Goal: Task Accomplishment & Management: Use online tool/utility

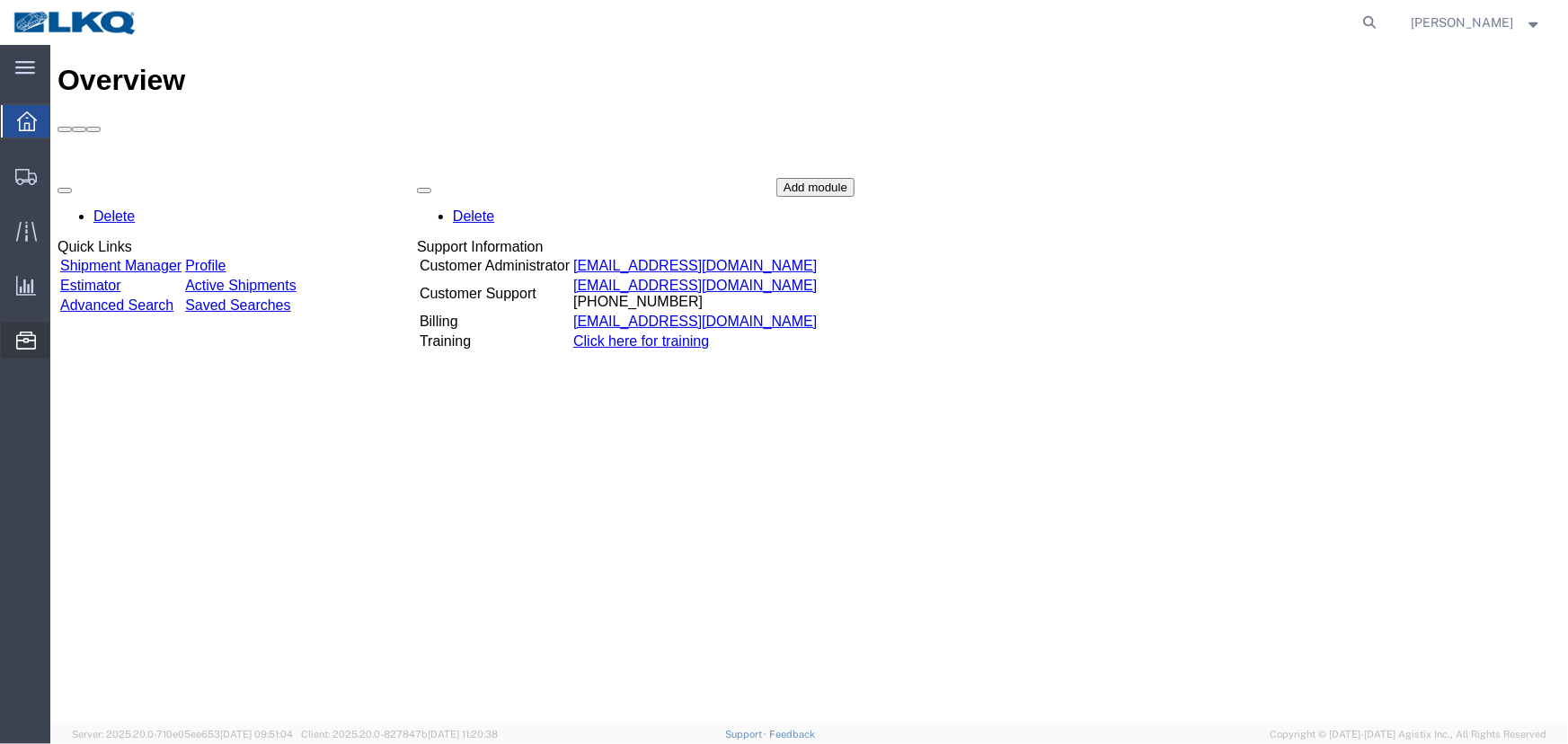
click at [0, 0] on span "Location Appointment" at bounding box center [0, 0] width 0 height 0
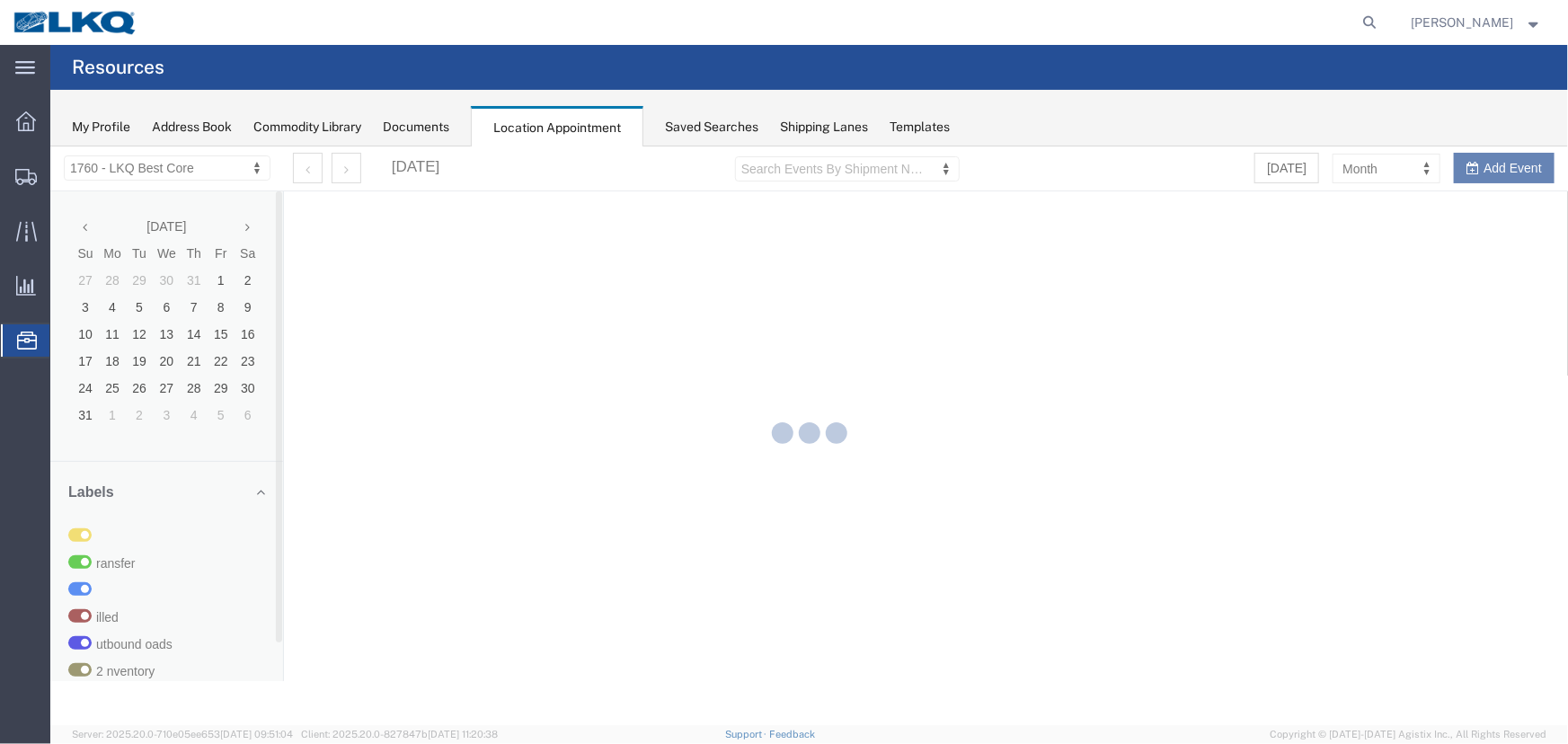
select select "27634"
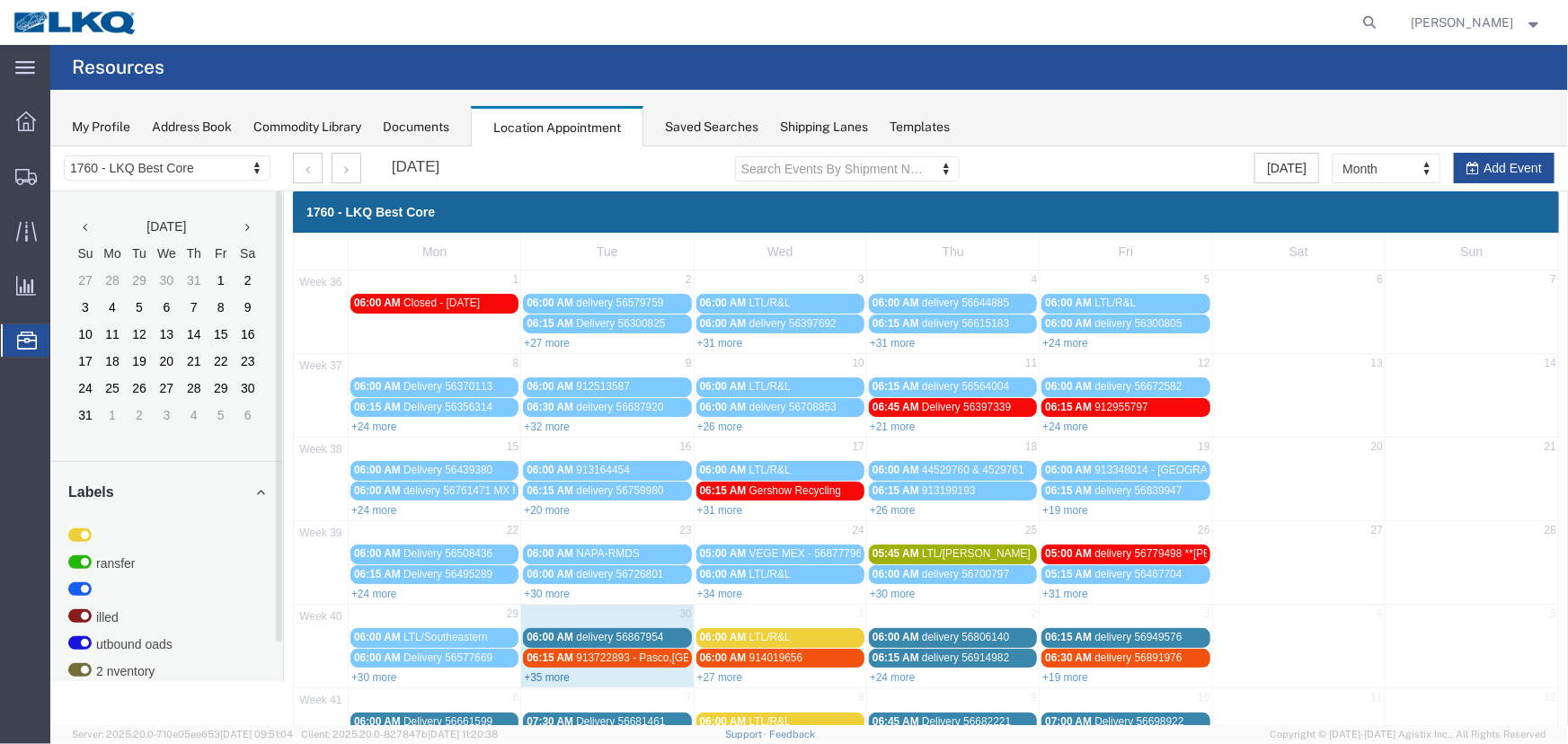
click at [547, 674] on link "+35 more" at bounding box center [546, 676] width 46 height 13
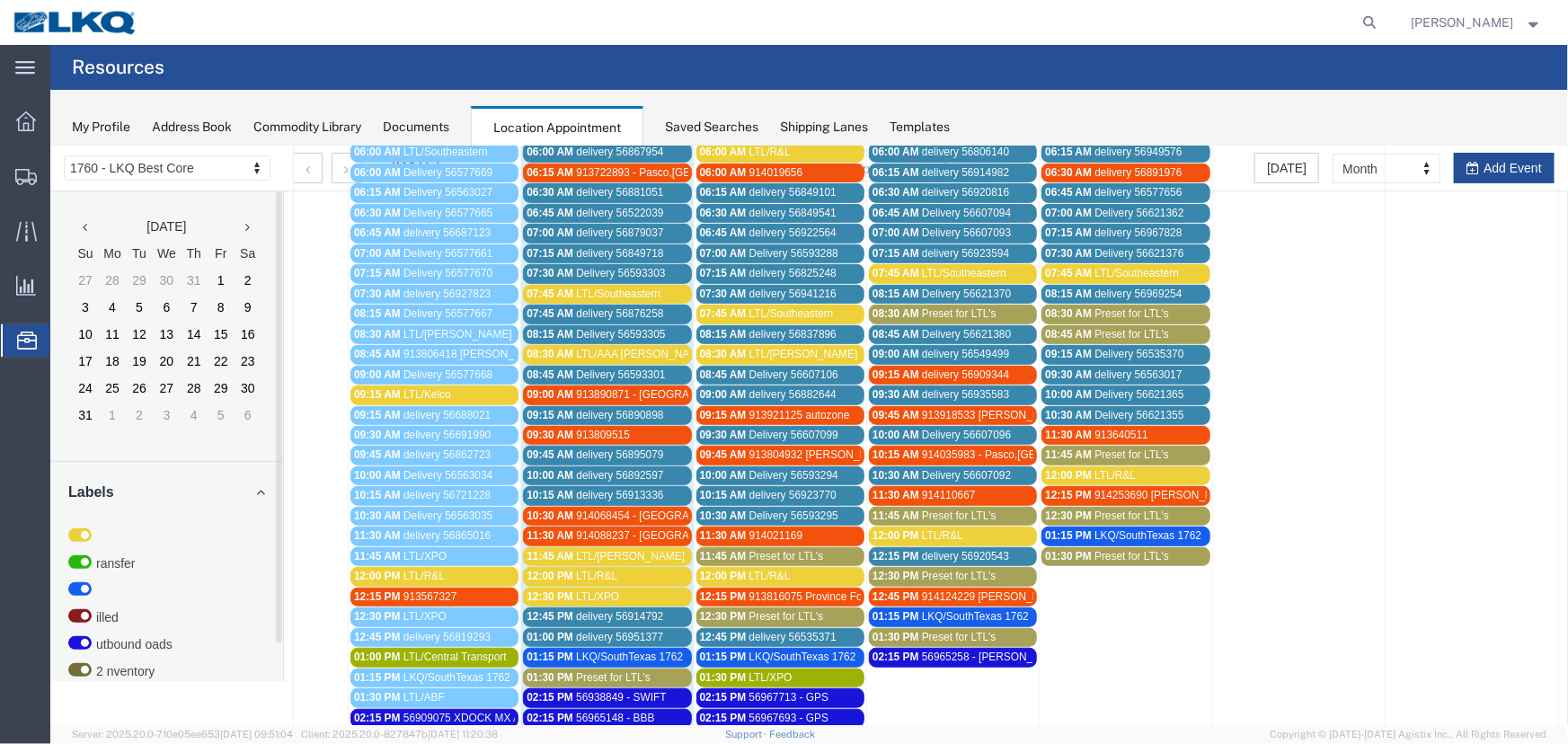
scroll to position [490, 0]
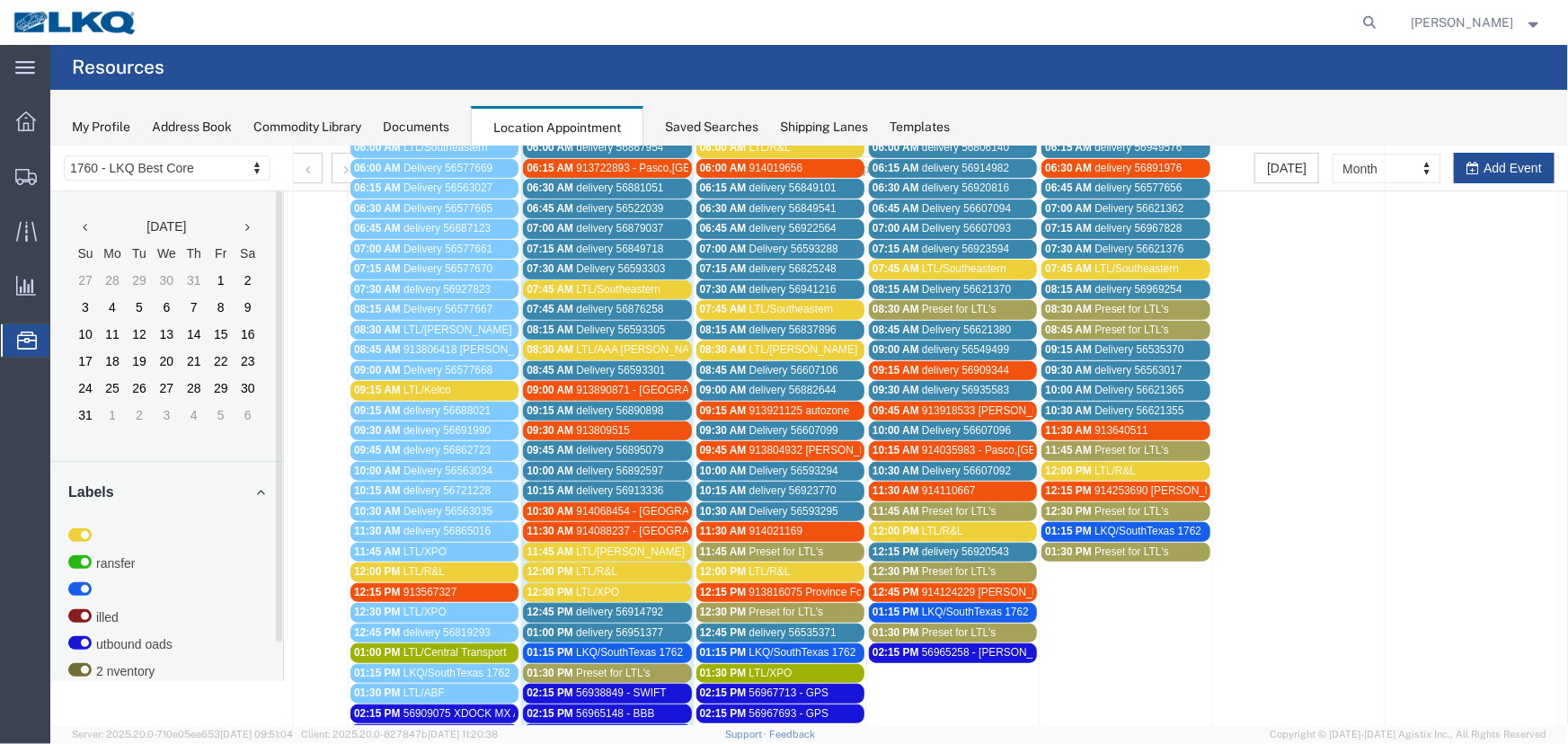
click at [451, 564] on div "12:00 PM LTL/R&L" at bounding box center [434, 571] width 161 height 14
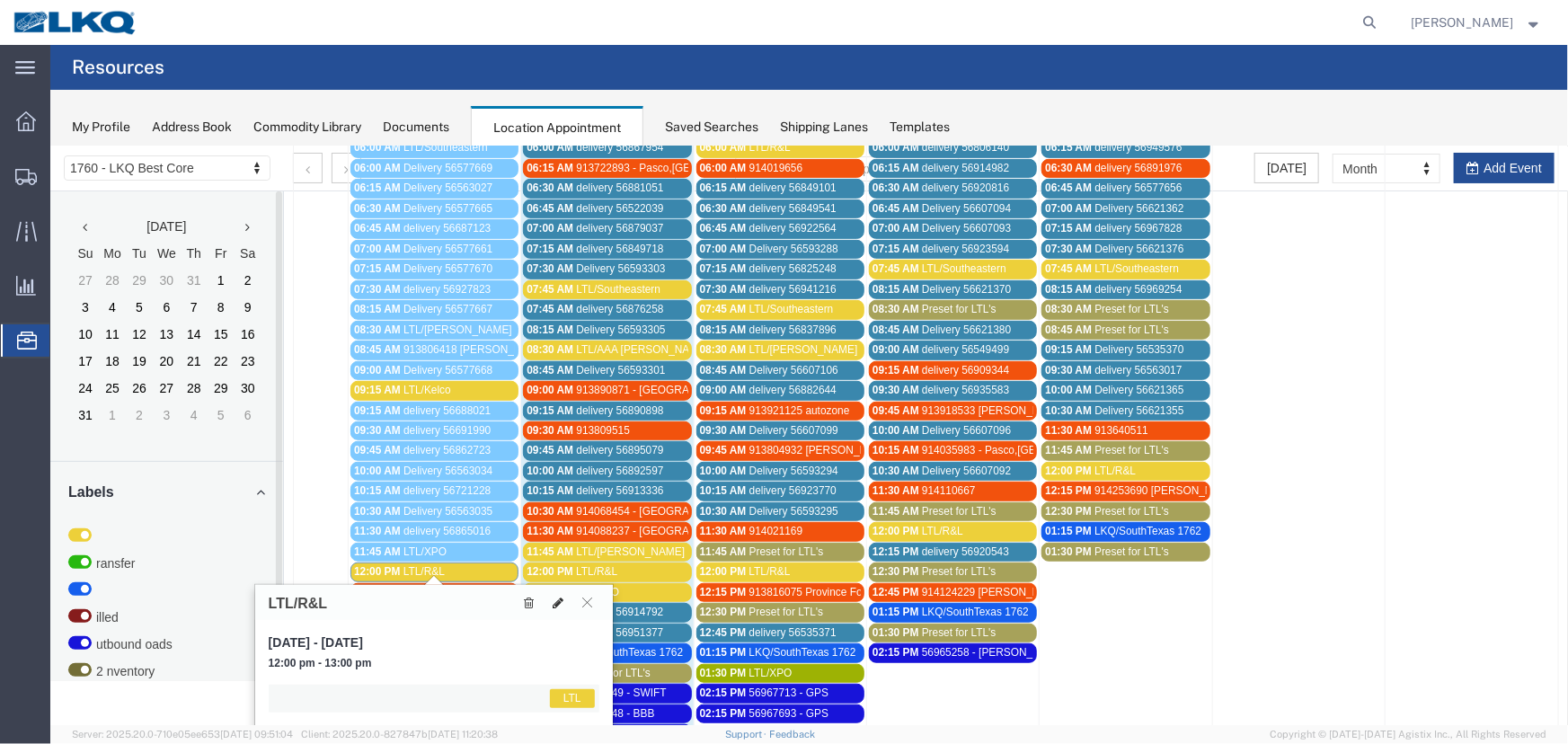
click at [556, 598] on icon at bounding box center [557, 602] width 11 height 13
select select "25"
select select "1"
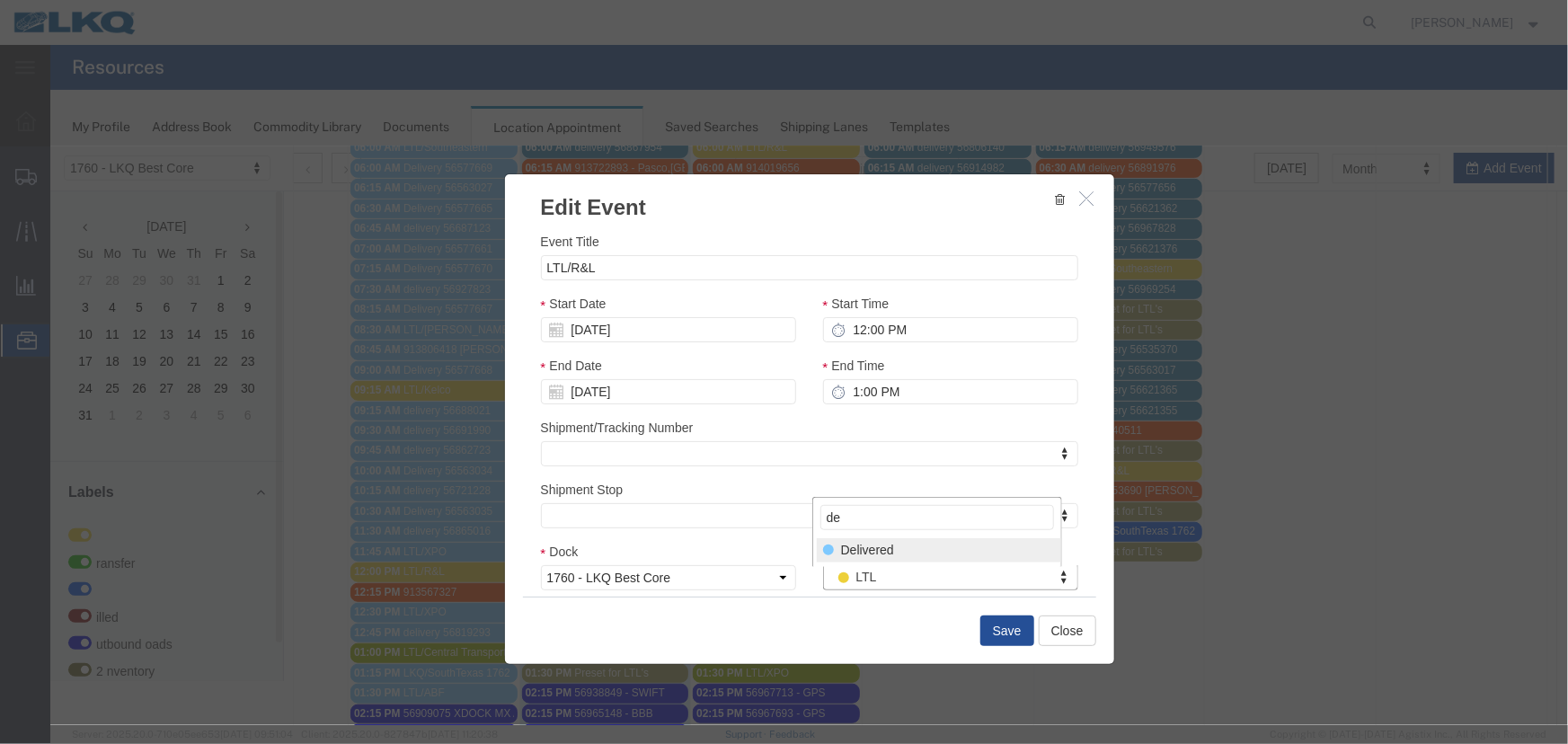
type input "de"
select select "40"
click at [1007, 632] on button "Save" at bounding box center [1006, 629] width 54 height 31
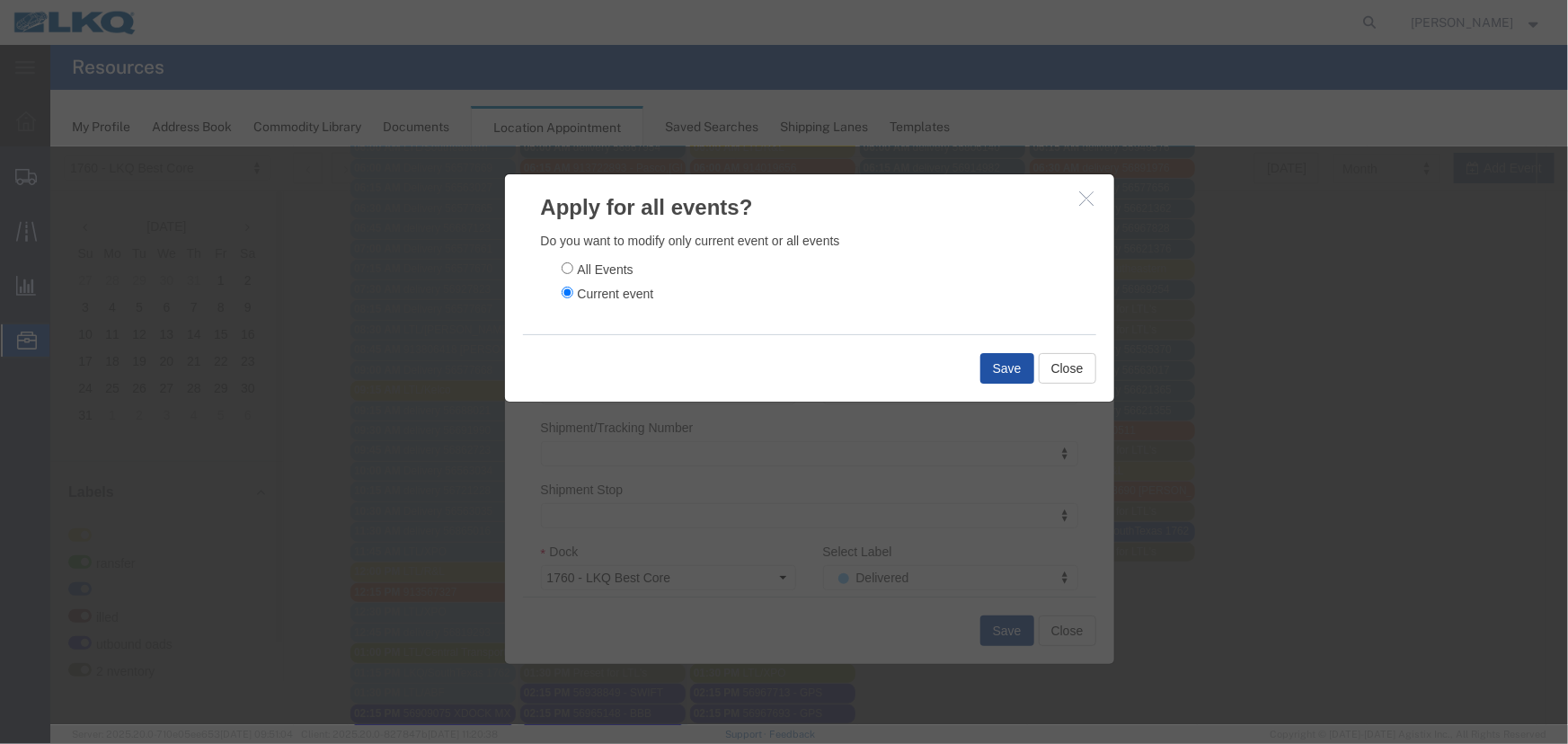
click at [981, 372] on button "Save" at bounding box center [1006, 367] width 54 height 31
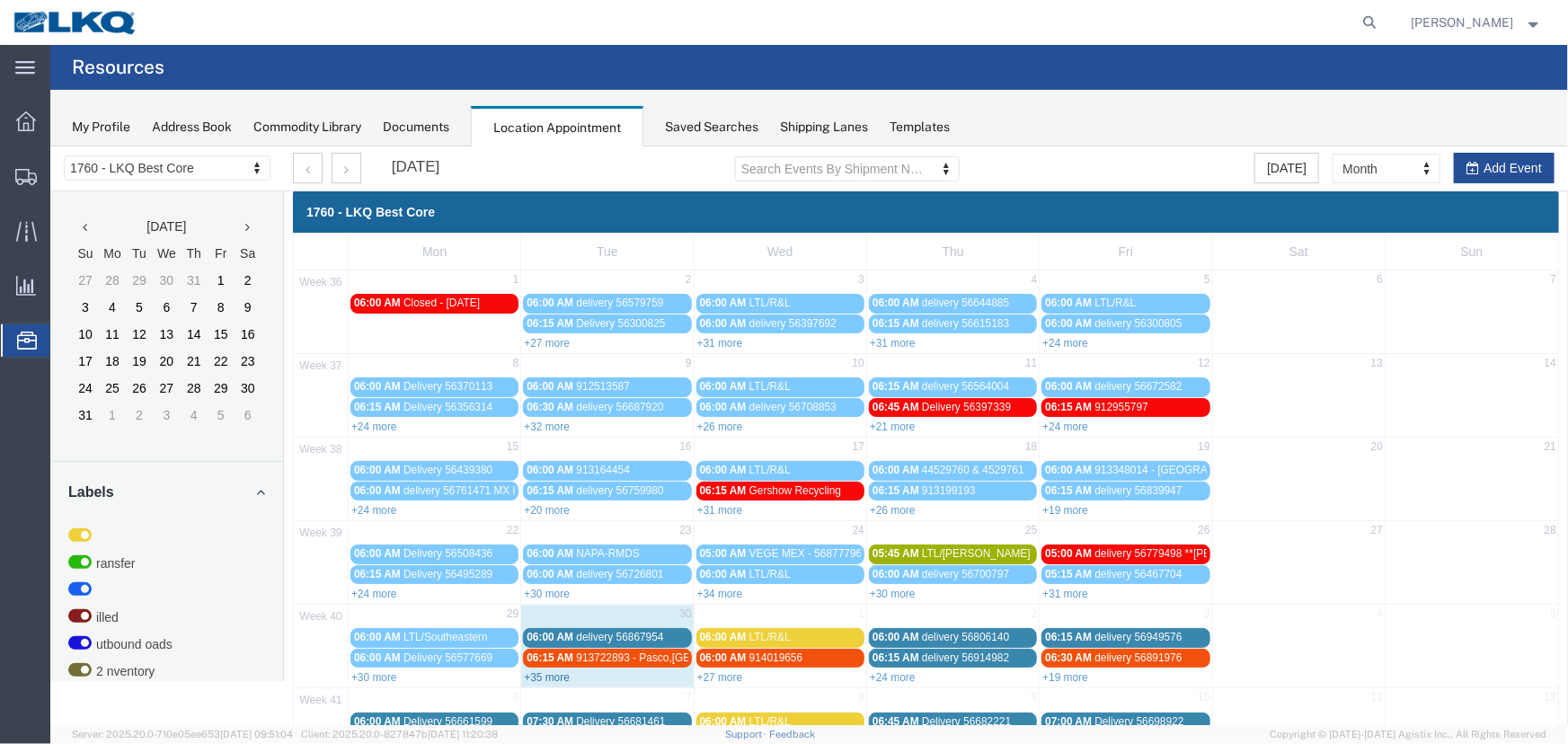
click at [537, 675] on link "+35 more" at bounding box center [546, 676] width 46 height 13
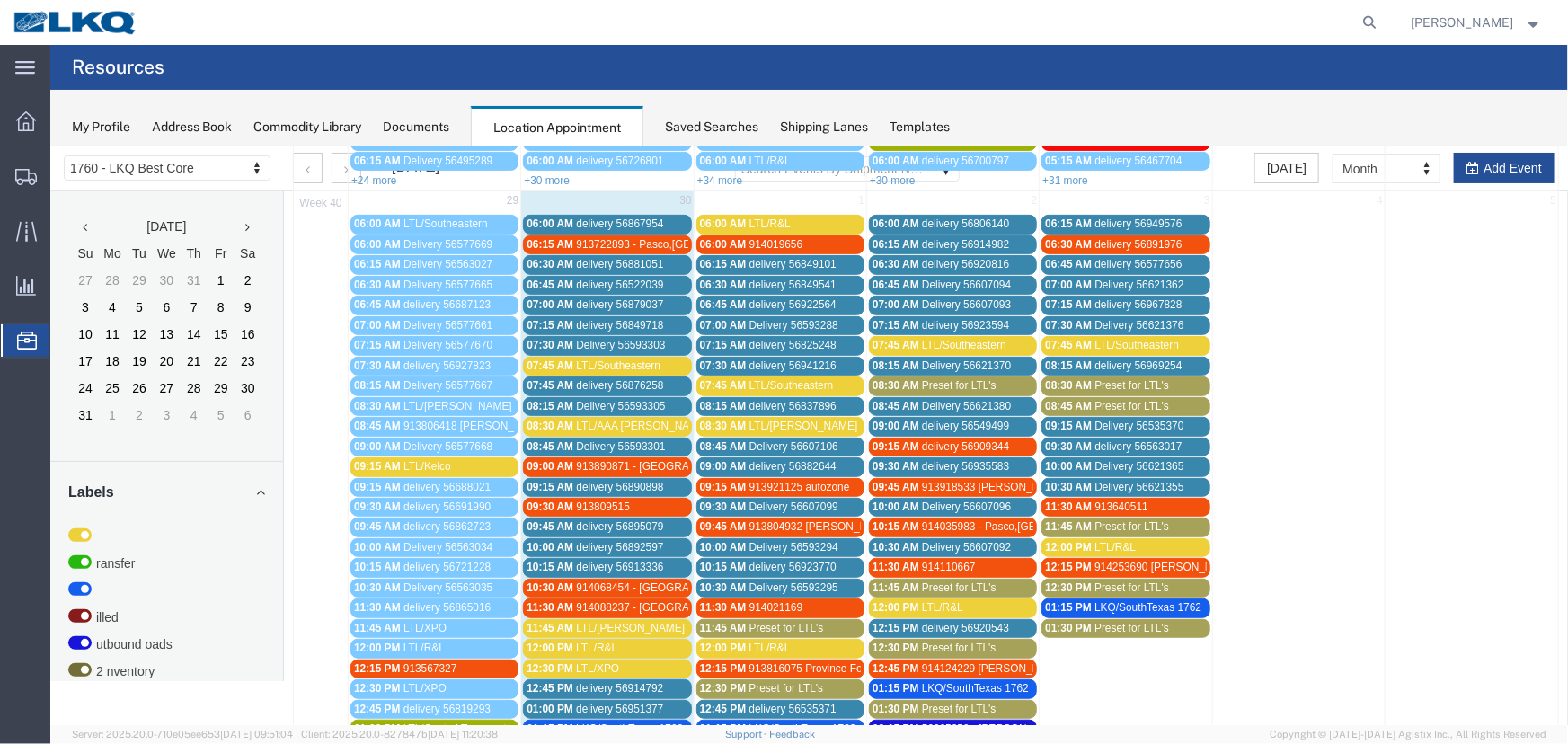
scroll to position [327, 0]
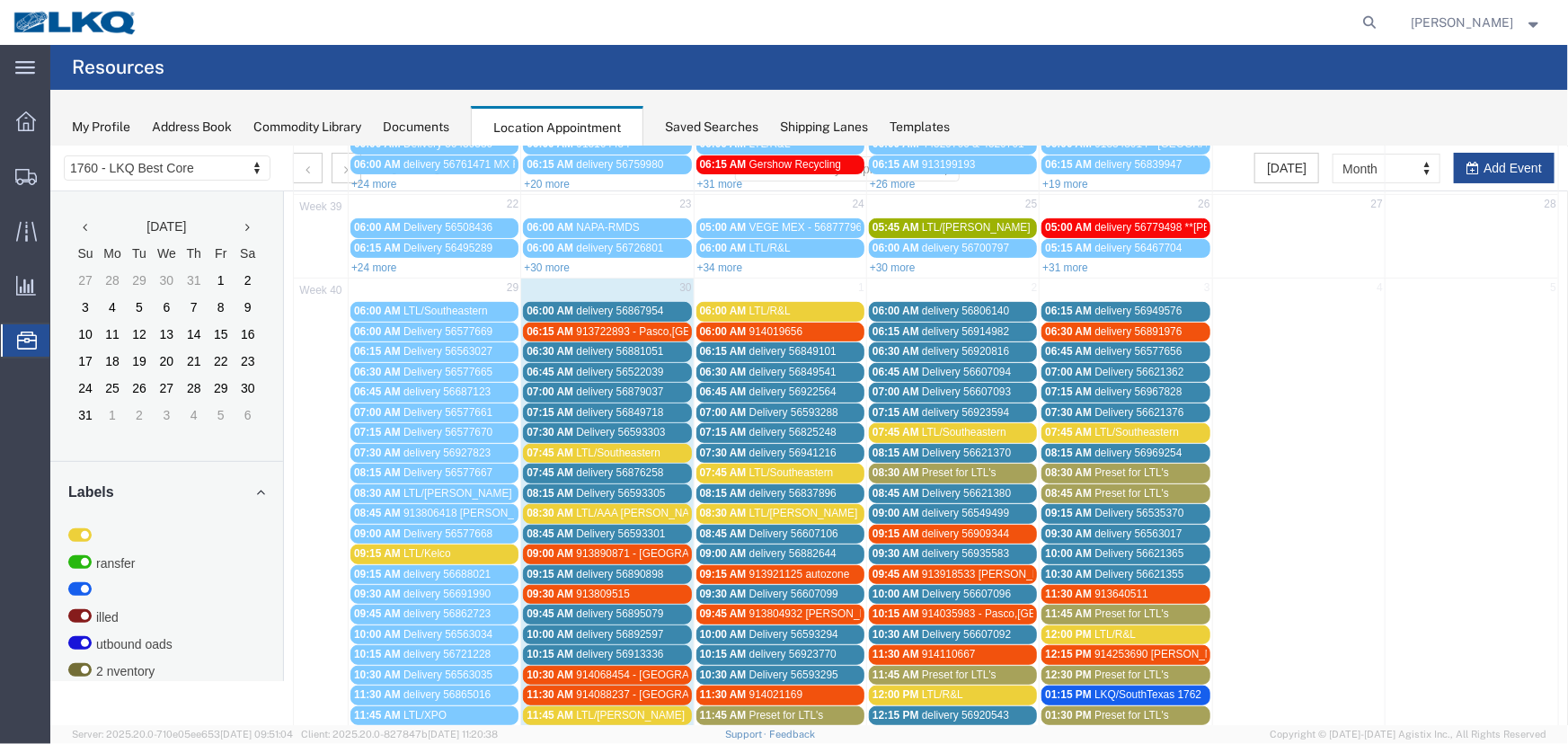
click at [443, 552] on span "LTL/Kelco" at bounding box center [426, 552] width 47 height 13
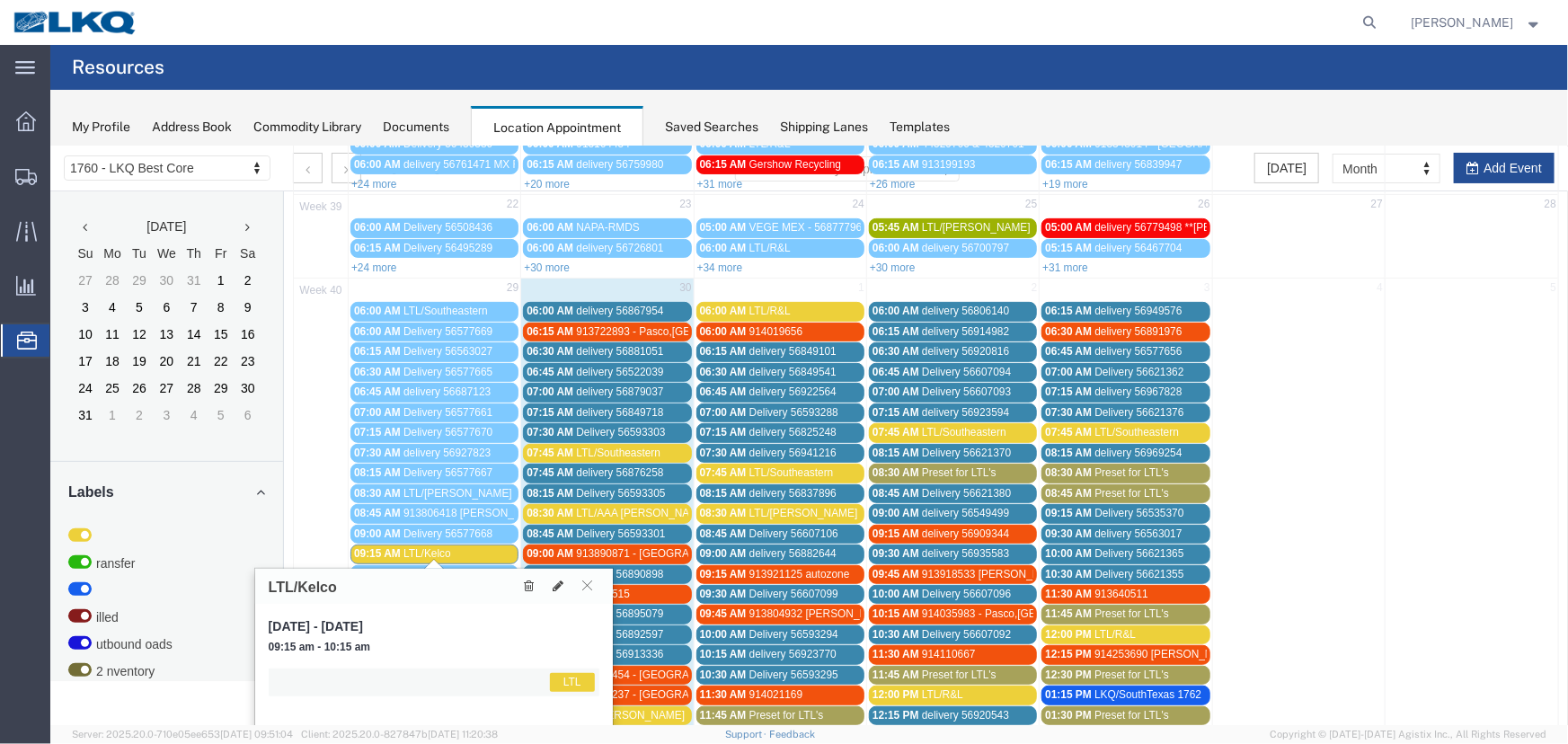
click at [480, 549] on div "09:15 AM LTL/Kelco" at bounding box center [434, 552] width 161 height 14
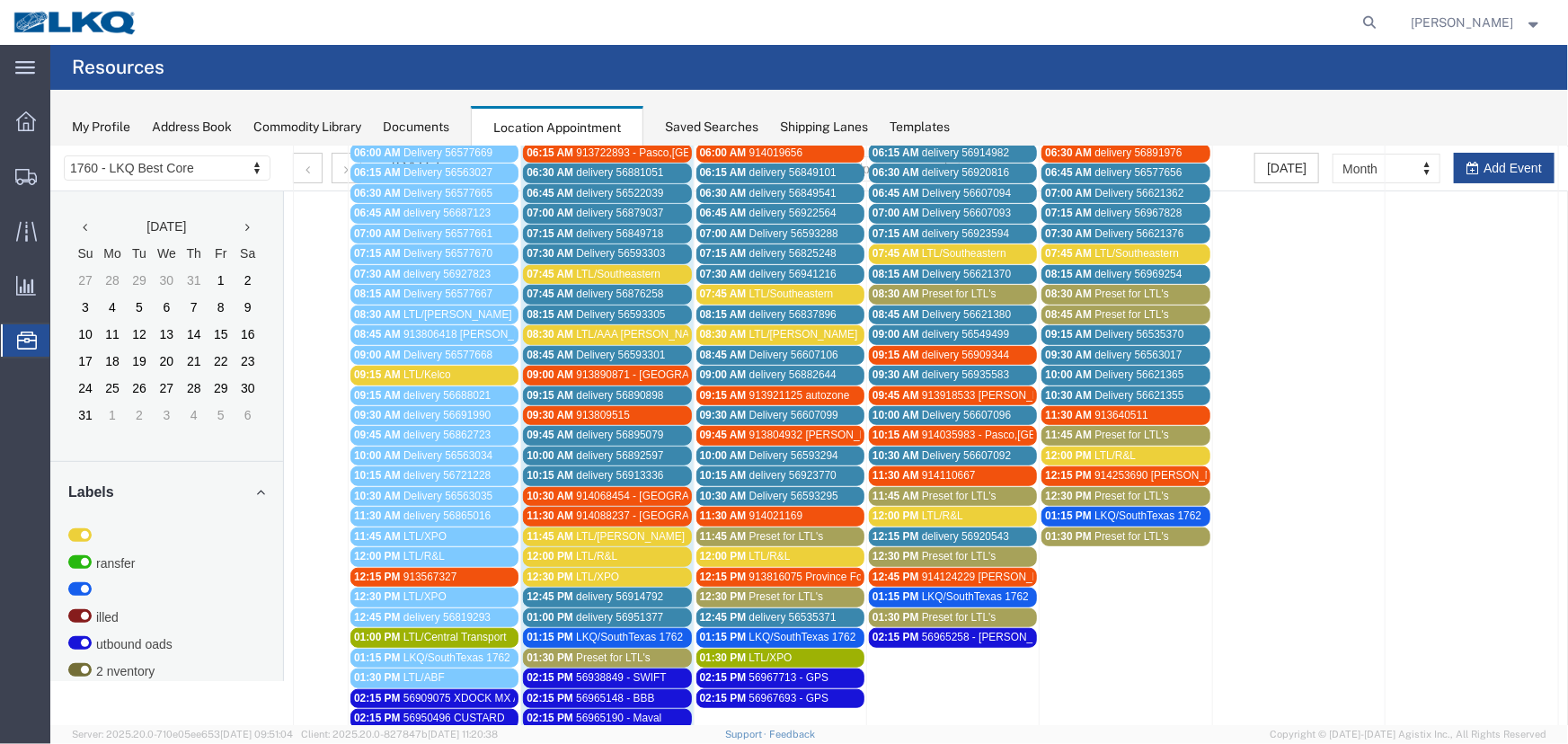
scroll to position [353, 0]
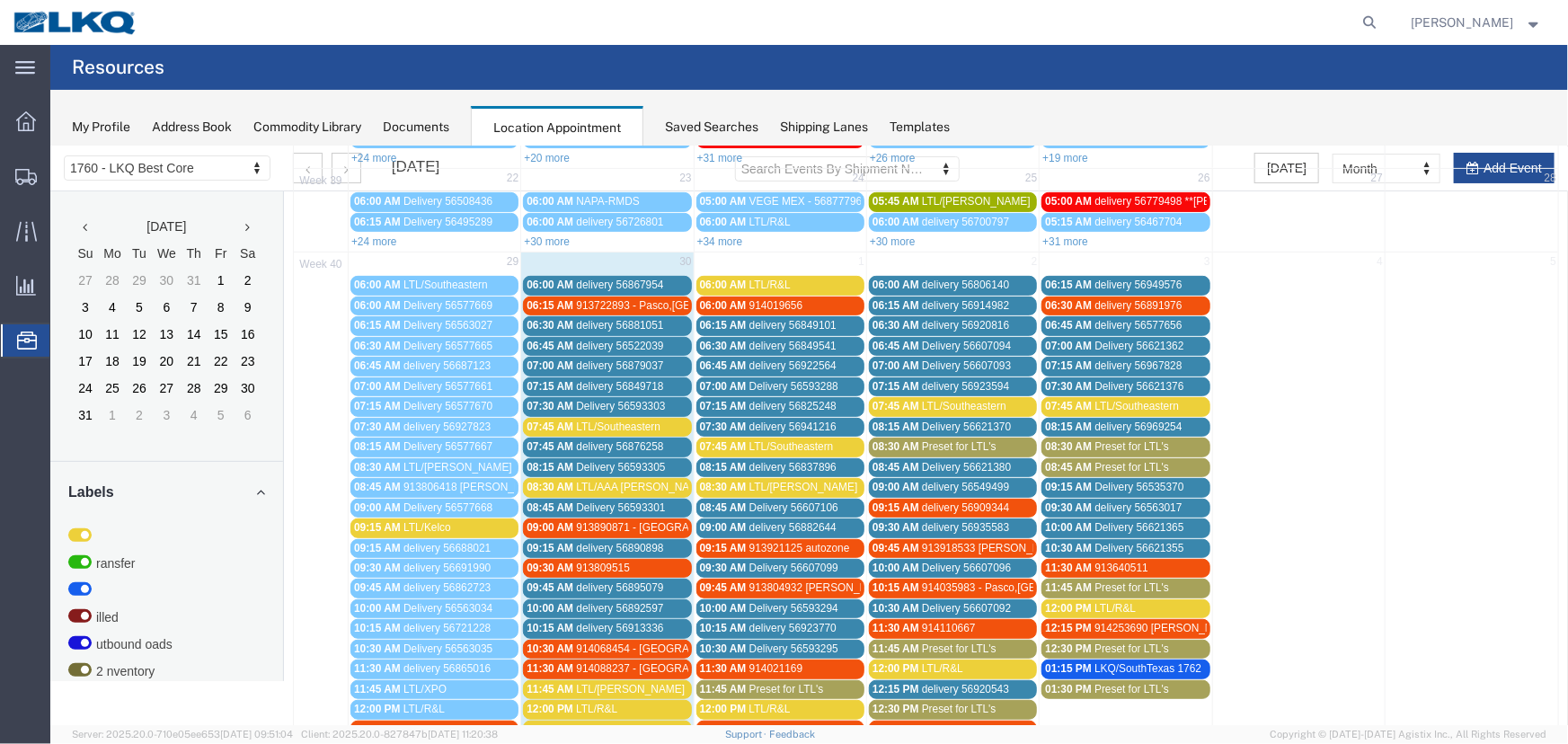
click at [799, 324] on span "delivery 56849101" at bounding box center [792, 325] width 87 height 13
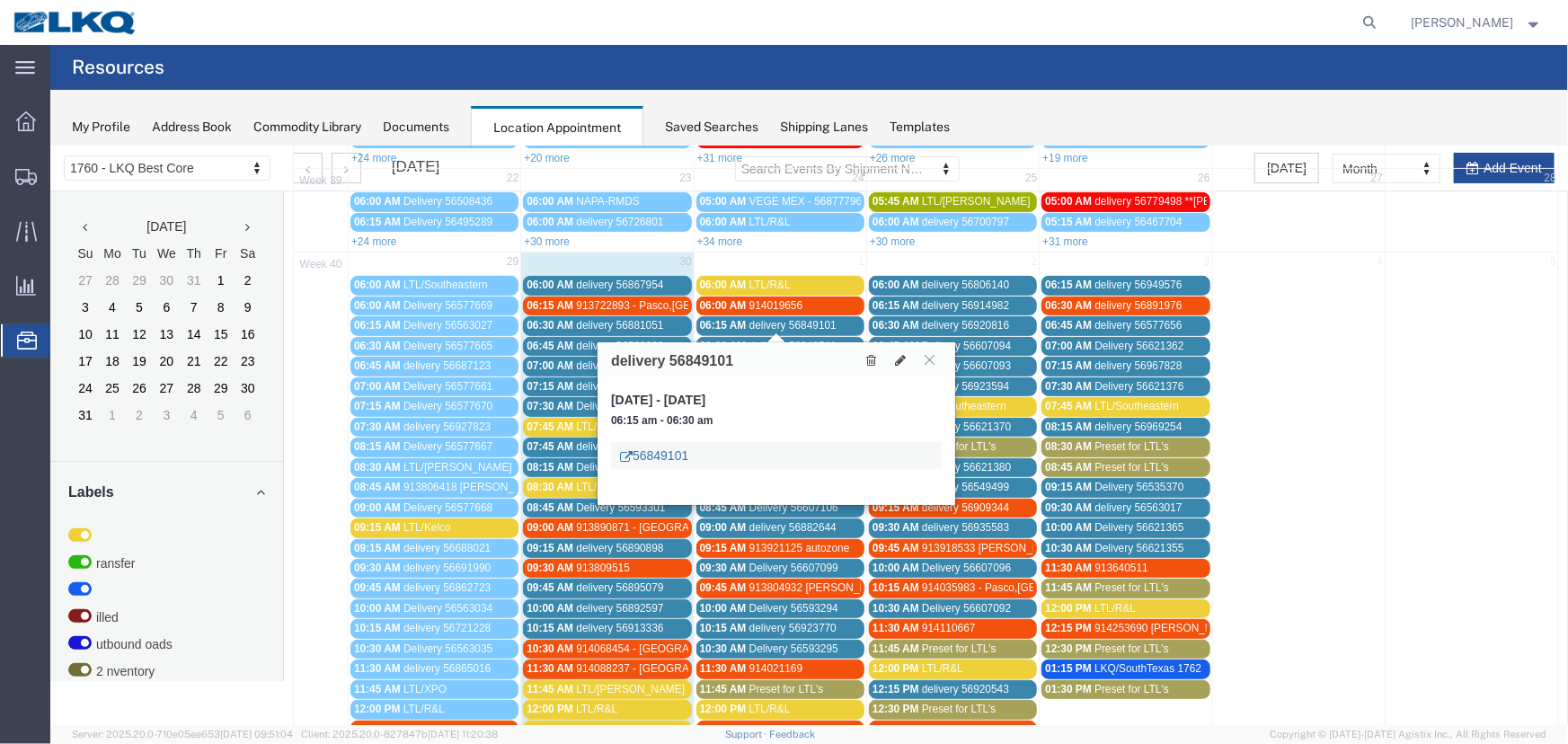
click at [685, 454] on link "56849101" at bounding box center [653, 454] width 68 height 18
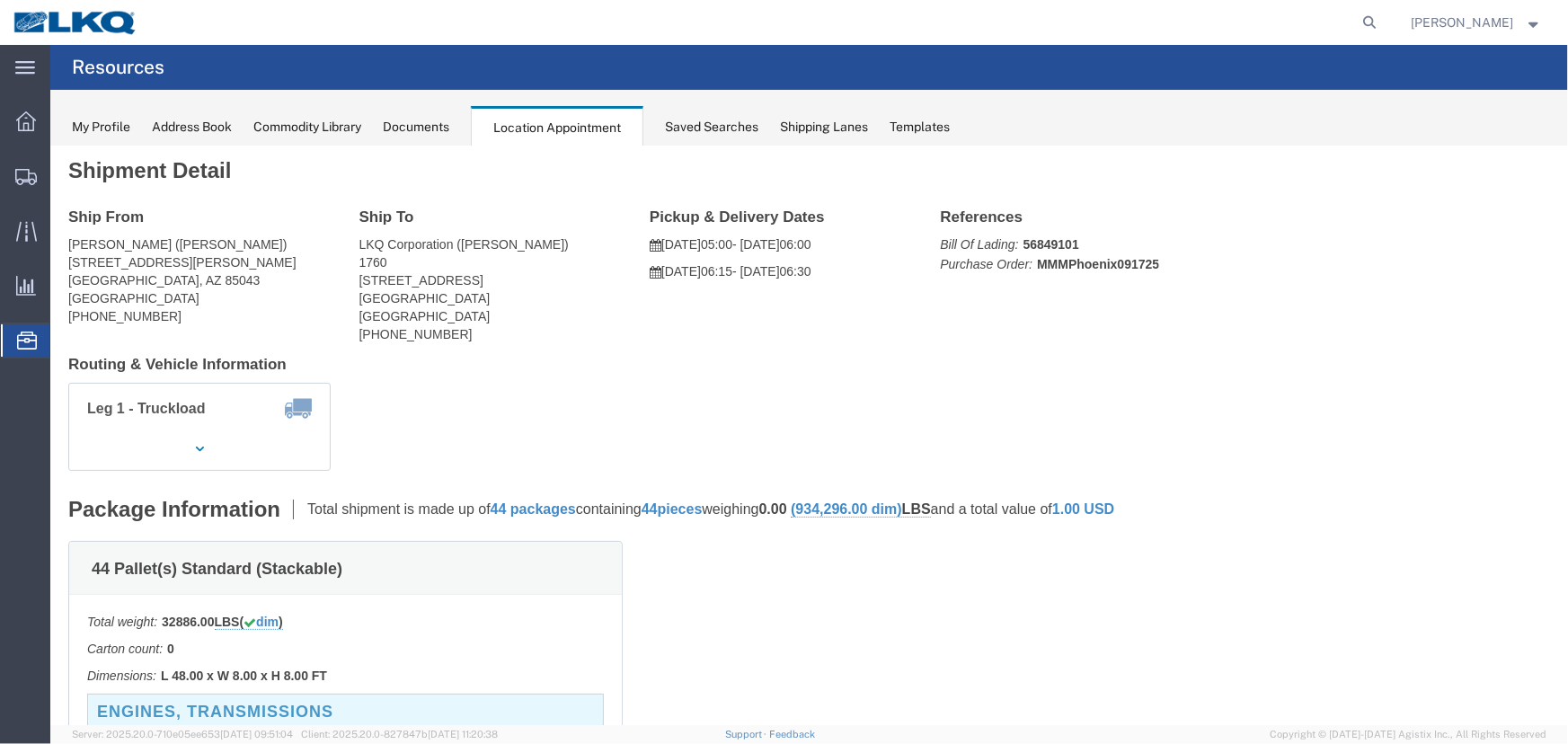
scroll to position [0, 0]
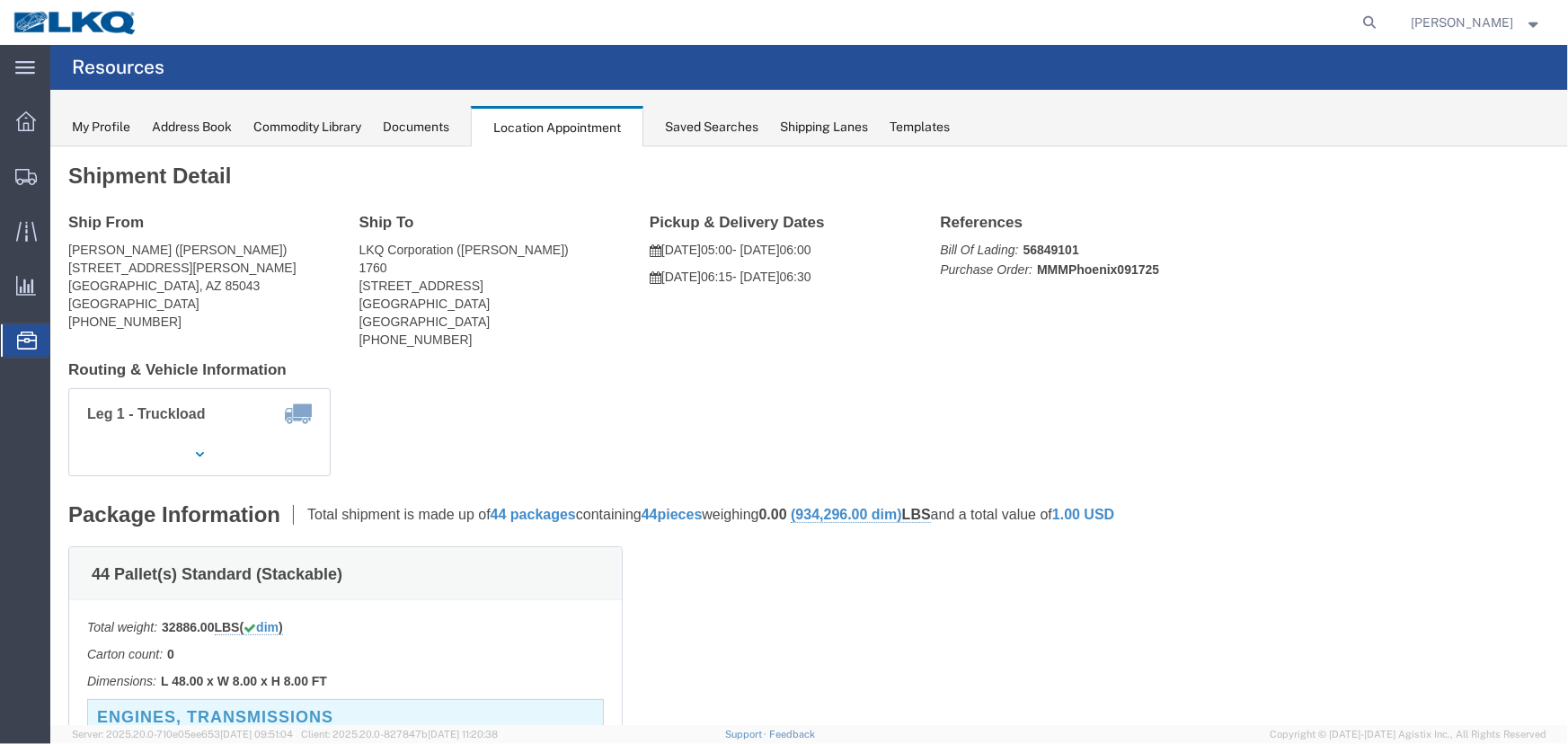
click div "Leg 1 - Truckload Vehicle 1: Standard Dry Van (53 Feet) Number of trucks: 1"
click at [0, 0] on span "Location Appointment" at bounding box center [0, 0] width 0 height 0
click div "Leg 1 - Truckload Vehicle 1: Standard Dry Van (53 Feet) Number of trucks: 1"
click at [432, 122] on div "Documents" at bounding box center [416, 127] width 67 height 19
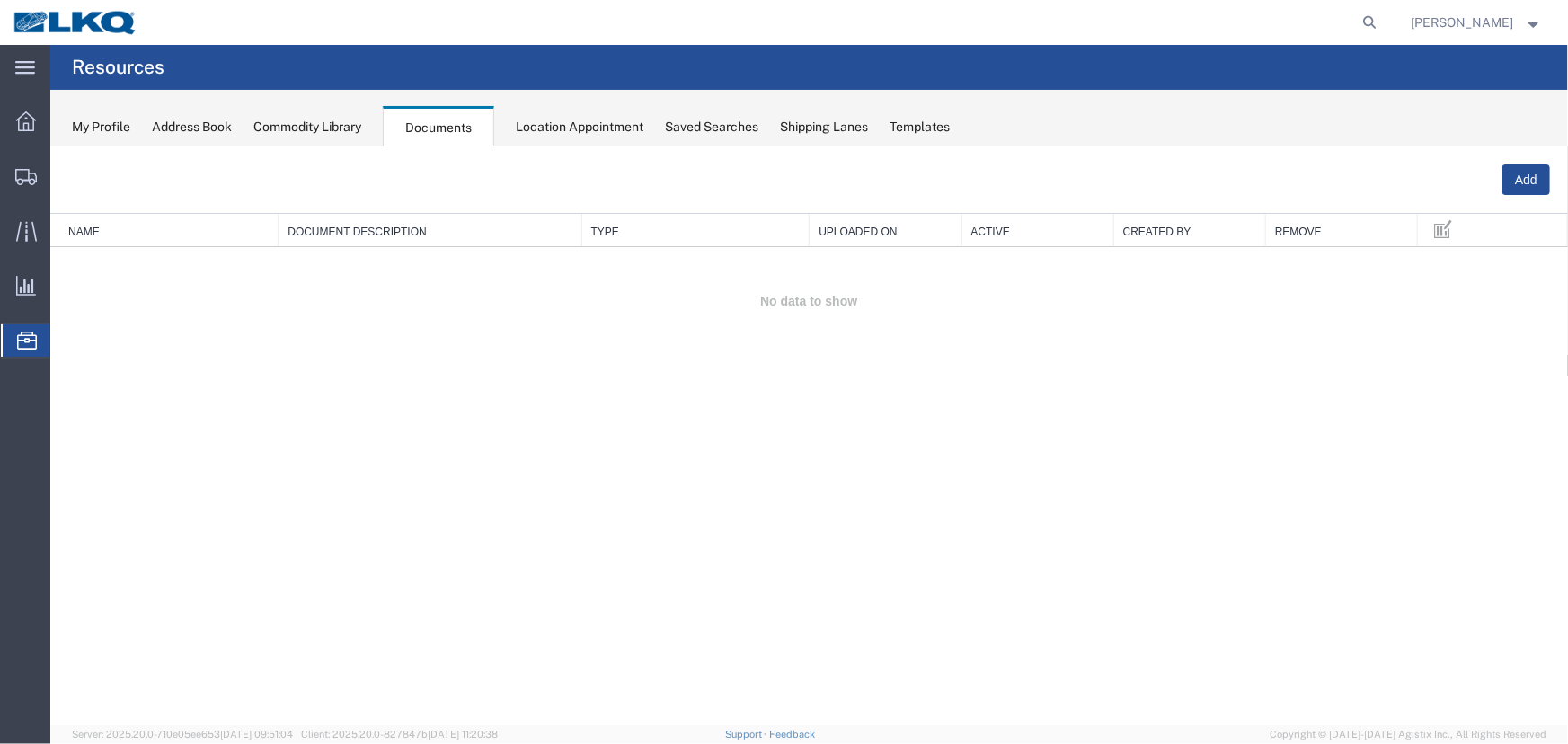
click at [539, 118] on div "Location Appointment" at bounding box center [579, 127] width 128 height 19
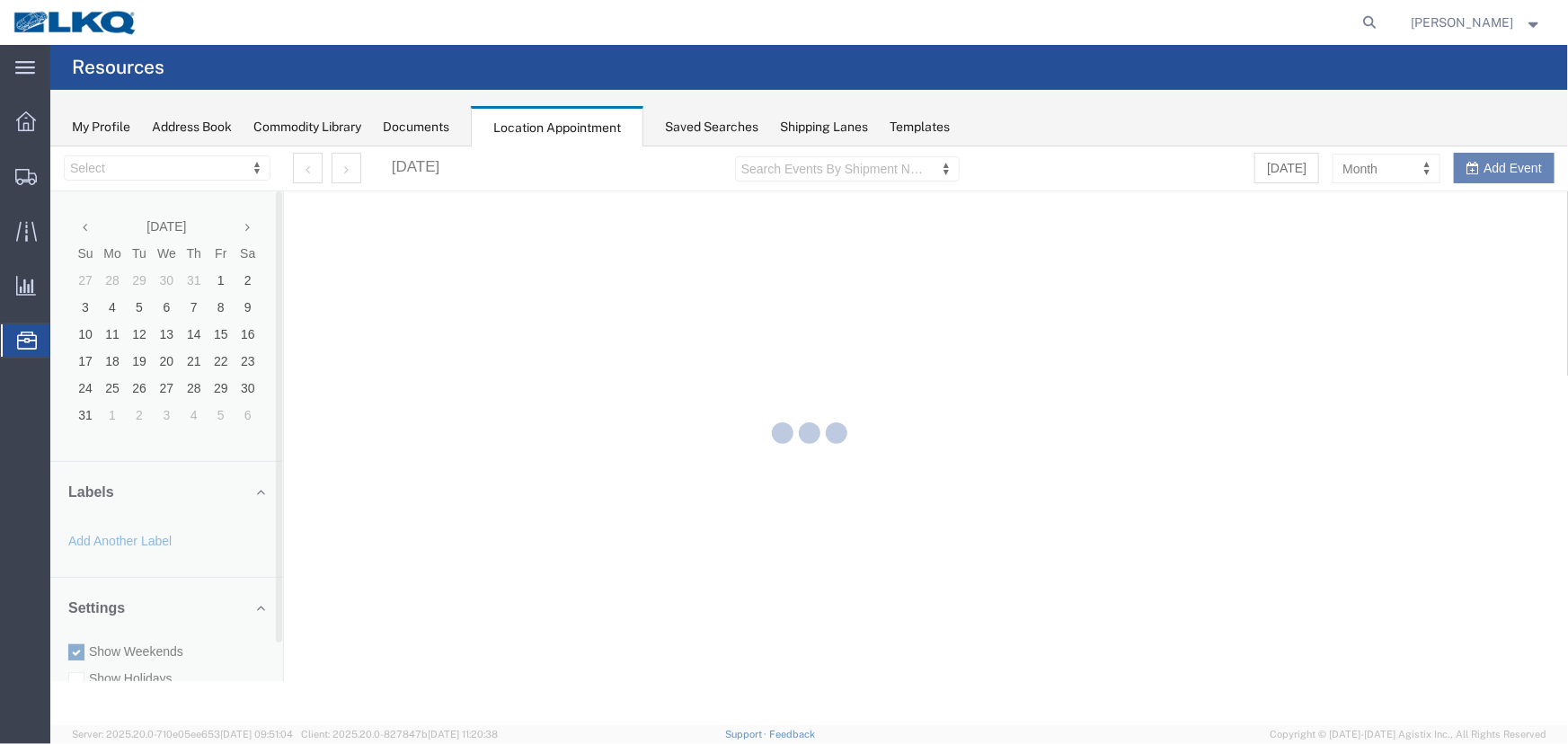
select select "27634"
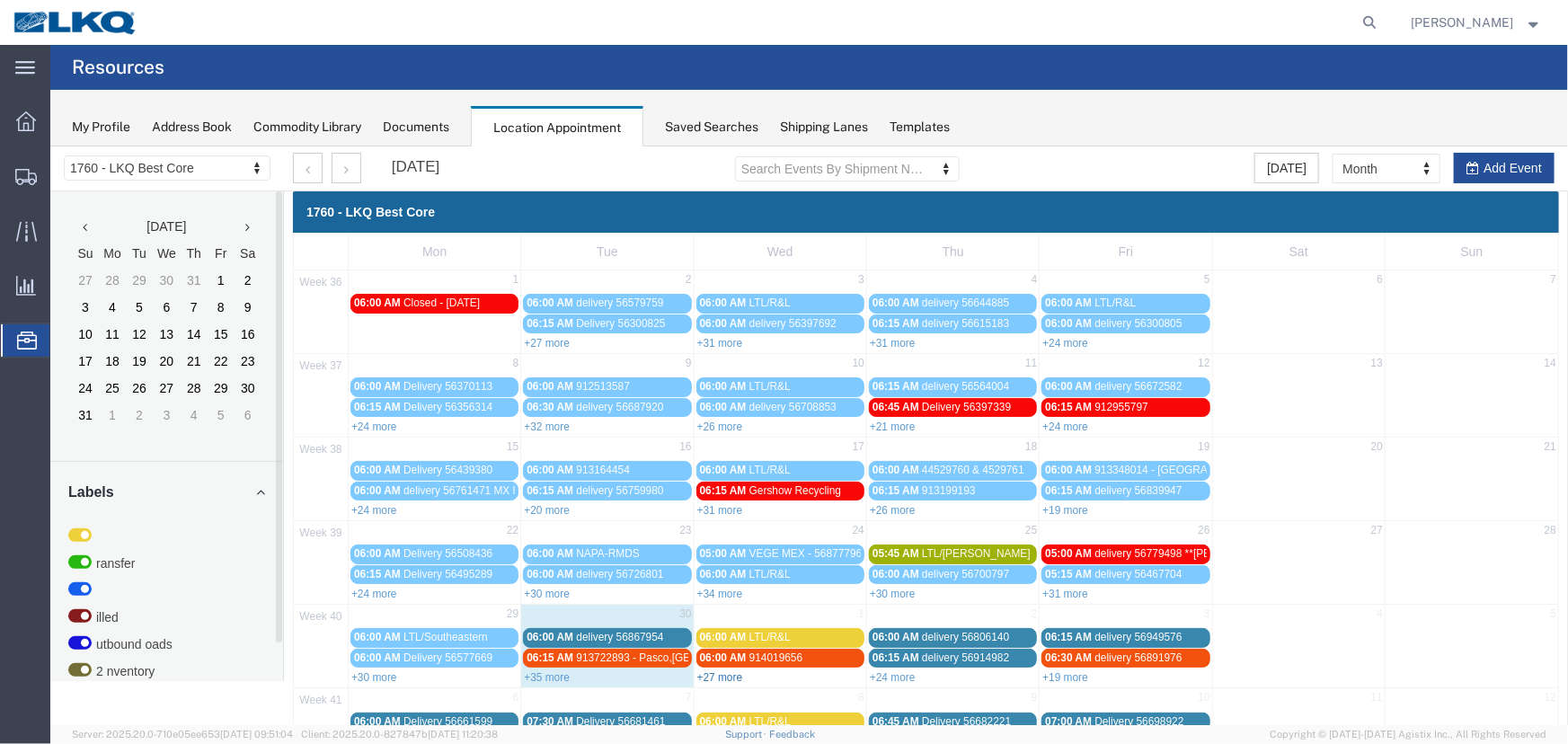
click at [713, 670] on link "+27 more" at bounding box center [720, 676] width 46 height 13
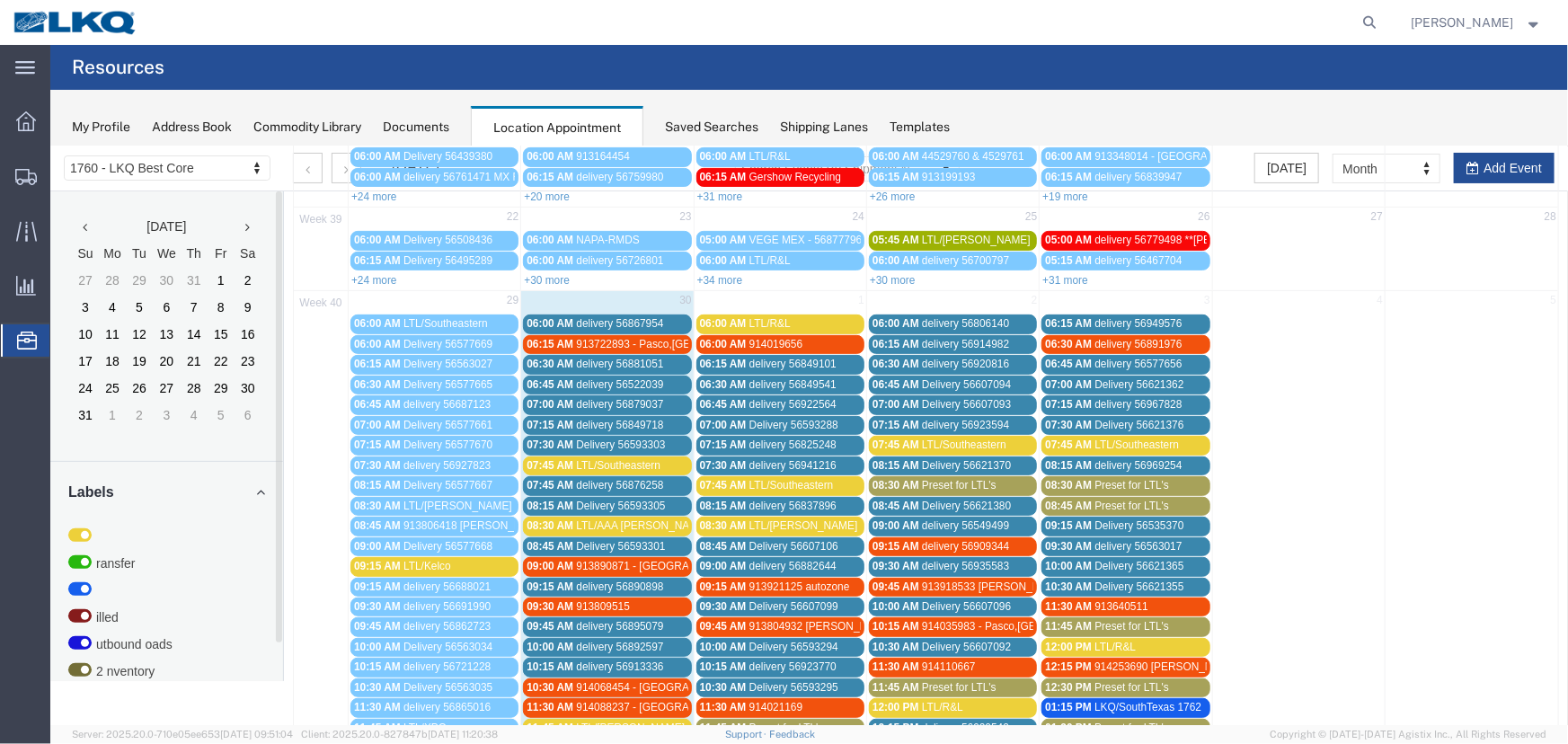
scroll to position [327, 0]
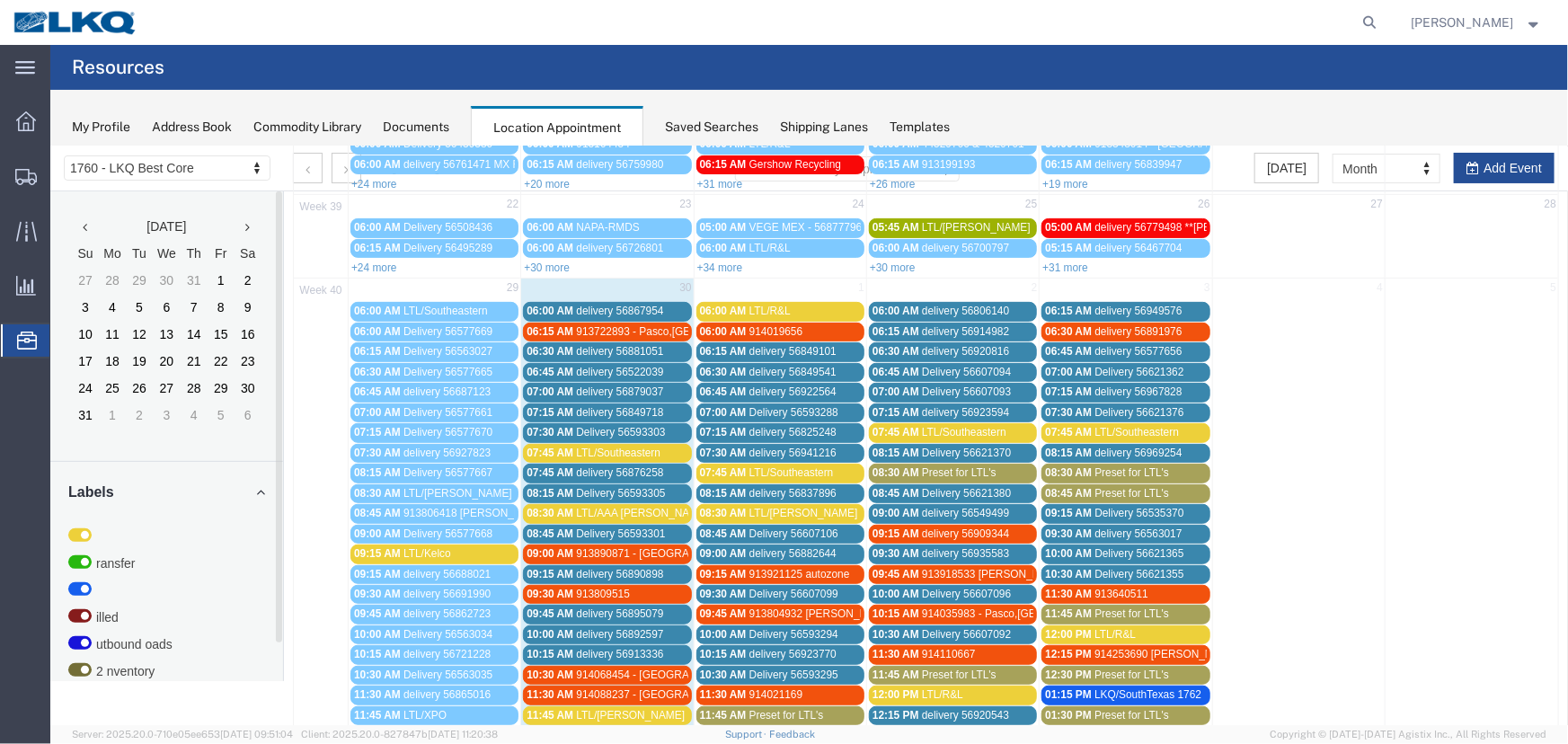
click at [773, 350] on span "delivery 56849101" at bounding box center [792, 351] width 87 height 13
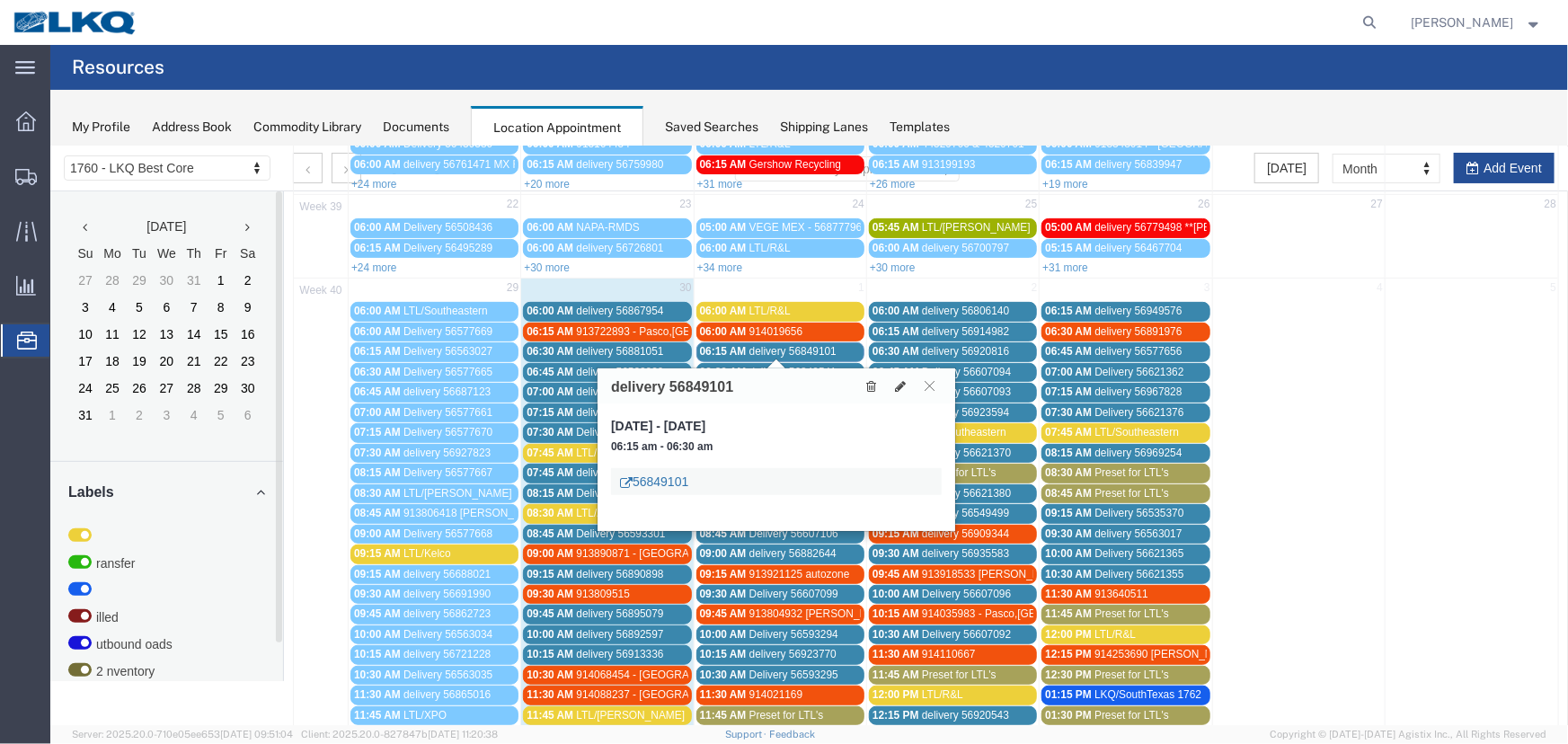
click at [649, 472] on link "56849101" at bounding box center [653, 480] width 68 height 18
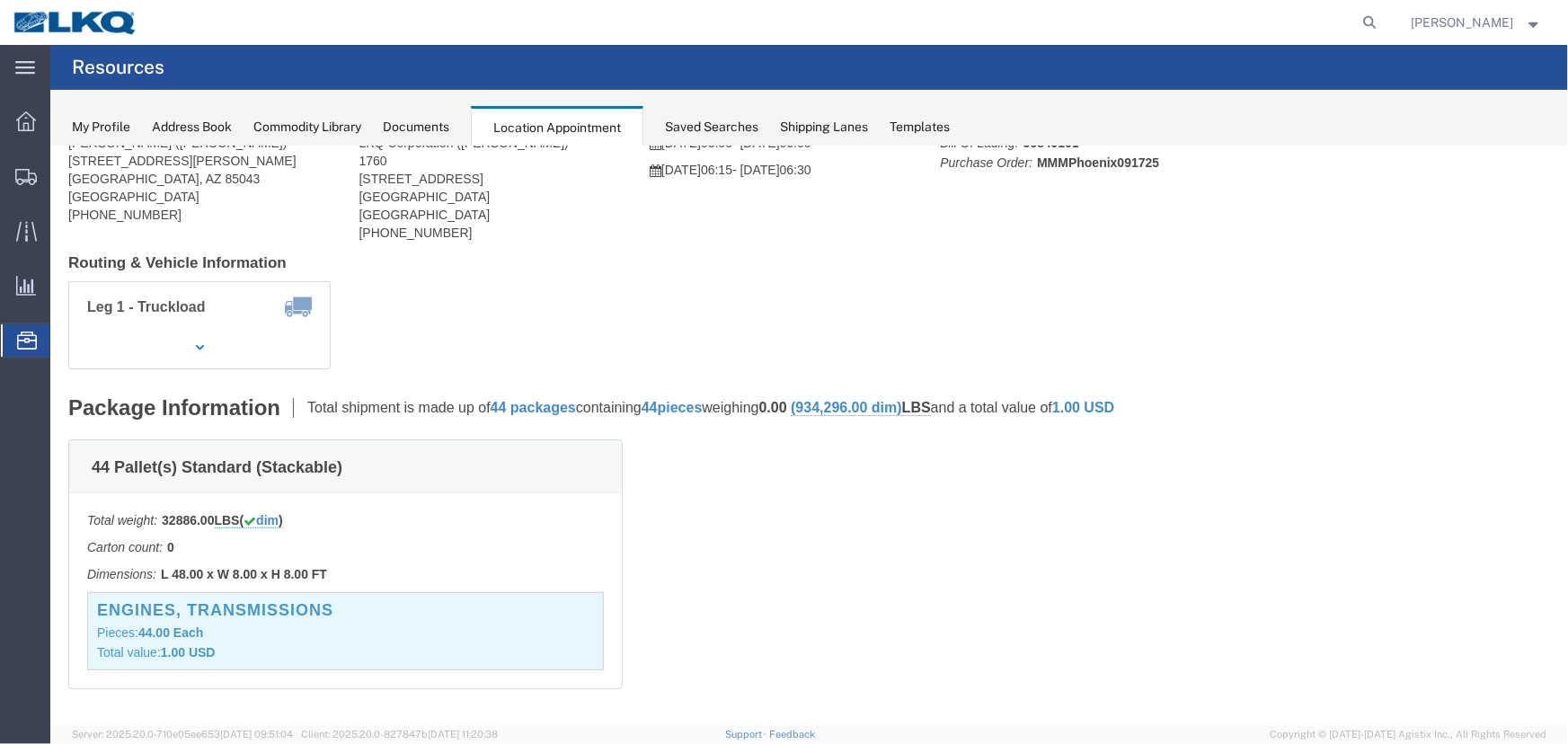
scroll to position [0, 0]
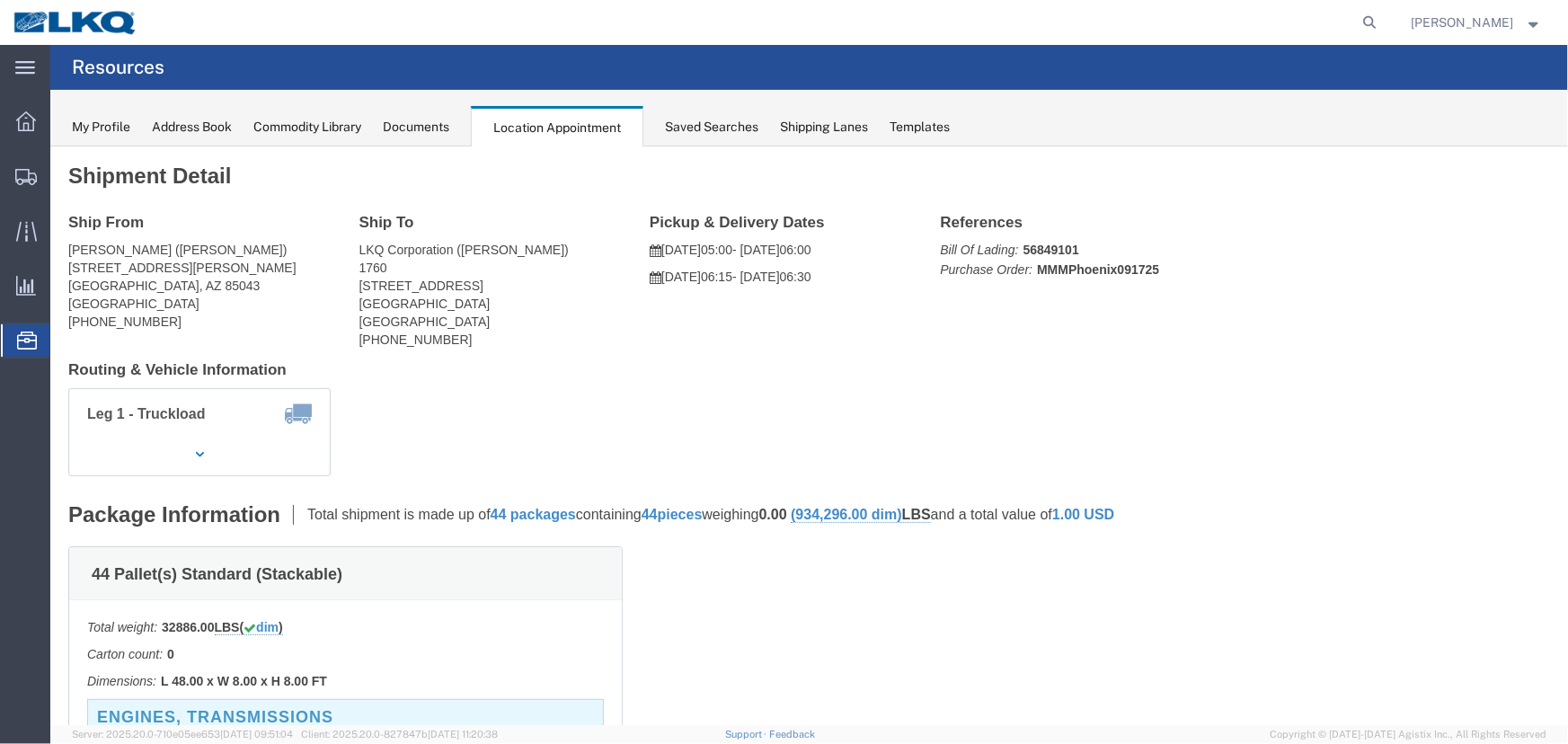
click at [431, 130] on div "Documents" at bounding box center [416, 127] width 67 height 19
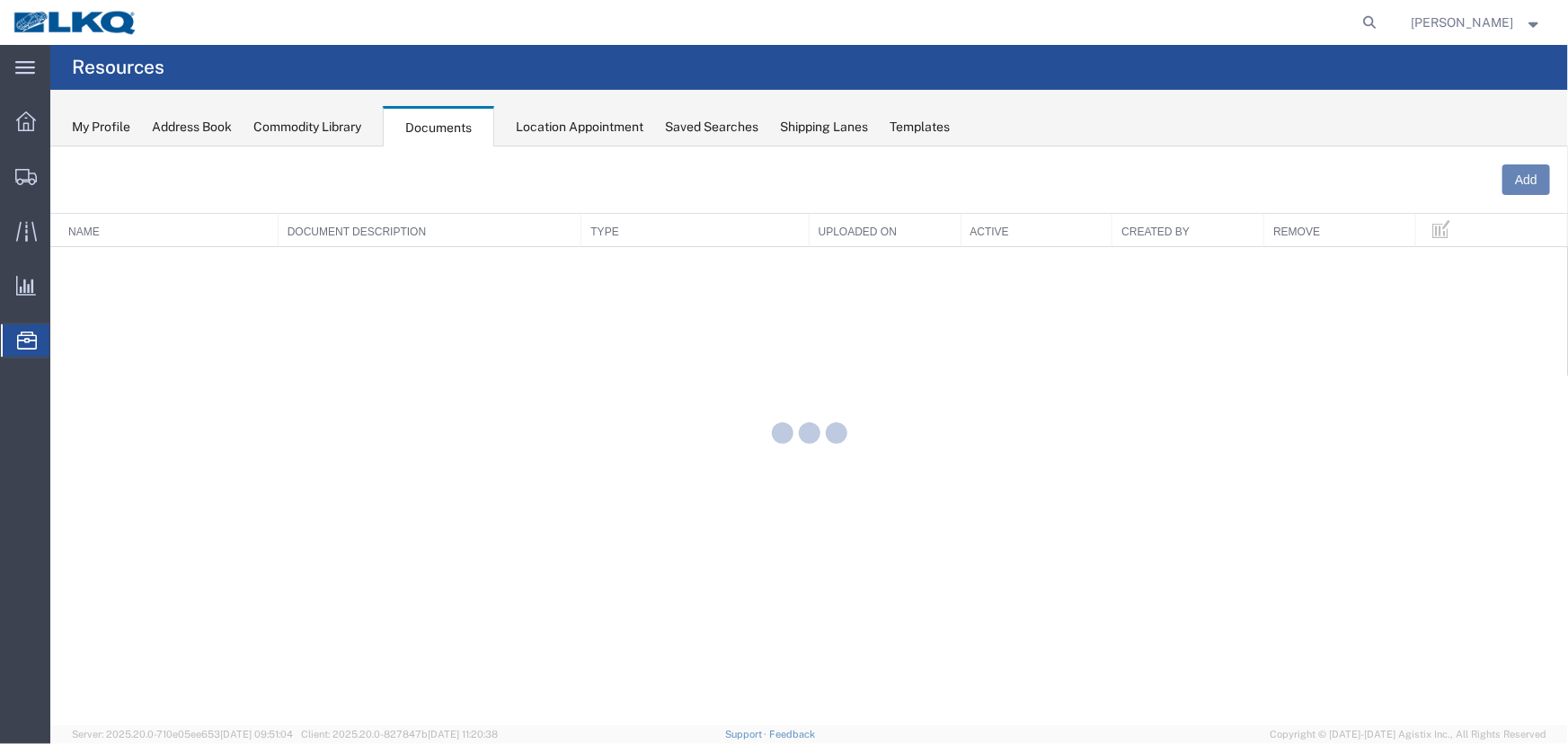
click at [571, 130] on div "Location Appointment" at bounding box center [579, 127] width 128 height 19
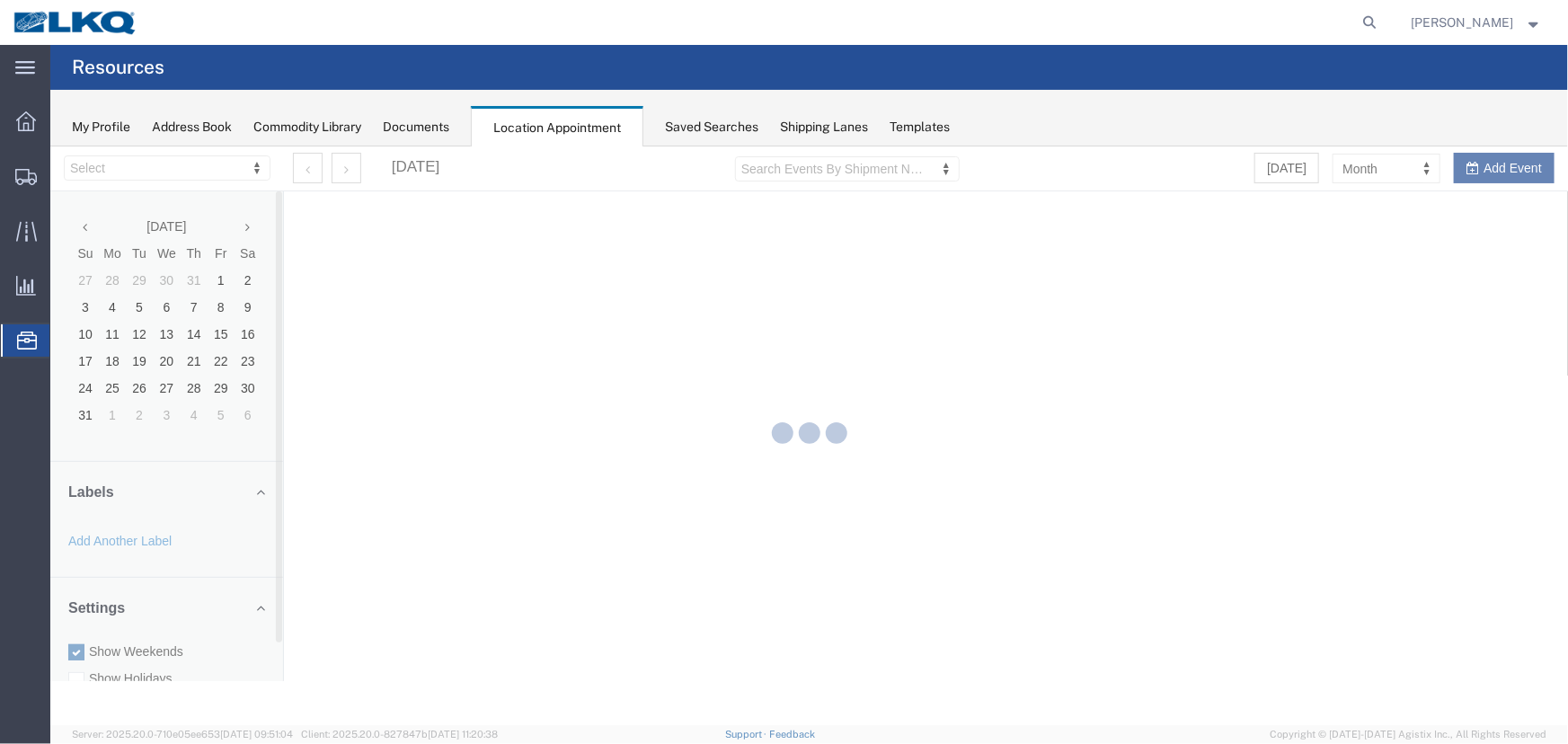
select select "27634"
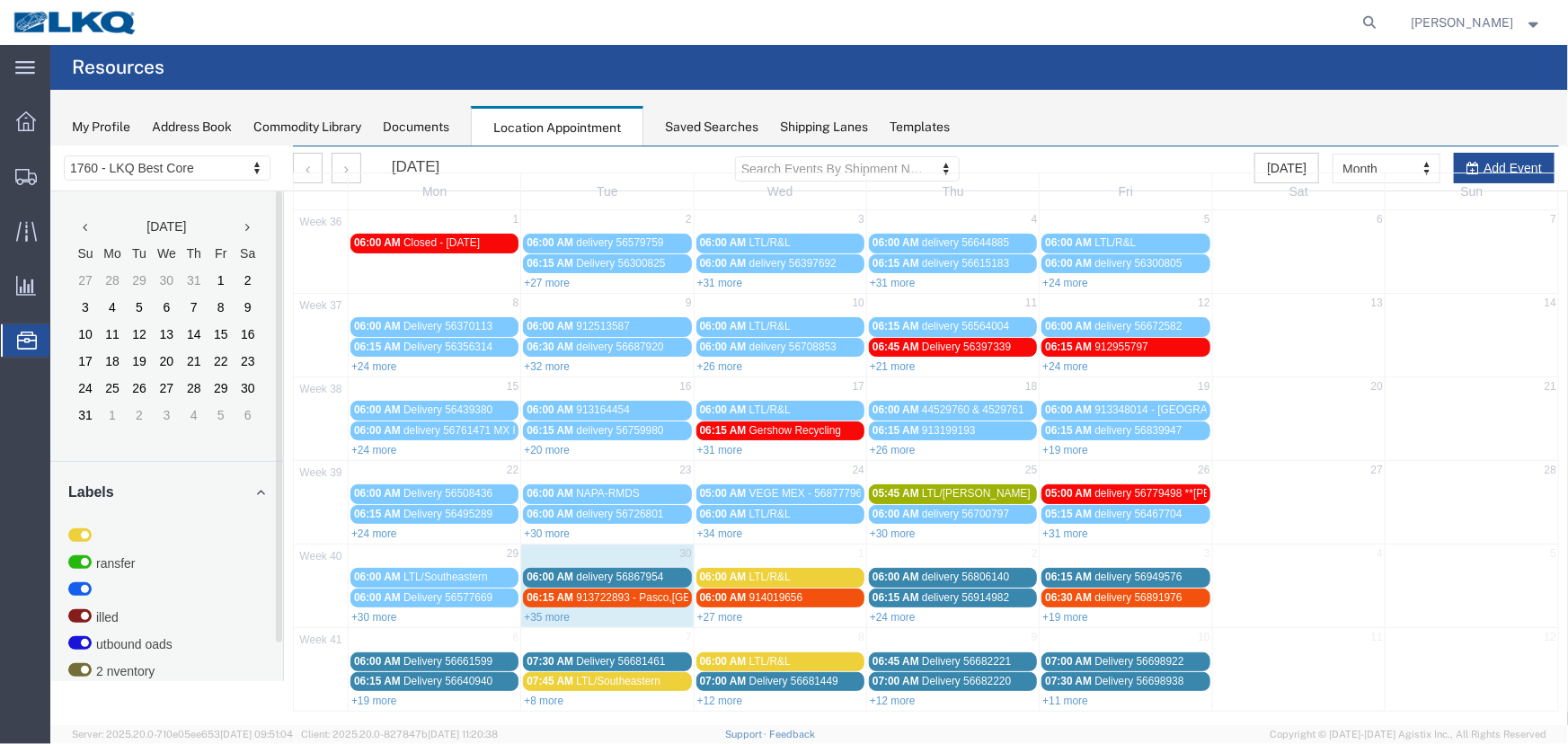
scroll to position [61, 0]
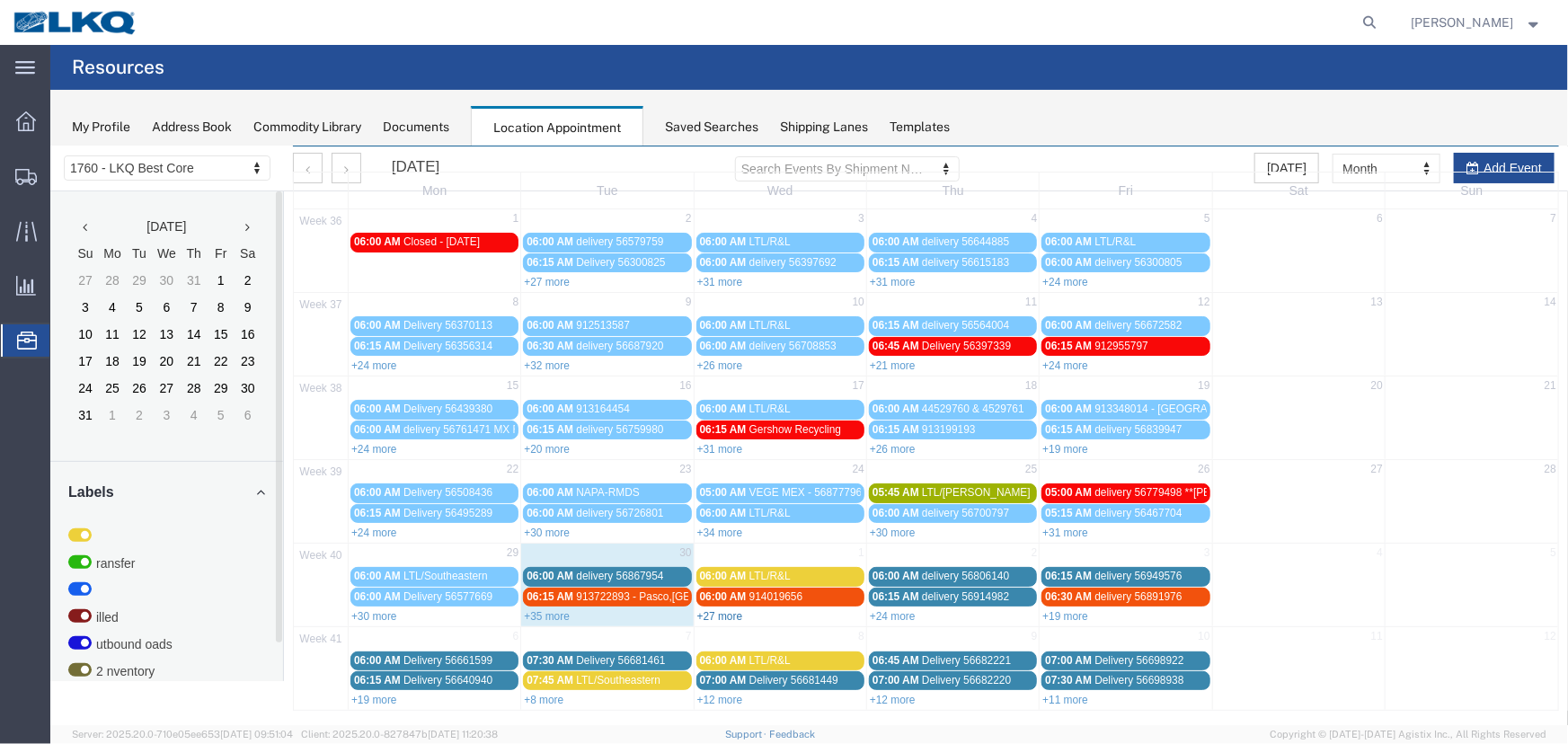
click at [727, 614] on link "+27 more" at bounding box center [720, 615] width 46 height 13
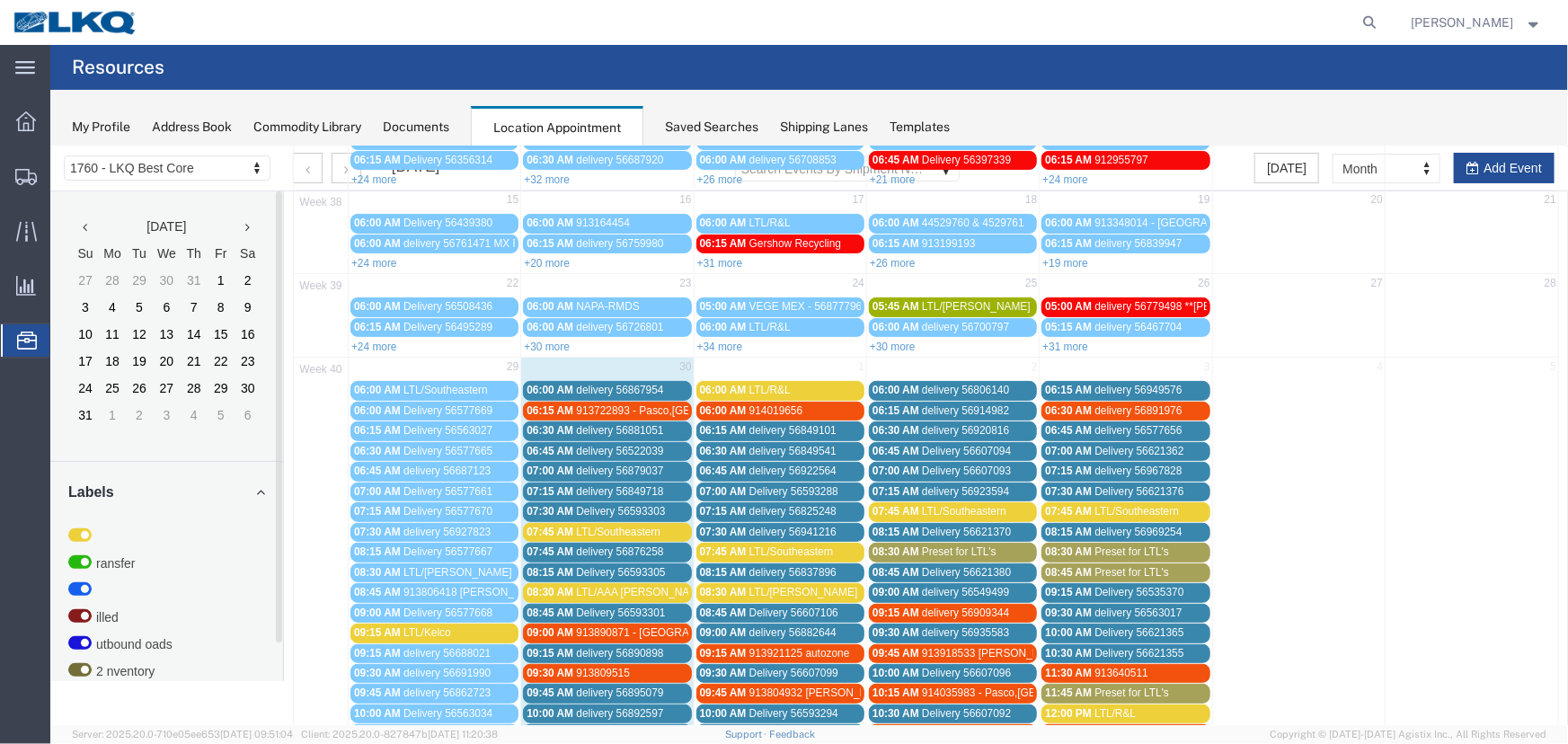
scroll to position [305, 0]
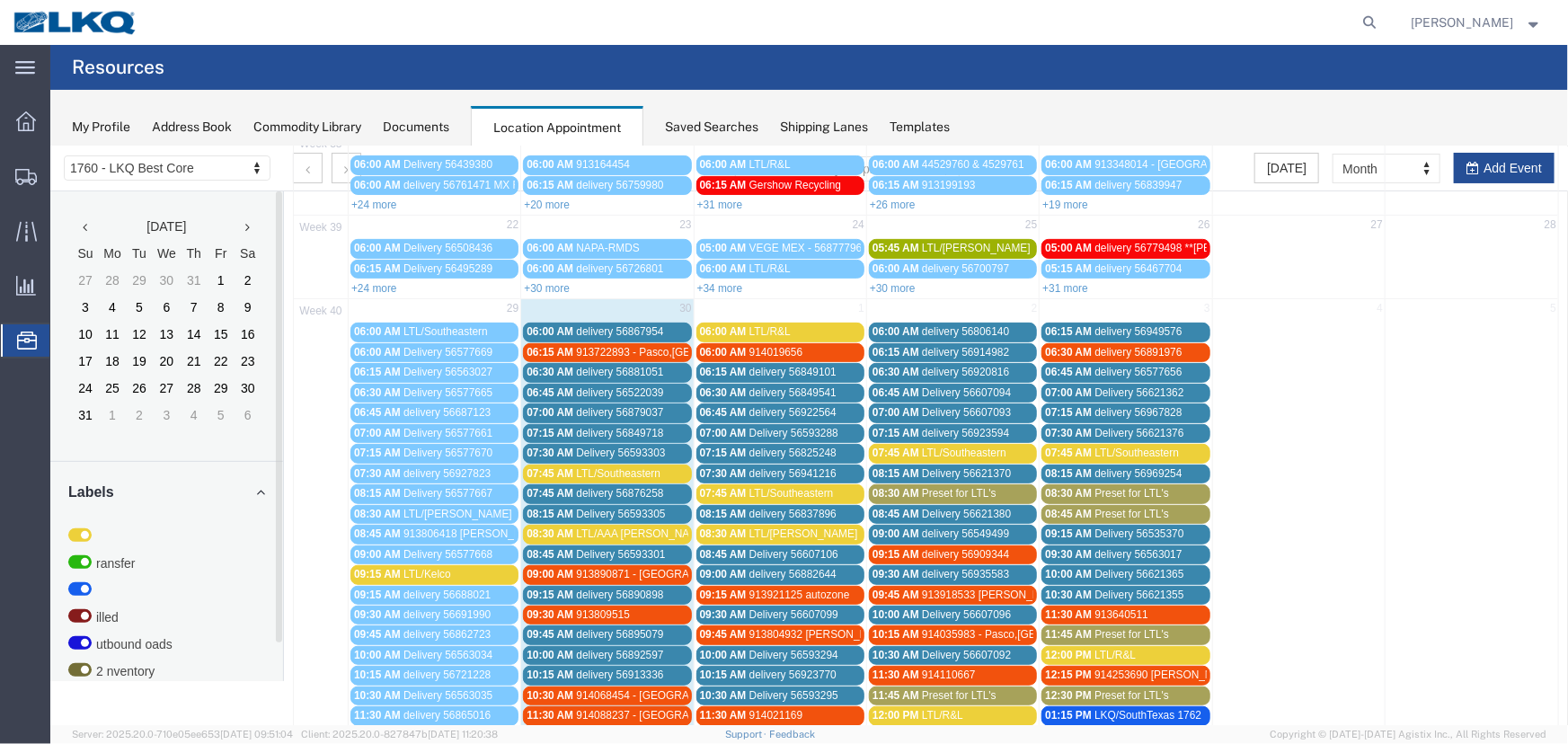
click at [781, 365] on span "delivery 56849101" at bounding box center [792, 371] width 87 height 13
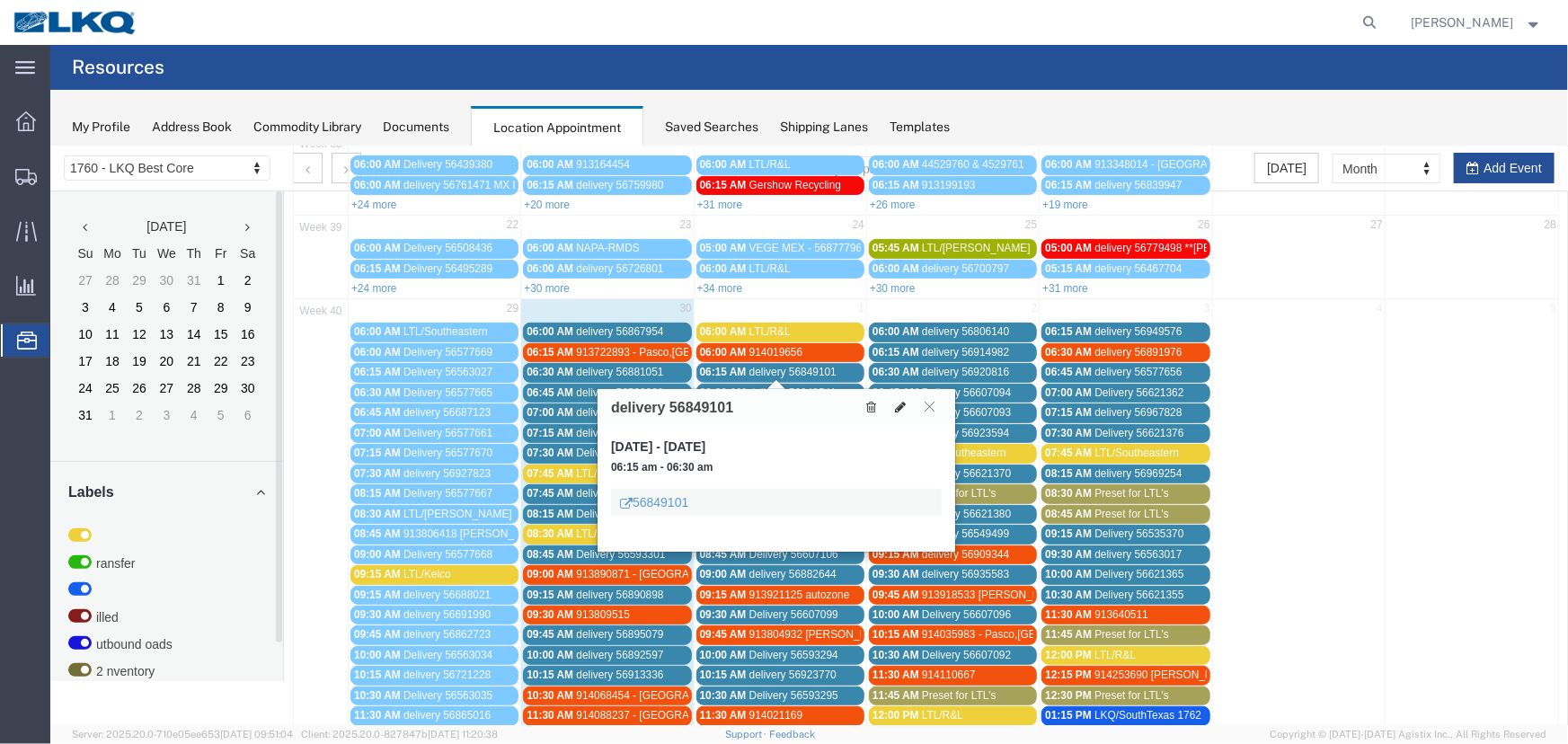
click at [896, 405] on icon at bounding box center [899, 406] width 11 height 13
select select "1"
select select
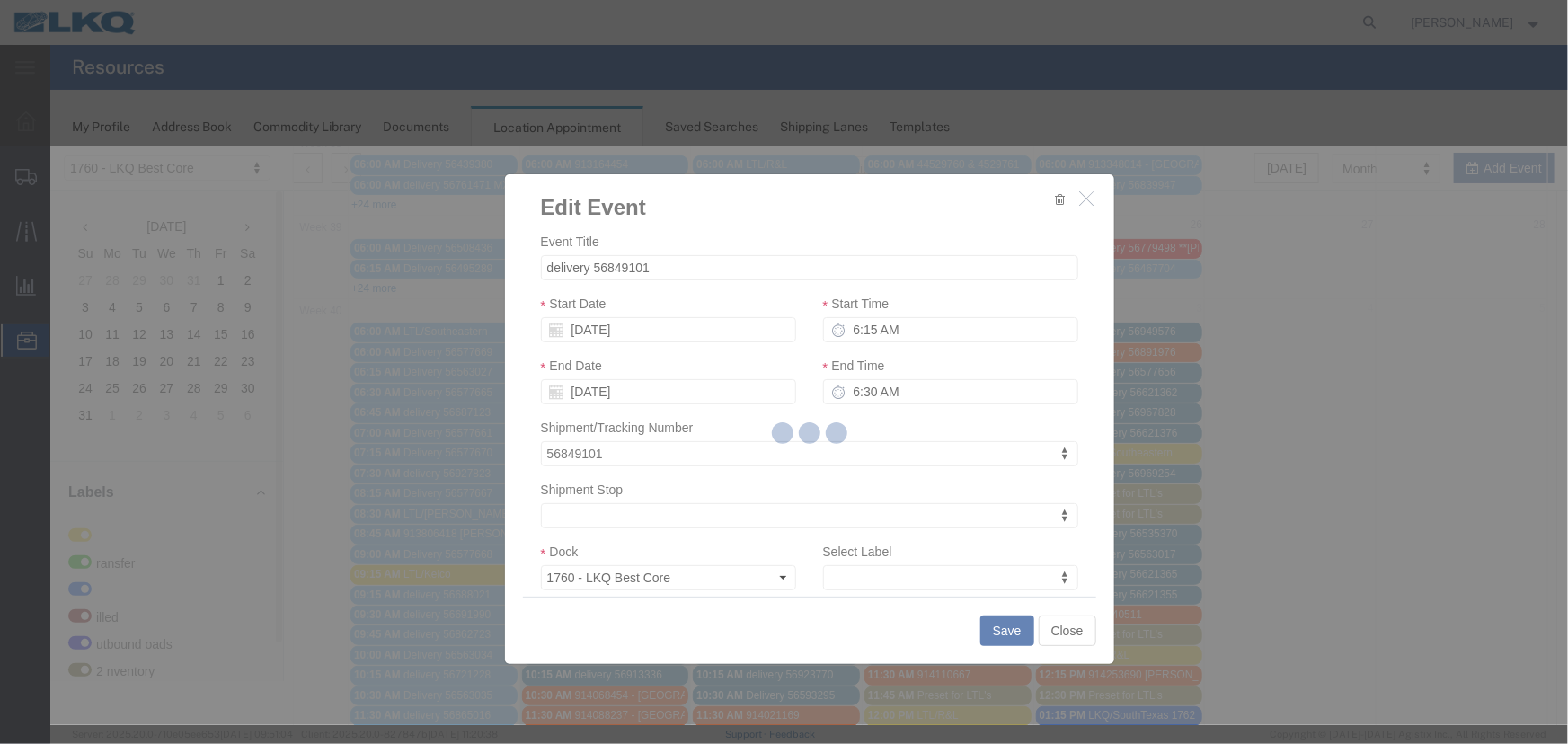
select select
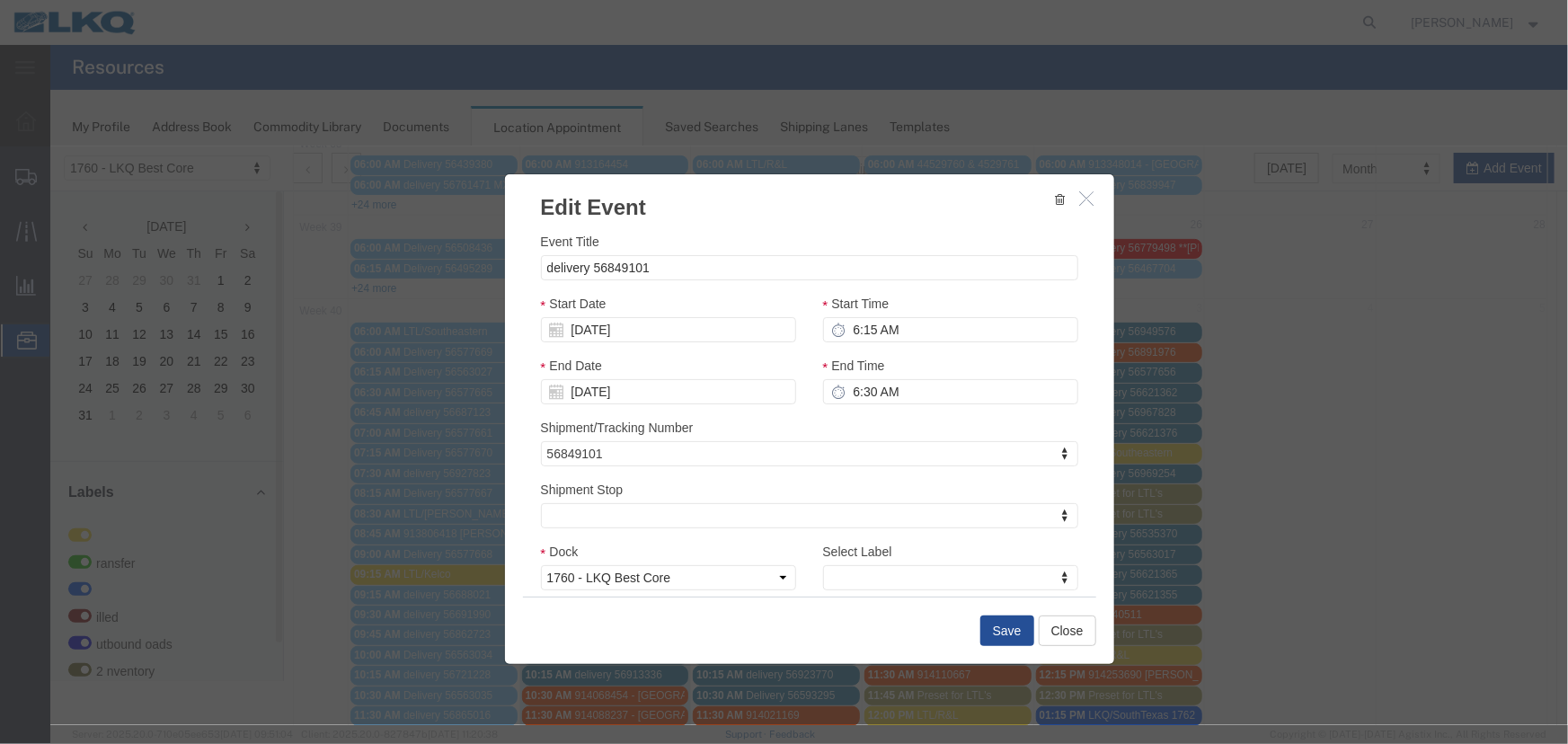
scroll to position [136, 0]
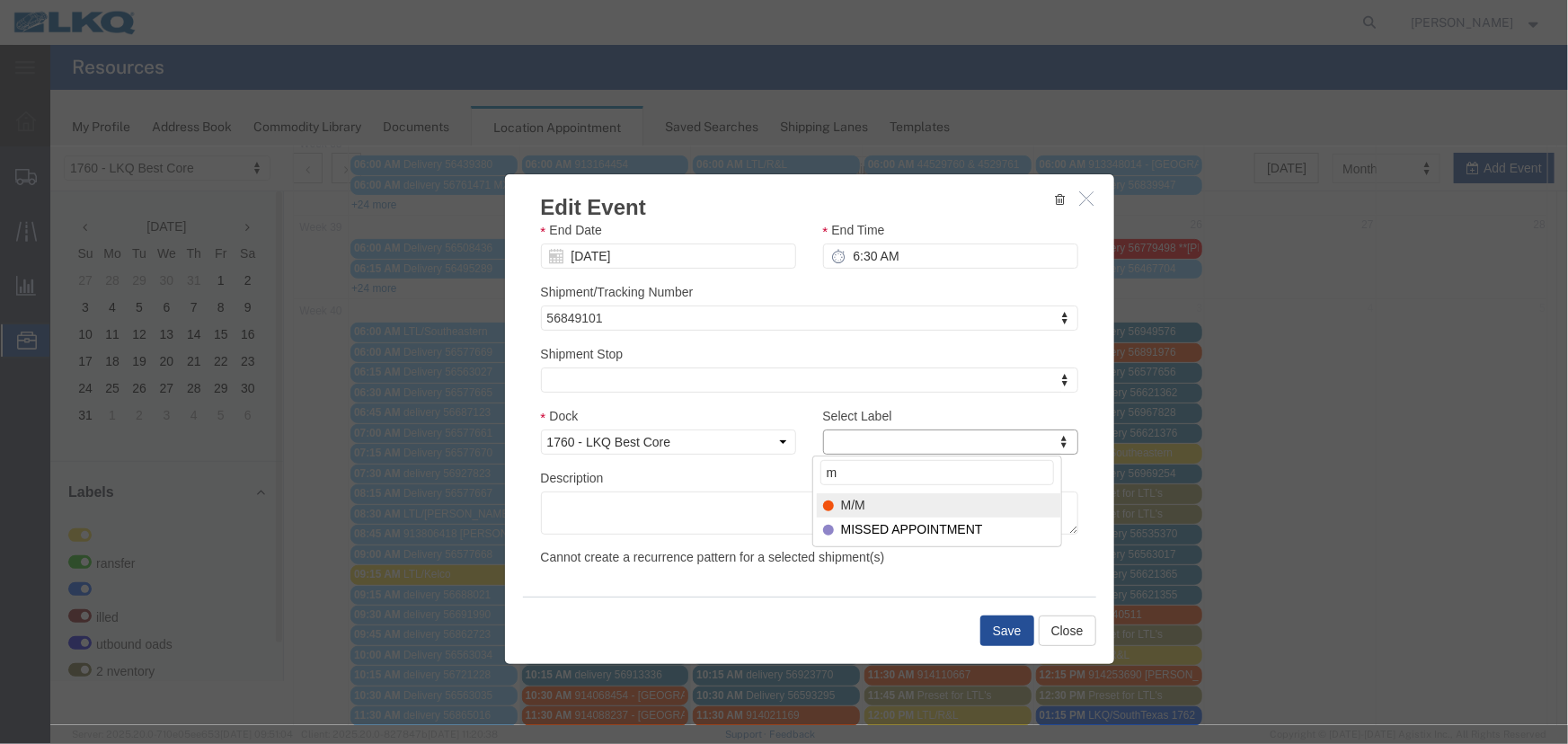
type input "m"
select select "24"
click at [983, 625] on button "Save" at bounding box center [1006, 629] width 54 height 31
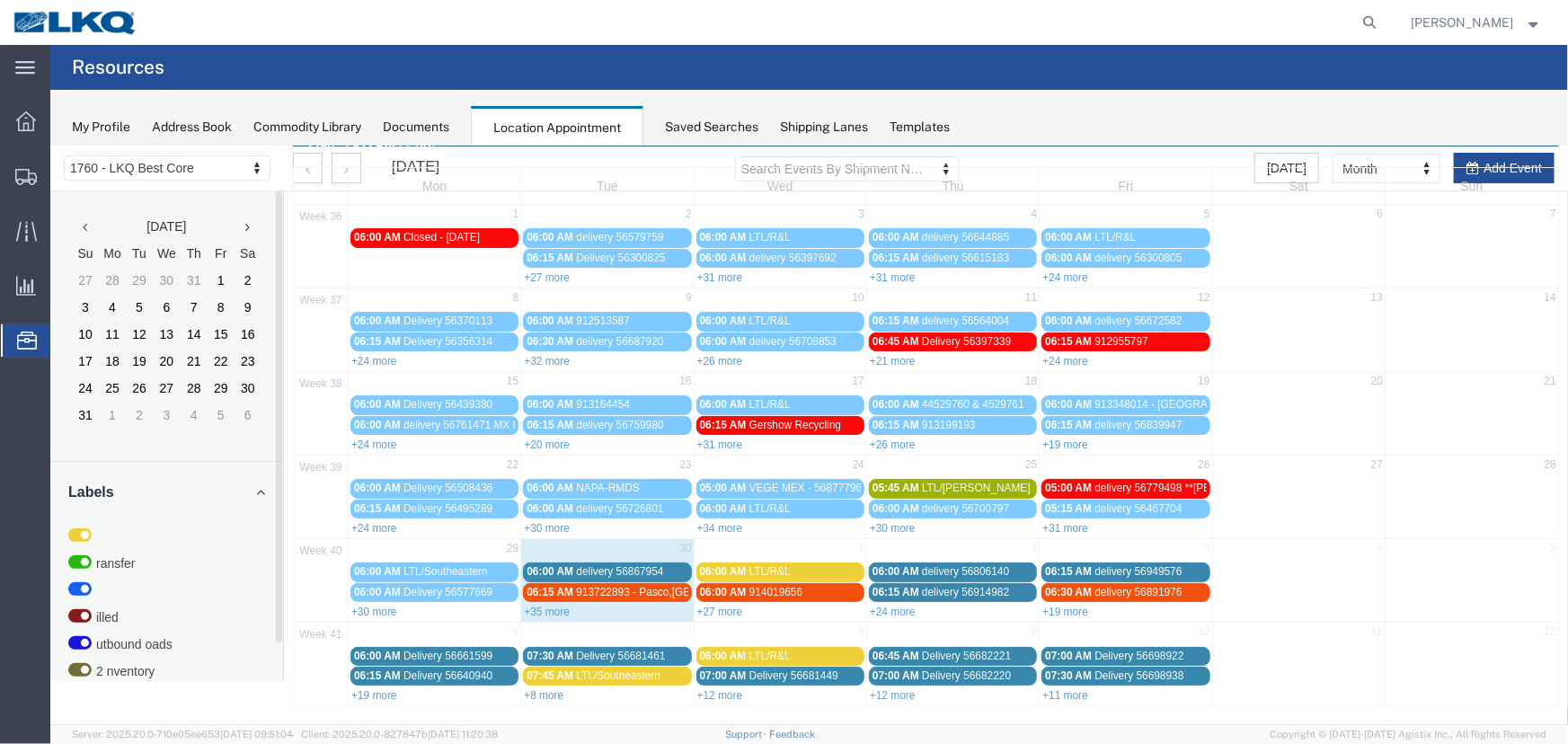
scroll to position [0, 0]
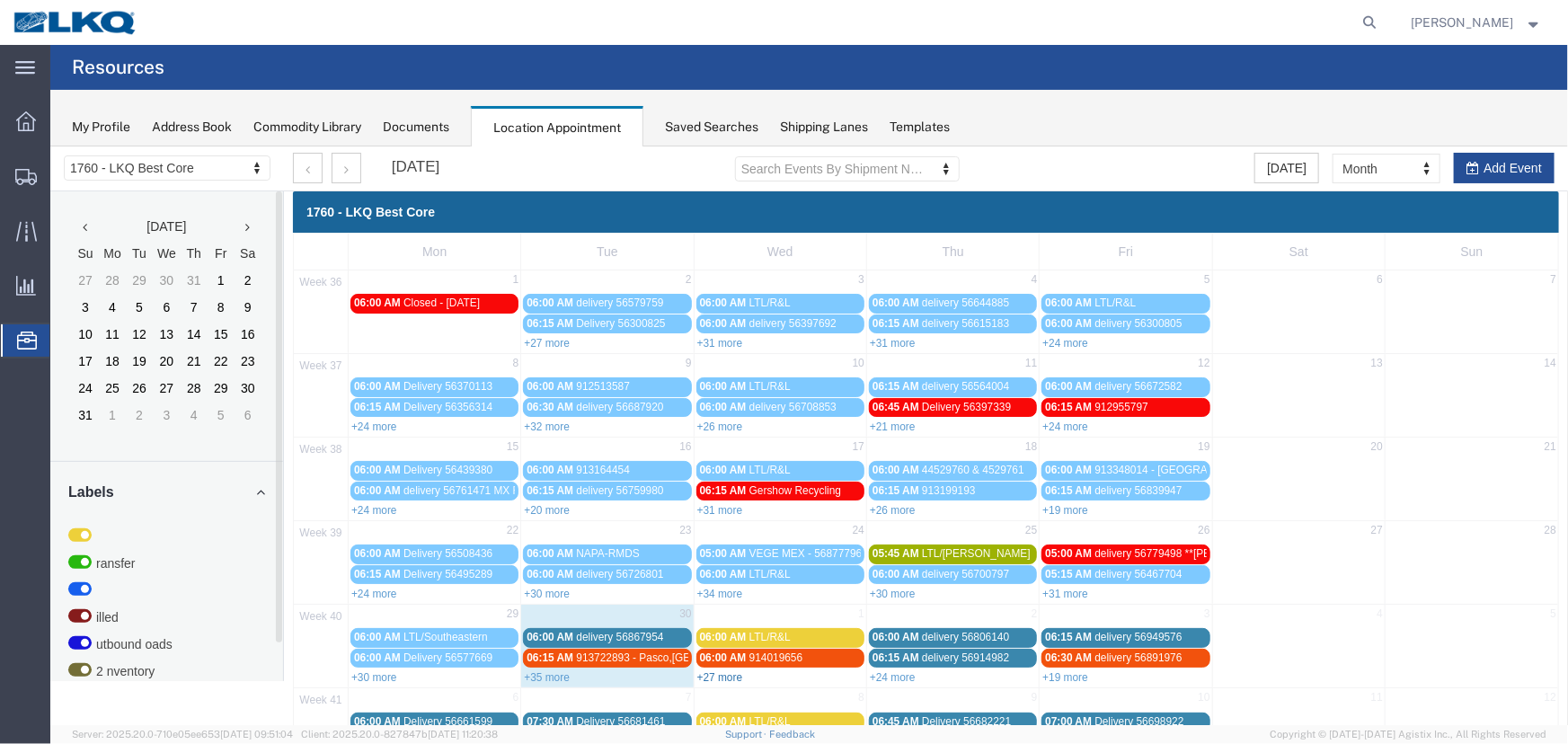
click at [724, 674] on link "+27 more" at bounding box center [720, 676] width 46 height 13
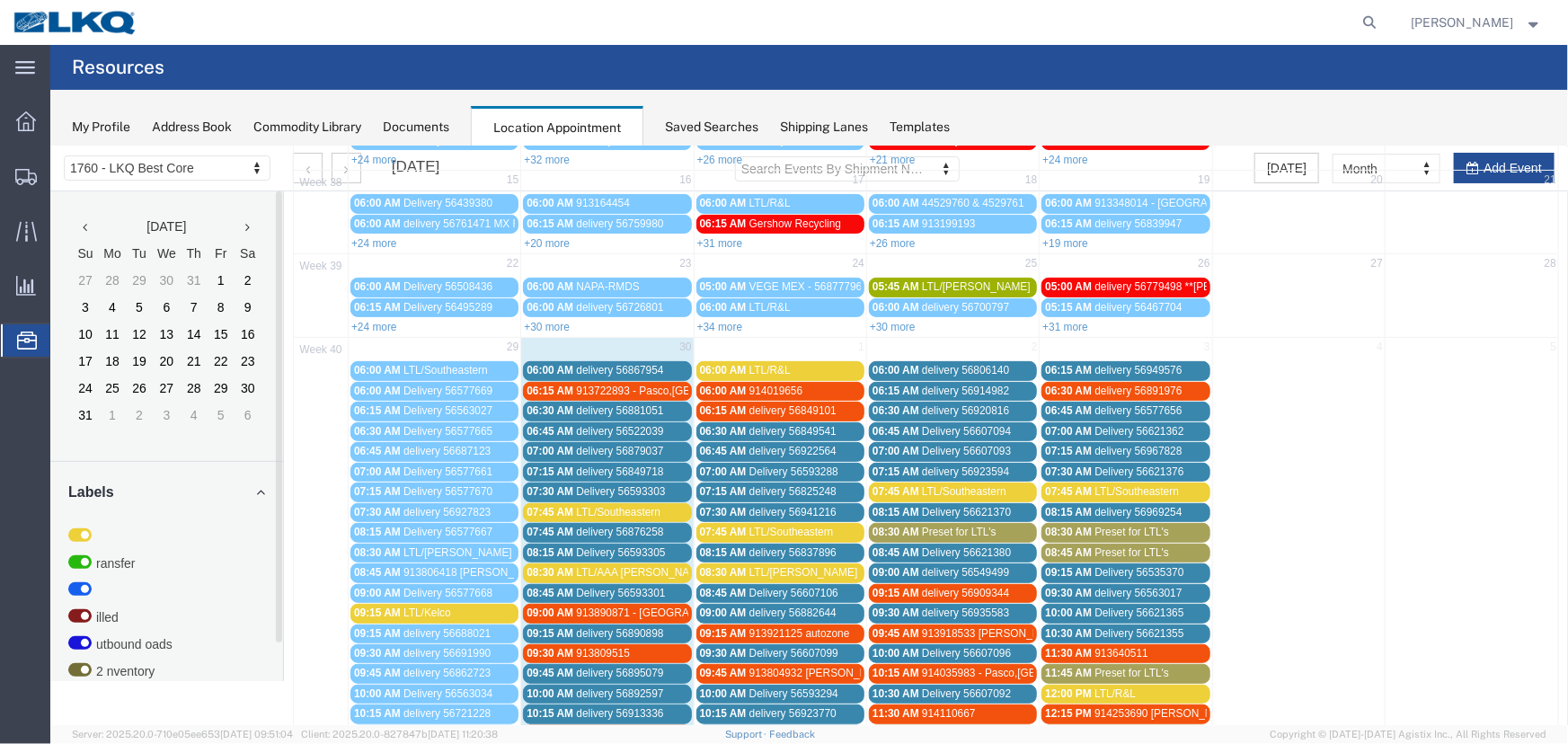
scroll to position [327, 0]
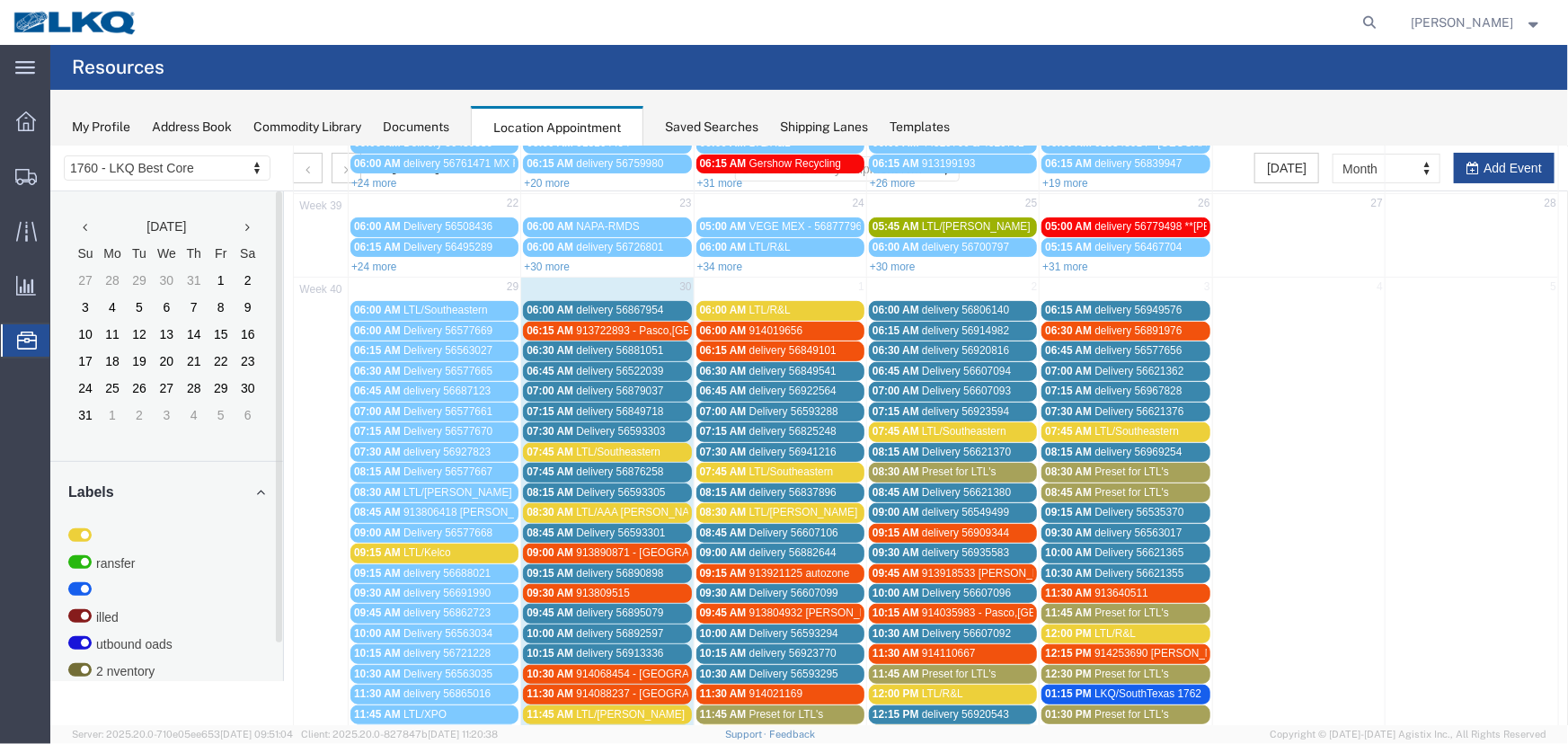
click at [795, 366] on span "delivery 56849541" at bounding box center [792, 370] width 87 height 13
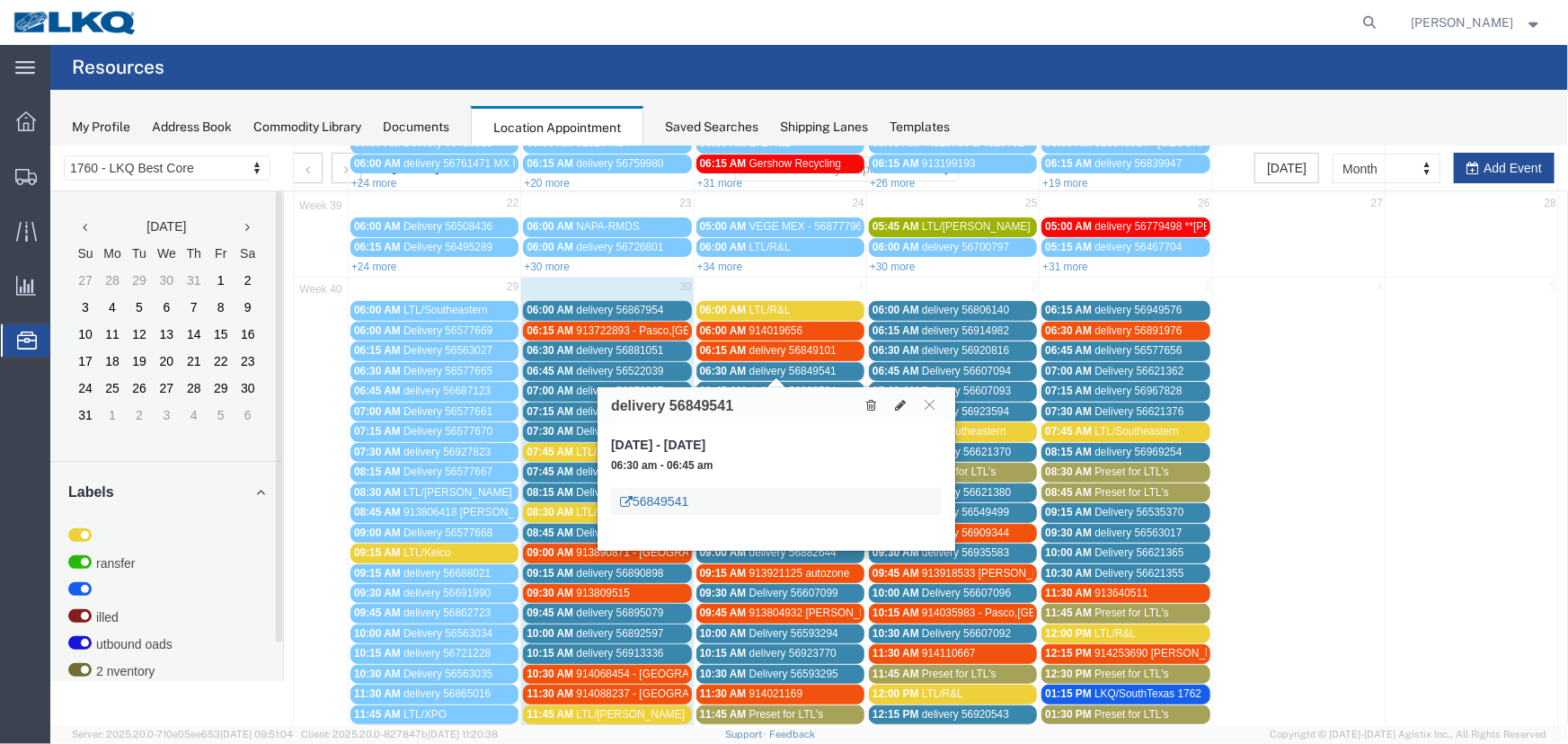
click at [673, 493] on link "56849541" at bounding box center [653, 500] width 68 height 18
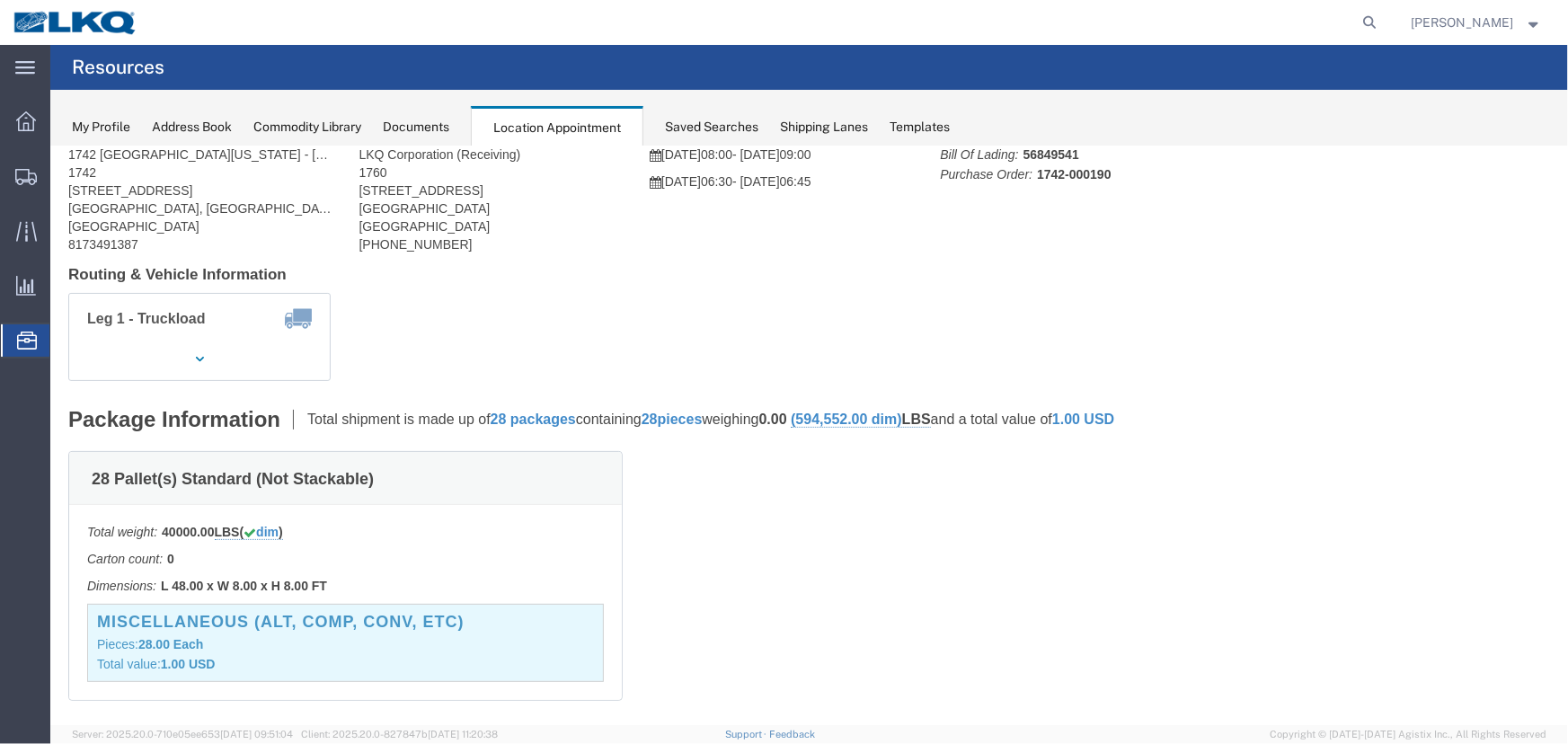
scroll to position [0, 0]
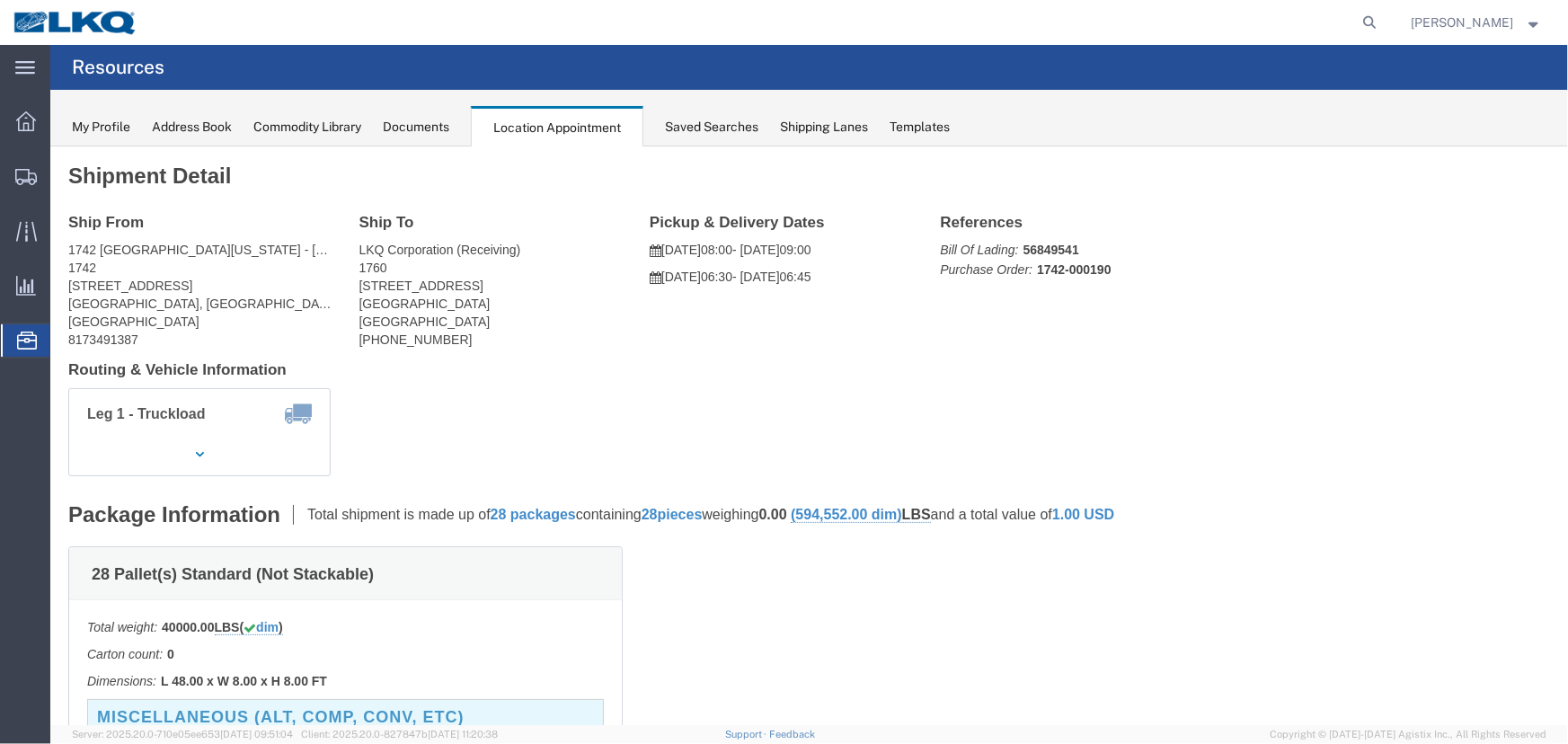
click at [413, 128] on div "Documents" at bounding box center [416, 127] width 67 height 19
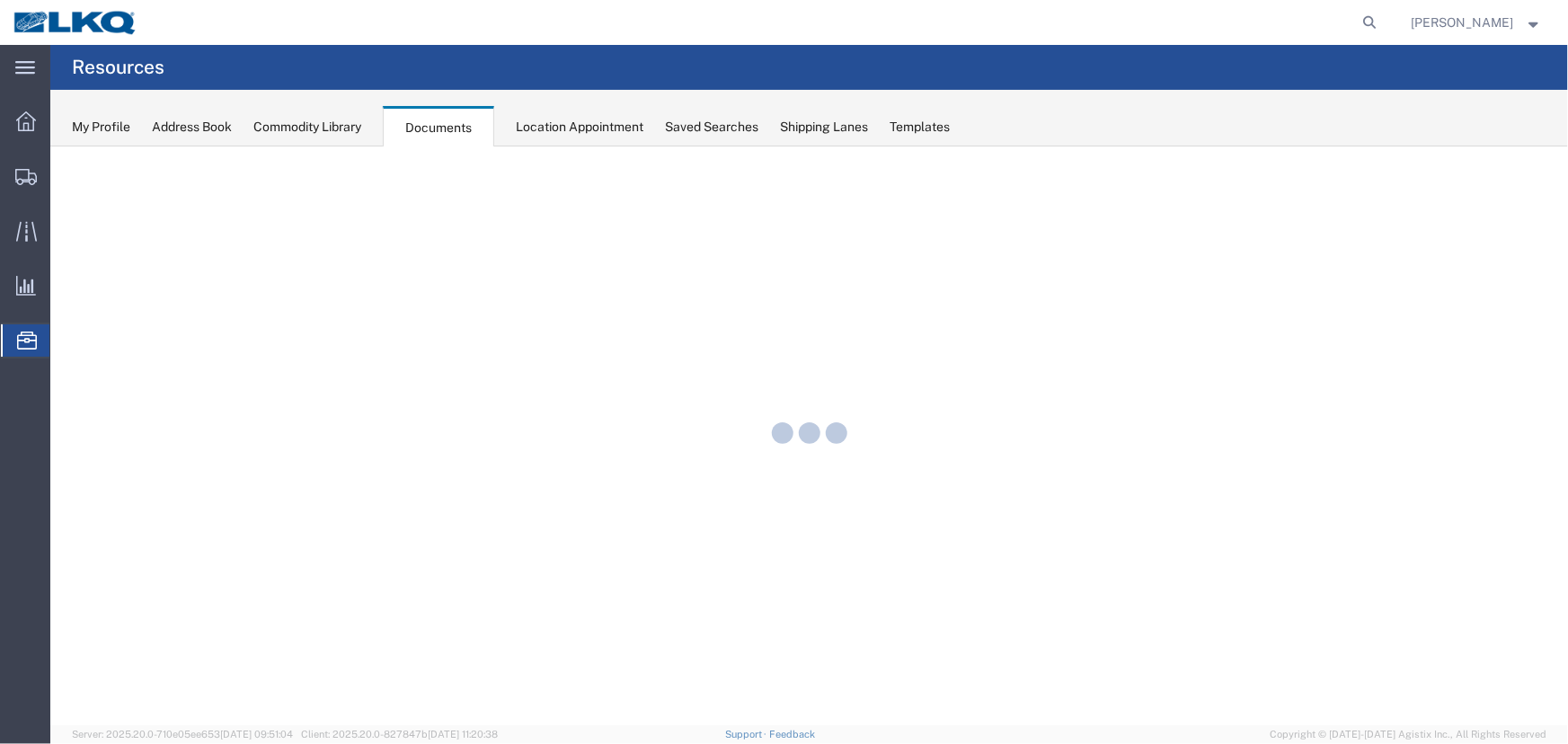
click at [560, 137] on div "My Profile Address Book Commodity Library Documents Location Appointment Saved …" at bounding box center [809, 118] width 1517 height 56
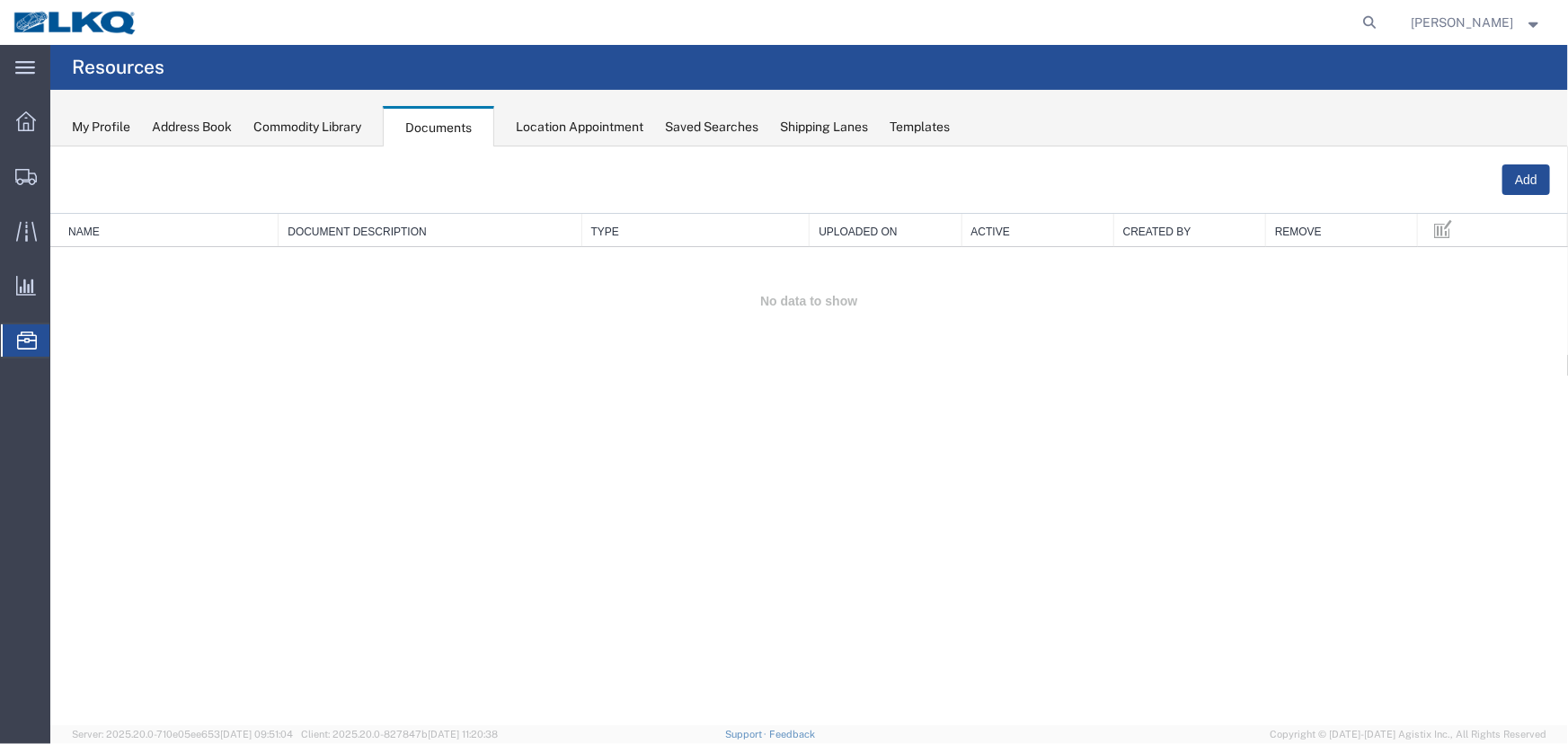
click at [563, 134] on div "Location Appointment" at bounding box center [579, 127] width 128 height 19
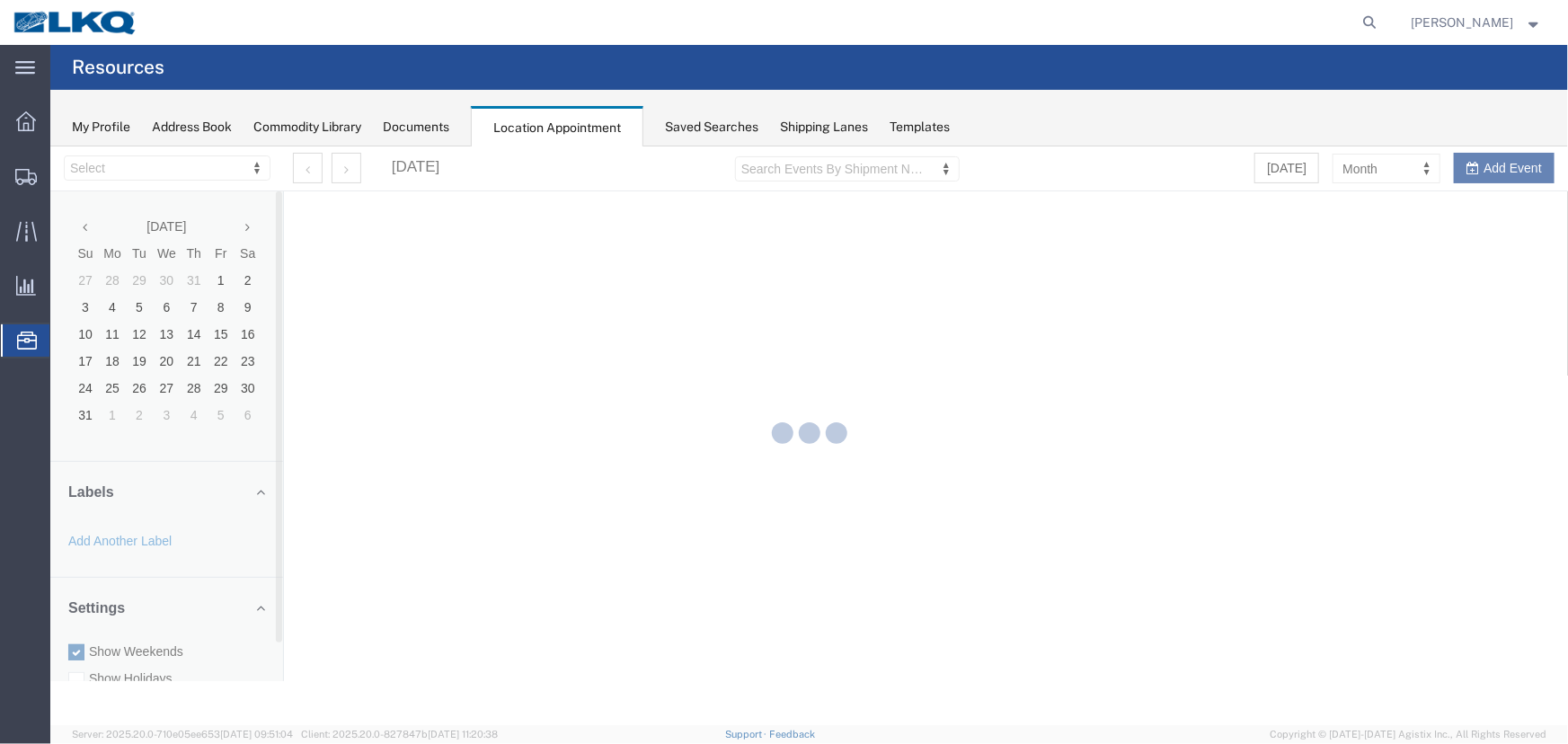
select select "27634"
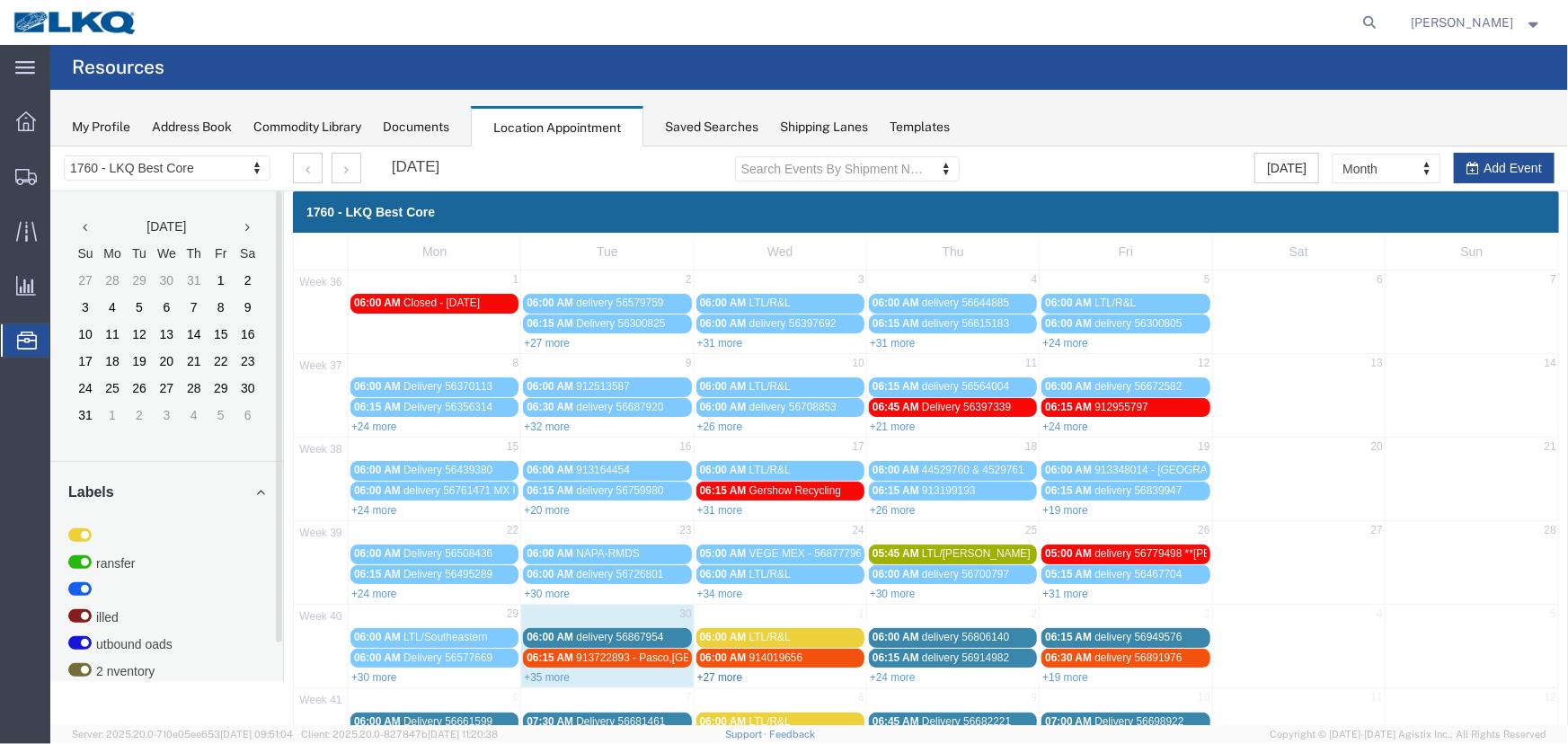
click at [731, 674] on link "+27 more" at bounding box center [720, 676] width 46 height 13
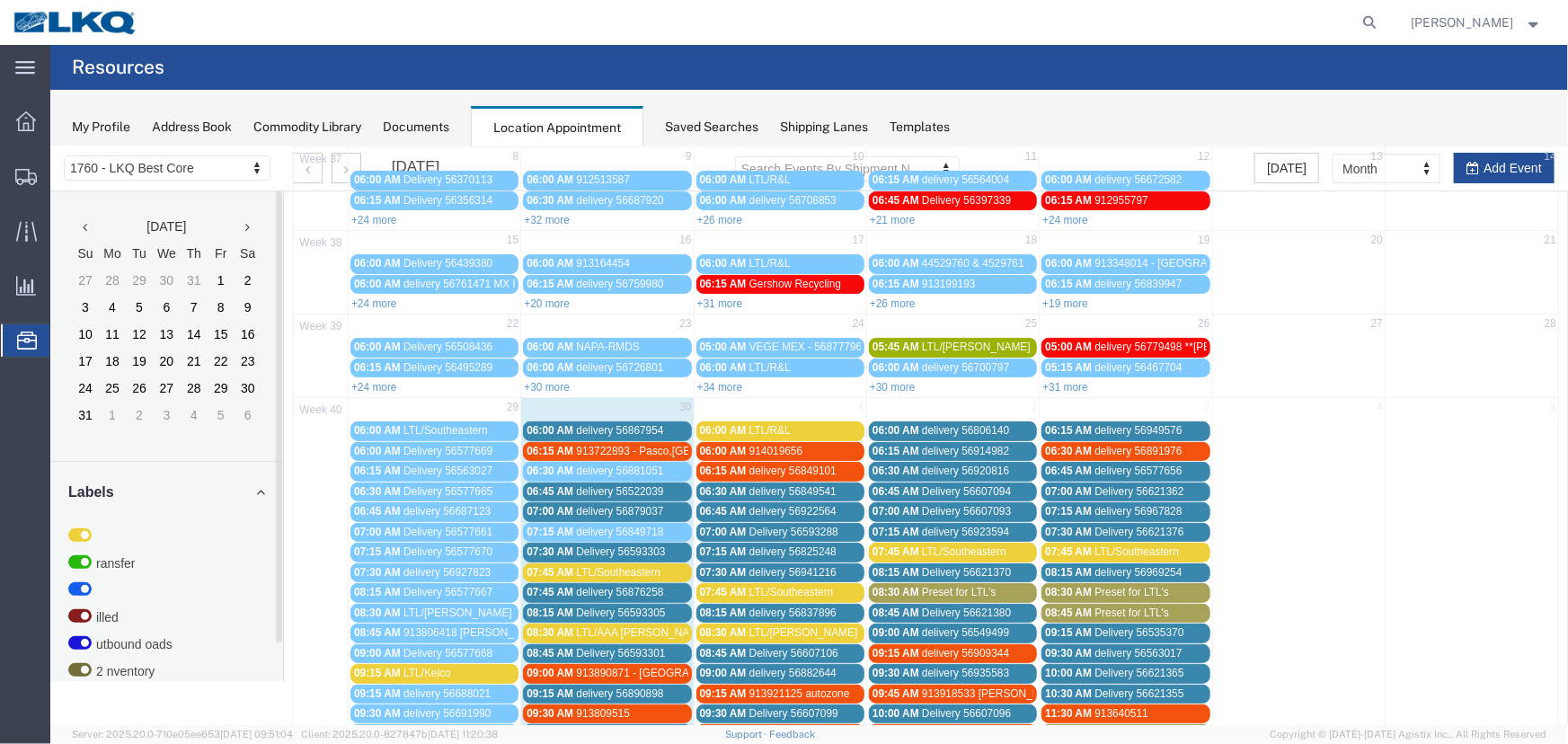
scroll to position [469, 0]
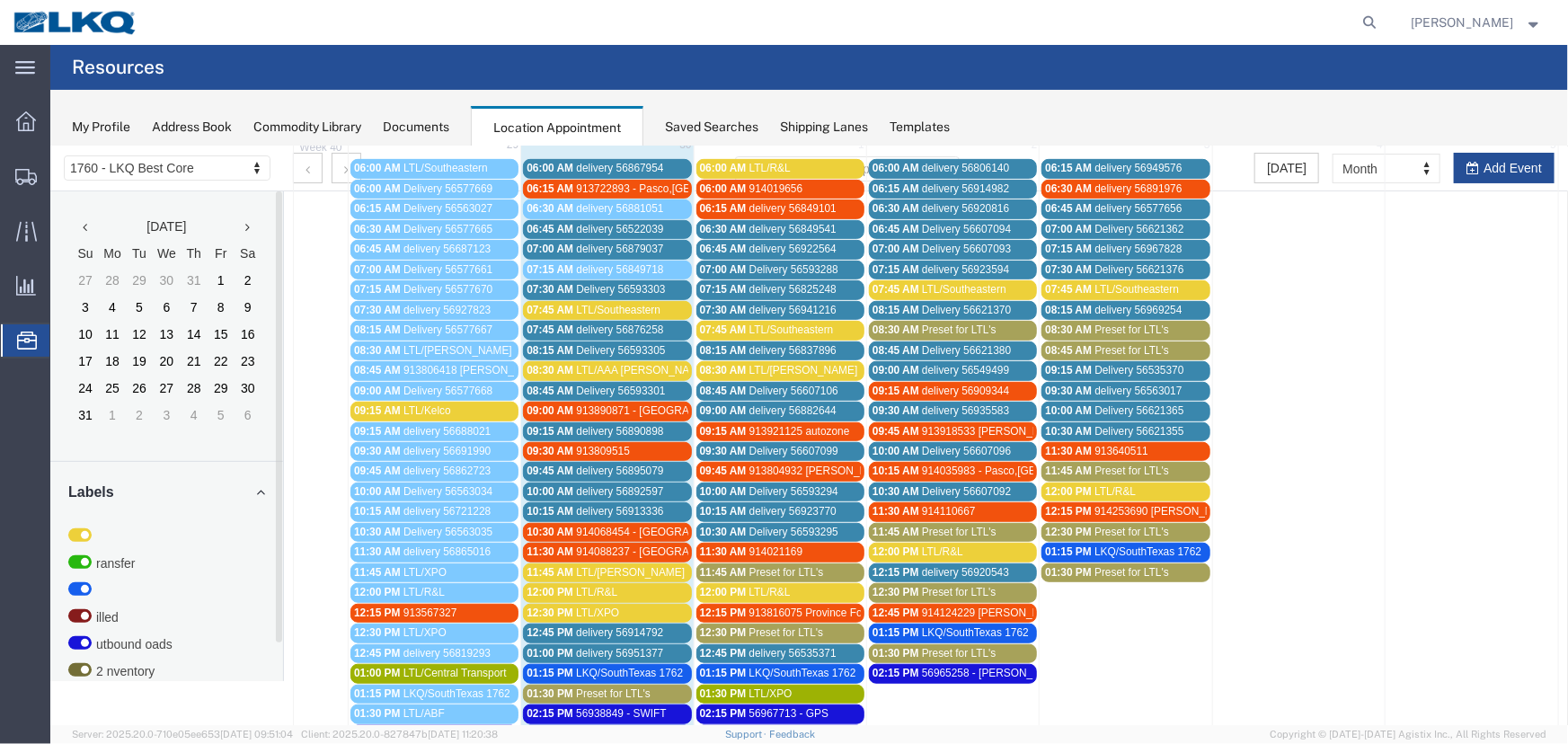
click at [741, 242] on div "06:45 AM delivery 56922564" at bounding box center [780, 248] width 161 height 14
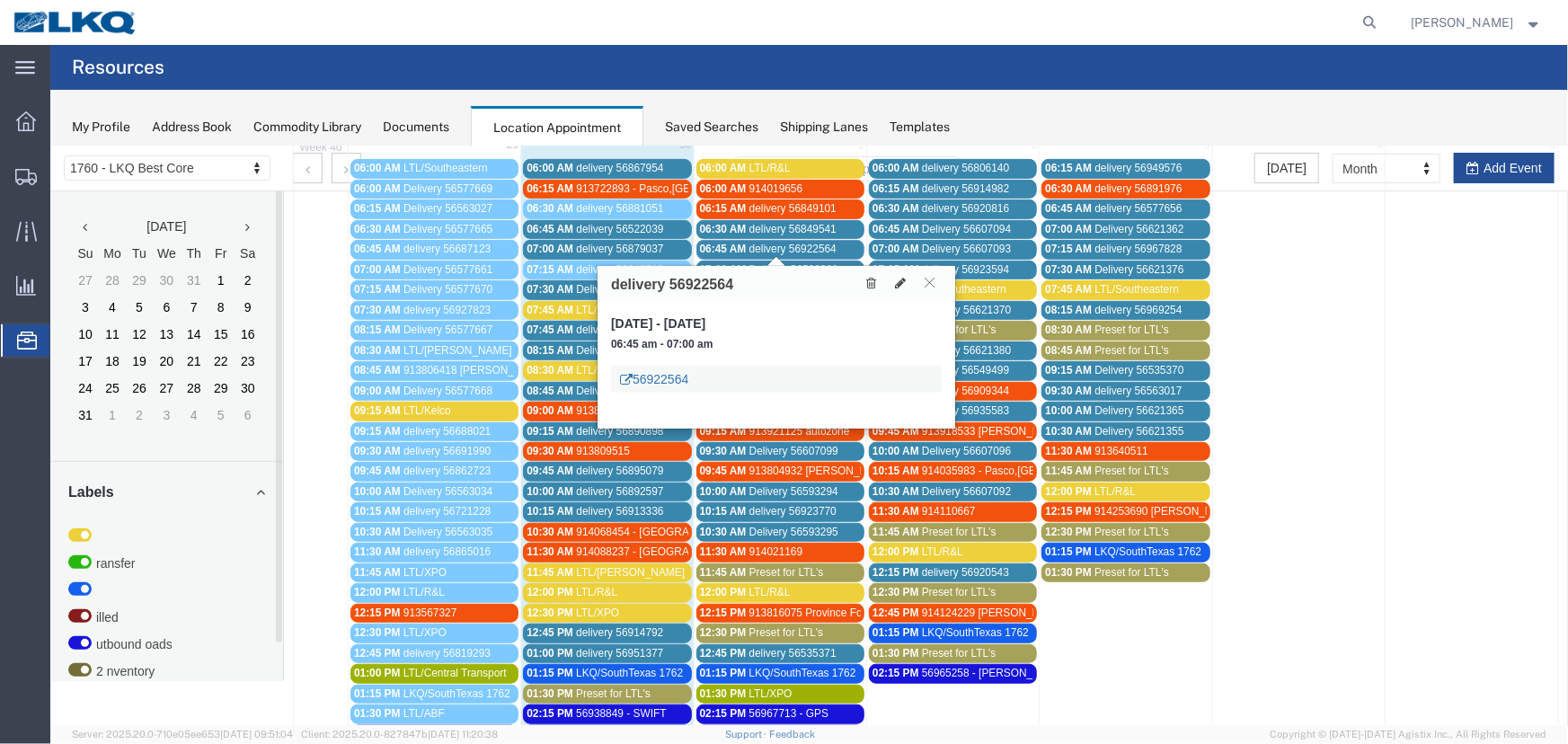
click at [655, 383] on link "56922564" at bounding box center [653, 378] width 68 height 18
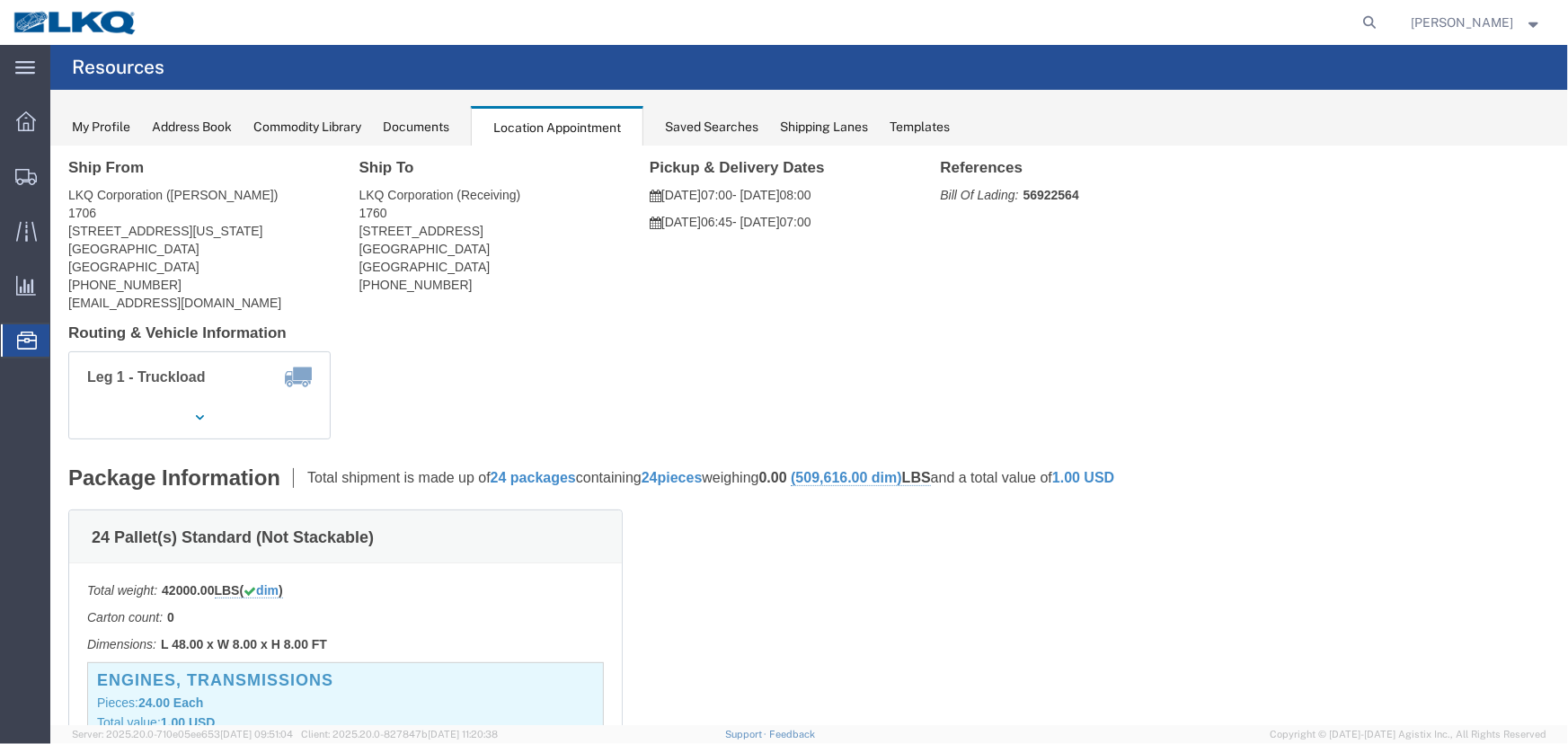
scroll to position [0, 0]
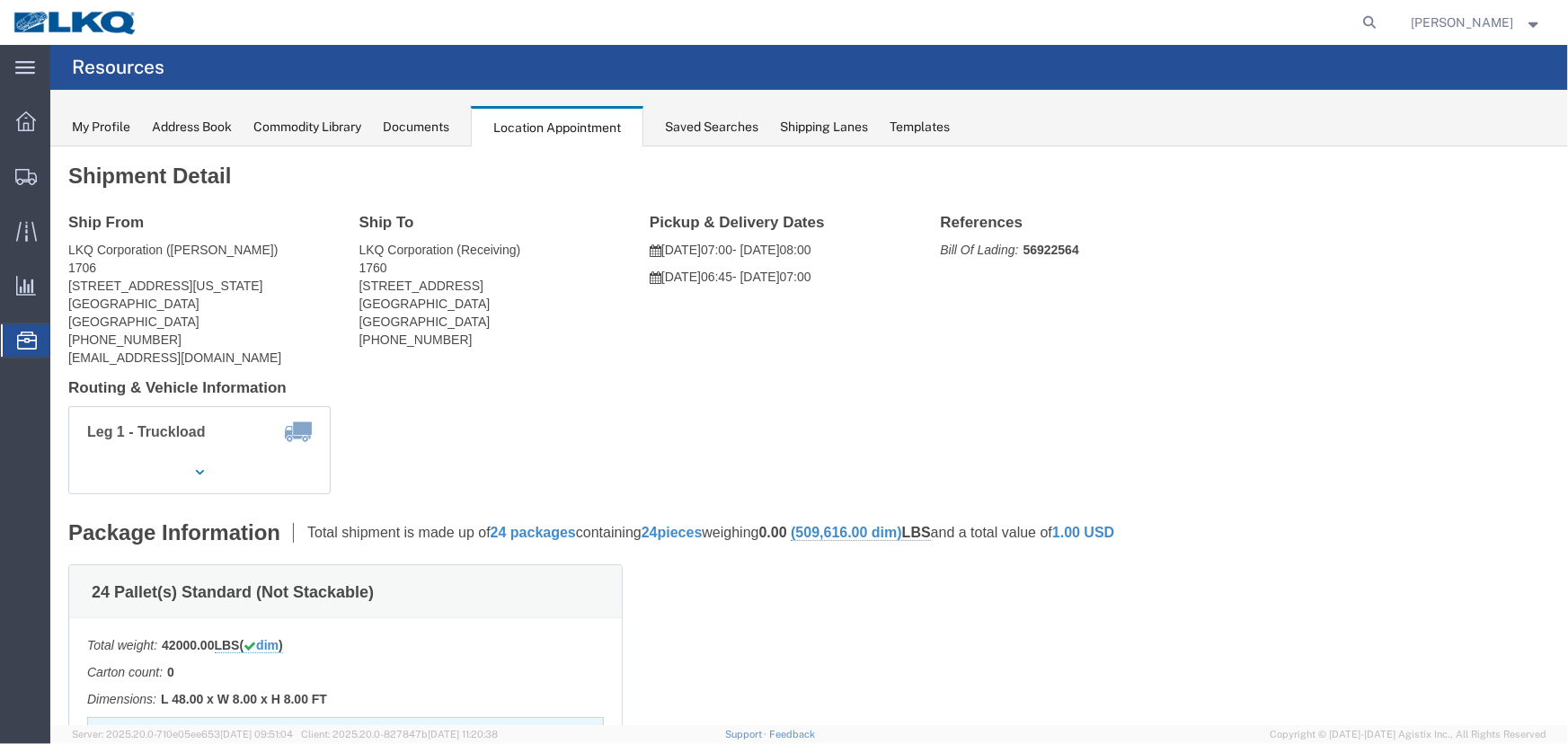
click at [440, 128] on div "Documents" at bounding box center [416, 127] width 67 height 19
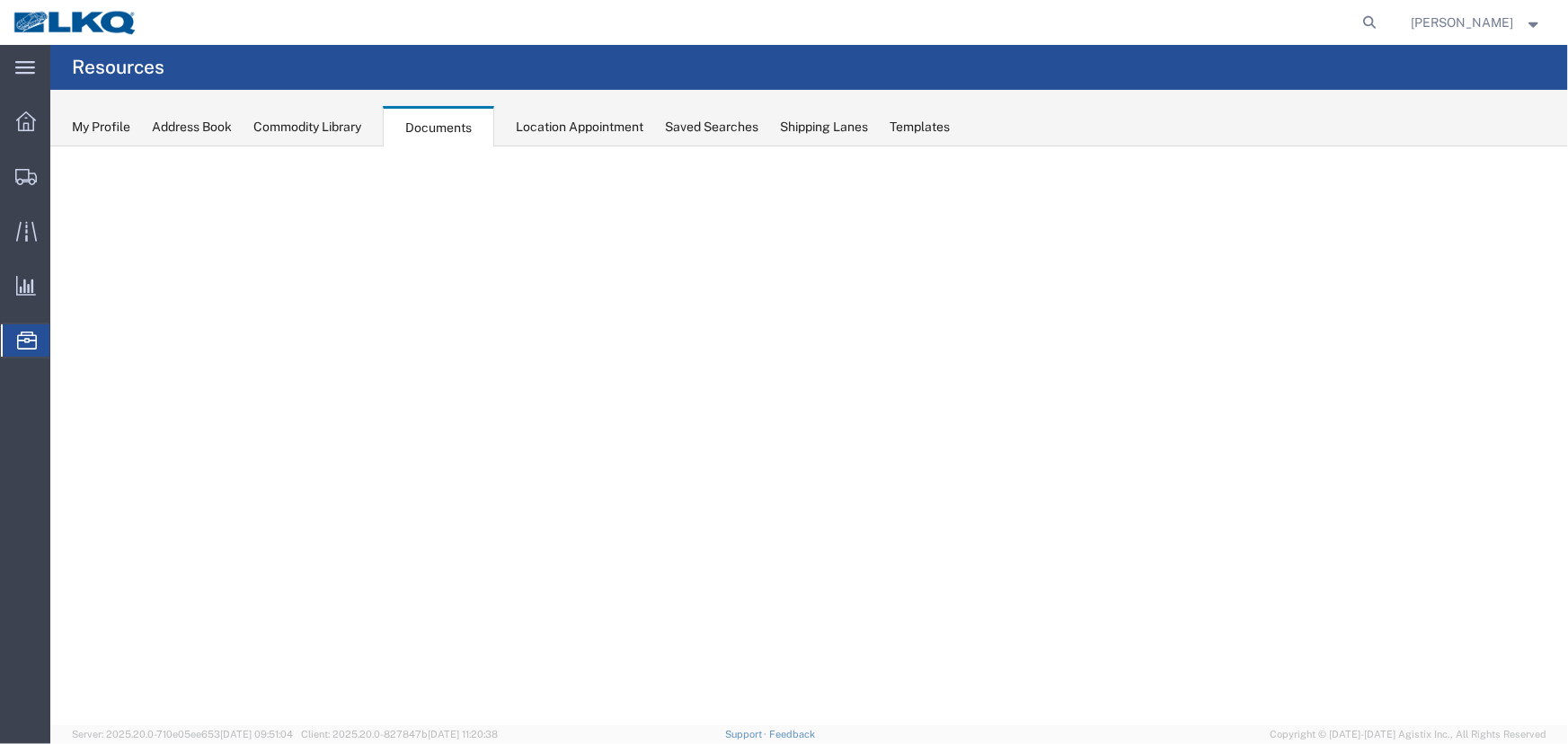
click at [538, 128] on div "Location Appointment" at bounding box center [579, 127] width 128 height 19
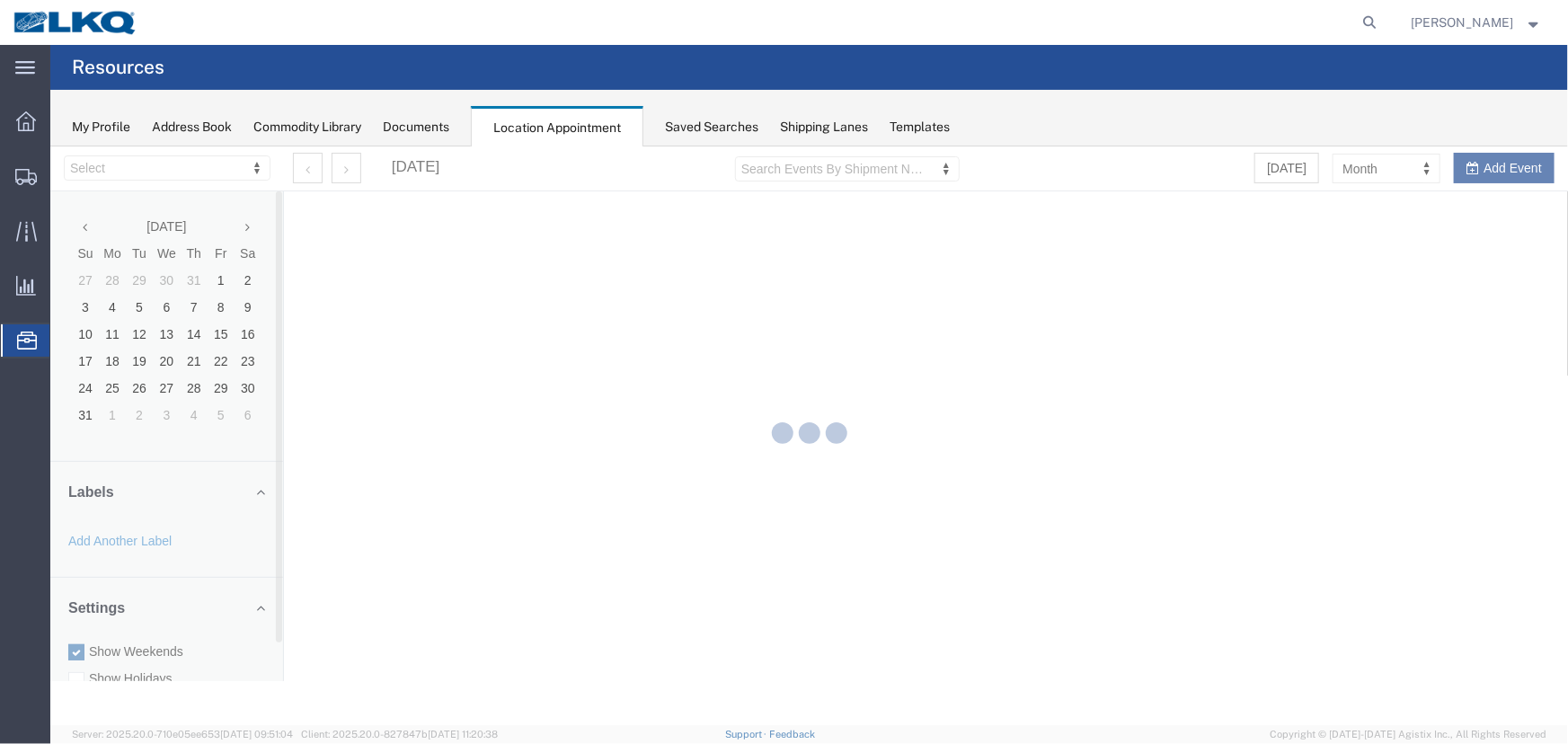
select select "27634"
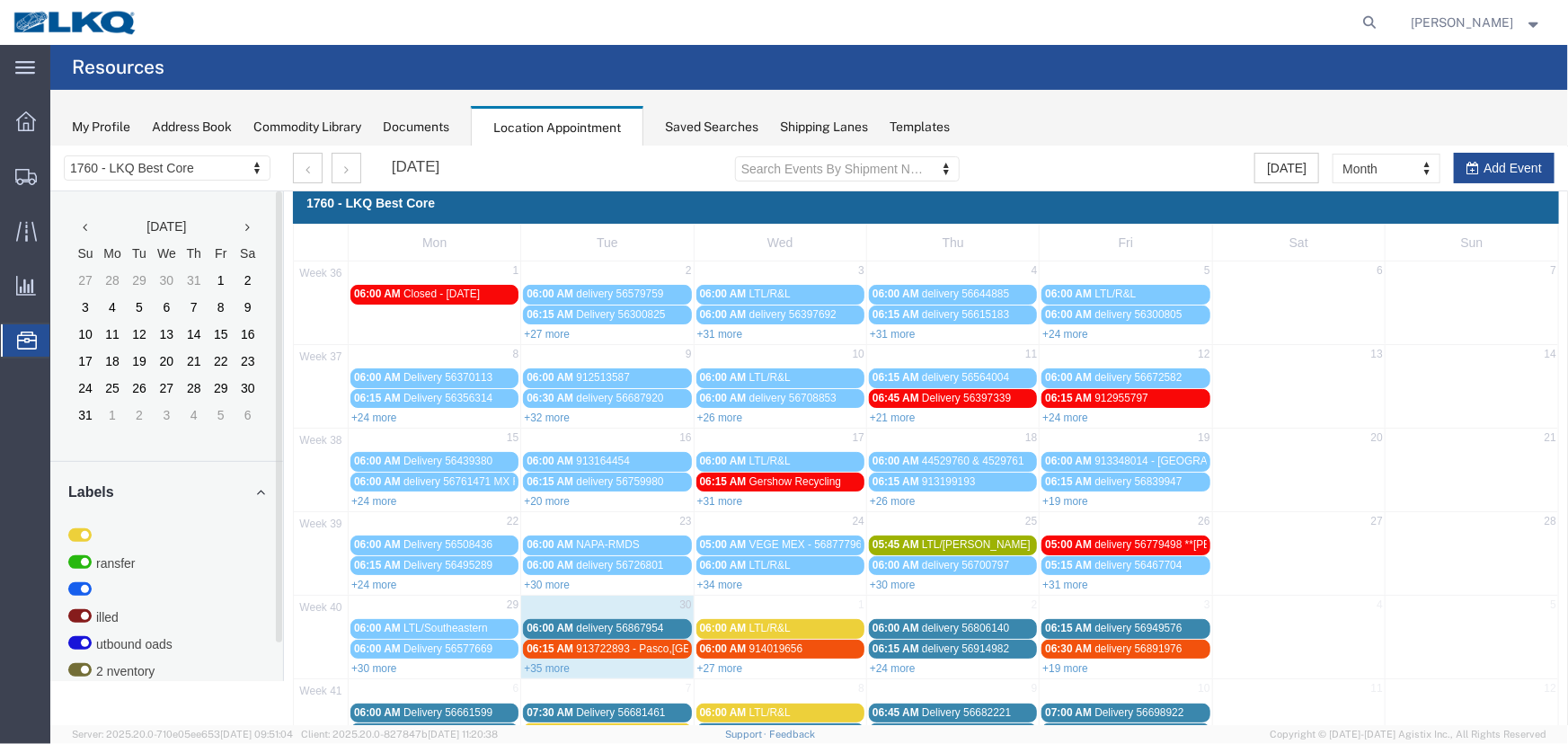
scroll to position [61, 0]
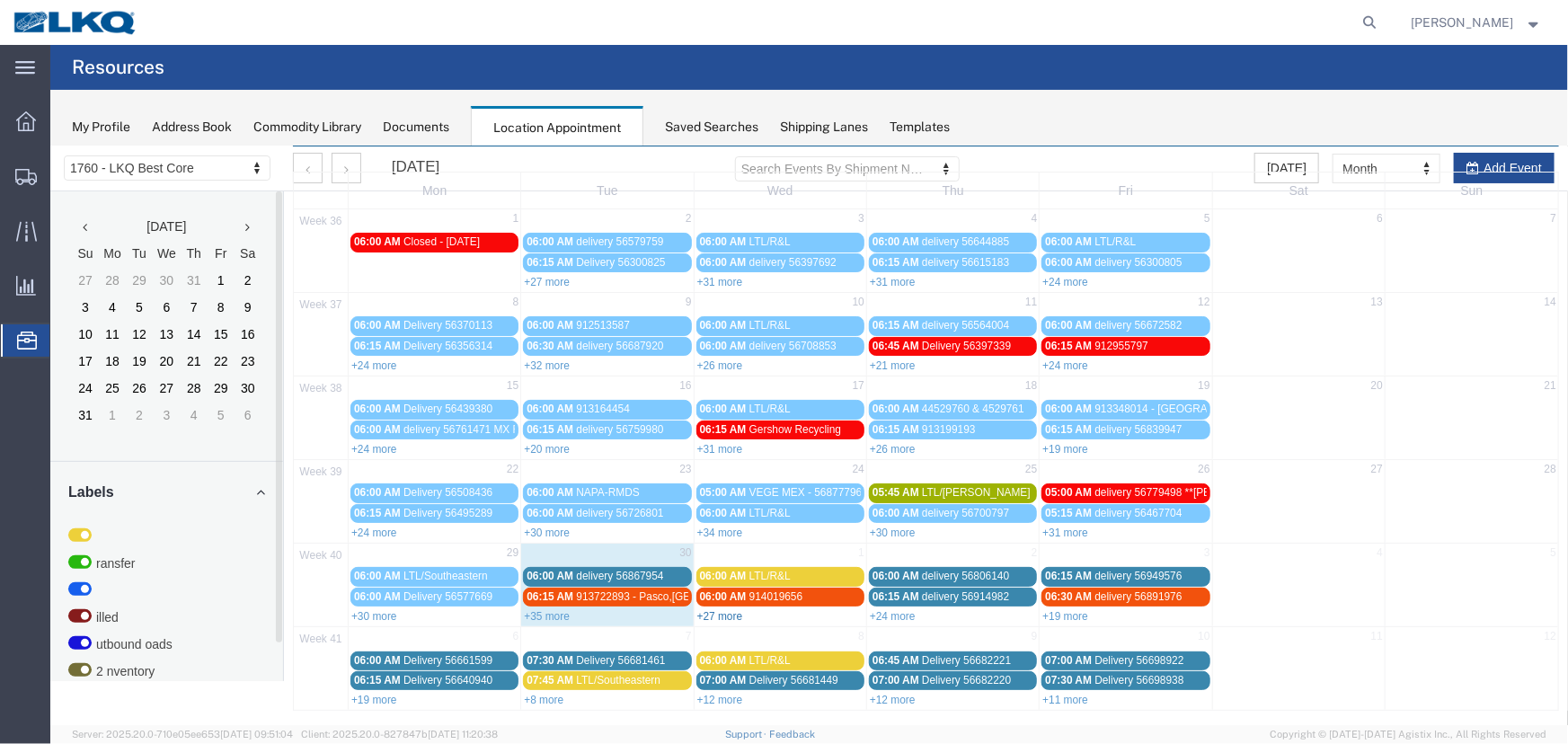
click at [715, 609] on link "+27 more" at bounding box center [720, 615] width 46 height 13
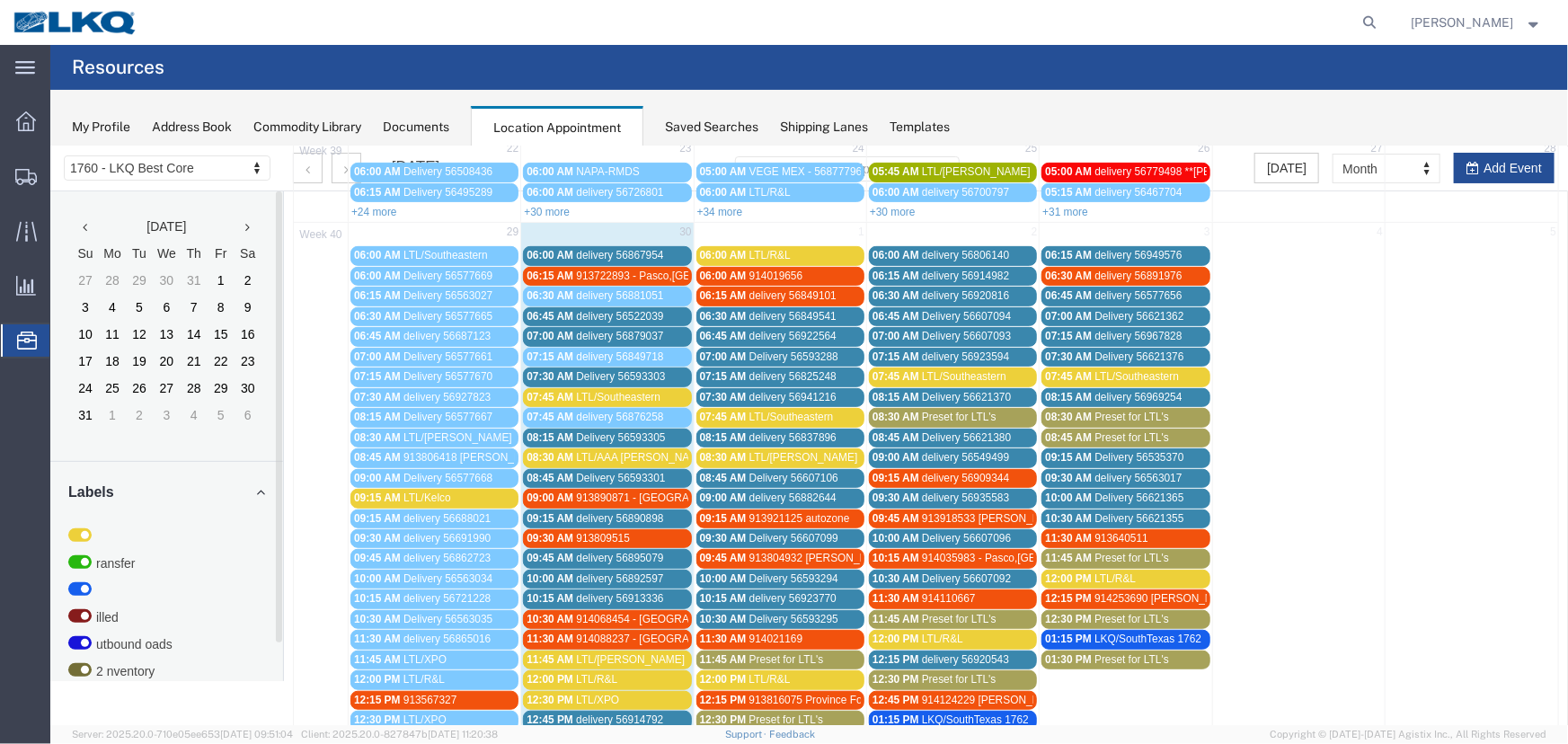
scroll to position [388, 0]
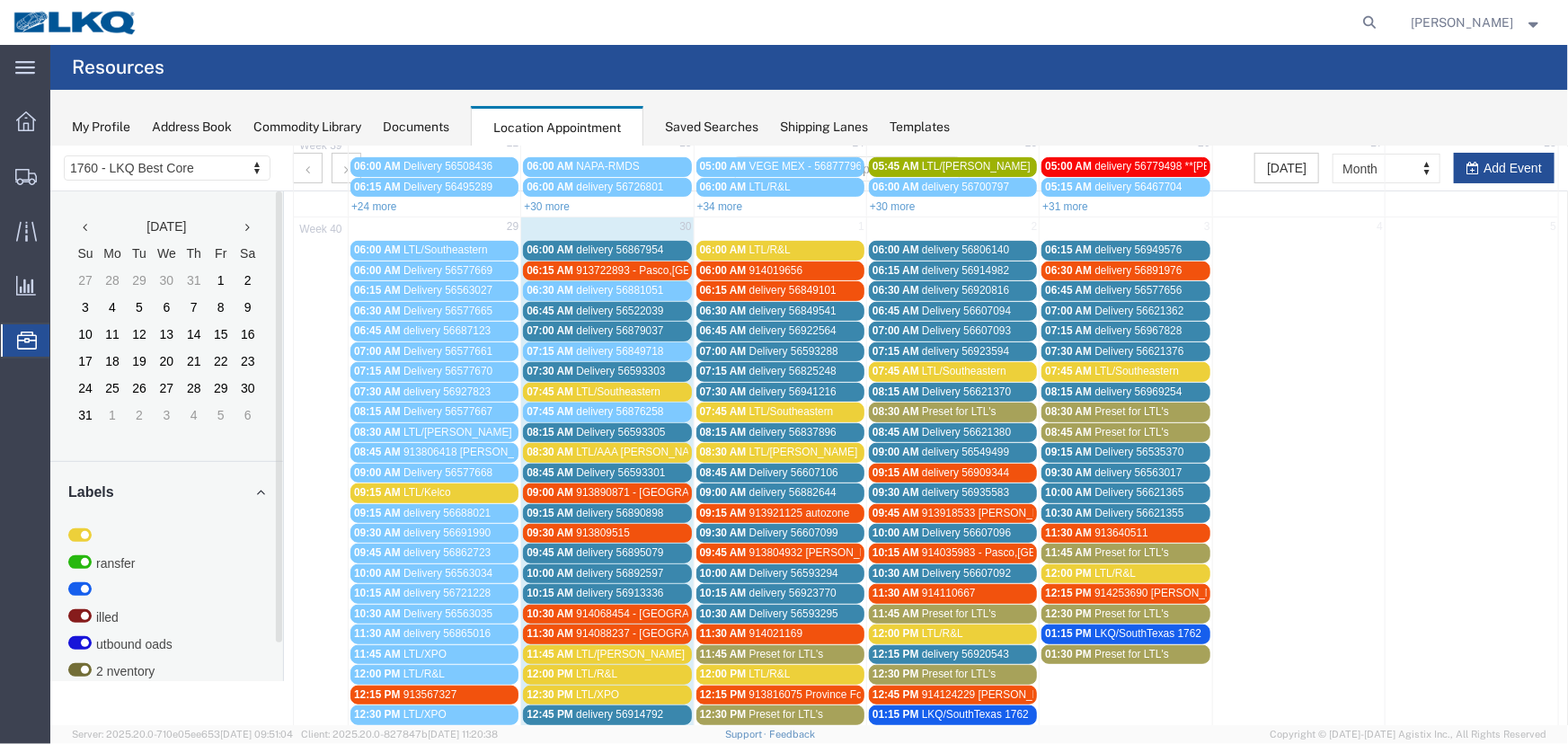
click at [751, 348] on span "Delivery 56593288" at bounding box center [793, 351] width 89 height 13
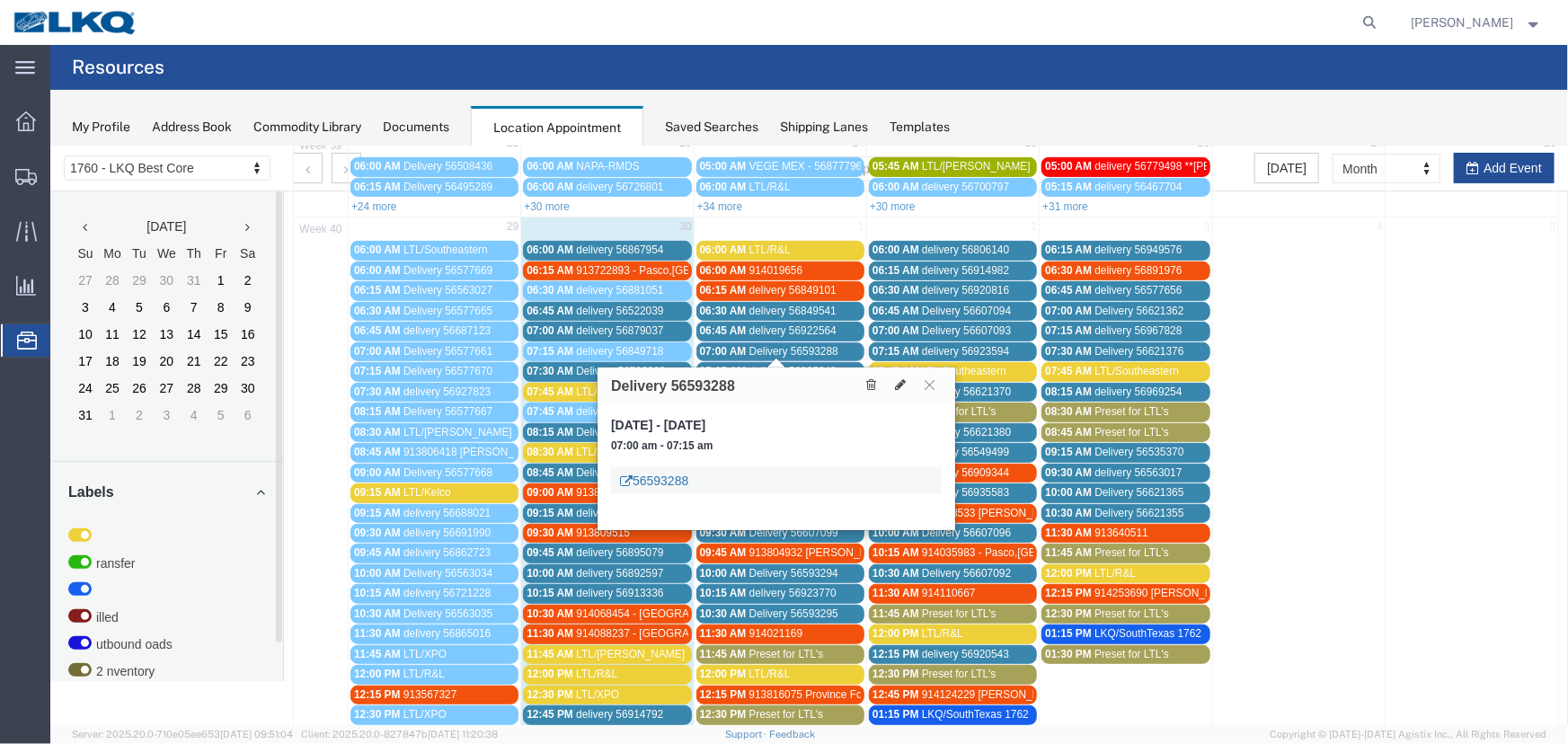
click at [653, 471] on link "56593288" at bounding box center [653, 479] width 68 height 18
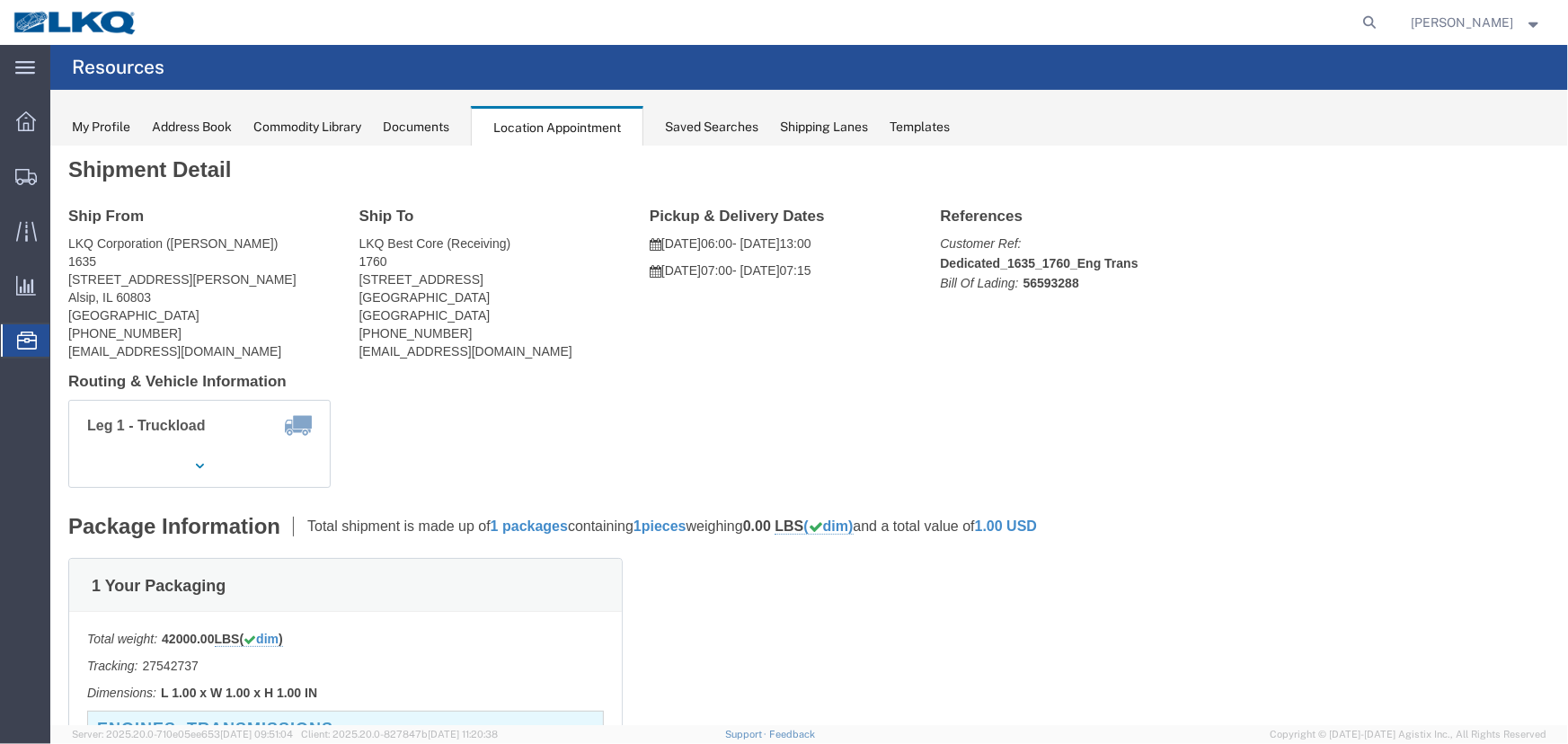
scroll to position [0, 0]
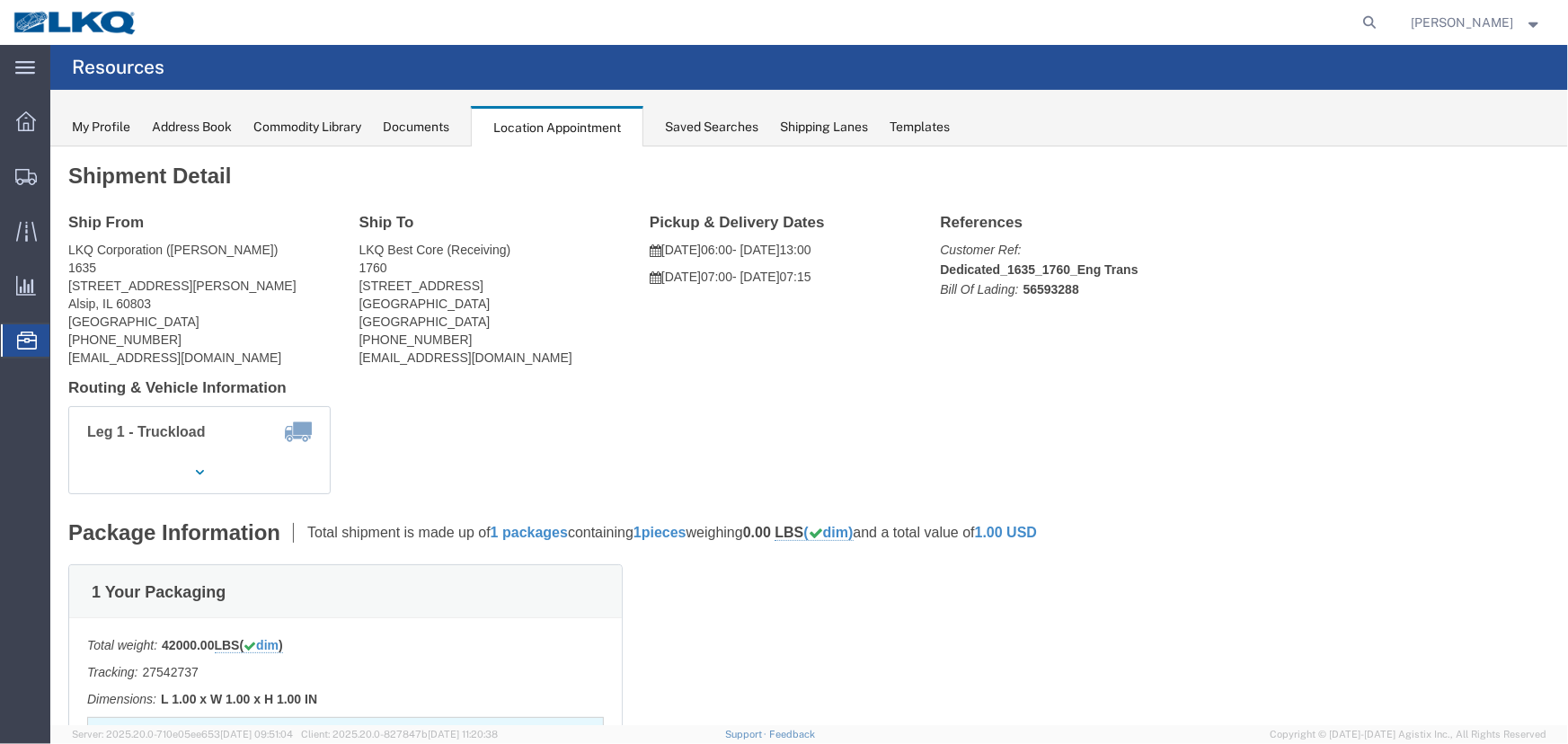
click at [425, 128] on div "Documents" at bounding box center [416, 127] width 67 height 19
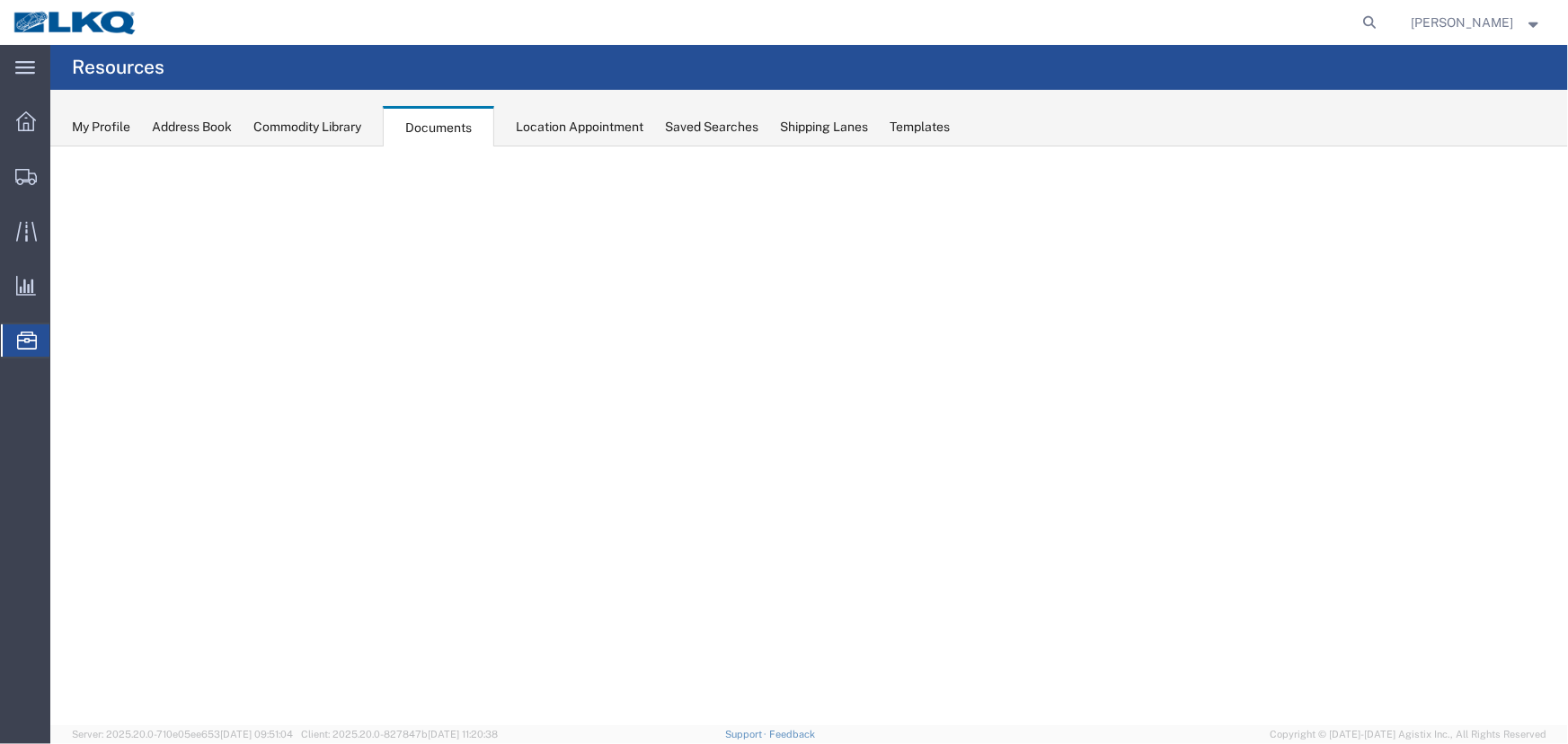
click at [542, 135] on div "Location Appointment" at bounding box center [579, 127] width 128 height 19
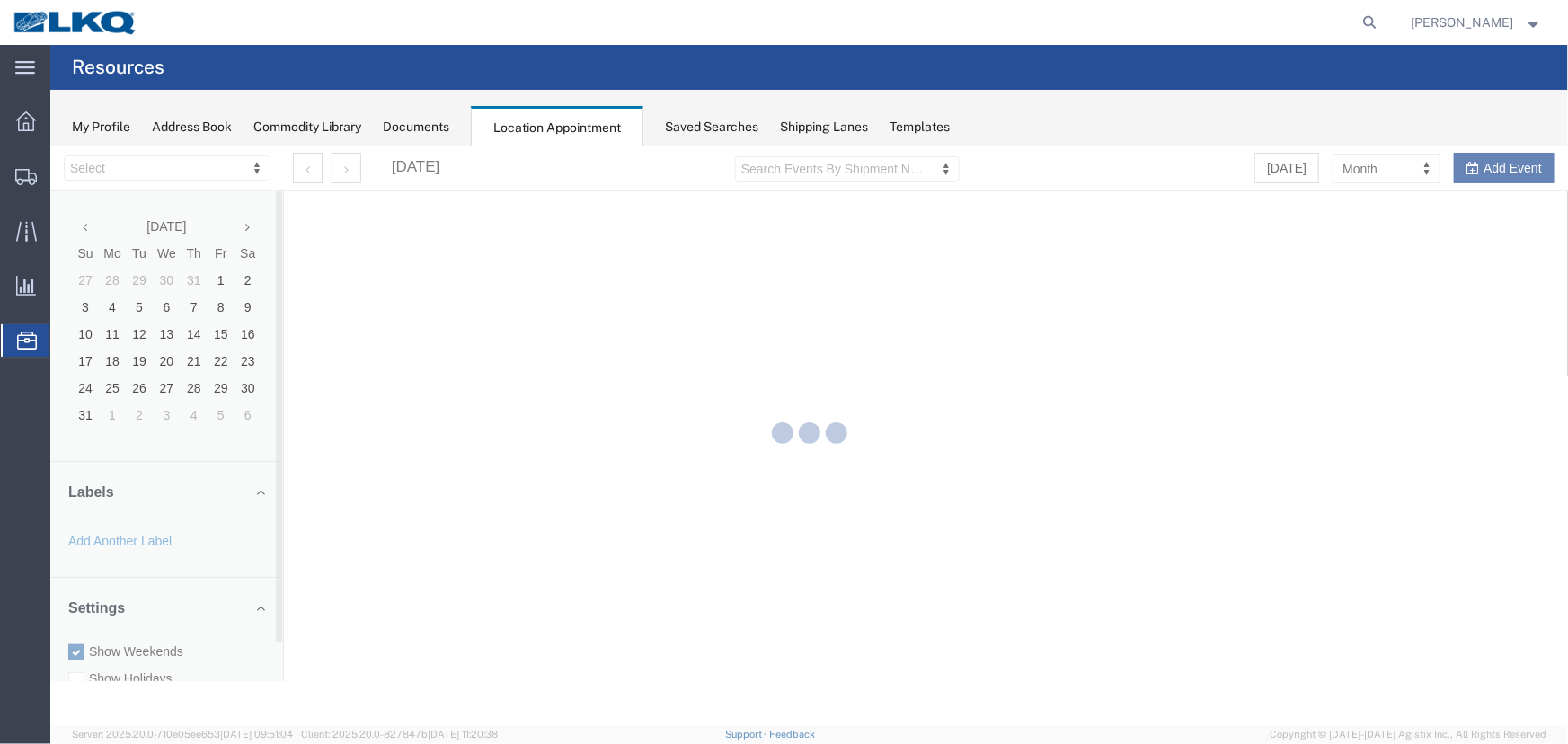
select select "27634"
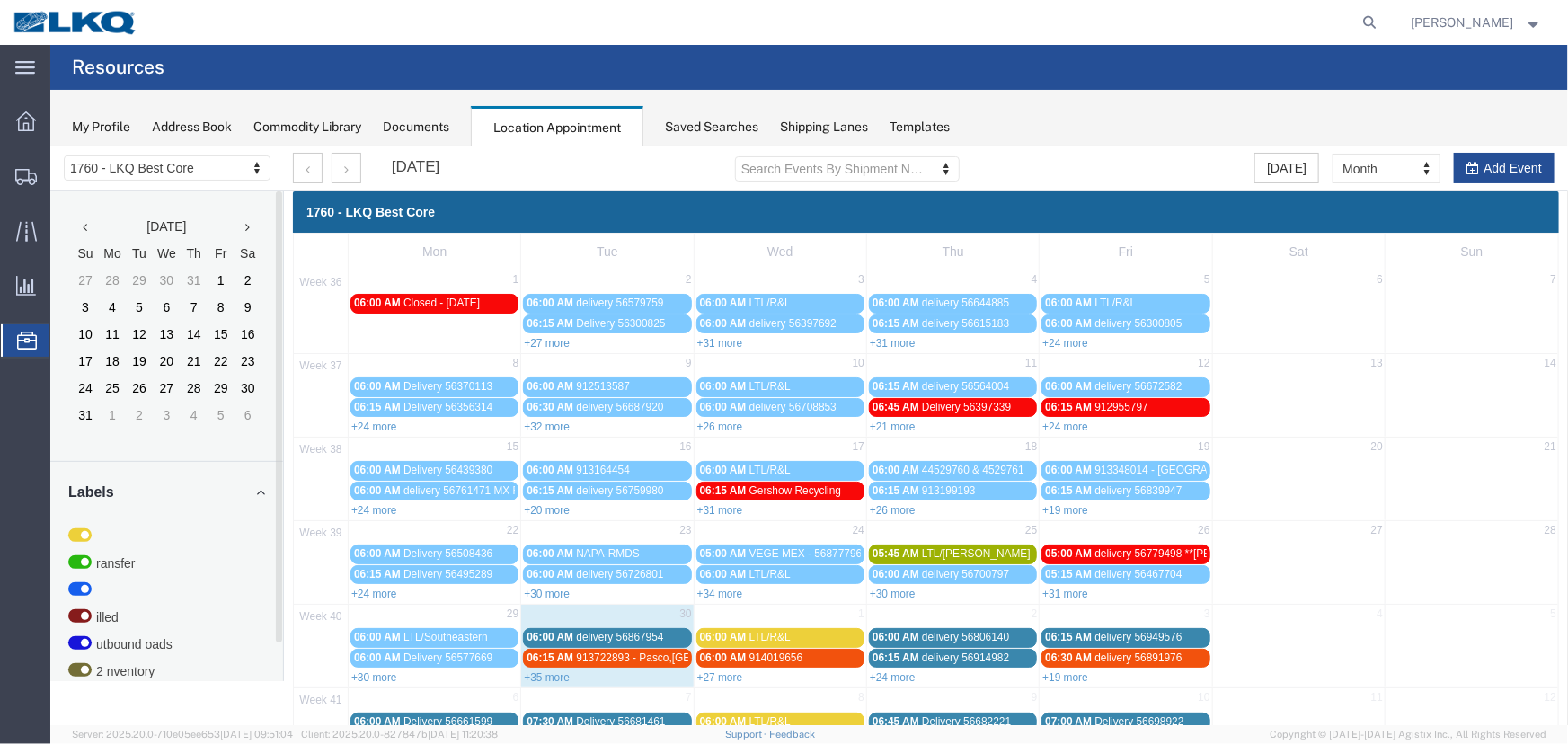
scroll to position [61, 0]
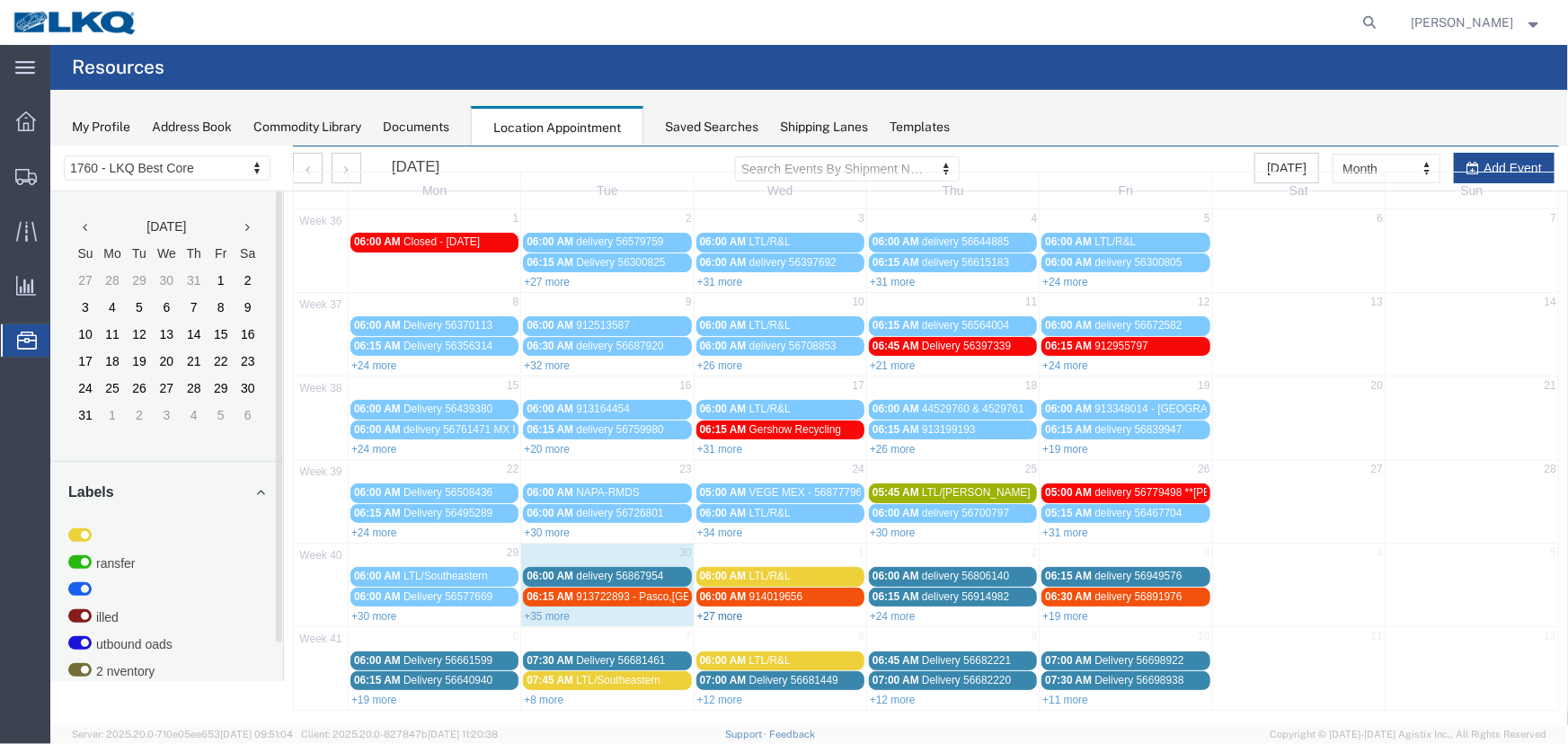
click at [715, 610] on link "+27 more" at bounding box center [720, 615] width 46 height 13
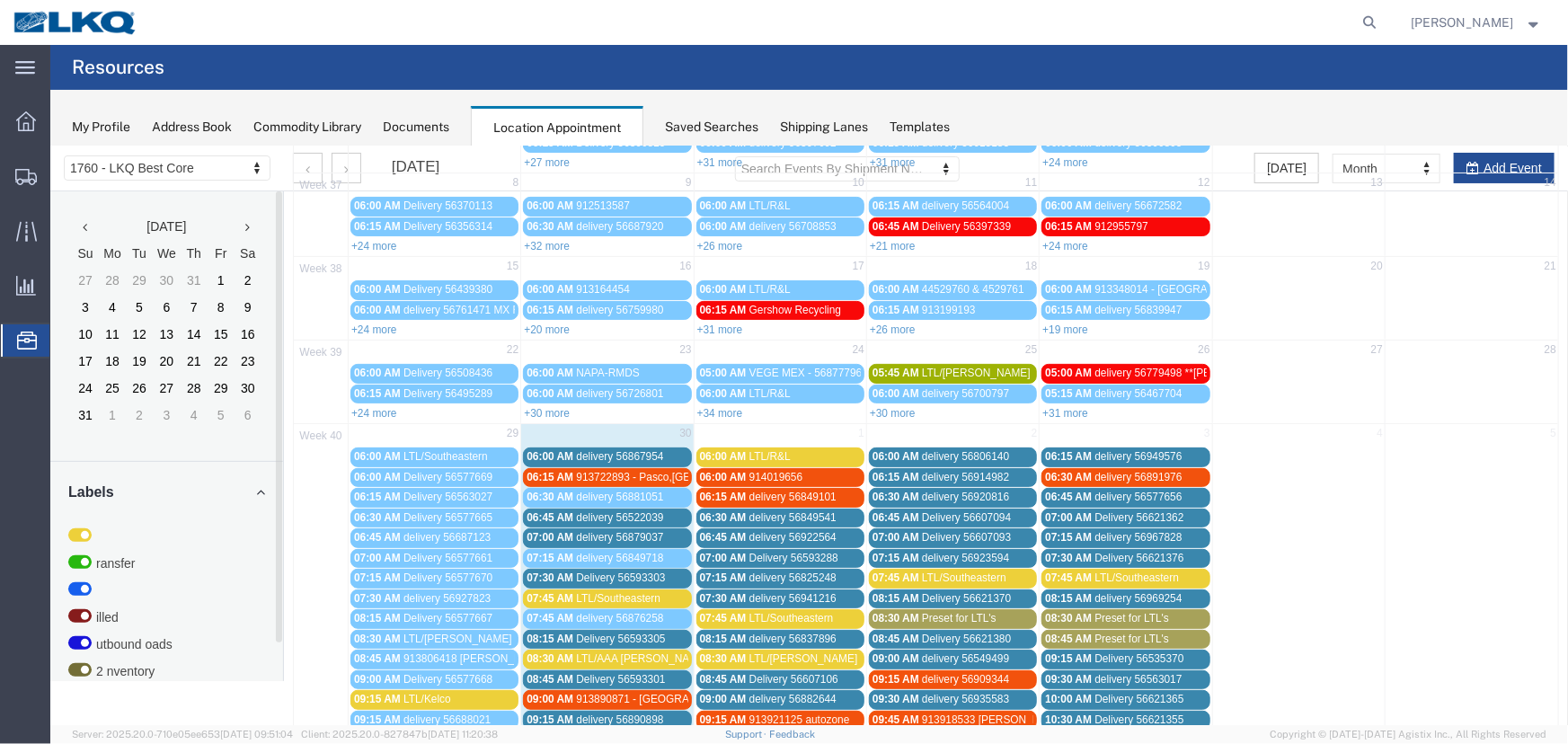
scroll to position [305, 0]
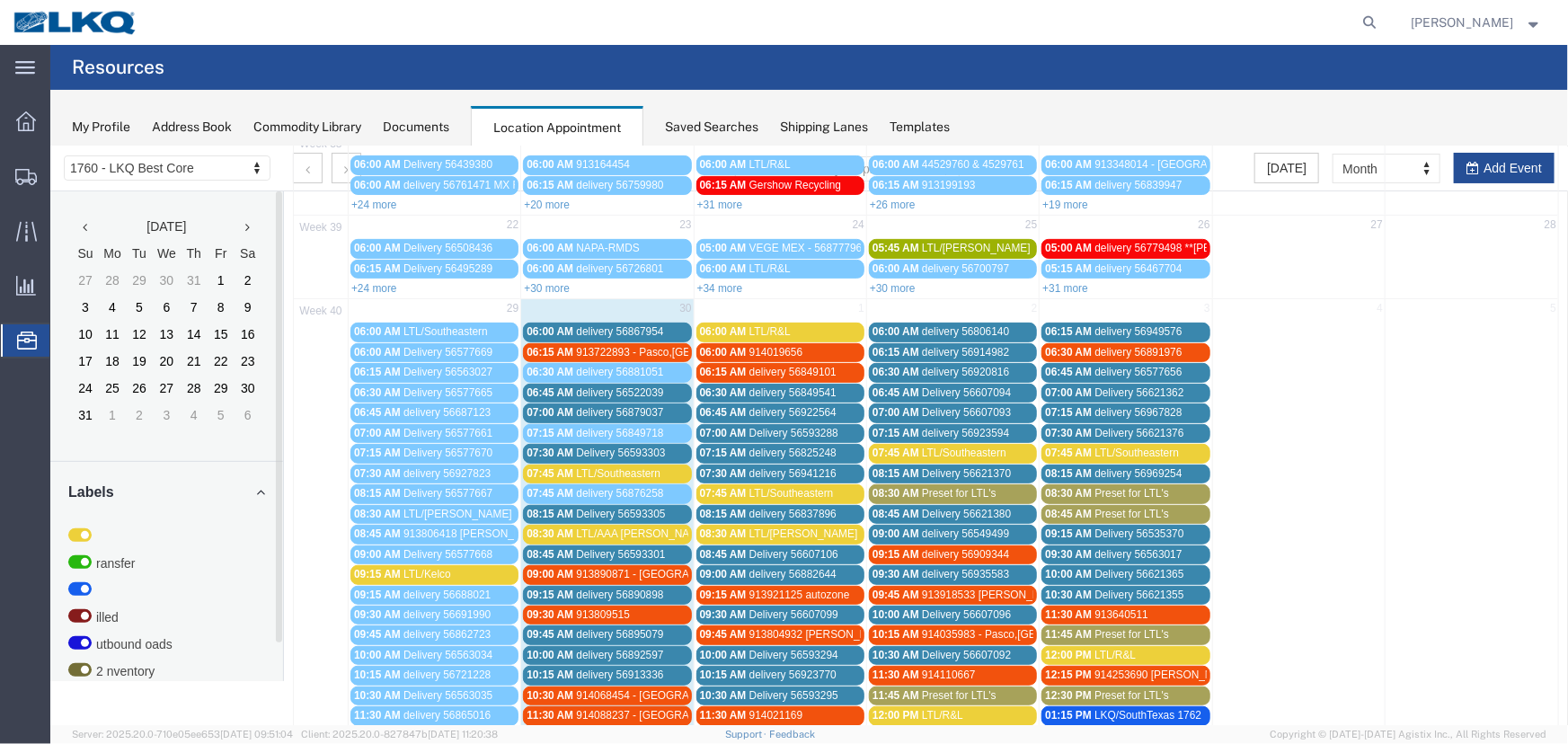
click at [742, 446] on div "07:15 AM delivery 56825248" at bounding box center [780, 453] width 161 height 14
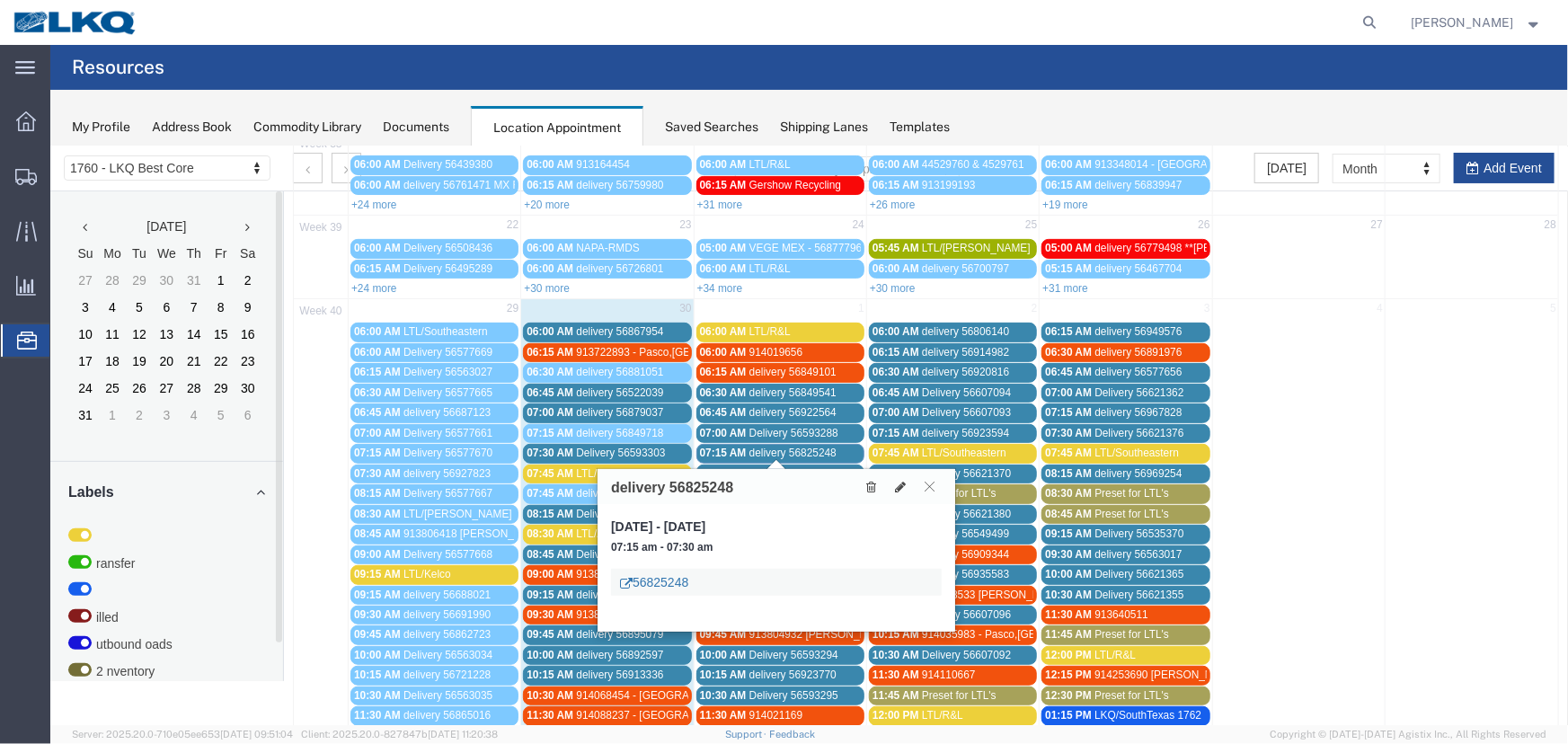
click at [679, 575] on link "56825248" at bounding box center [653, 581] width 68 height 18
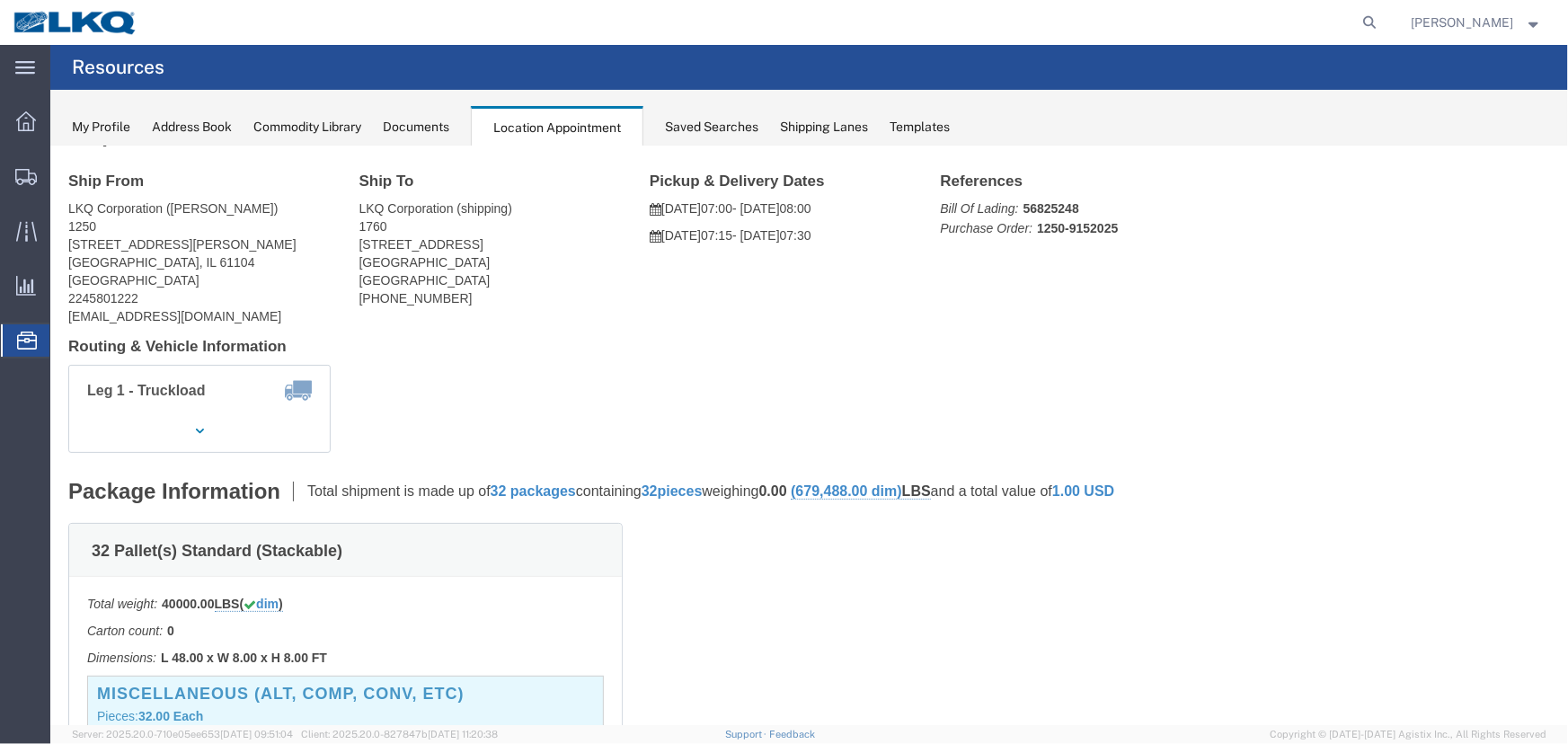
scroll to position [0, 0]
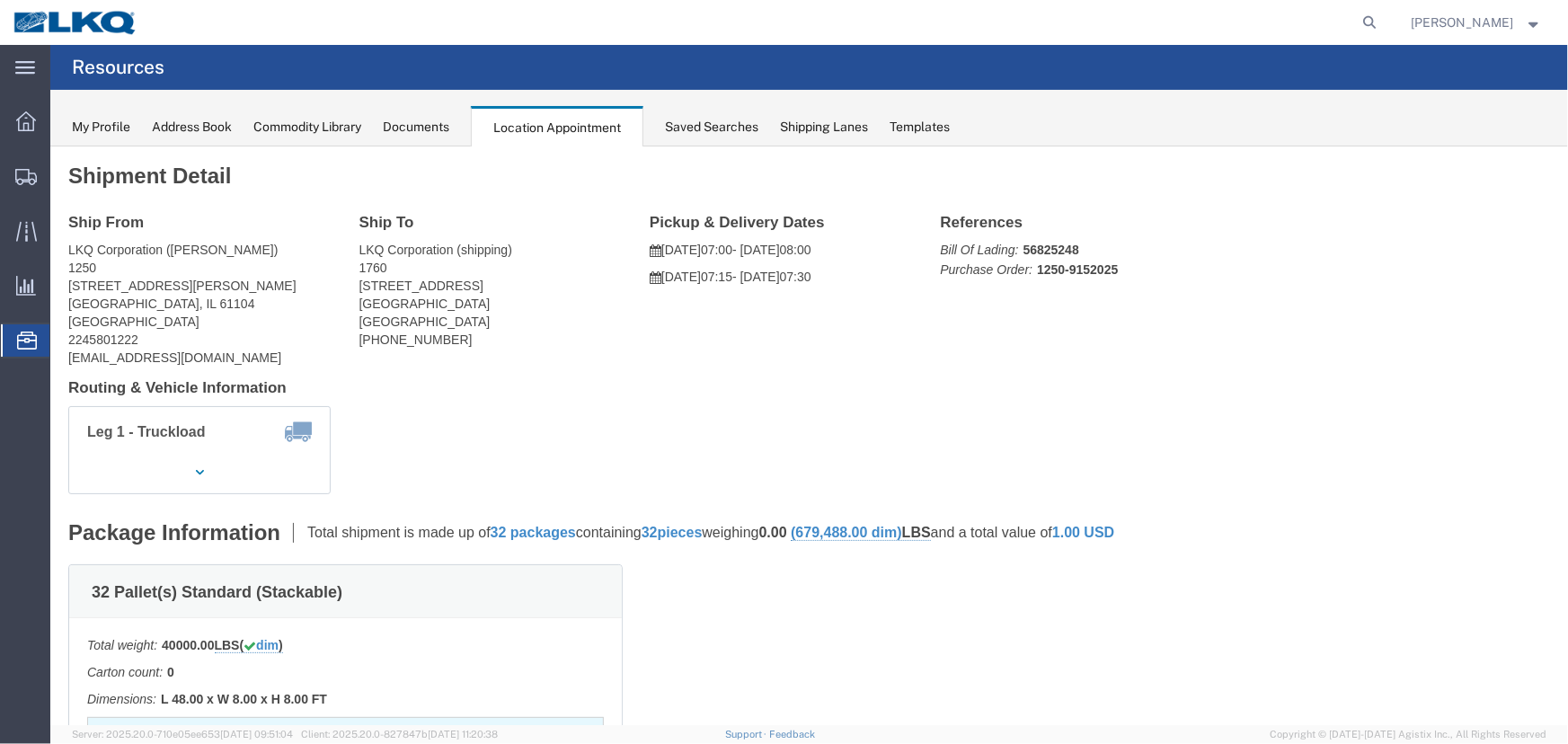
drag, startPoint x: 414, startPoint y: 121, endPoint x: 552, endPoint y: 133, distance: 138.5
click at [416, 120] on div "Documents" at bounding box center [416, 127] width 67 height 19
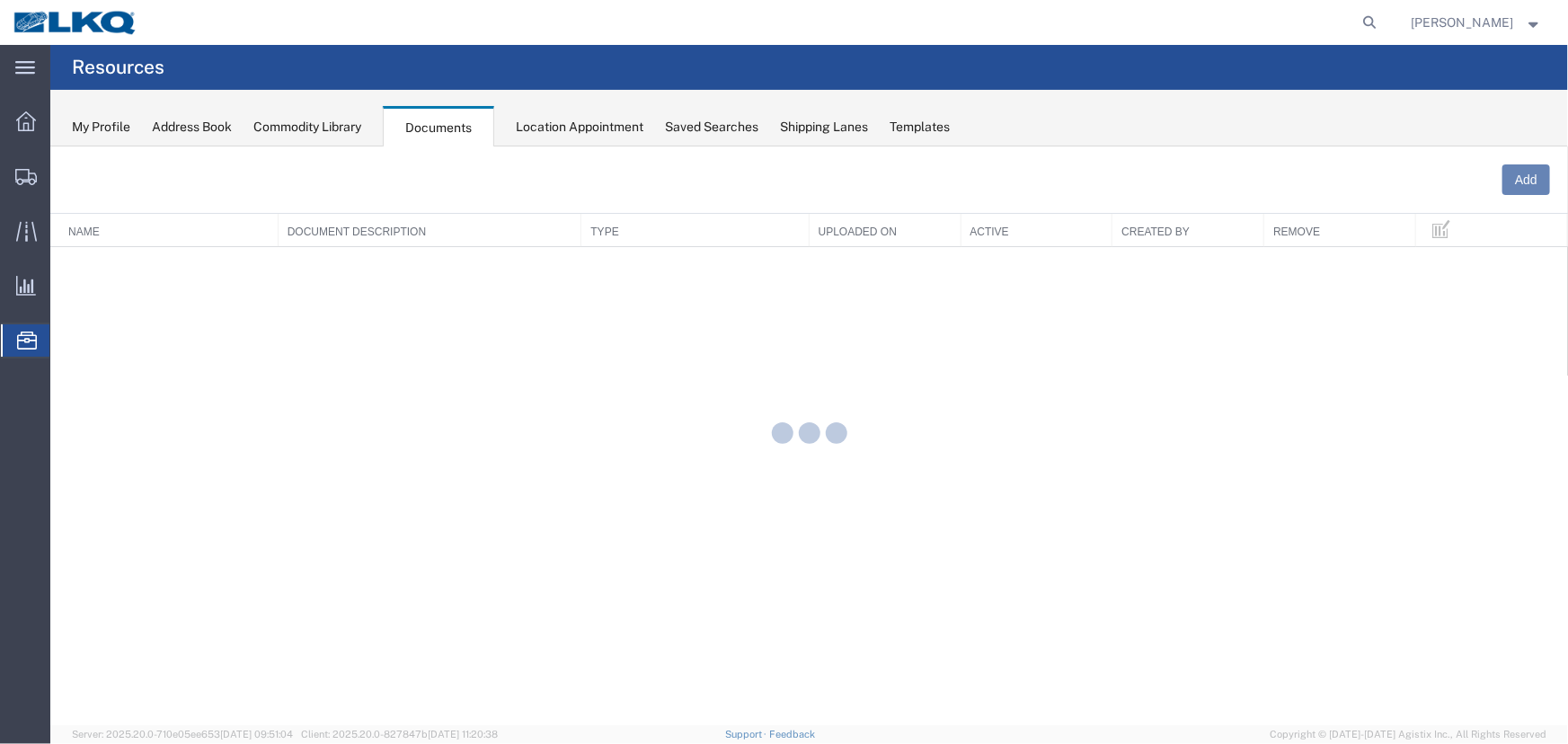
click at [560, 122] on div "Location Appointment" at bounding box center [579, 127] width 128 height 19
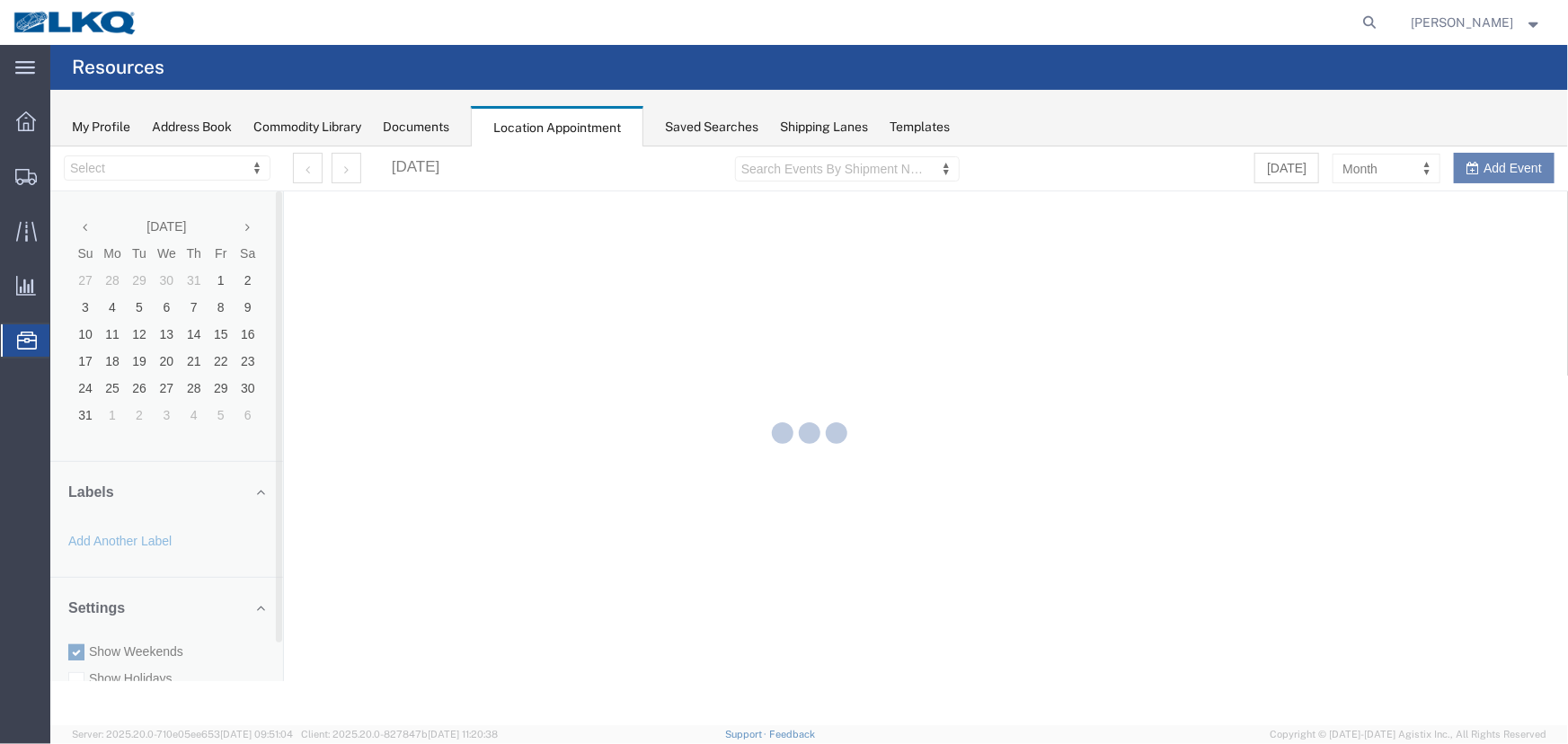
select select "27634"
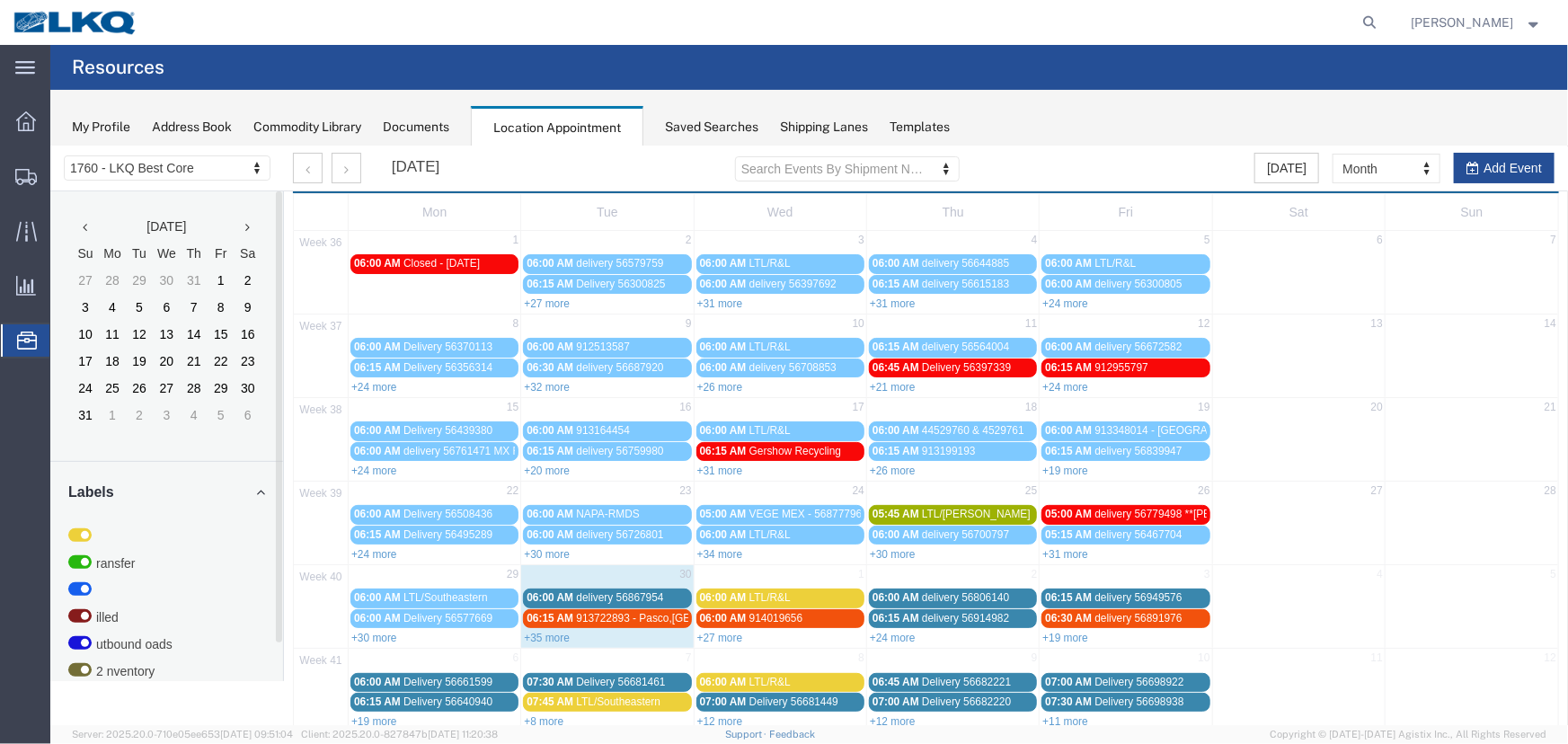
scroll to position [61, 0]
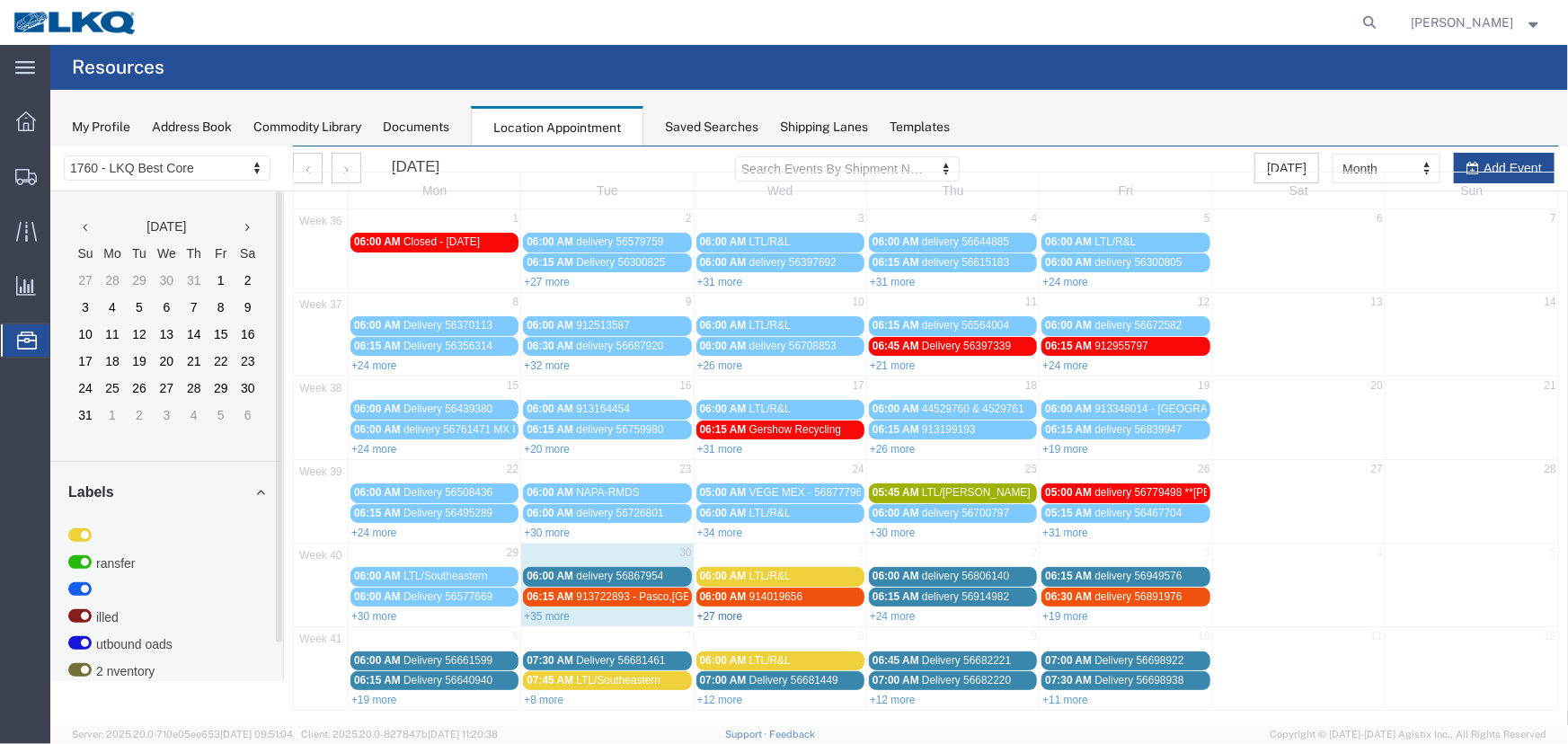
click at [722, 612] on link "+27 more" at bounding box center [720, 615] width 46 height 13
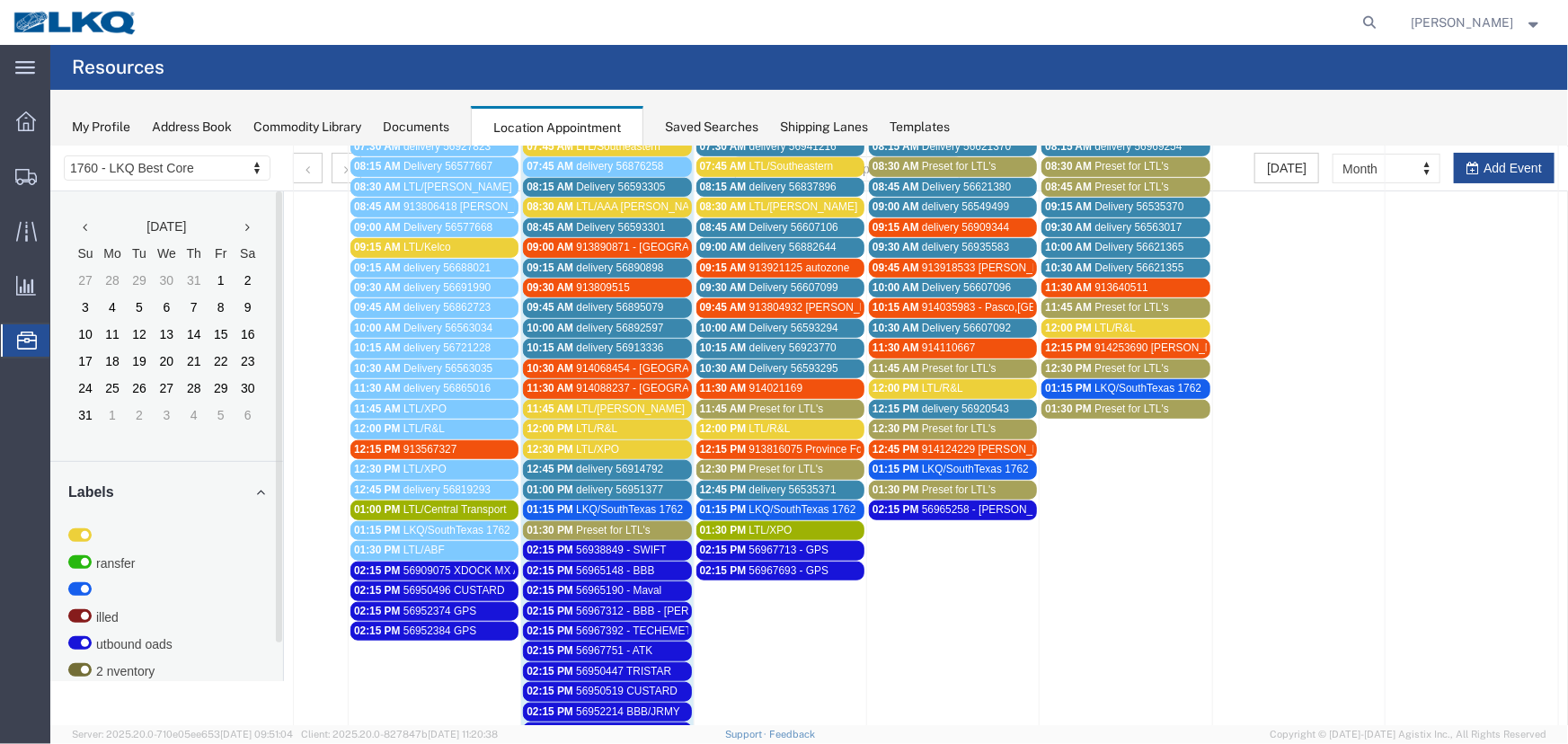
scroll to position [551, 0]
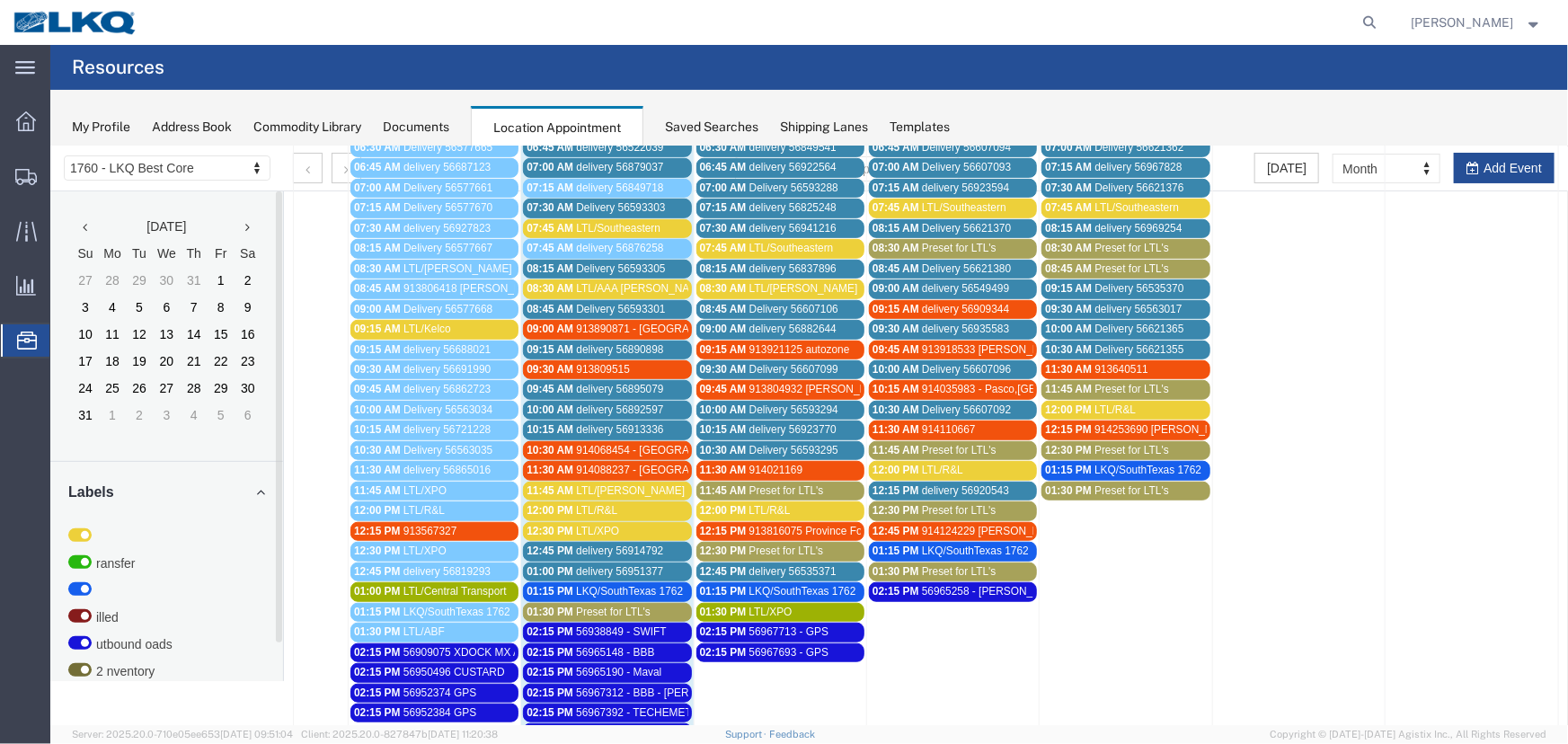
click at [760, 224] on span "delivery 56941216" at bounding box center [792, 228] width 87 height 13
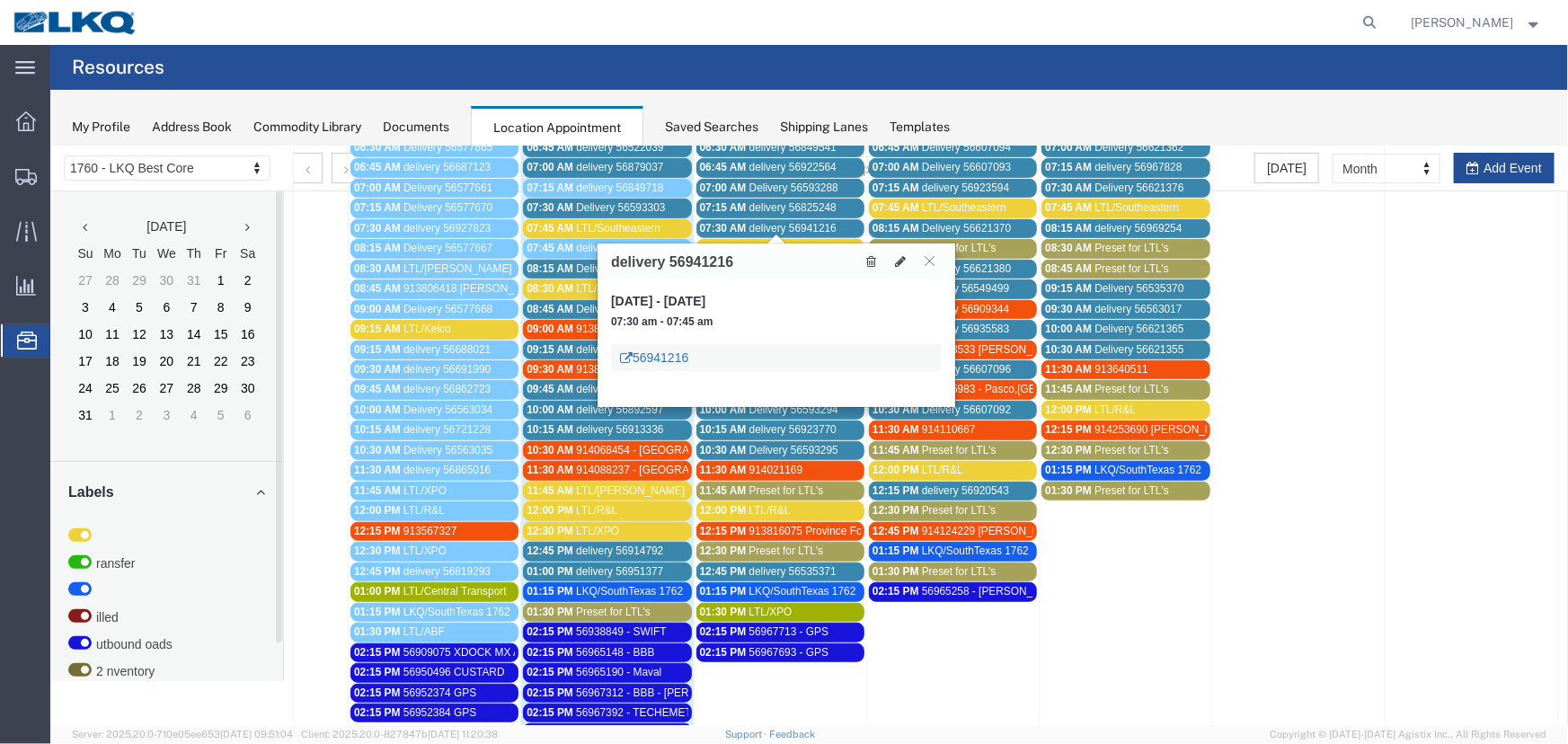
click at [671, 353] on link "56941216" at bounding box center [653, 356] width 68 height 18
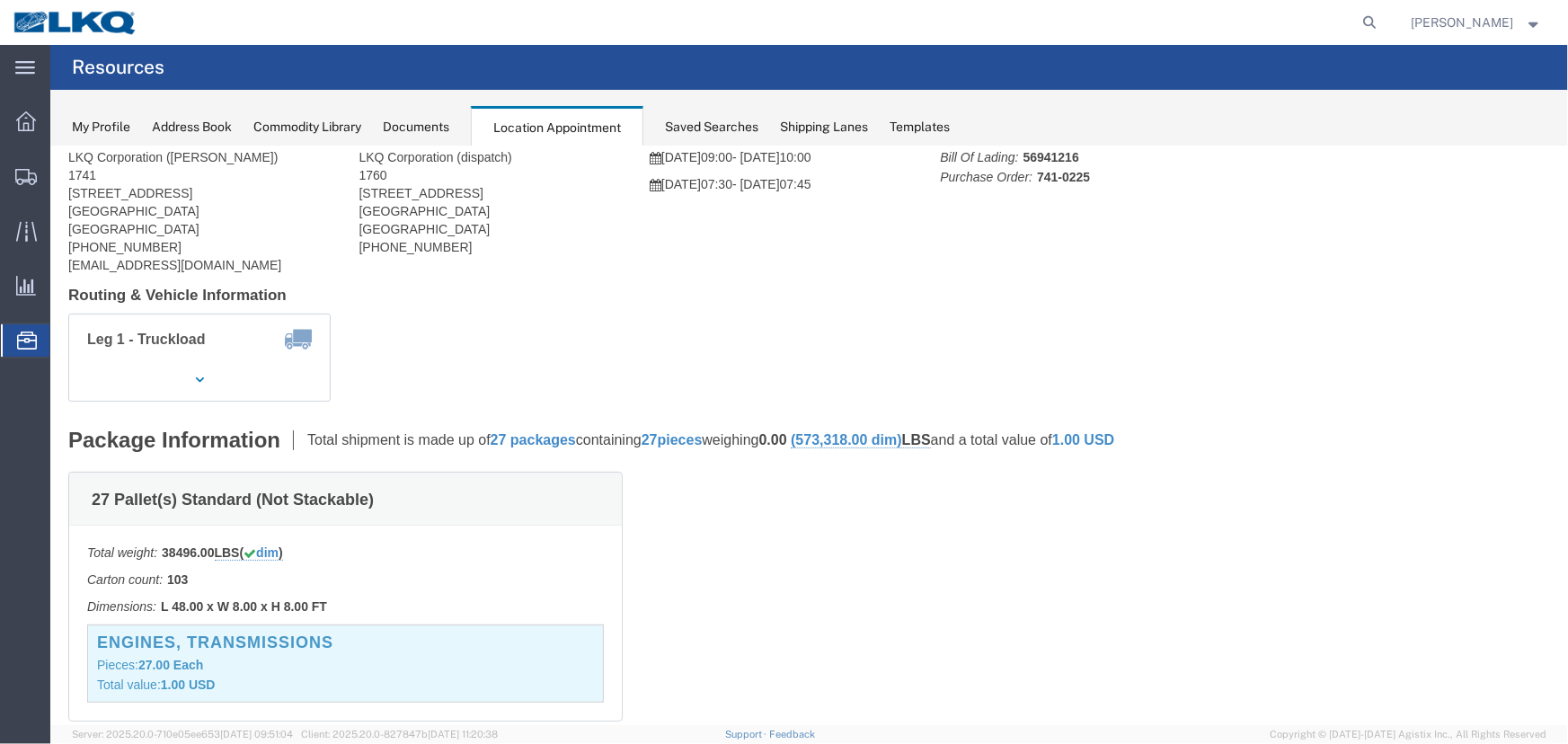
scroll to position [0, 0]
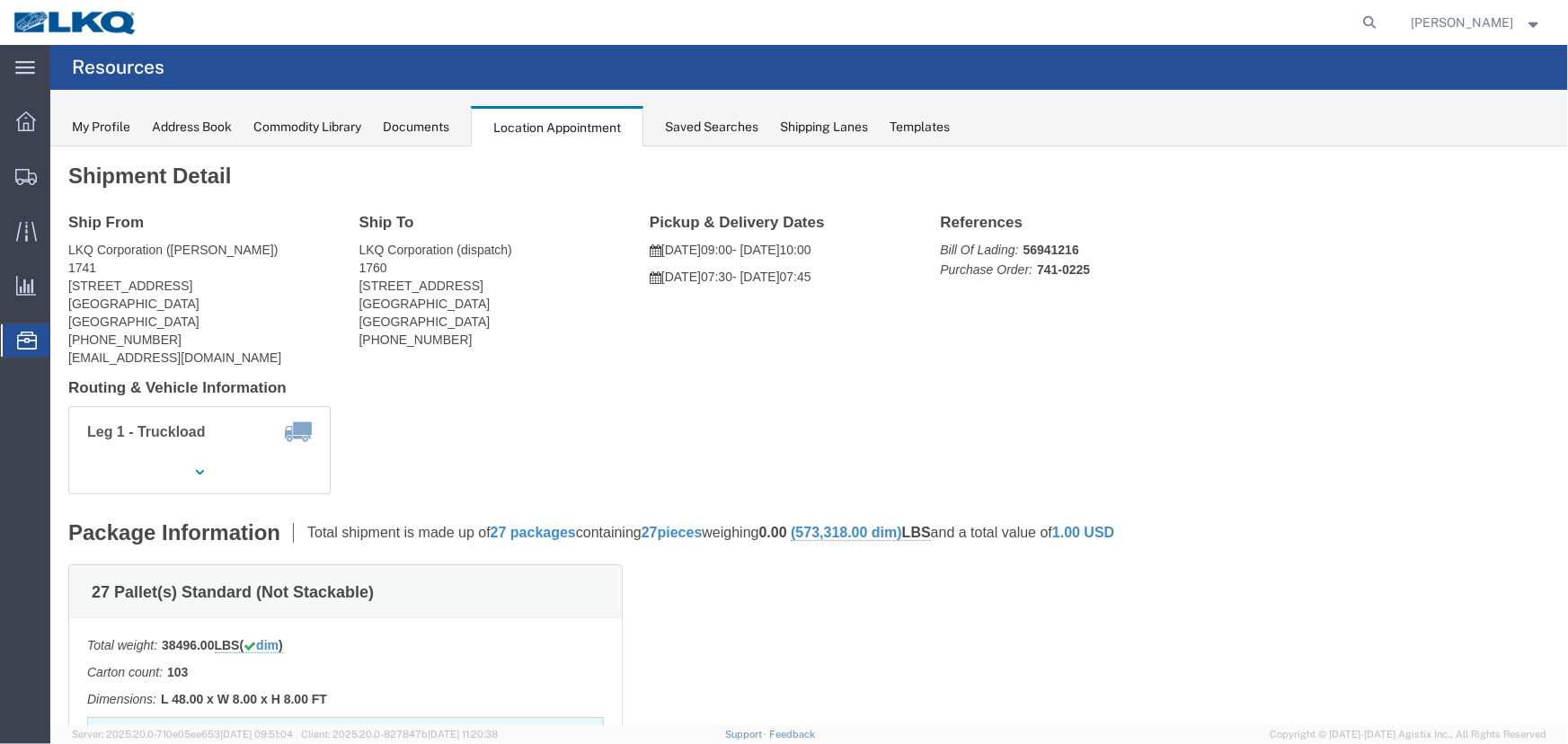
click at [714, 121] on div "Saved Searches" at bounding box center [711, 127] width 93 height 19
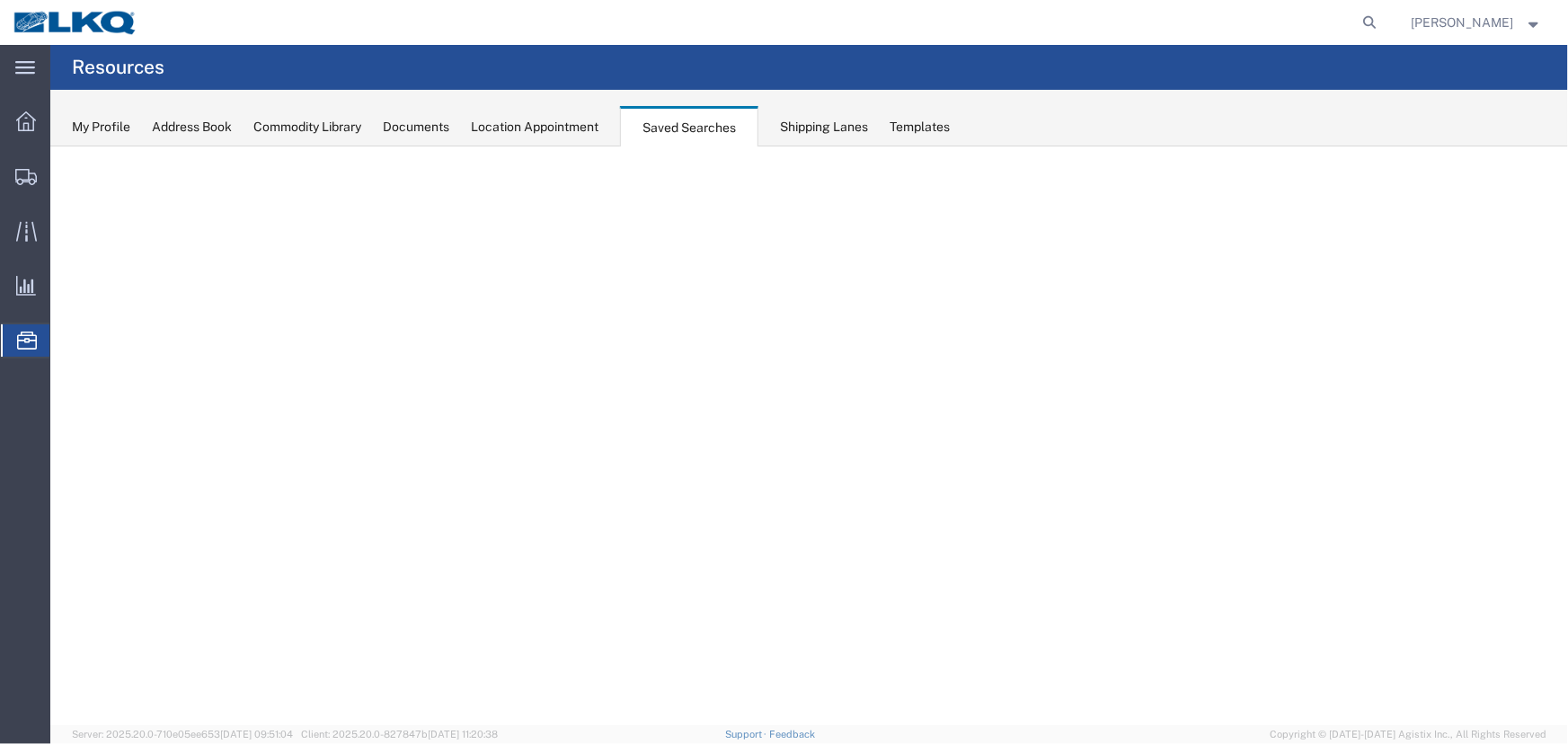
click at [562, 128] on div "Location Appointment" at bounding box center [535, 127] width 128 height 19
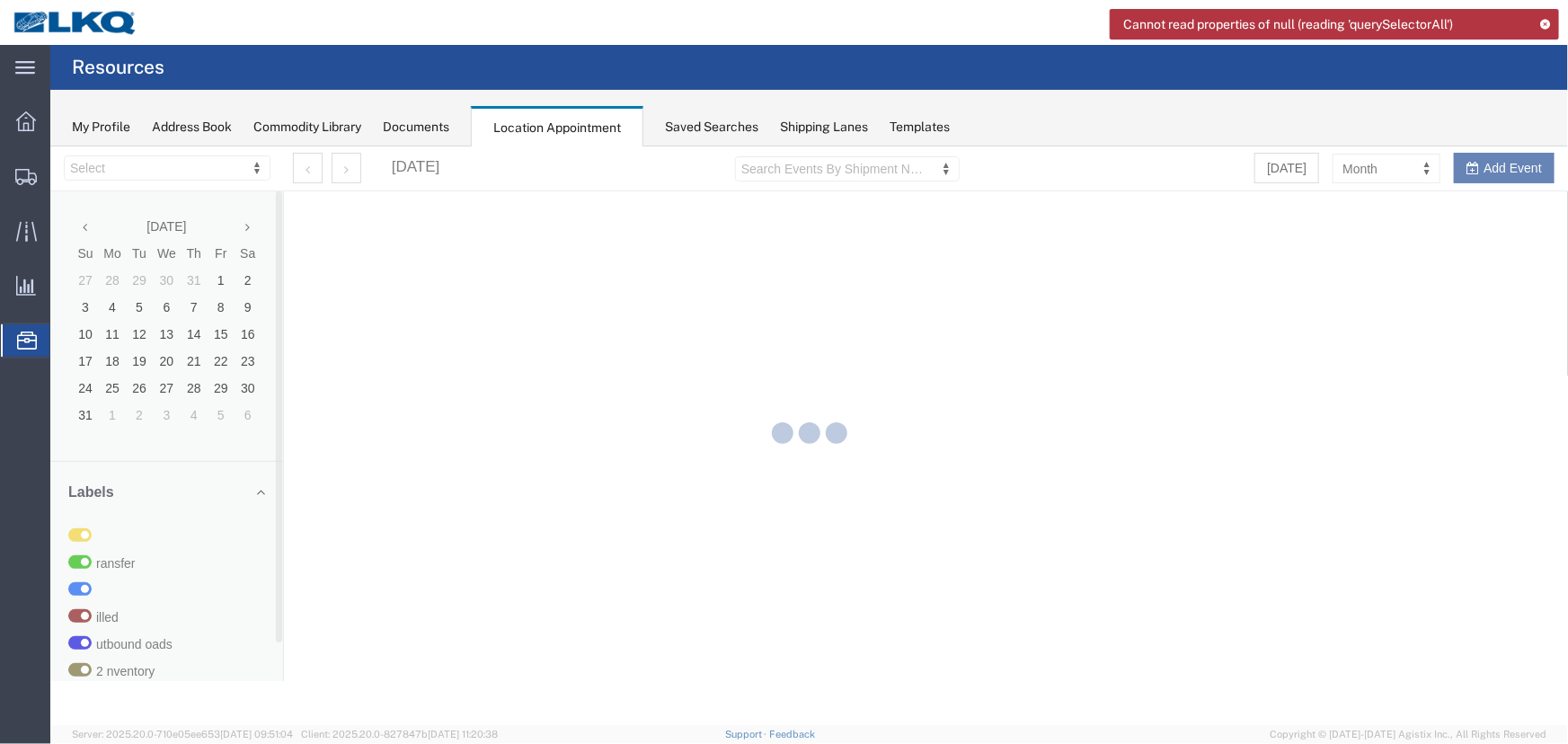
select select "27634"
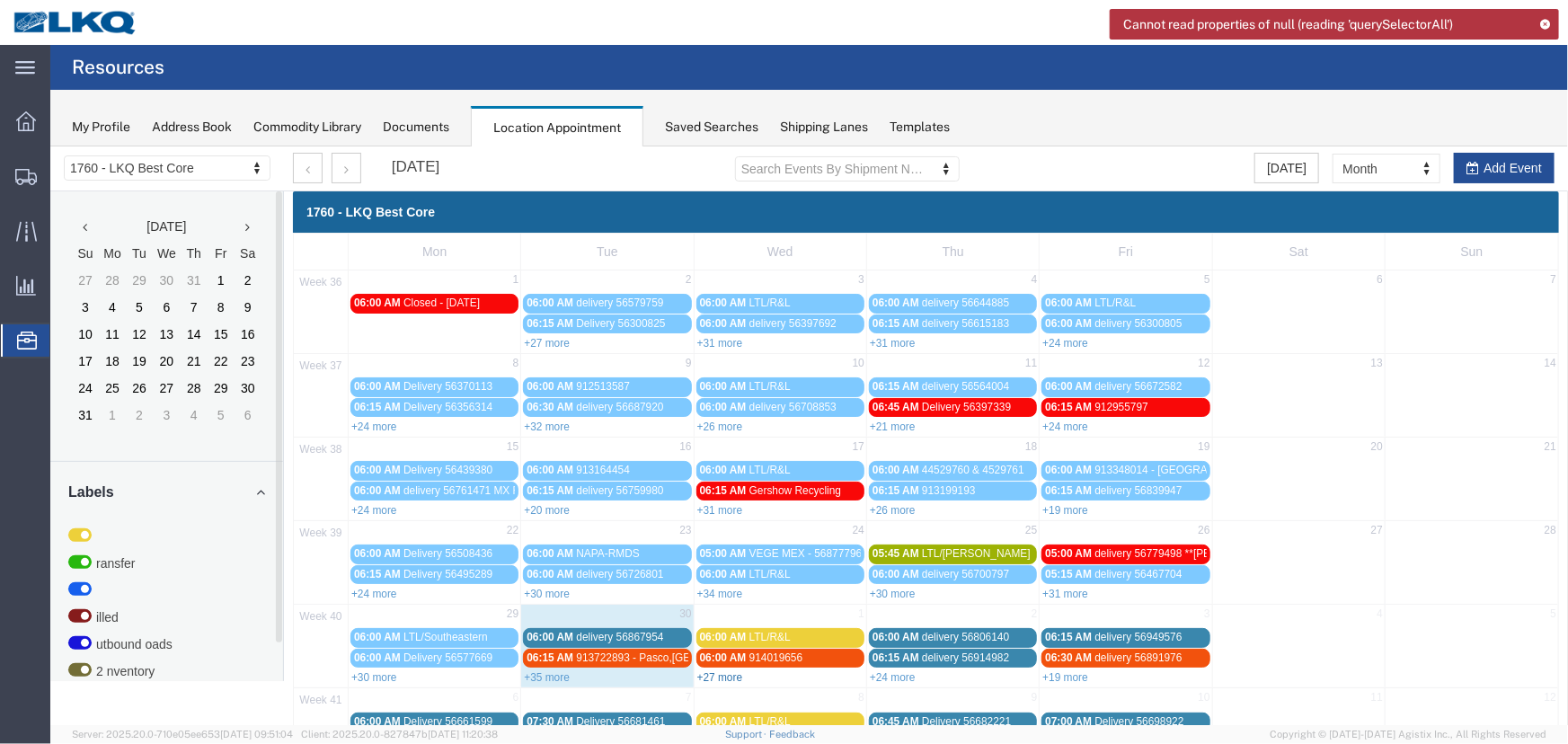
click at [718, 670] on link "+27 more" at bounding box center [720, 676] width 46 height 13
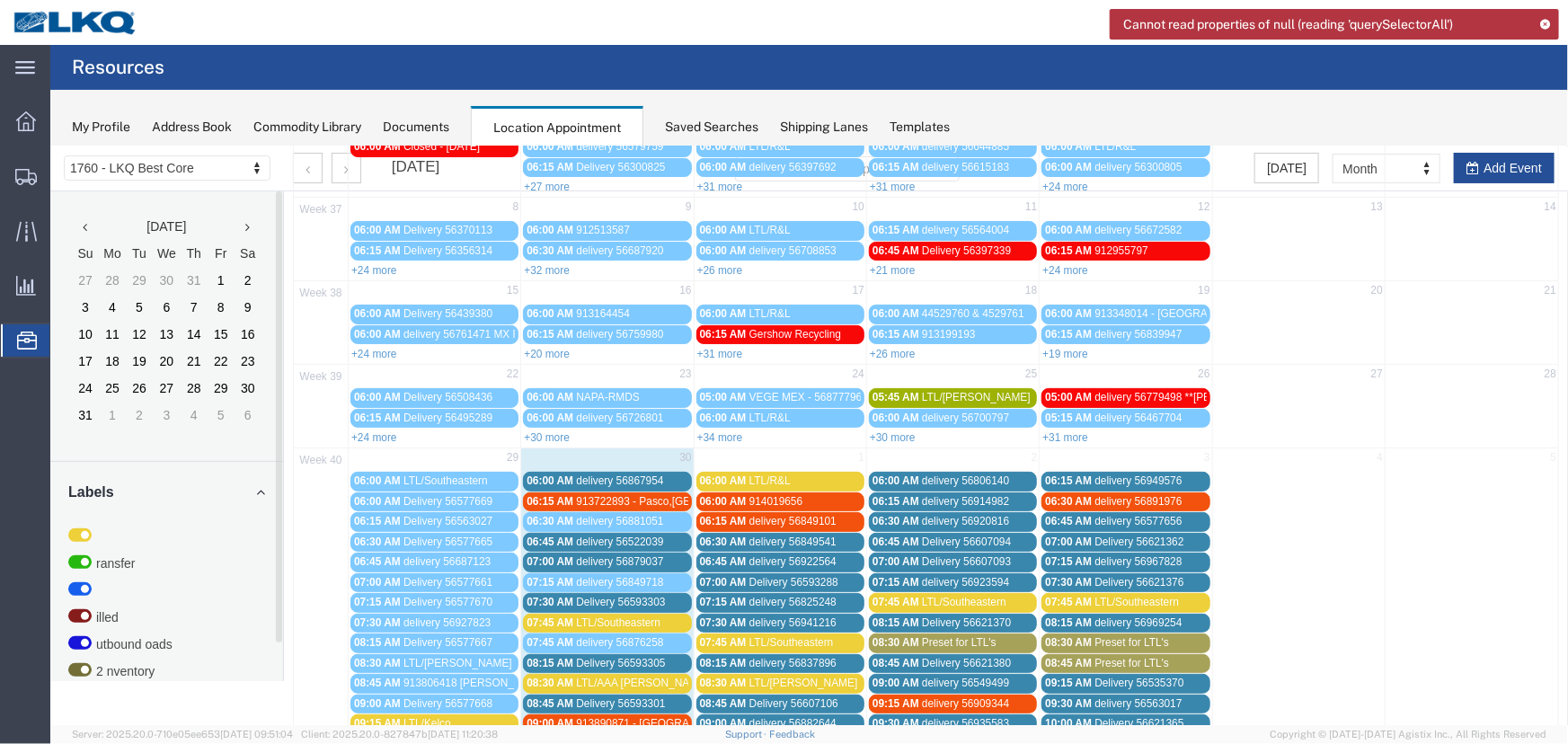
scroll to position [490, 0]
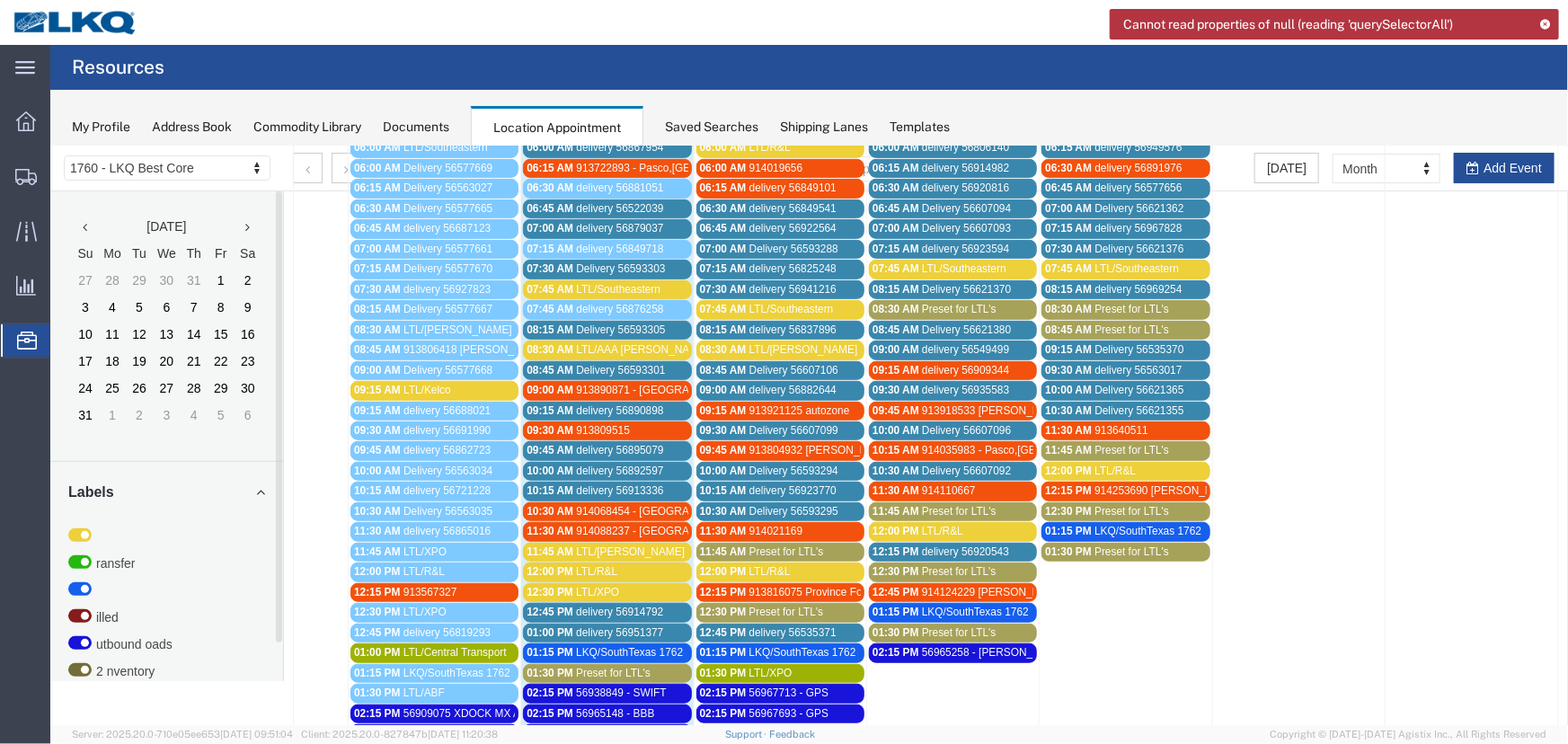
click at [728, 323] on span "08:15 AM" at bounding box center [722, 329] width 46 height 13
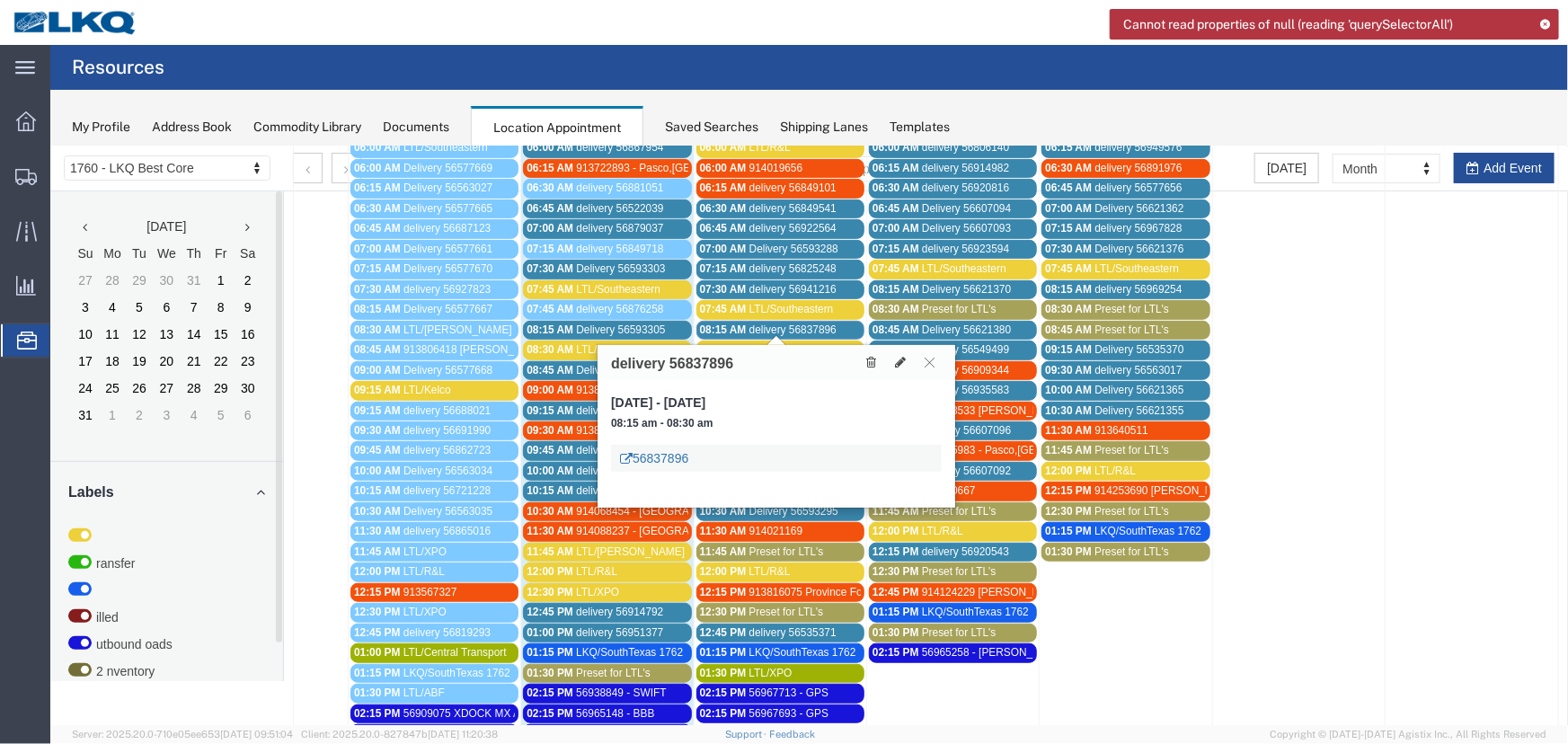
click at [655, 456] on link "56837896" at bounding box center [653, 457] width 68 height 18
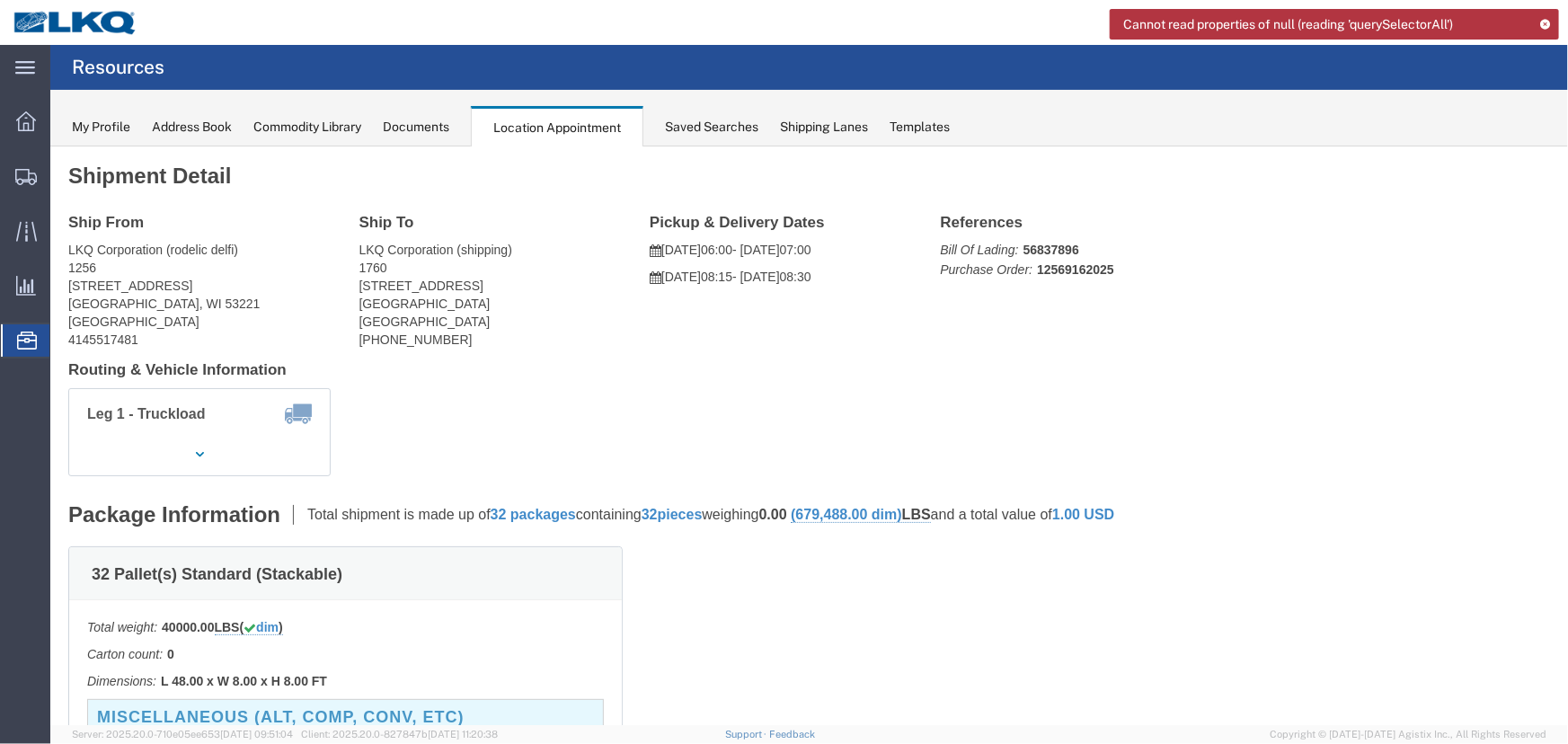
scroll to position [0, 0]
click at [410, 125] on div "Documents" at bounding box center [416, 127] width 67 height 19
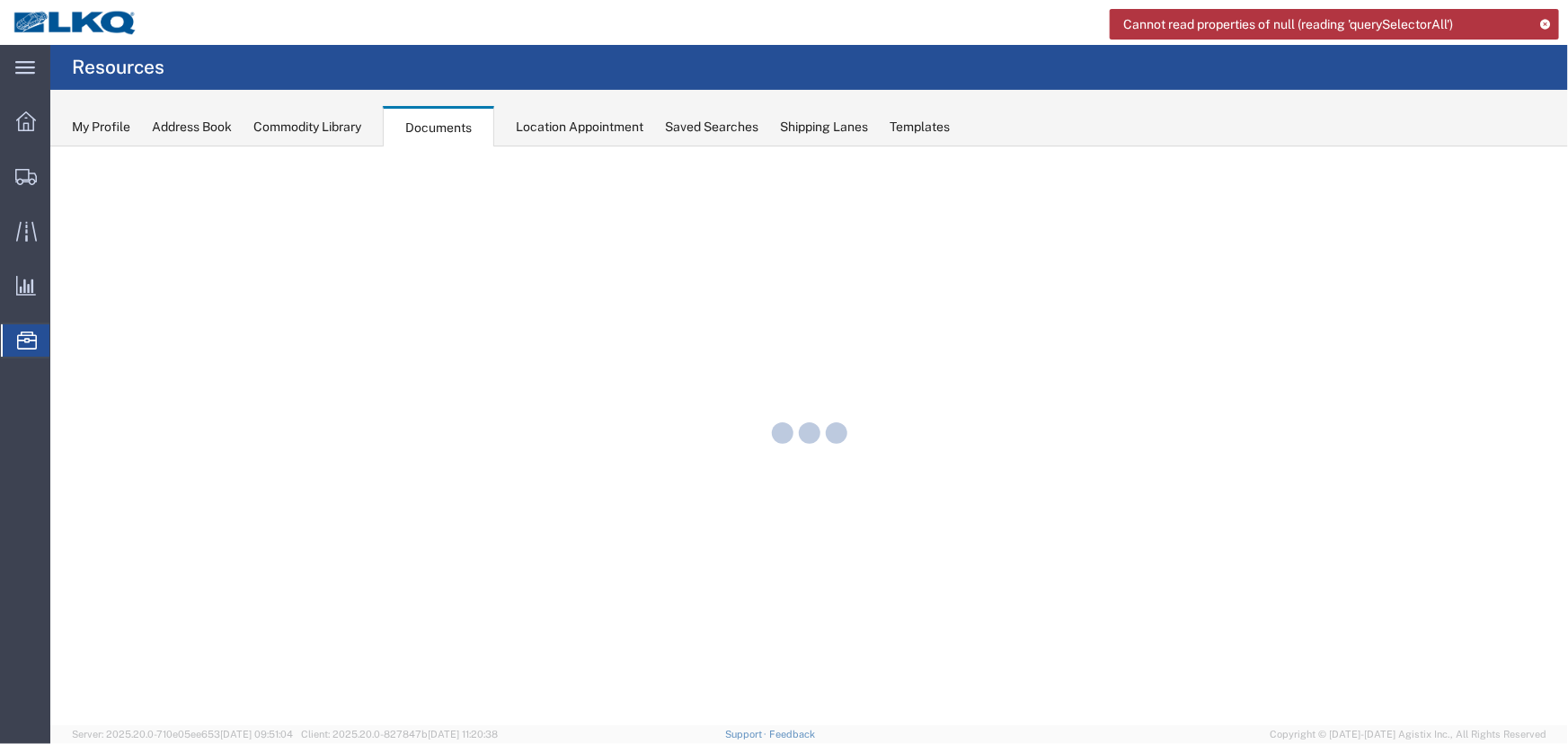
click at [551, 124] on div "Location Appointment" at bounding box center [579, 127] width 128 height 19
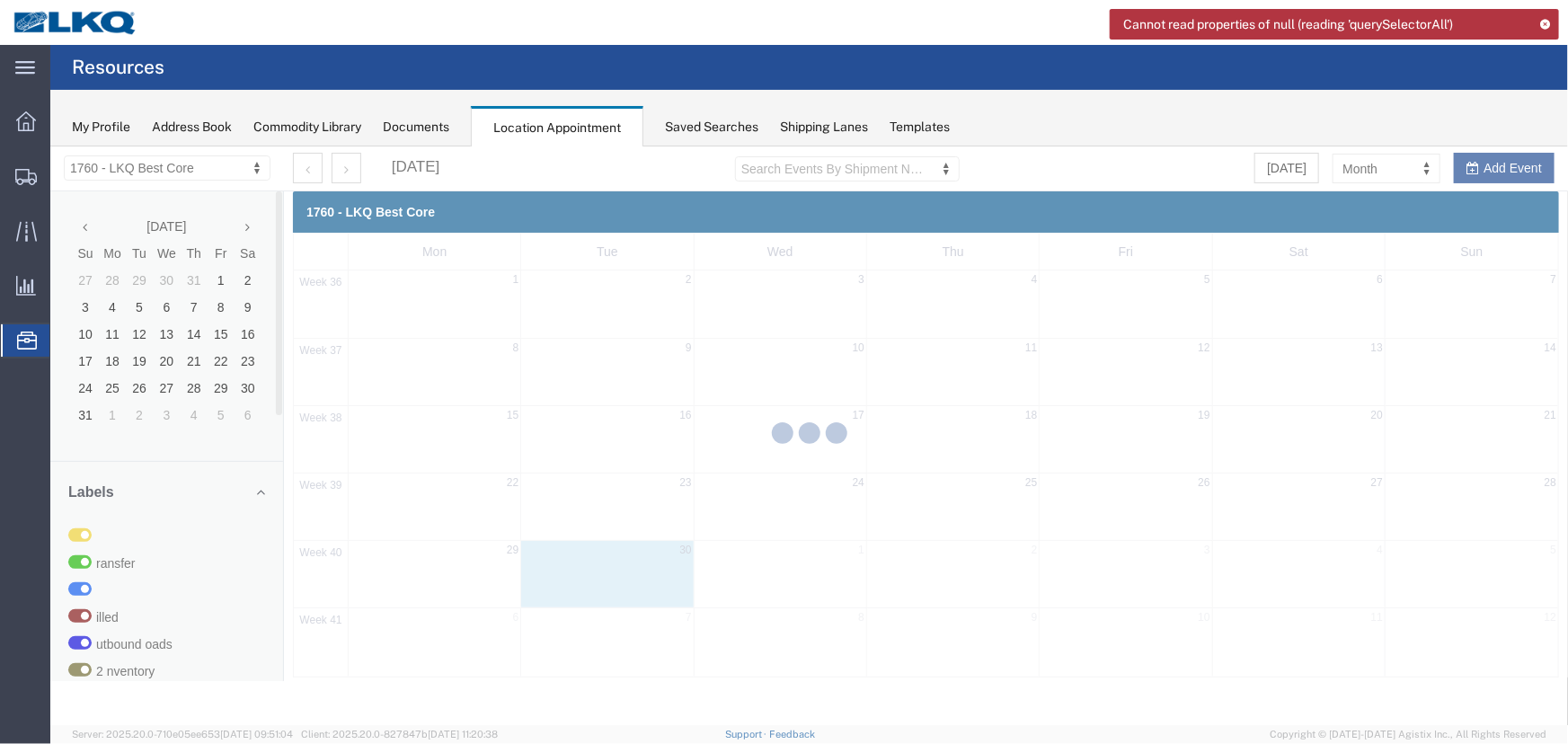
select select "27634"
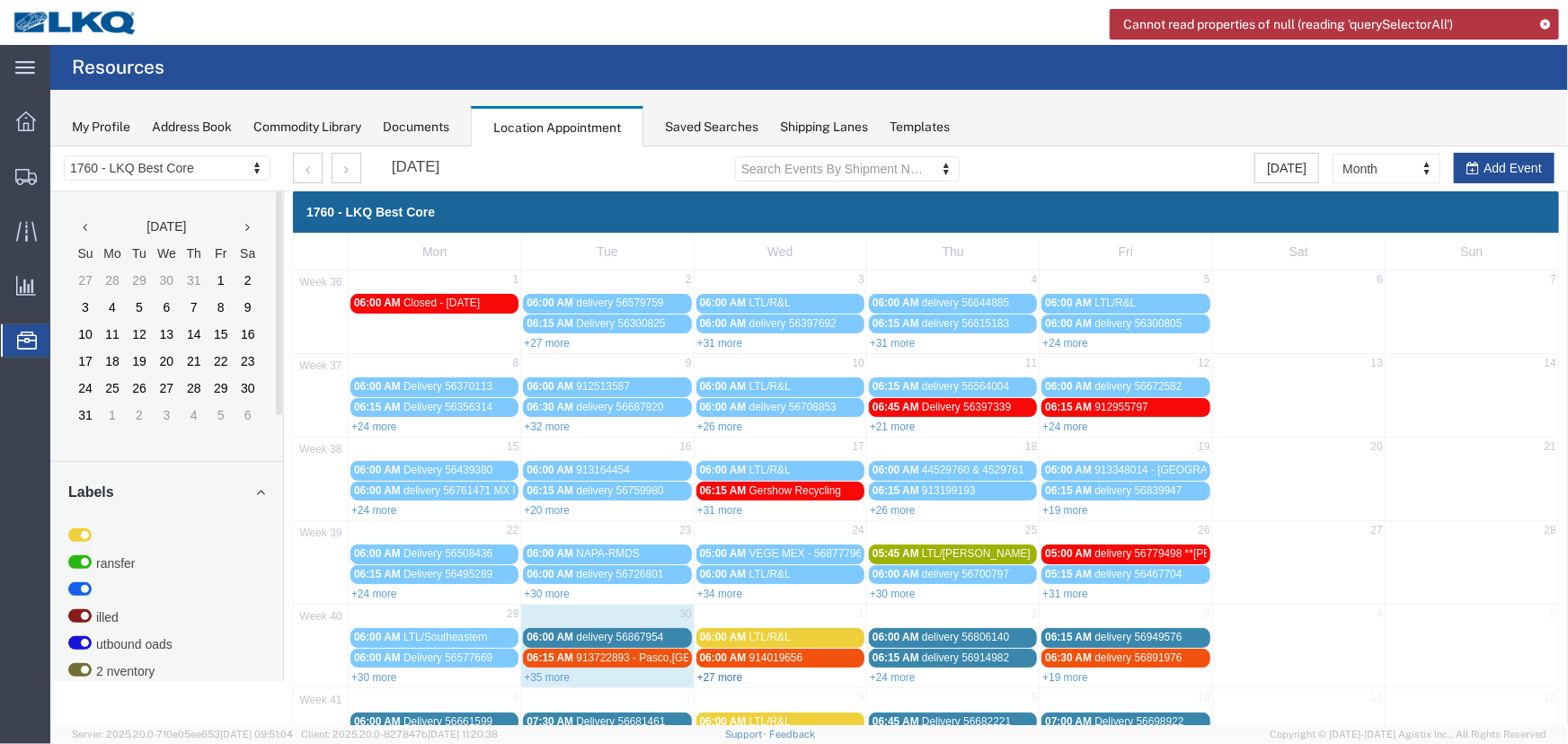
drag, startPoint x: 782, startPoint y: 820, endPoint x: 731, endPoint y: 673, distance: 155.6
click at [731, 673] on link "+27 more" at bounding box center [720, 676] width 46 height 13
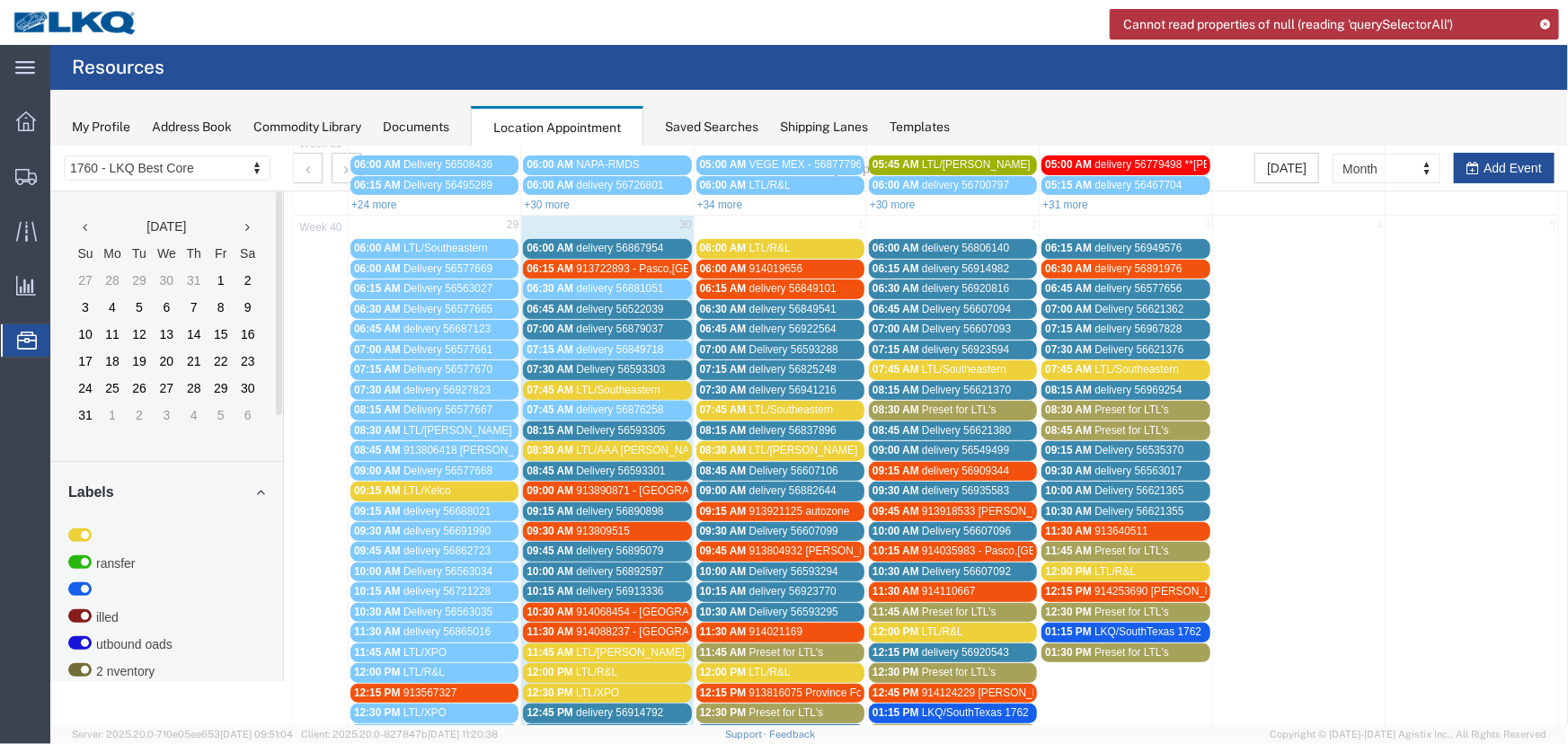
scroll to position [572, 0]
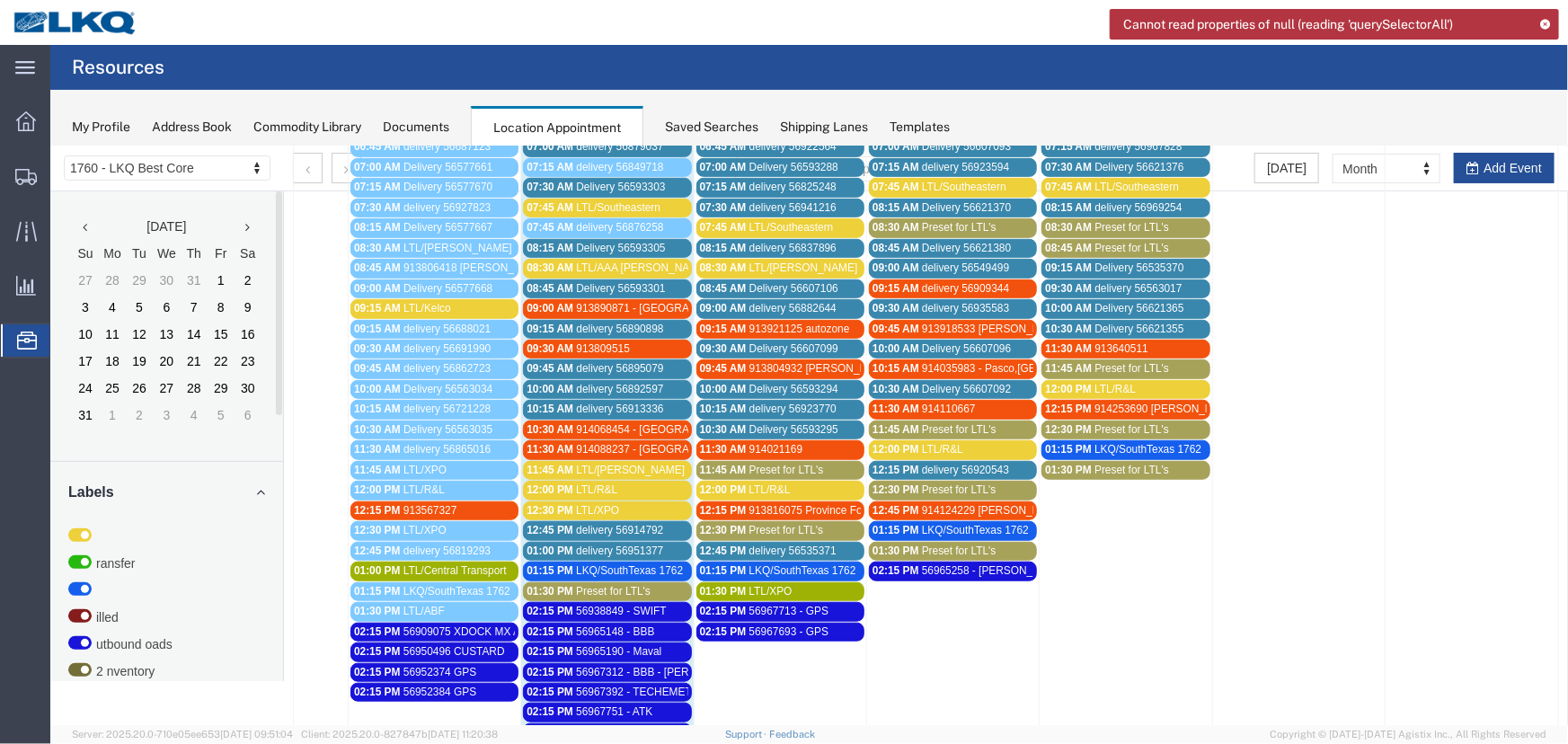
click at [775, 284] on span "Delivery 56607106" at bounding box center [793, 288] width 89 height 13
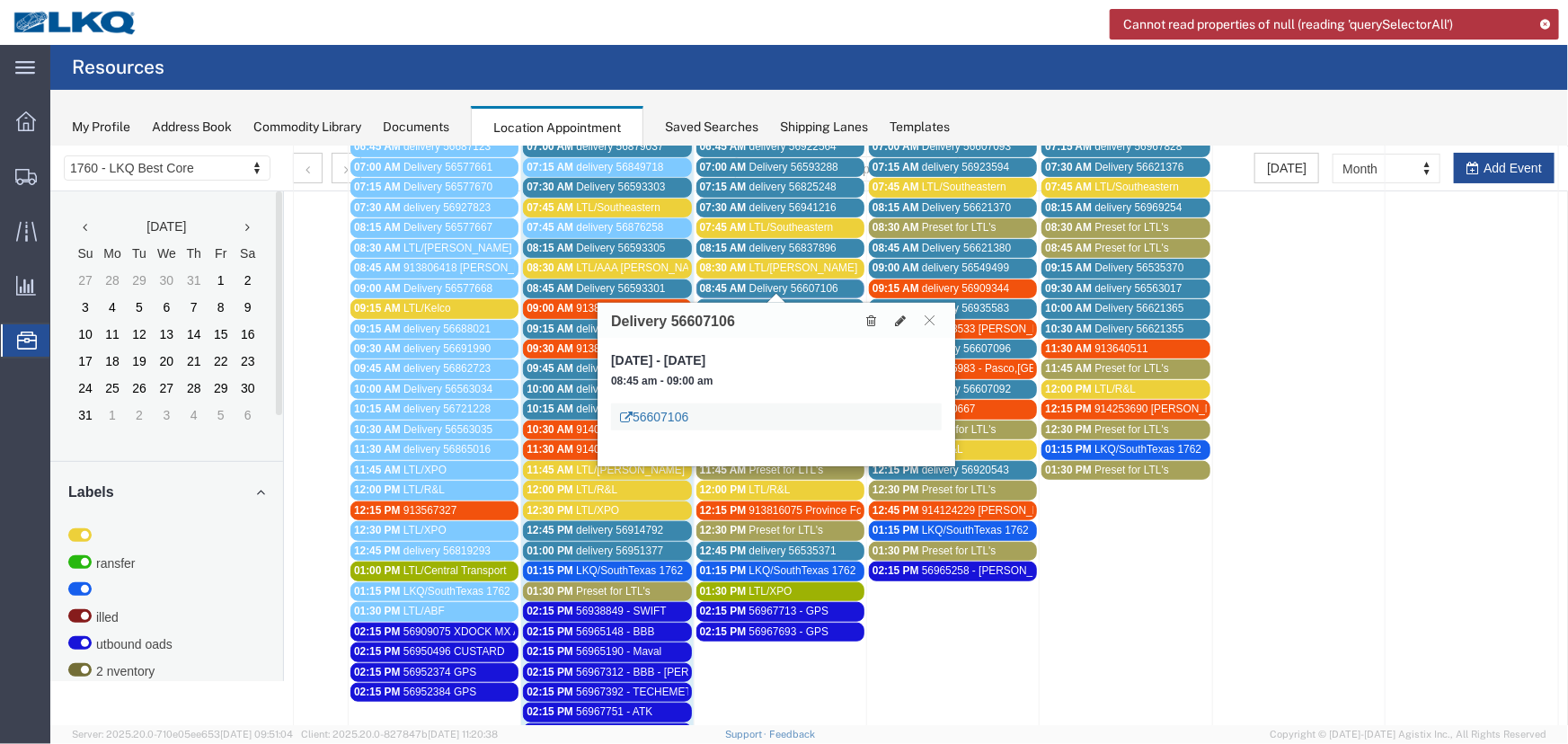
click at [664, 420] on link "56607106" at bounding box center [653, 415] width 68 height 18
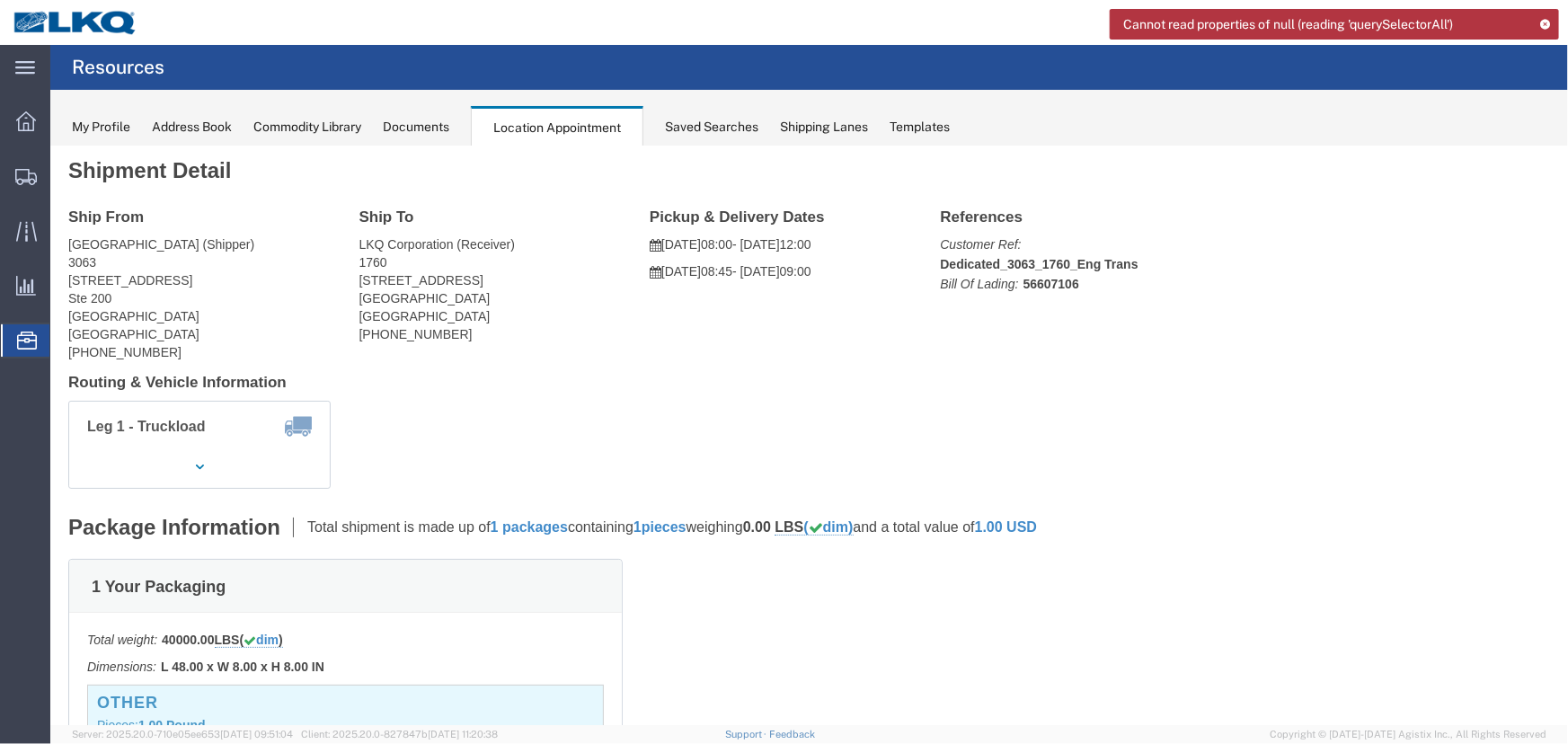
scroll to position [0, 0]
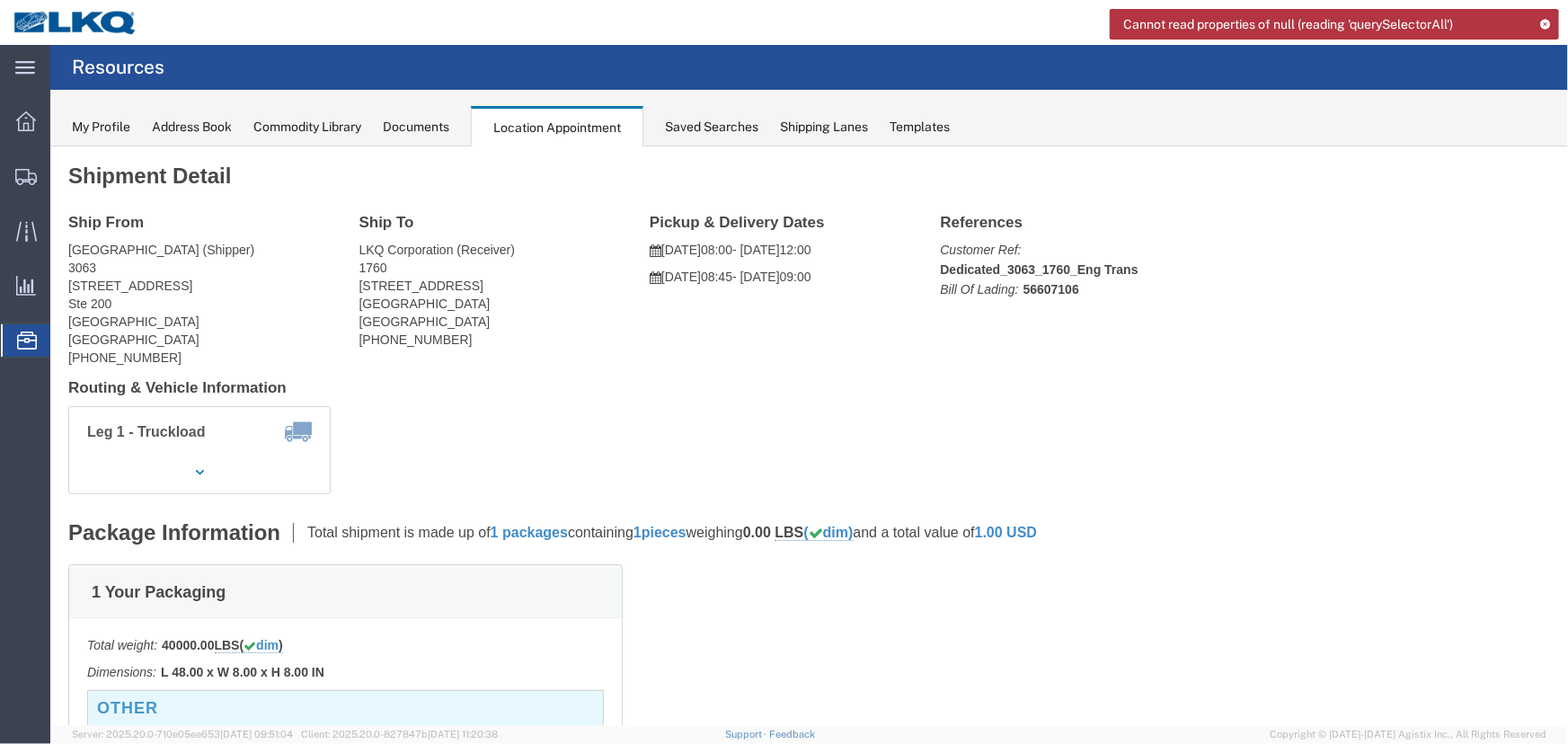
click at [407, 137] on div "My Profile Address Book Commodity Library Documents Location Appointment Saved …" at bounding box center [809, 118] width 1517 height 56
click at [439, 132] on div "Documents" at bounding box center [416, 127] width 67 height 19
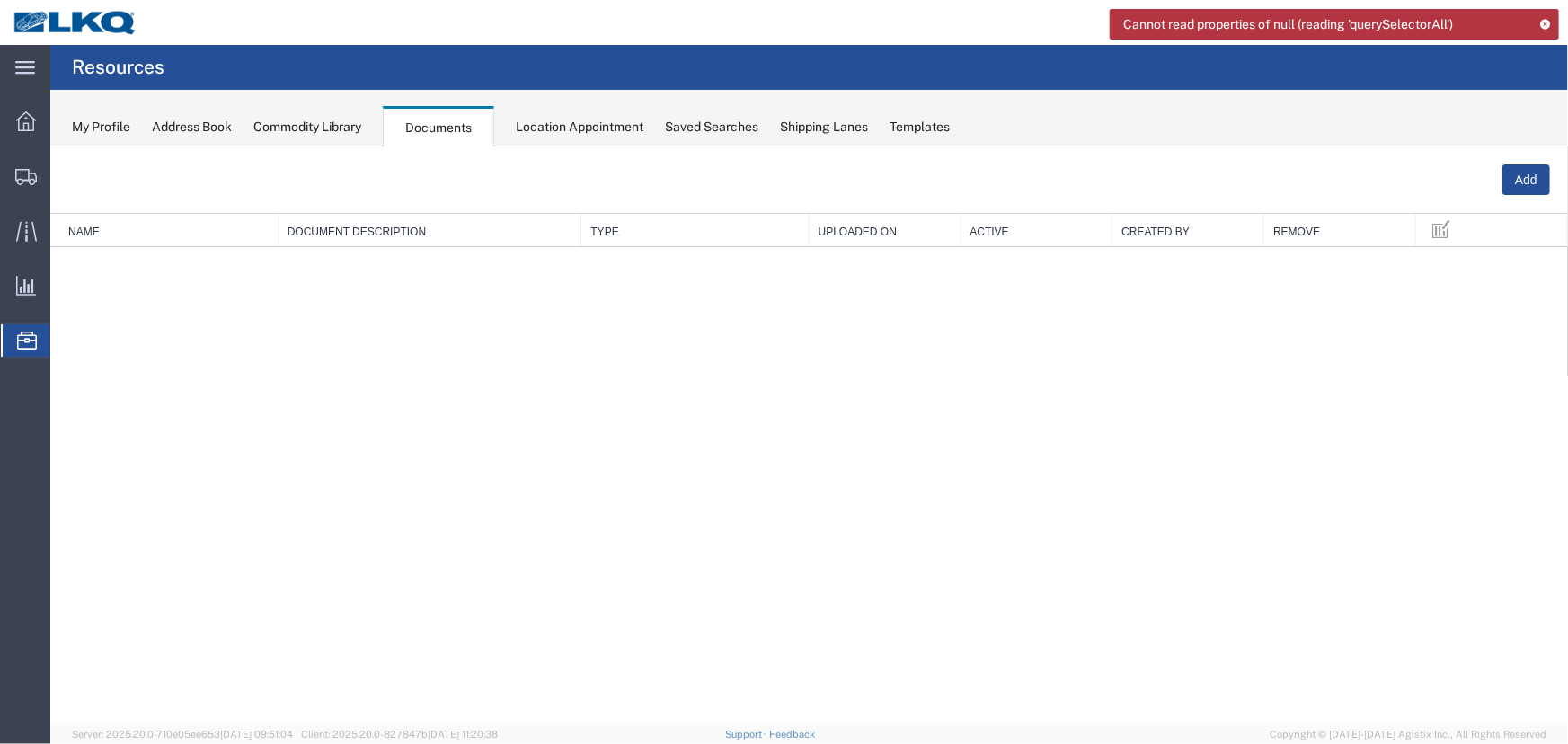
click at [560, 132] on div "Location Appointment" at bounding box center [579, 127] width 128 height 19
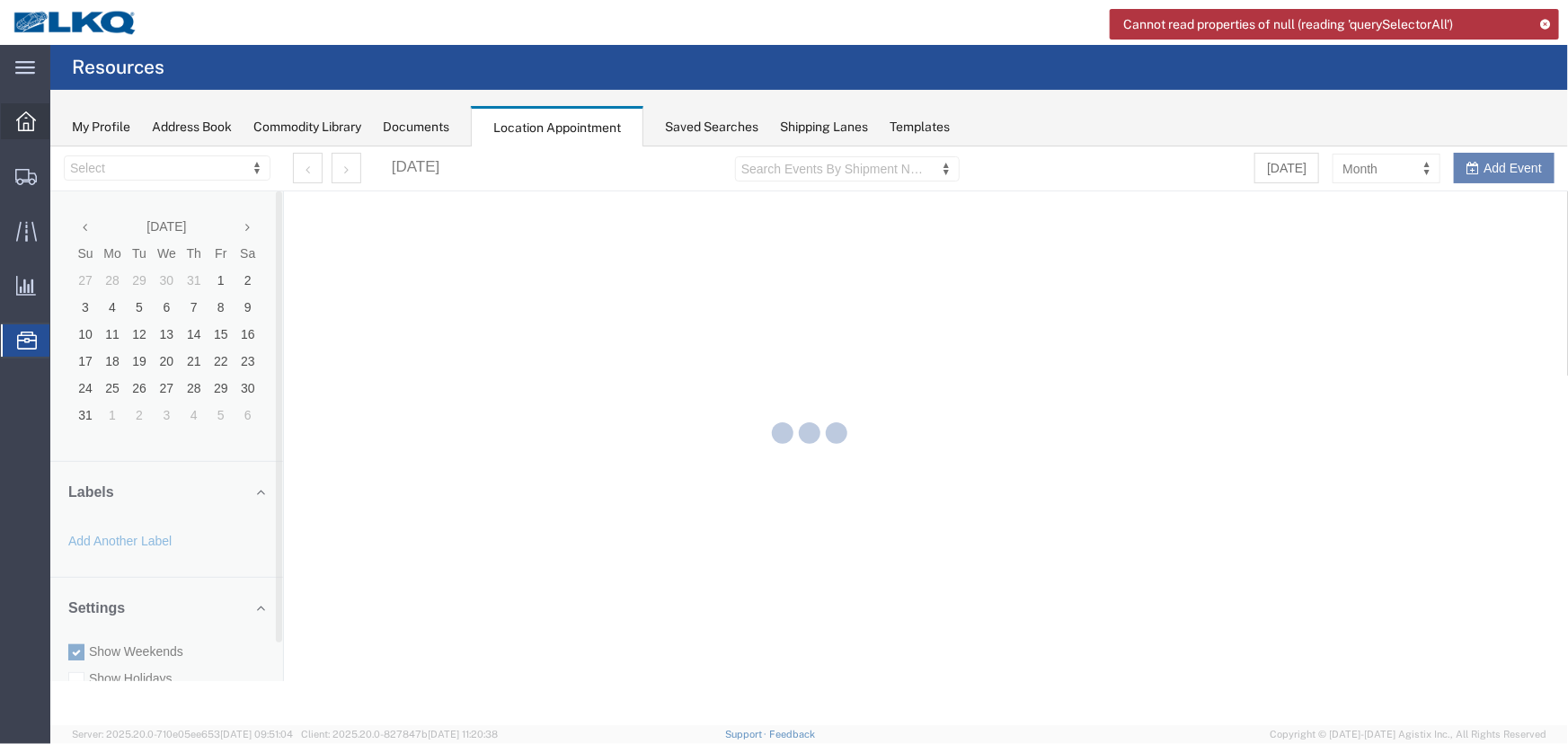
select select "27634"
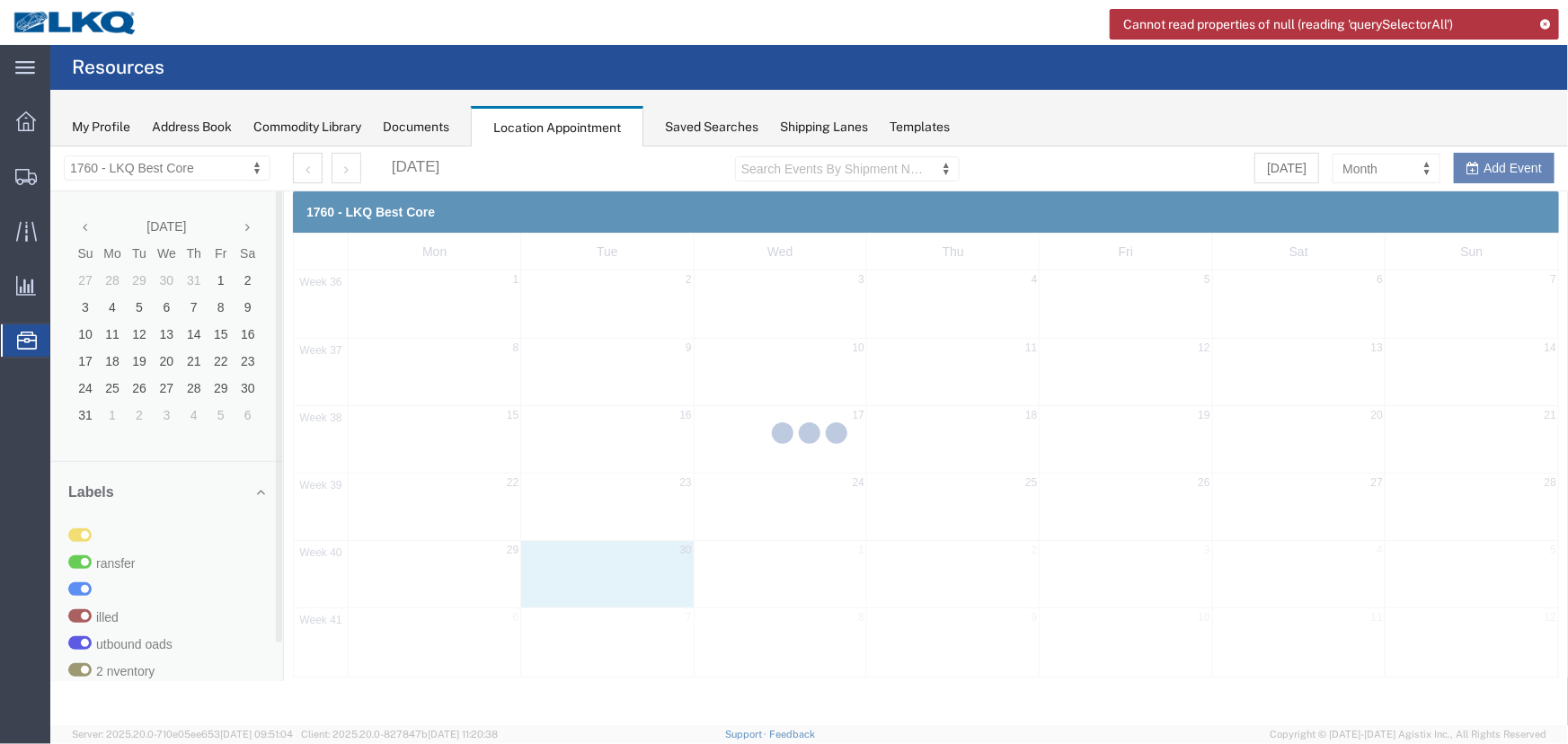
click at [1549, 23] on icon at bounding box center [1546, 23] width 13 height 10
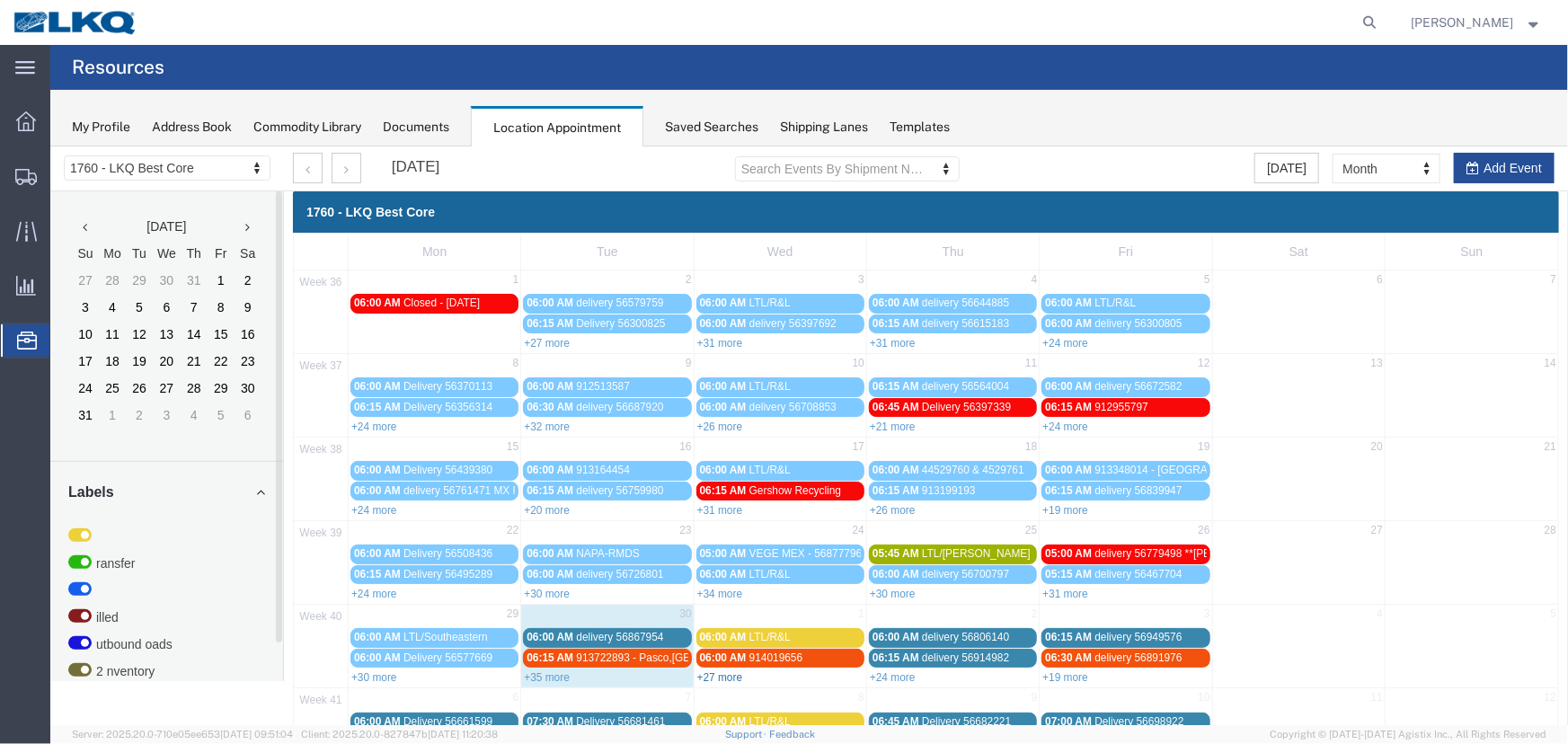
click at [731, 674] on link "+27 more" at bounding box center [720, 676] width 46 height 13
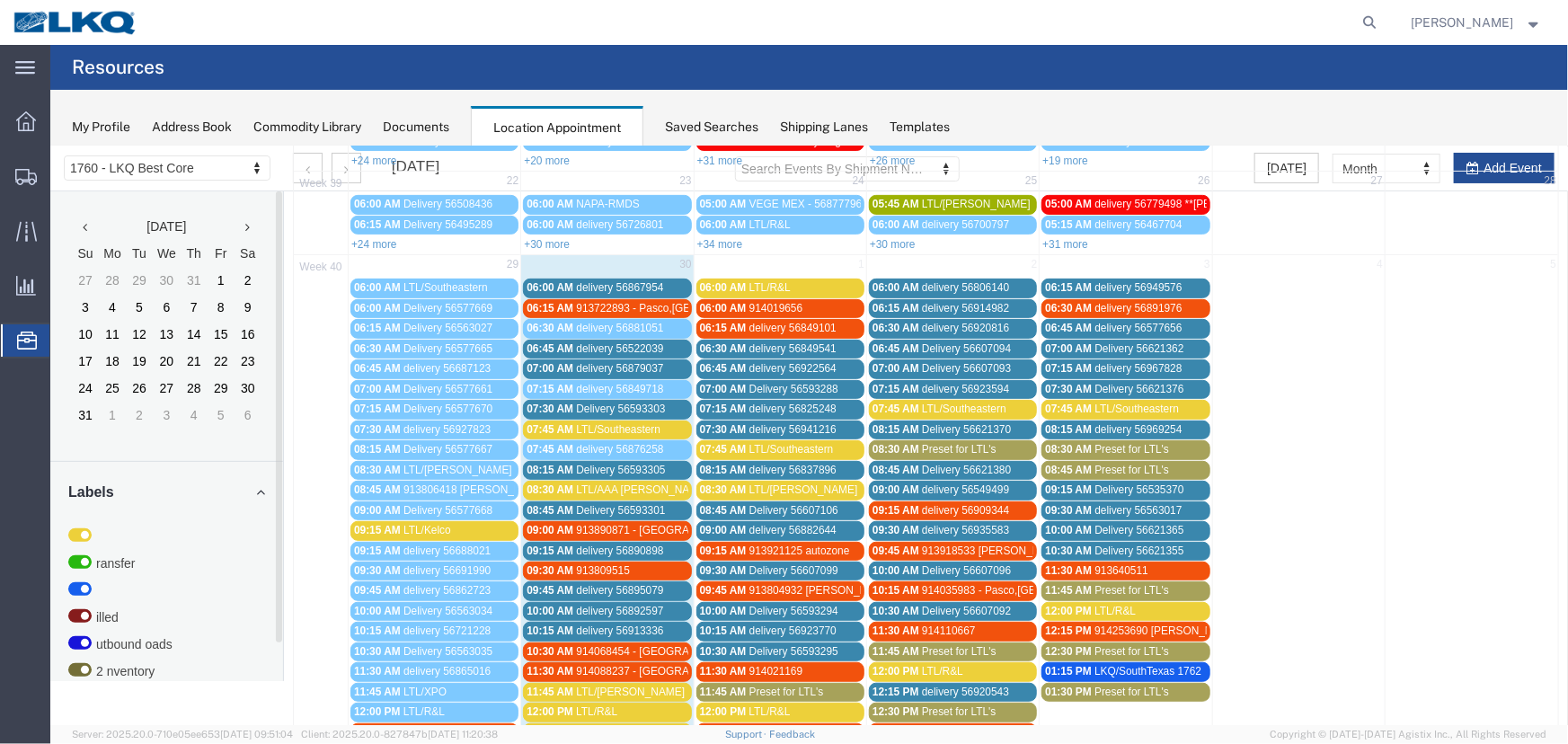
scroll to position [572, 0]
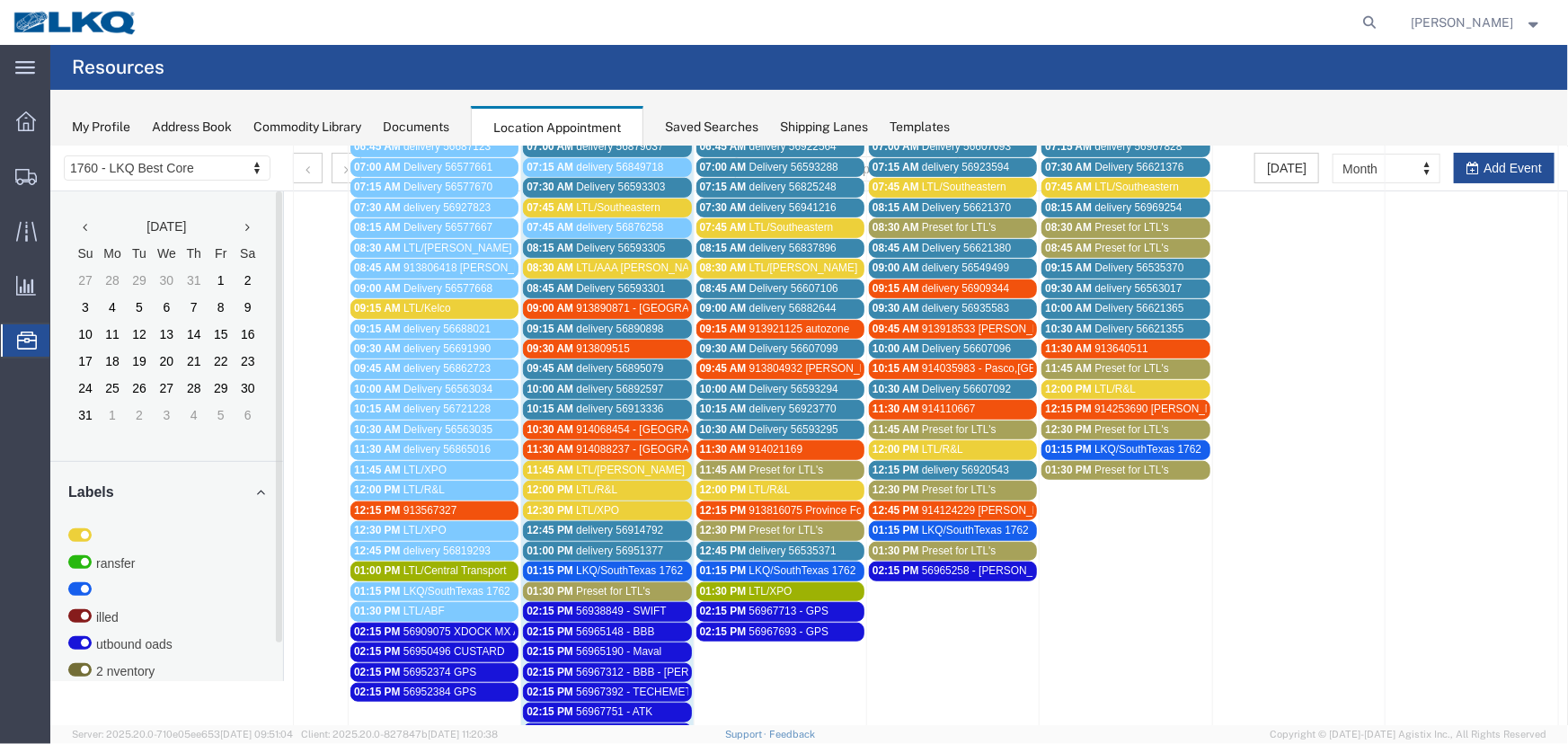
click at [772, 301] on span "delivery 56882644" at bounding box center [792, 307] width 87 height 13
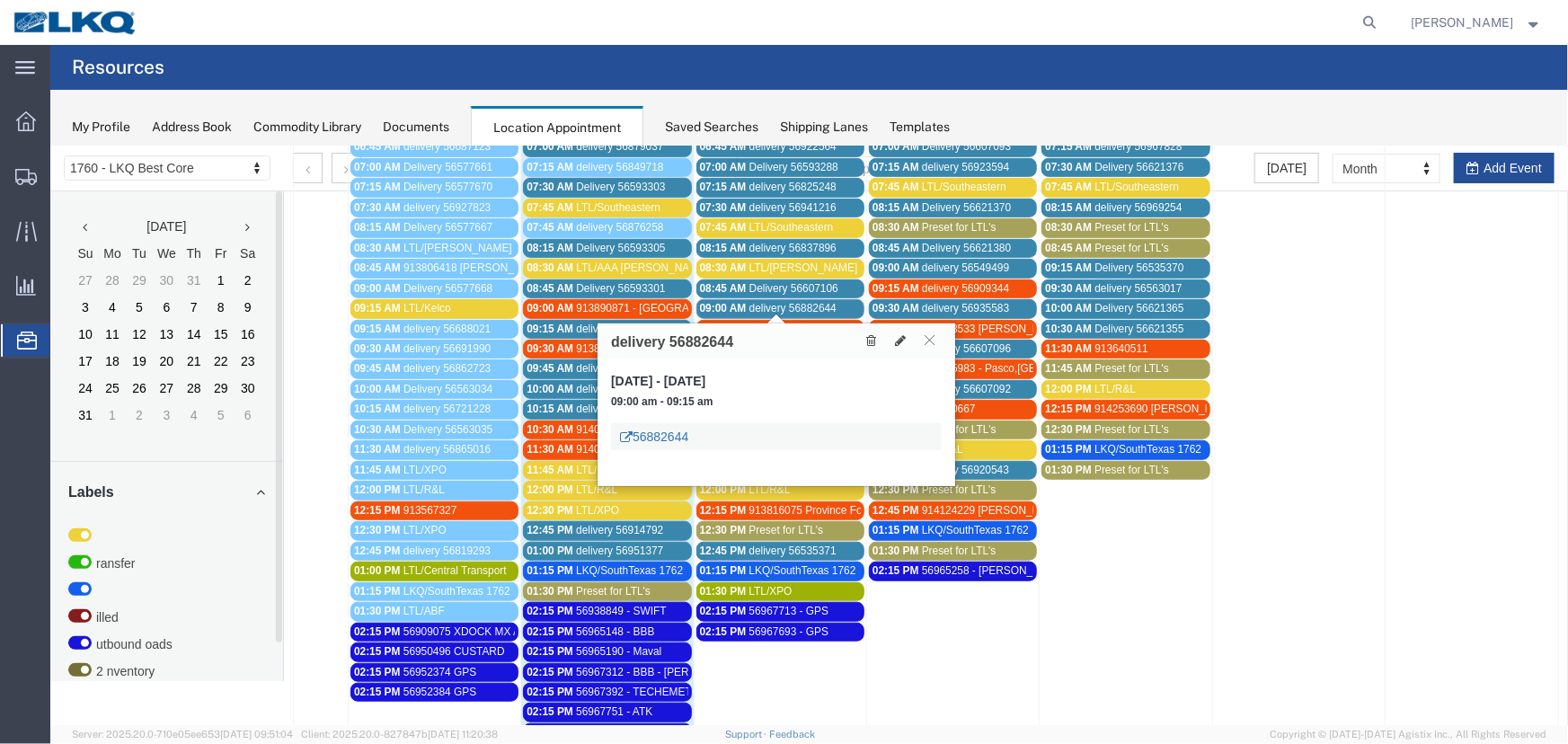
click at [661, 438] on link "56882644" at bounding box center [653, 435] width 68 height 18
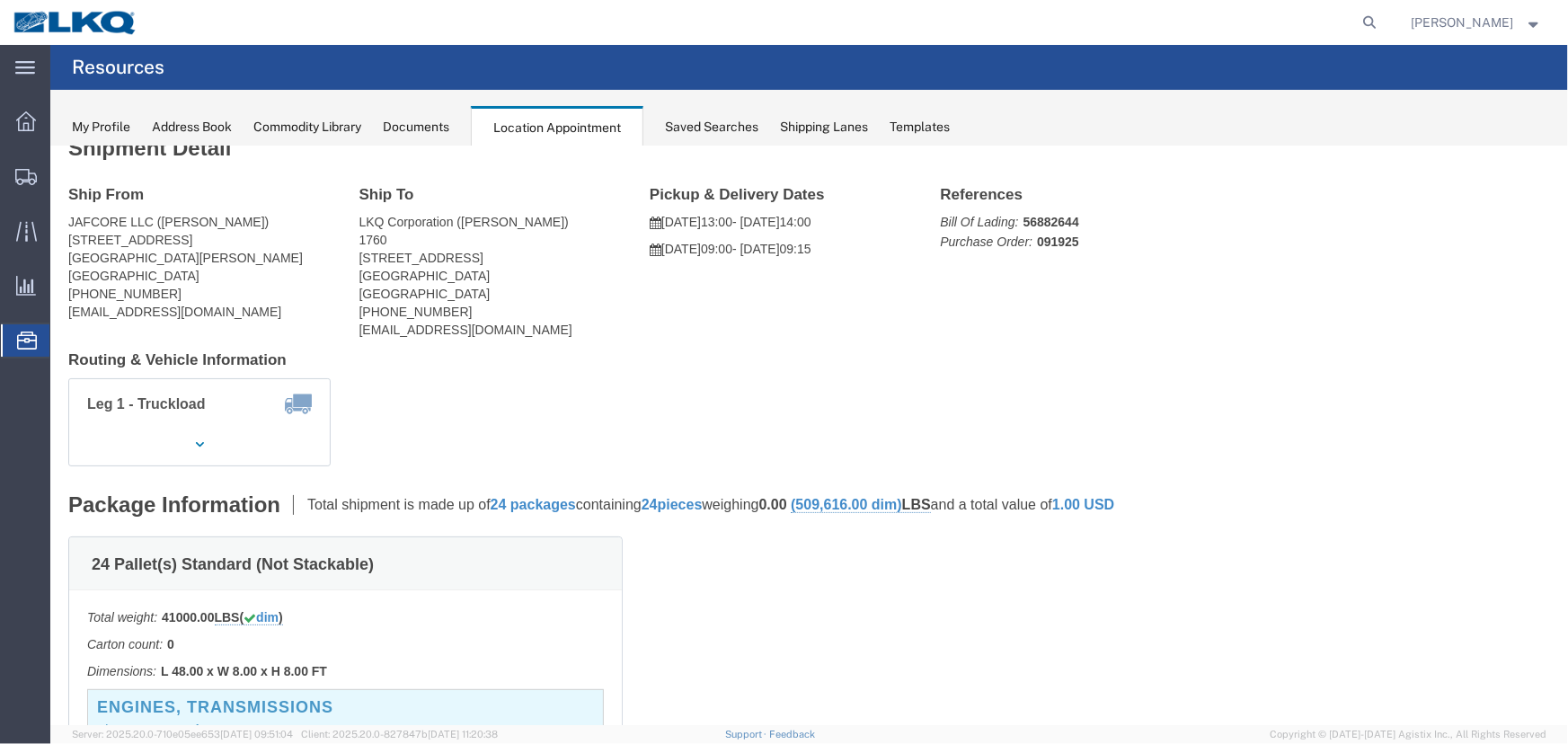
scroll to position [0, 0]
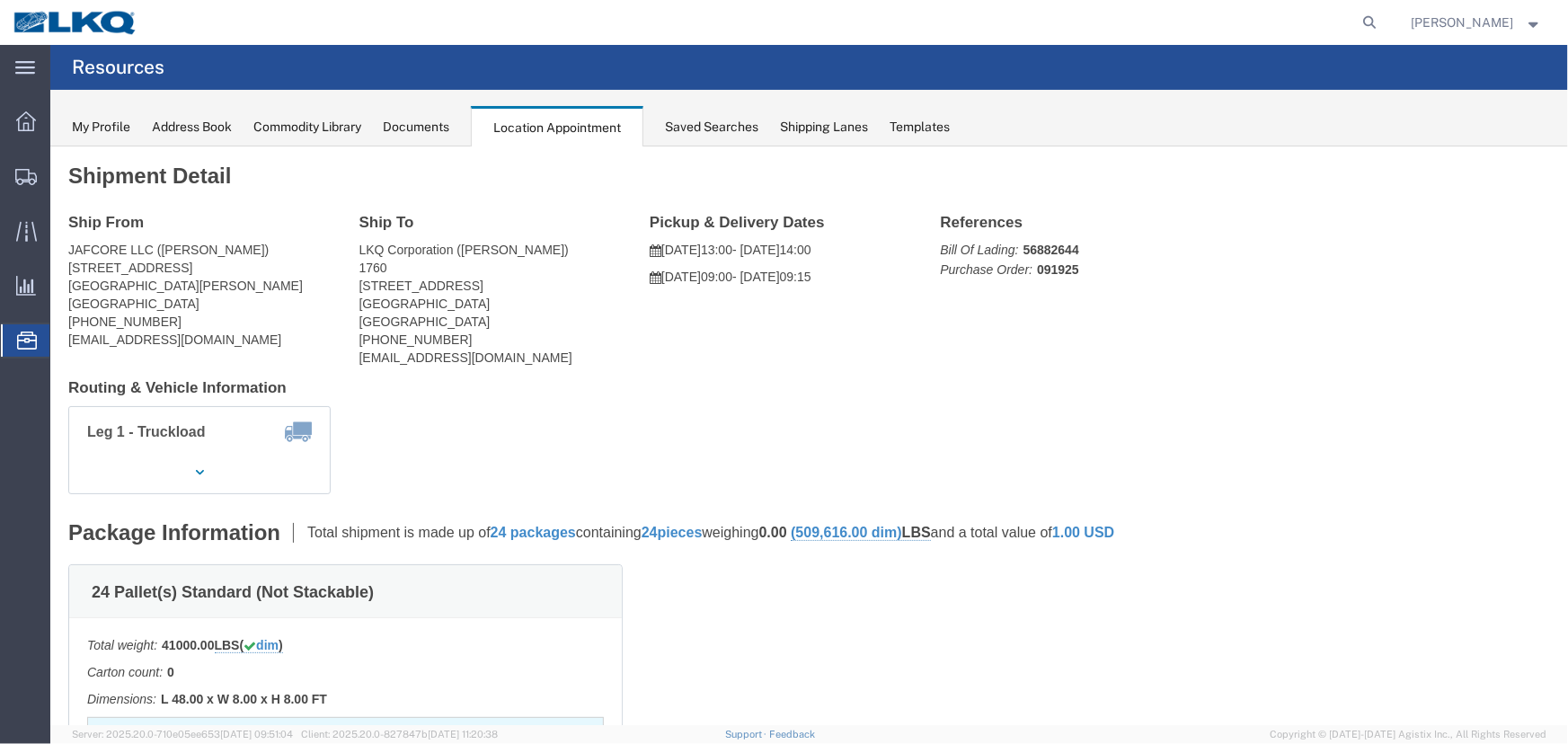
drag, startPoint x: 432, startPoint y: 123, endPoint x: 543, endPoint y: 135, distance: 111.6
click at [432, 124] on div "Documents" at bounding box center [416, 127] width 67 height 19
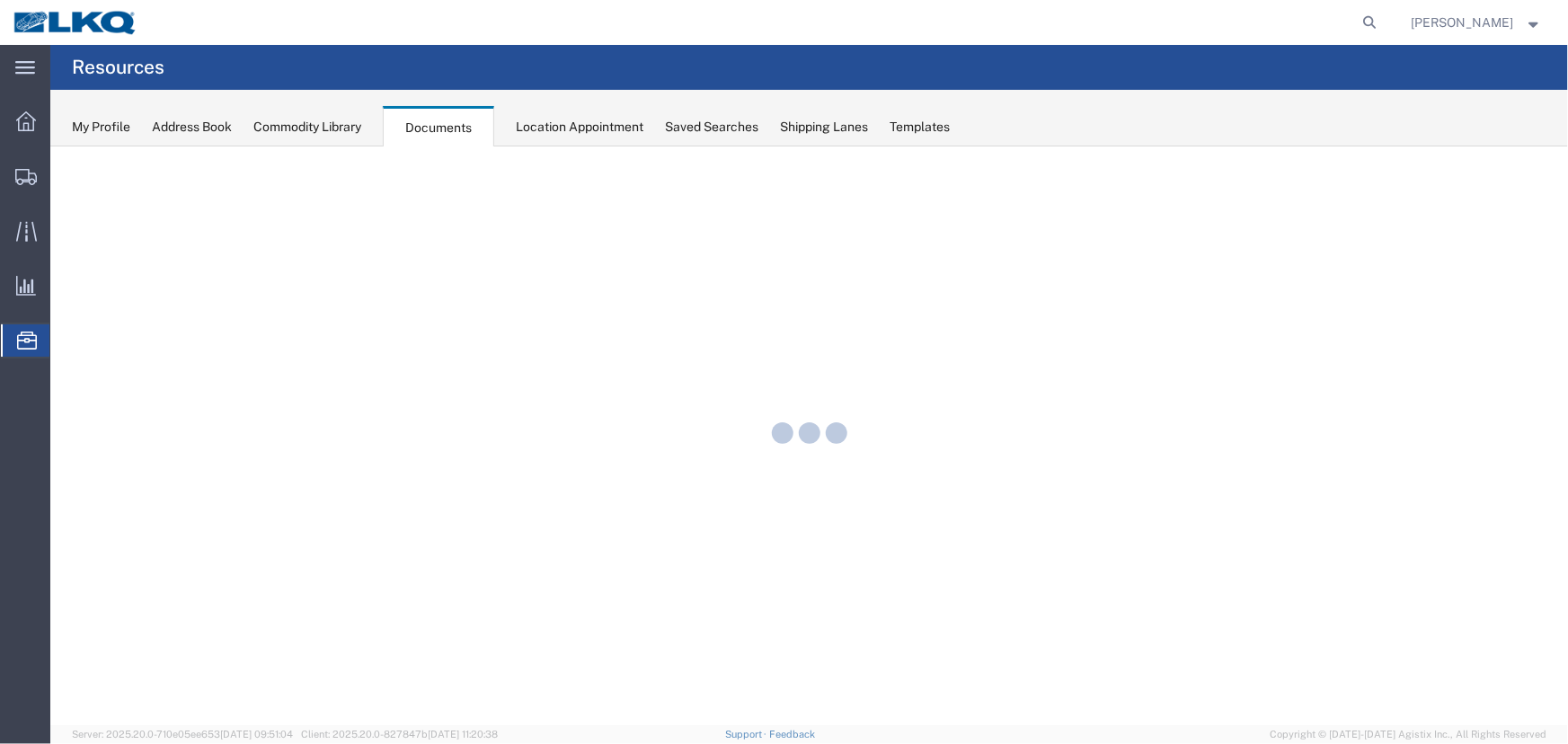
click at [569, 131] on div "Location Appointment" at bounding box center [579, 127] width 128 height 19
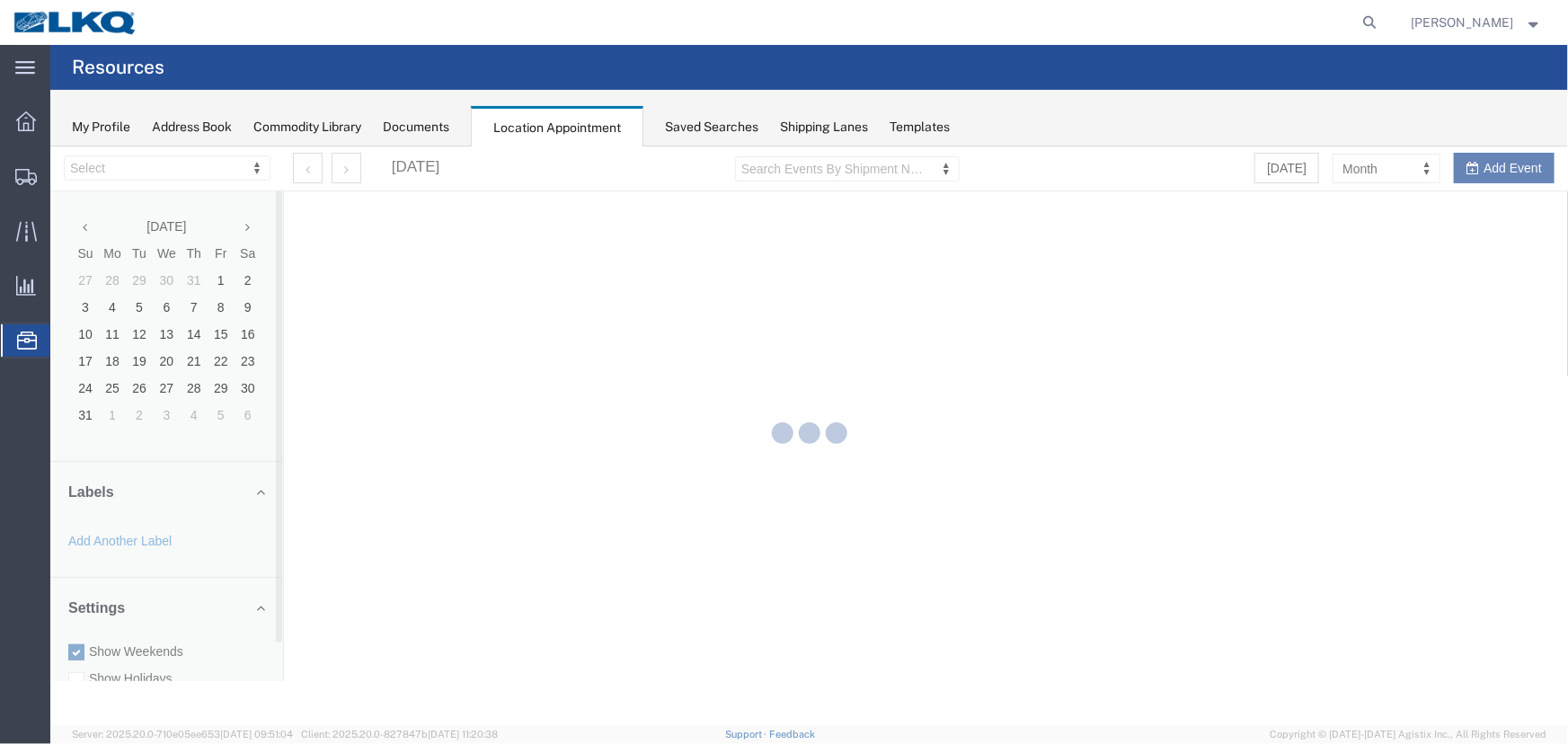
select select "27634"
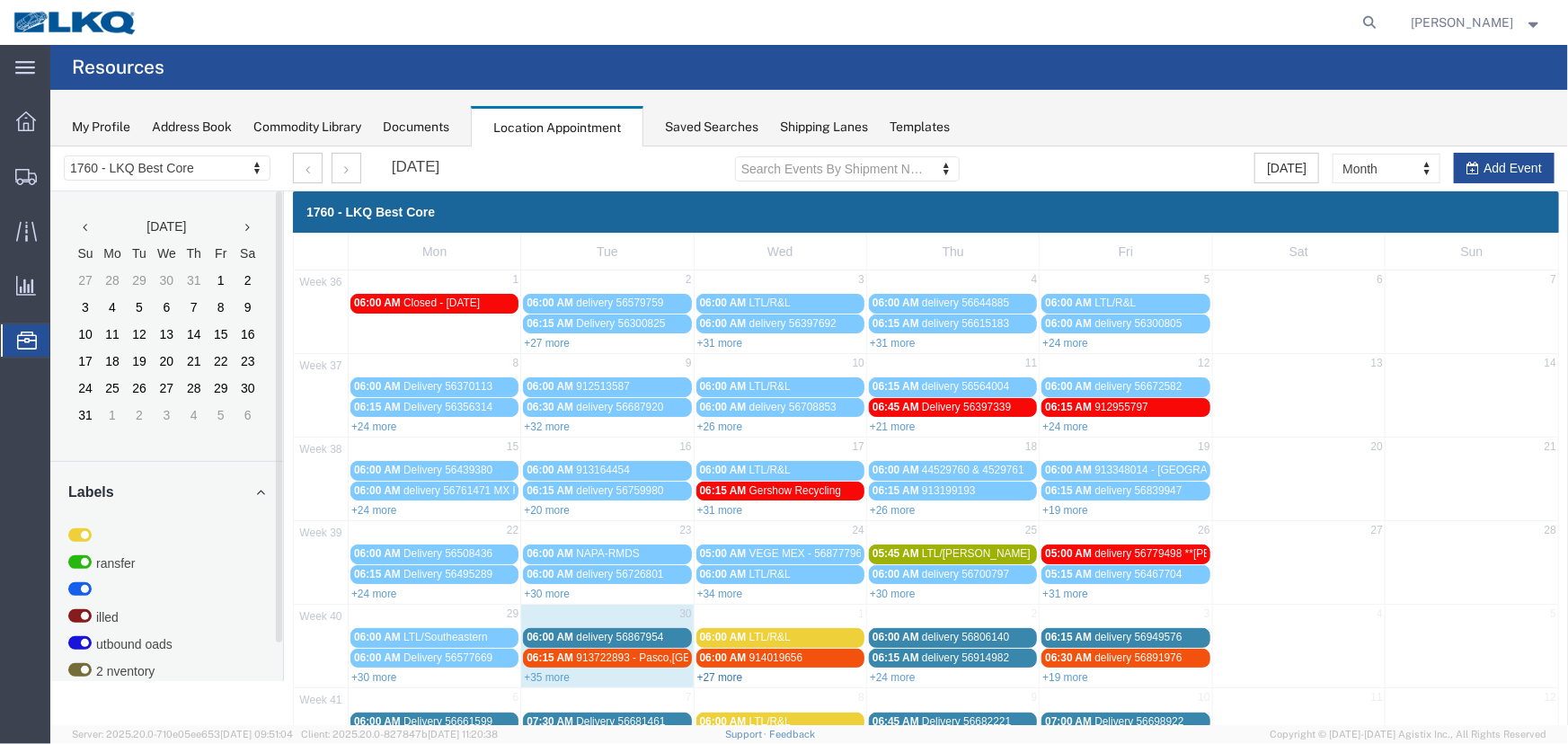
click at [711, 670] on link "+27 more" at bounding box center [720, 676] width 46 height 13
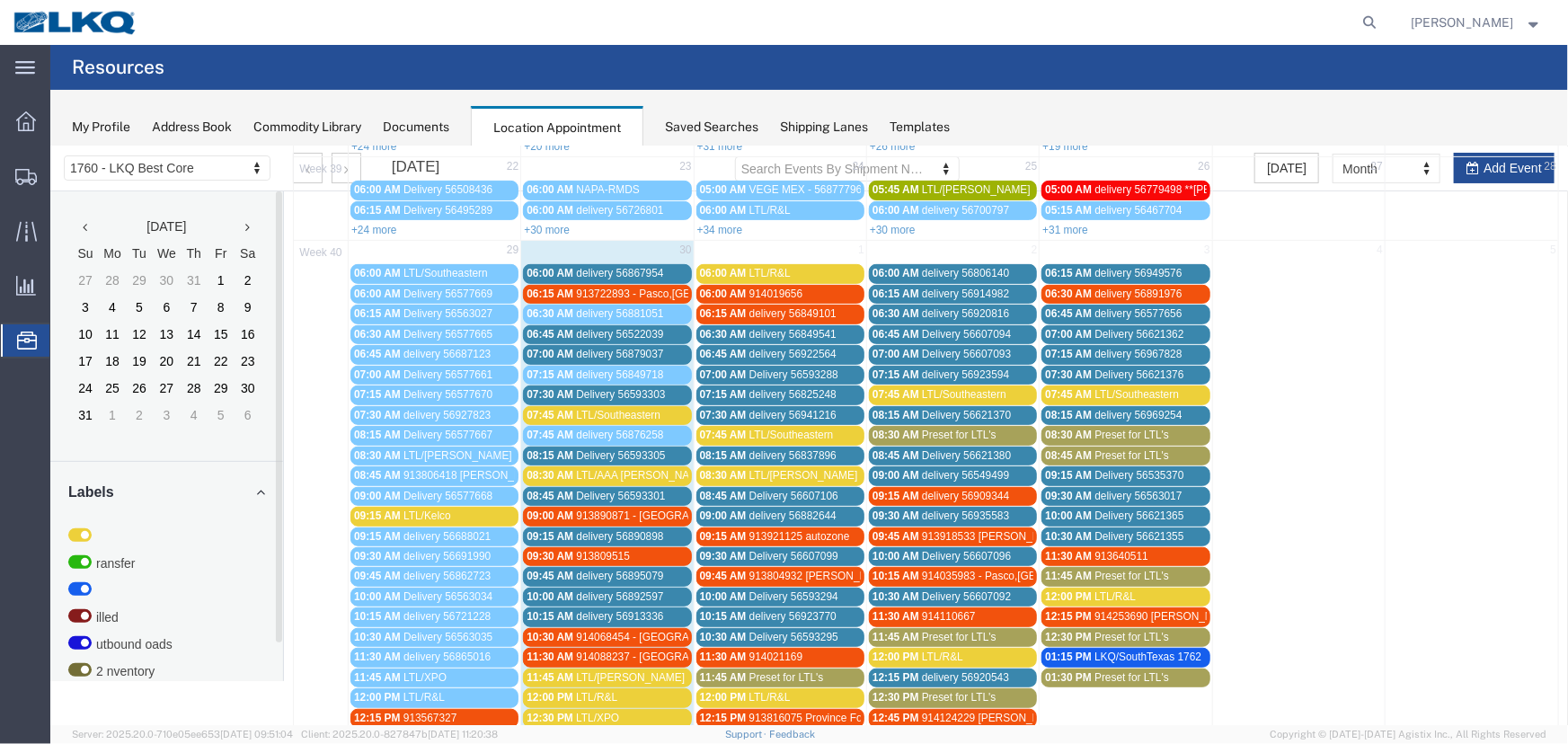
scroll to position [408, 0]
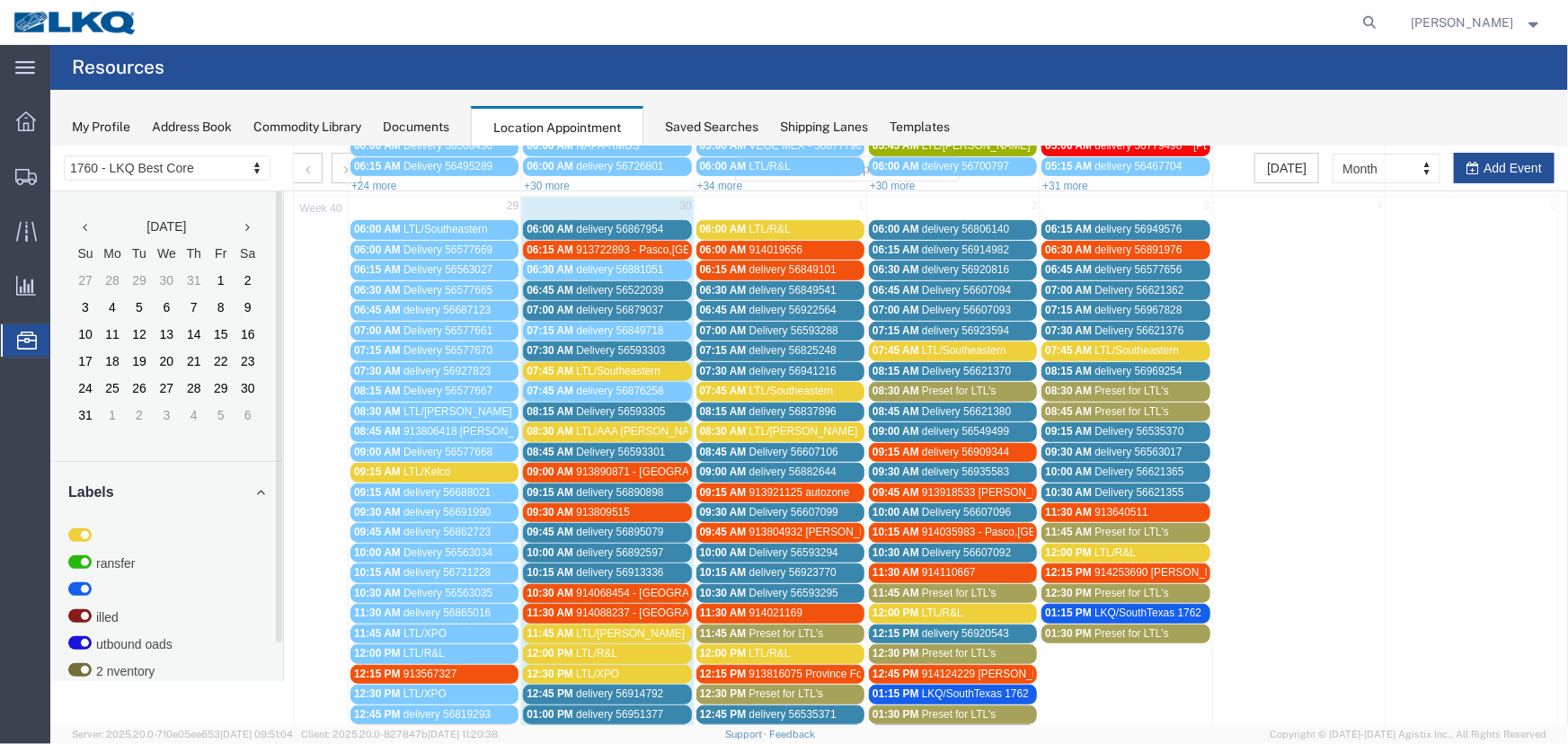
click at [742, 505] on div "09:30 AM Delivery 56607099" at bounding box center [780, 512] width 161 height 14
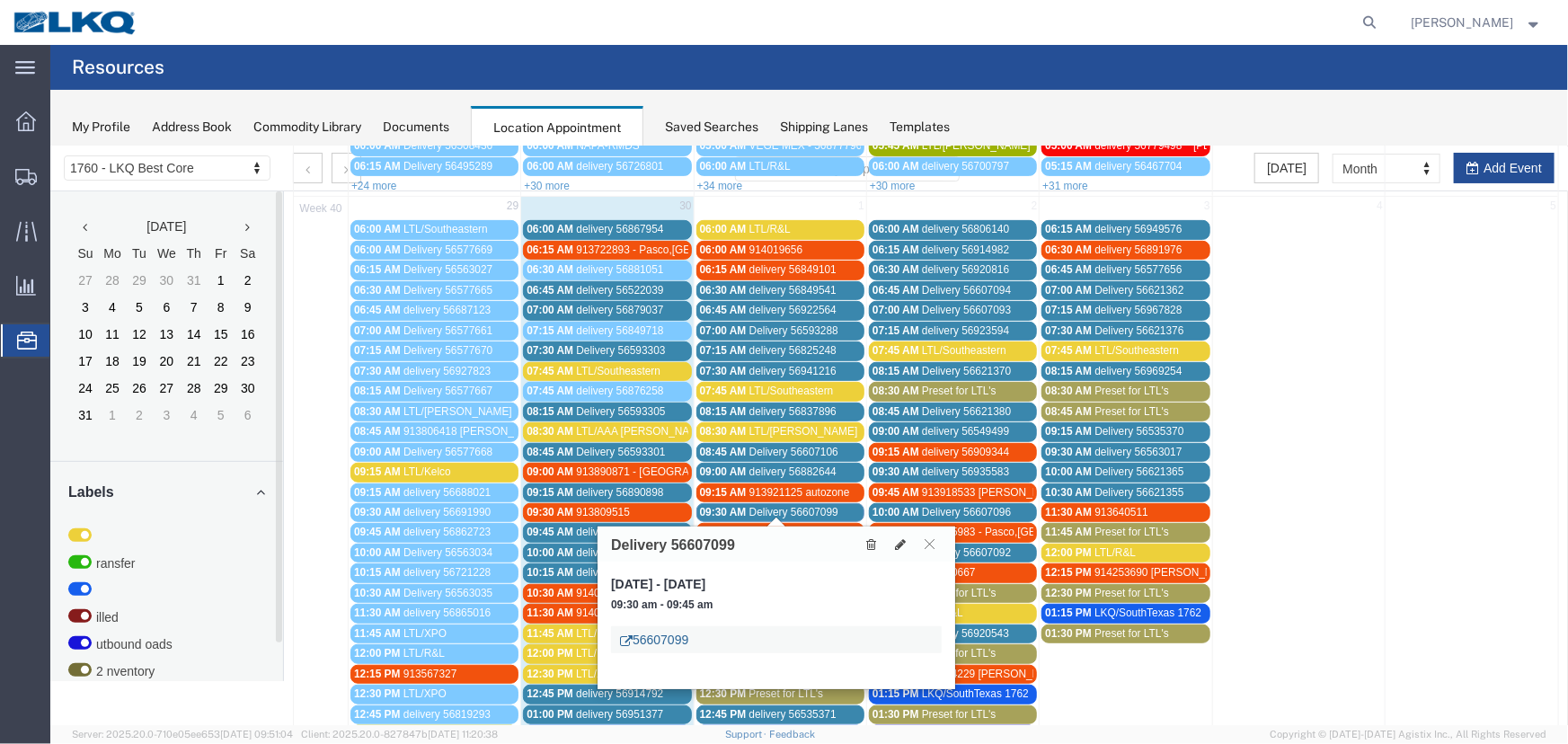
click at [673, 634] on link "56607099" at bounding box center [653, 639] width 68 height 18
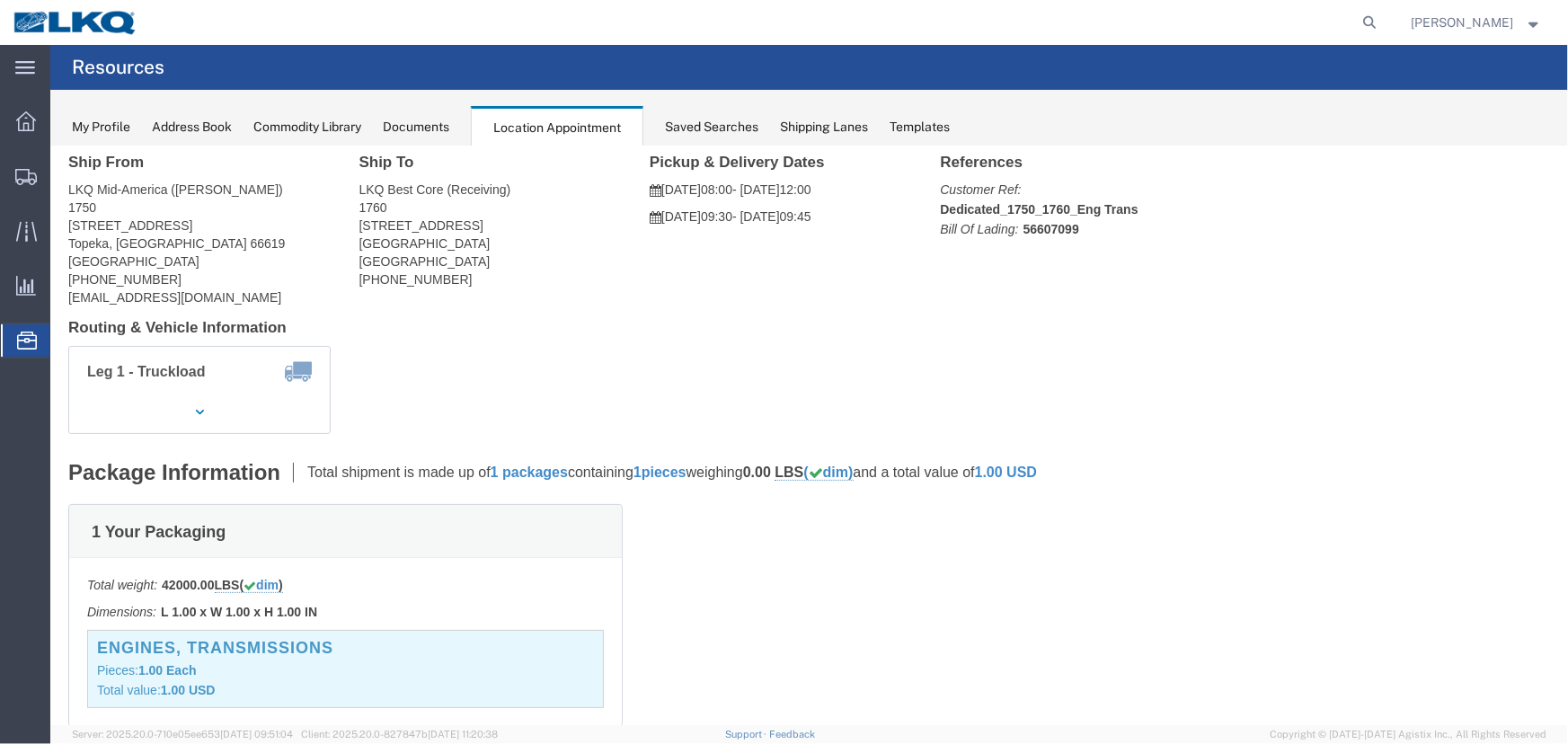
scroll to position [0, 0]
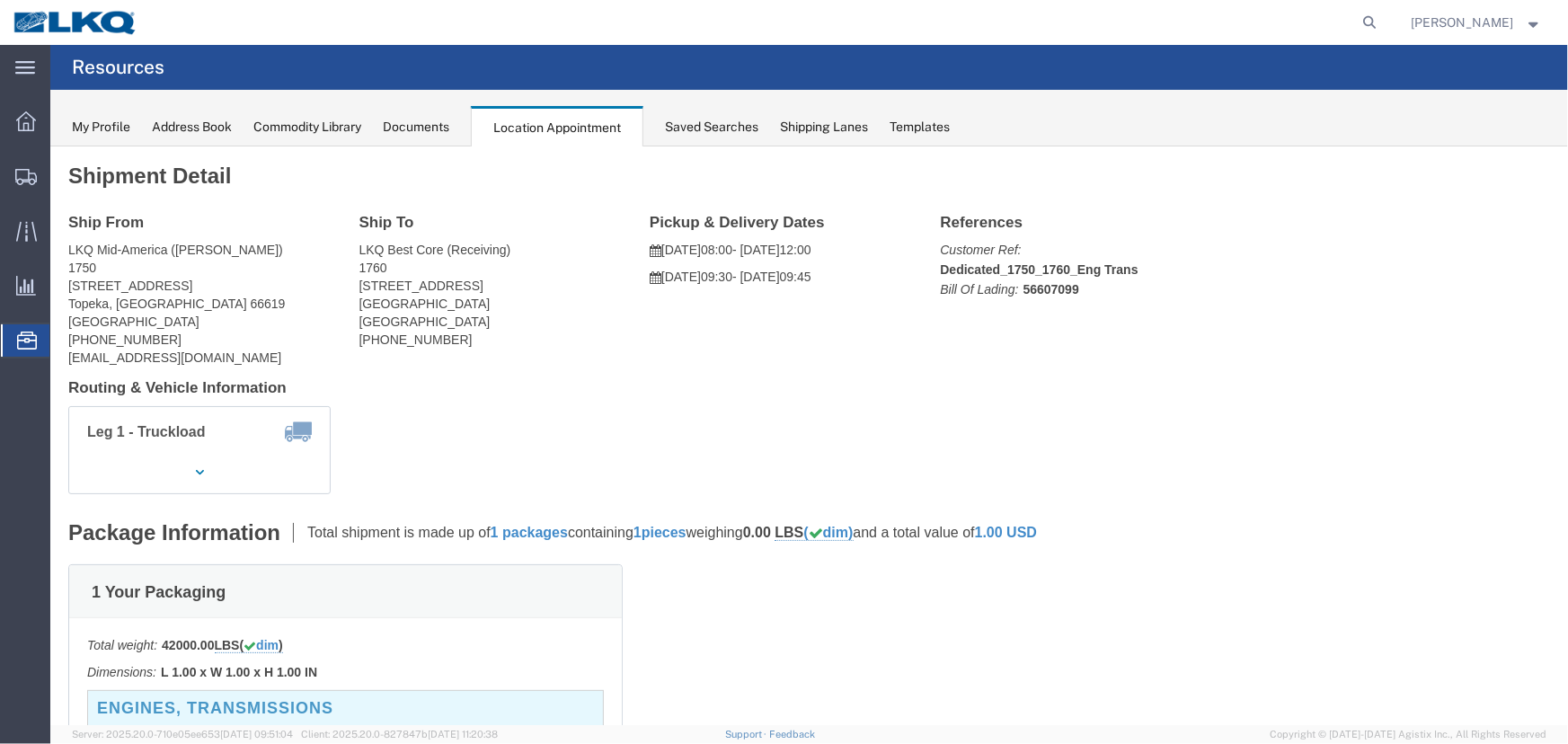
click at [443, 124] on div "Documents" at bounding box center [416, 127] width 67 height 19
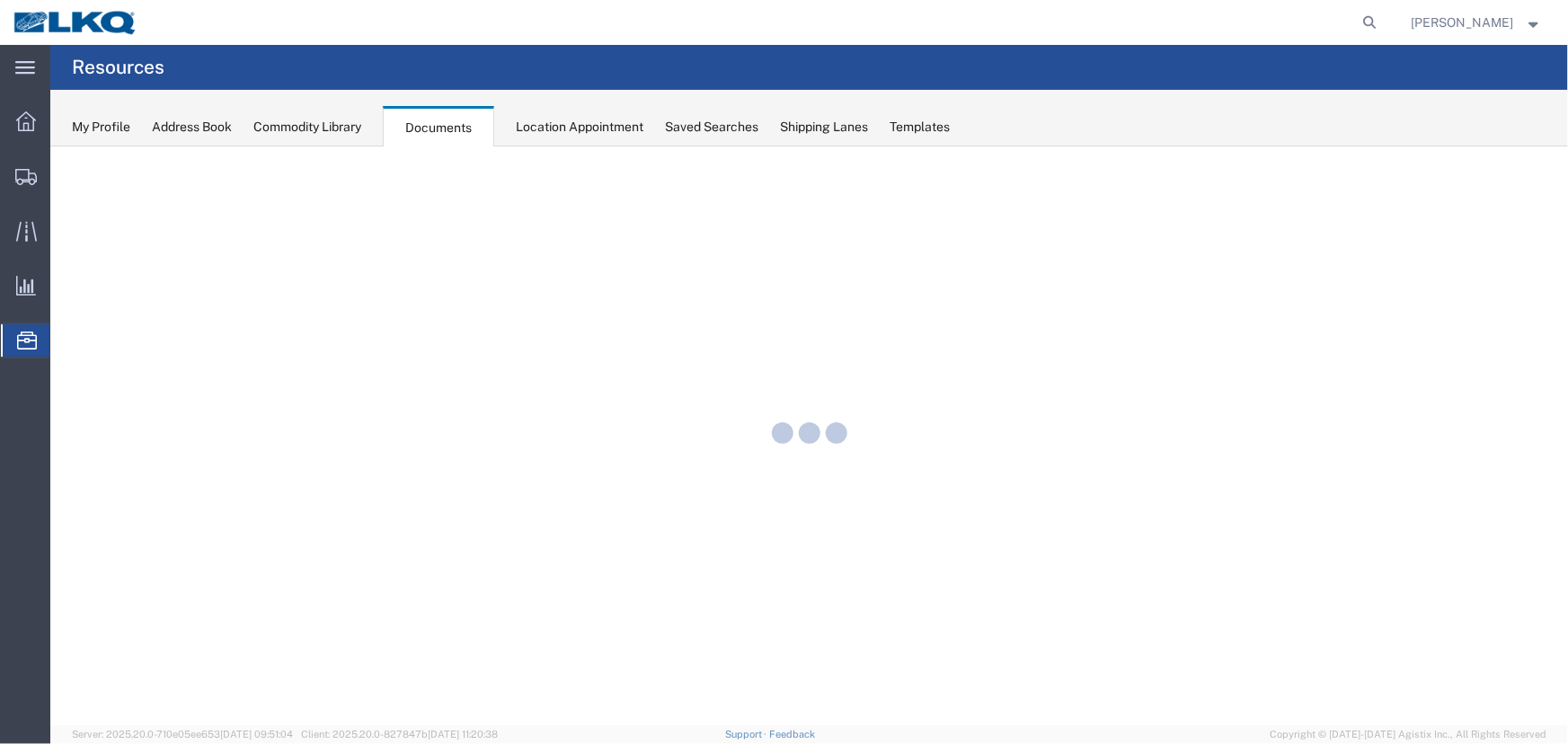
click at [546, 127] on div "Location Appointment" at bounding box center [579, 127] width 128 height 19
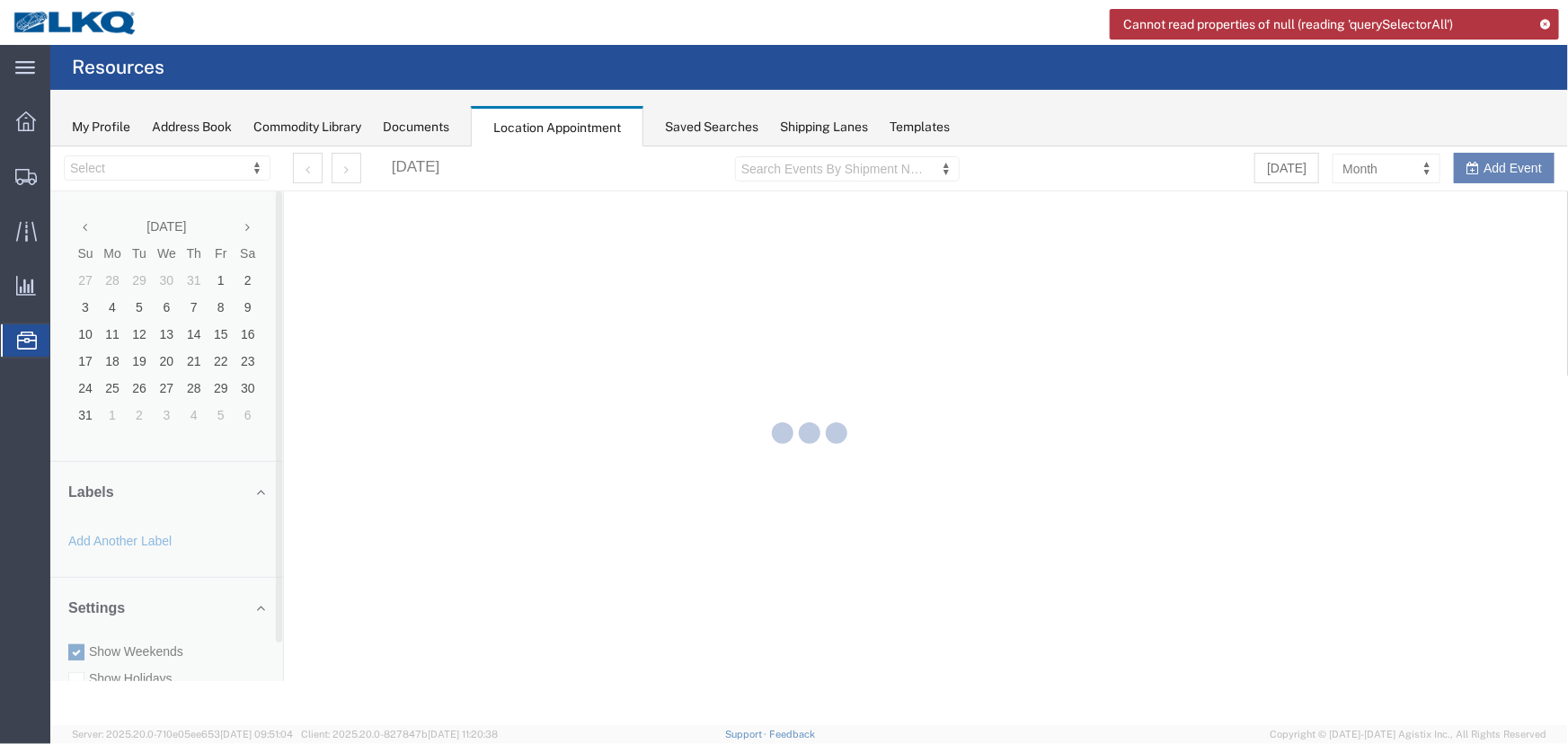
select select "27634"
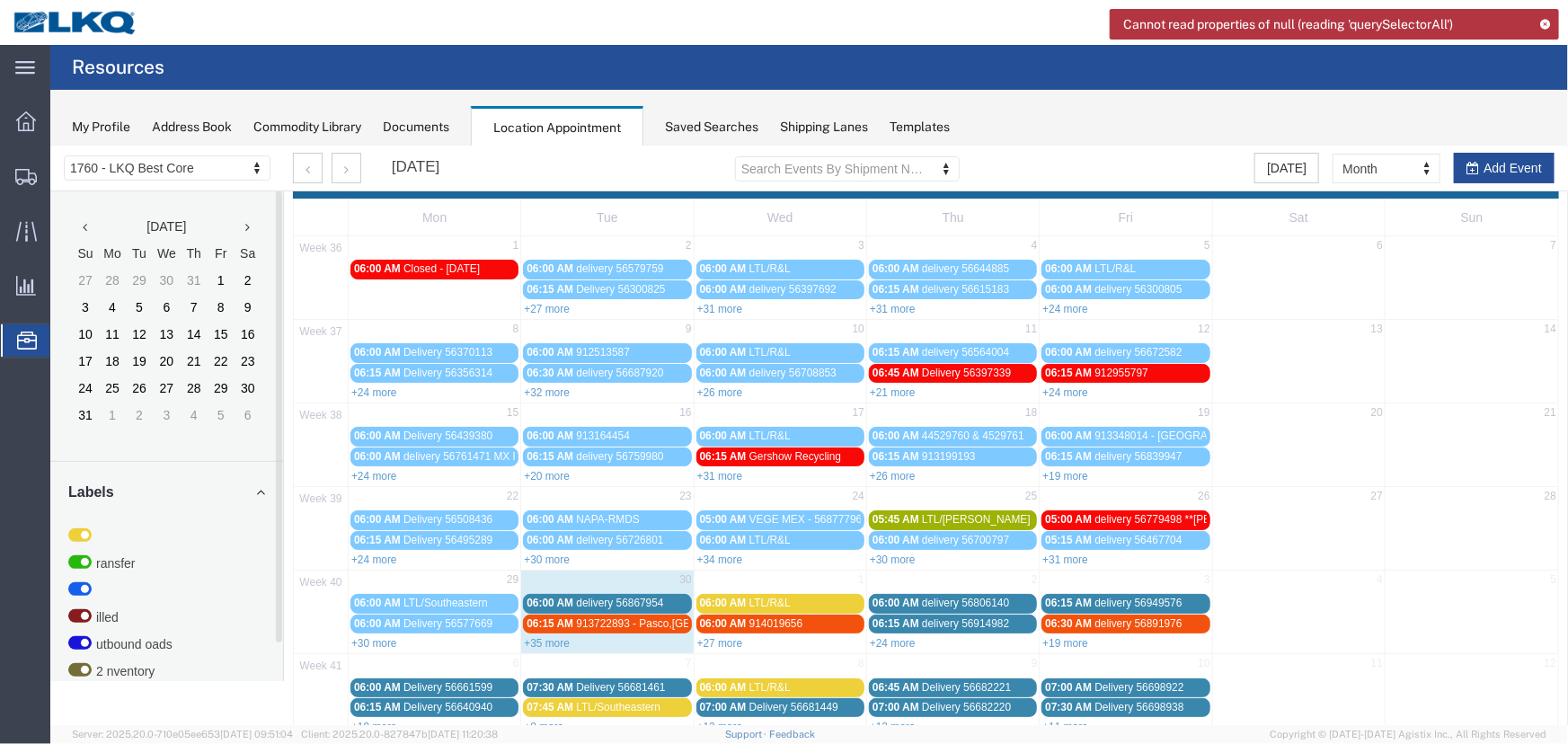
scroll to position [61, 0]
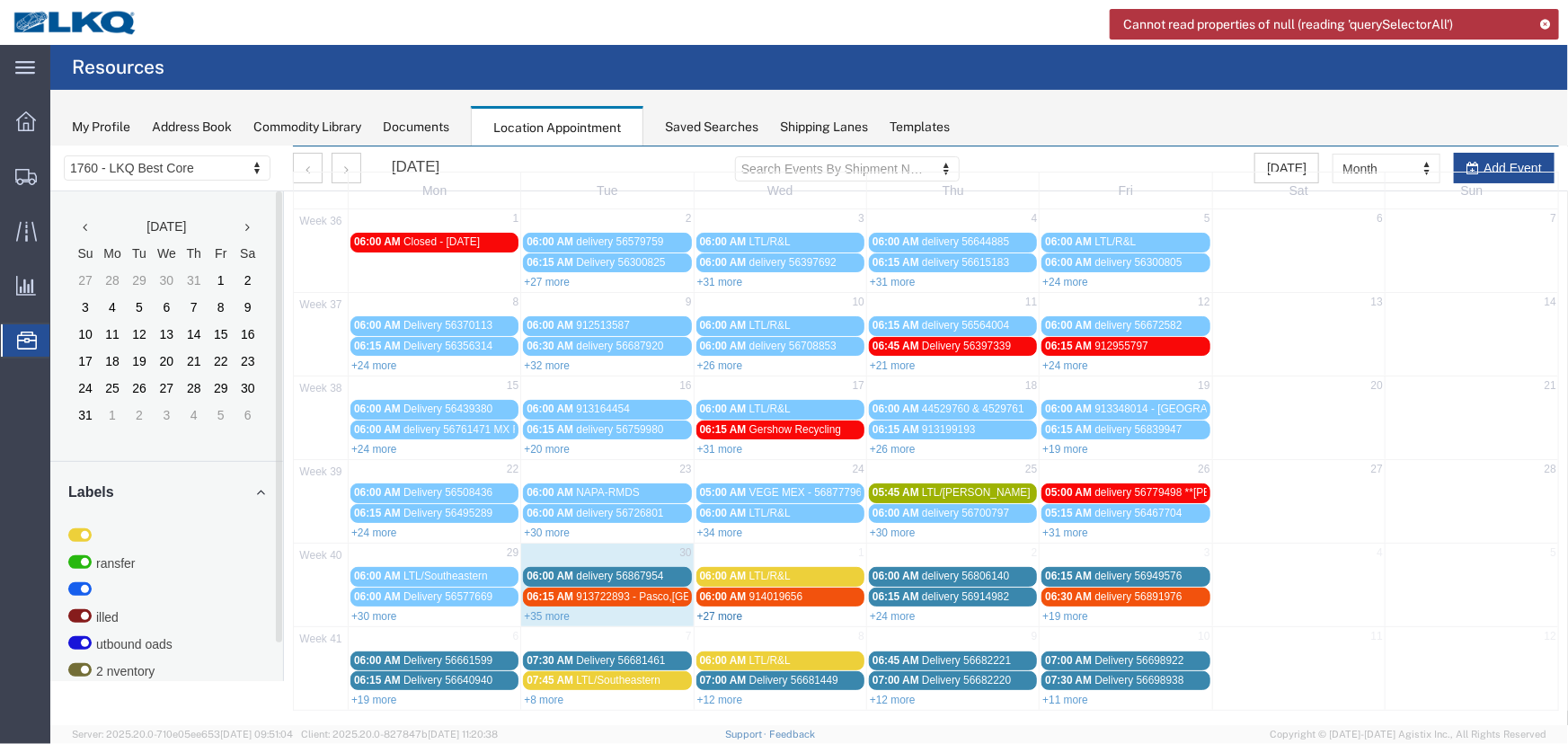
click at [722, 611] on link "+27 more" at bounding box center [720, 615] width 46 height 13
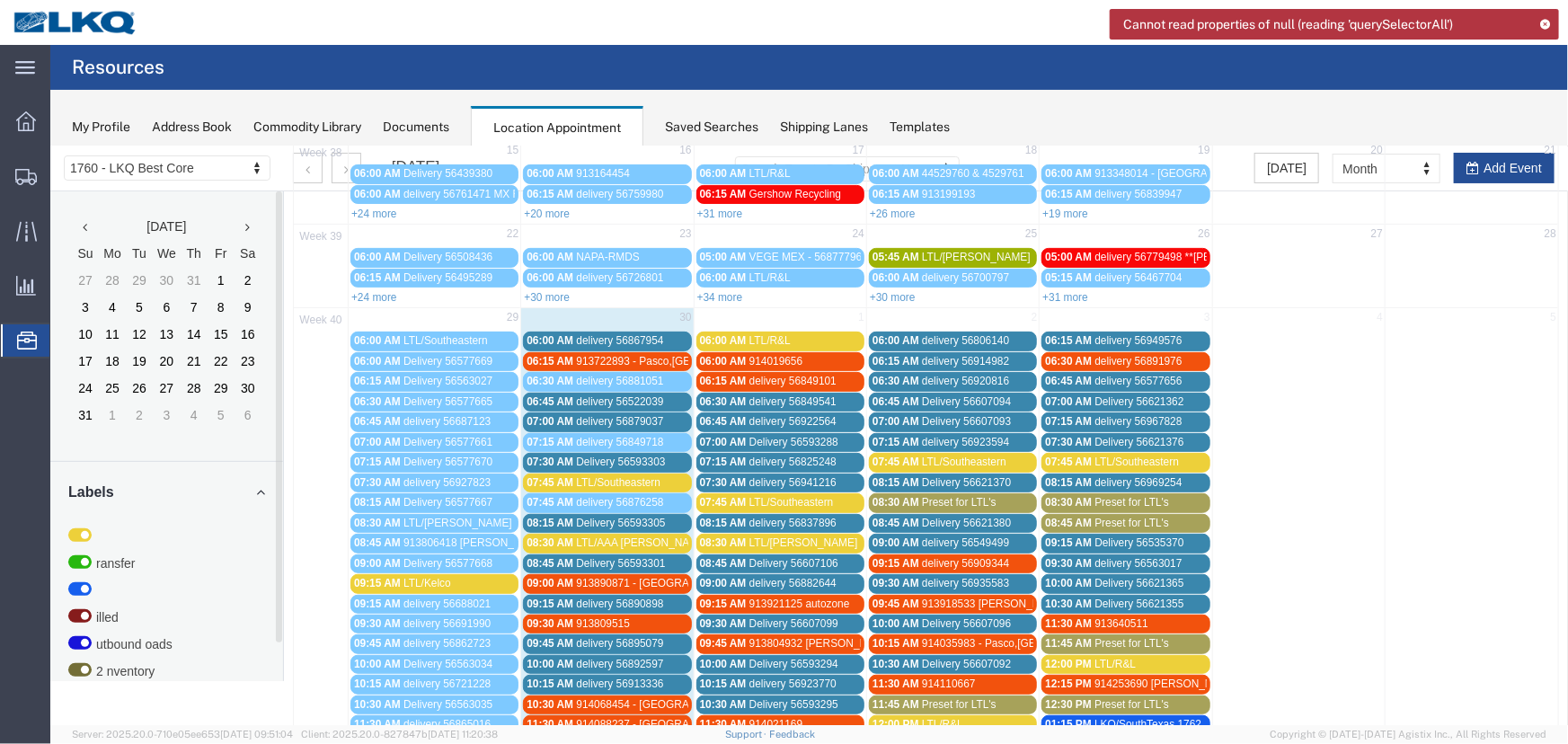
scroll to position [551, 0]
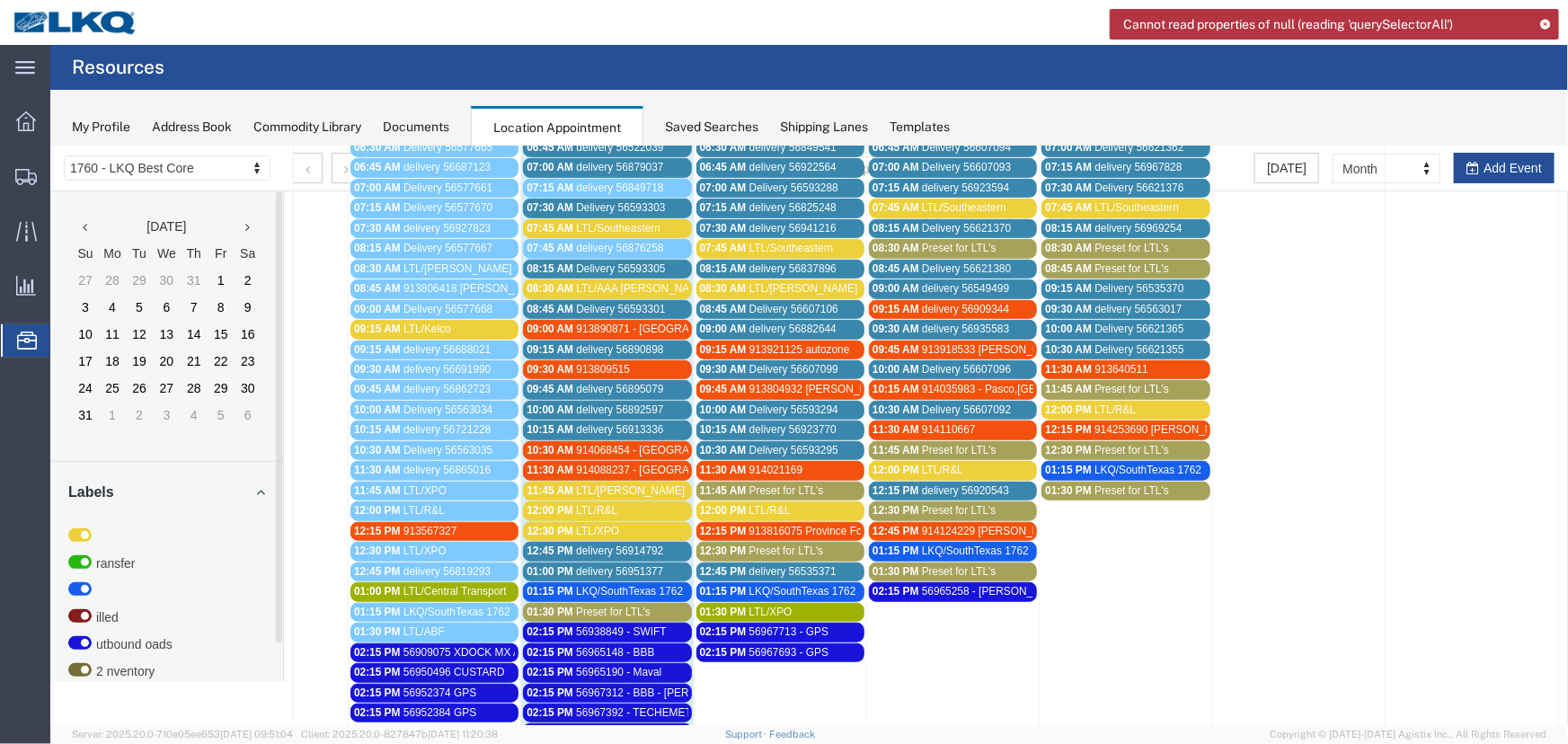
click at [727, 403] on span "10:00 AM" at bounding box center [722, 409] width 46 height 13
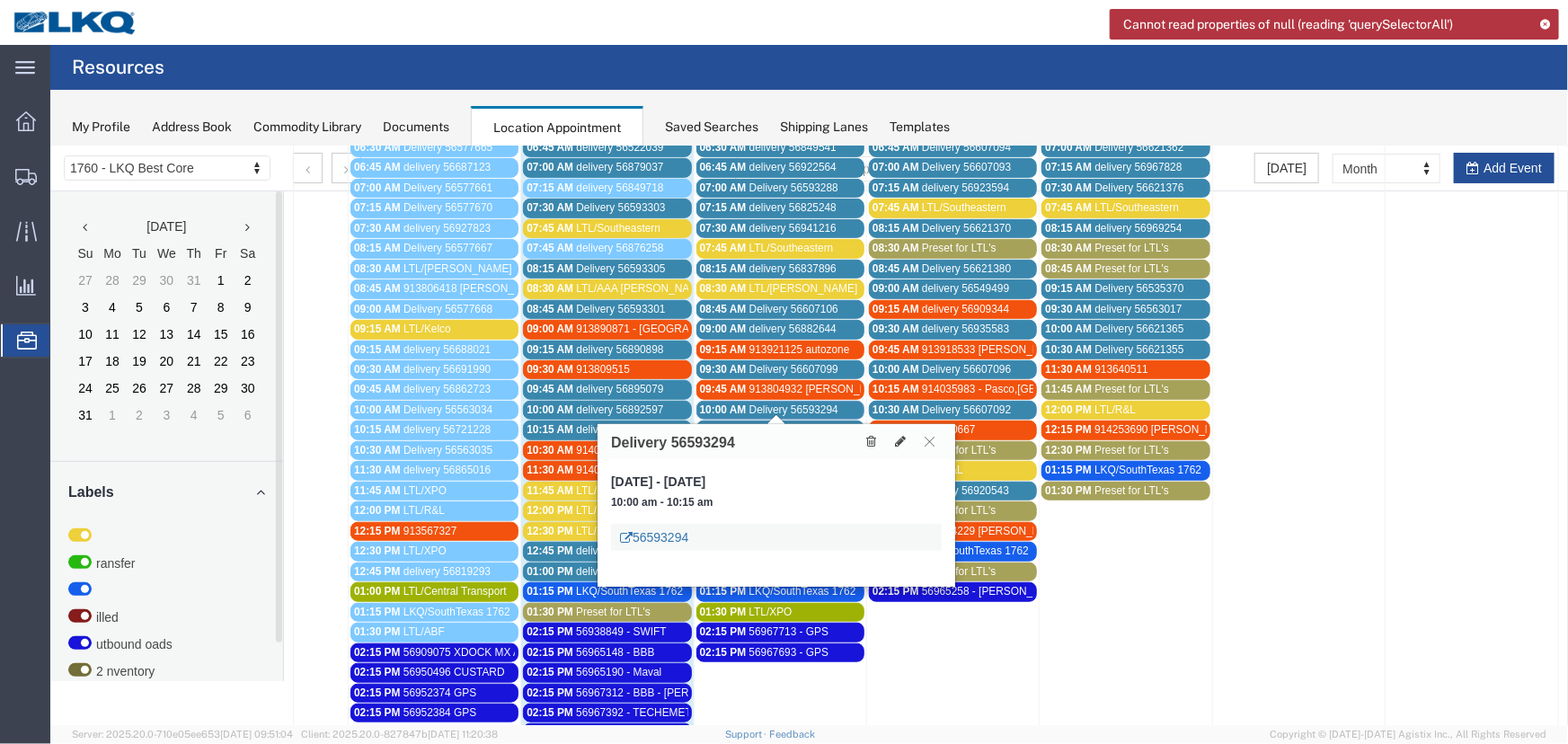
click at [656, 536] on link "56593294" at bounding box center [653, 536] width 68 height 18
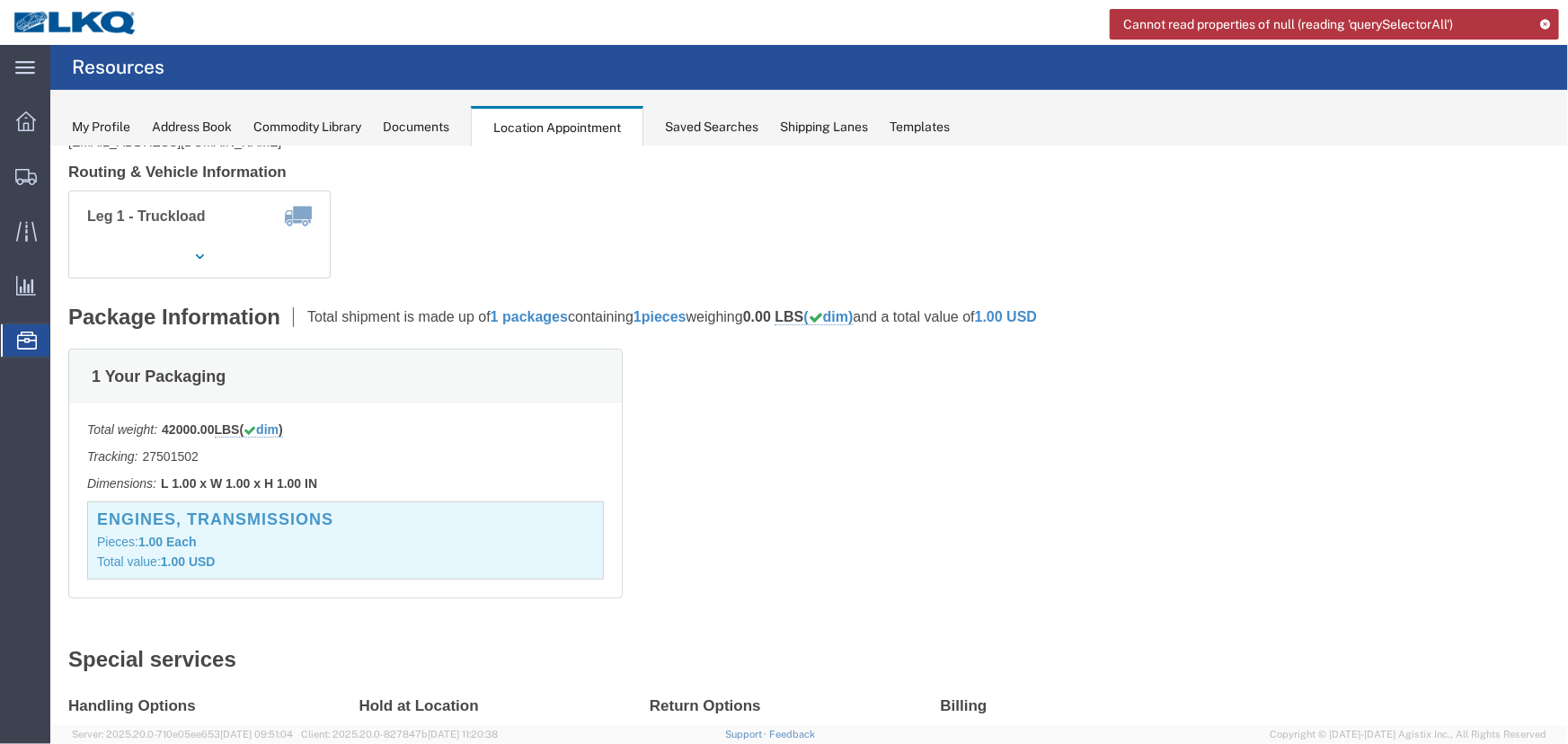
scroll to position [0, 0]
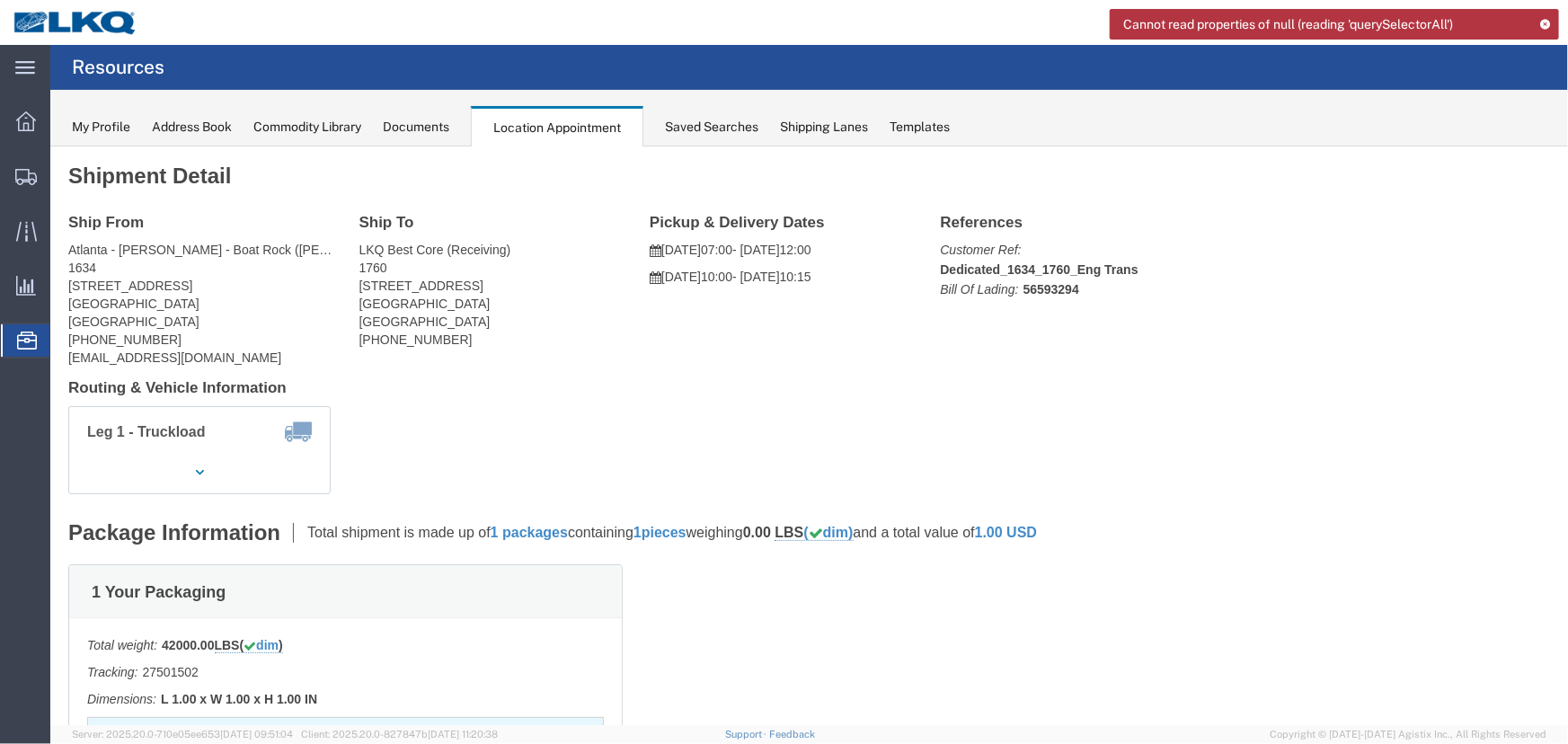
click at [419, 123] on div "Documents" at bounding box center [416, 127] width 67 height 19
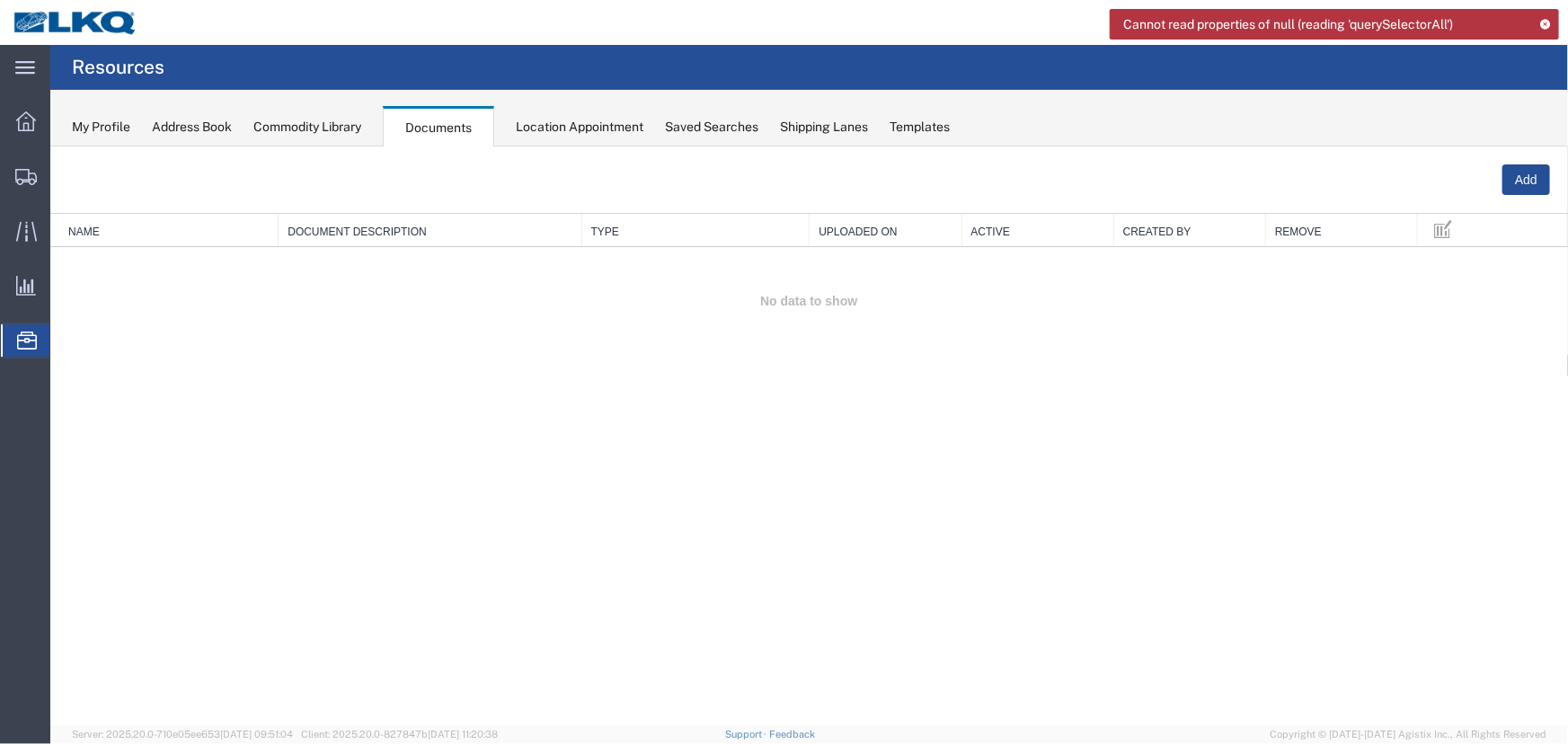
click at [577, 123] on div "Location Appointment" at bounding box center [579, 127] width 128 height 19
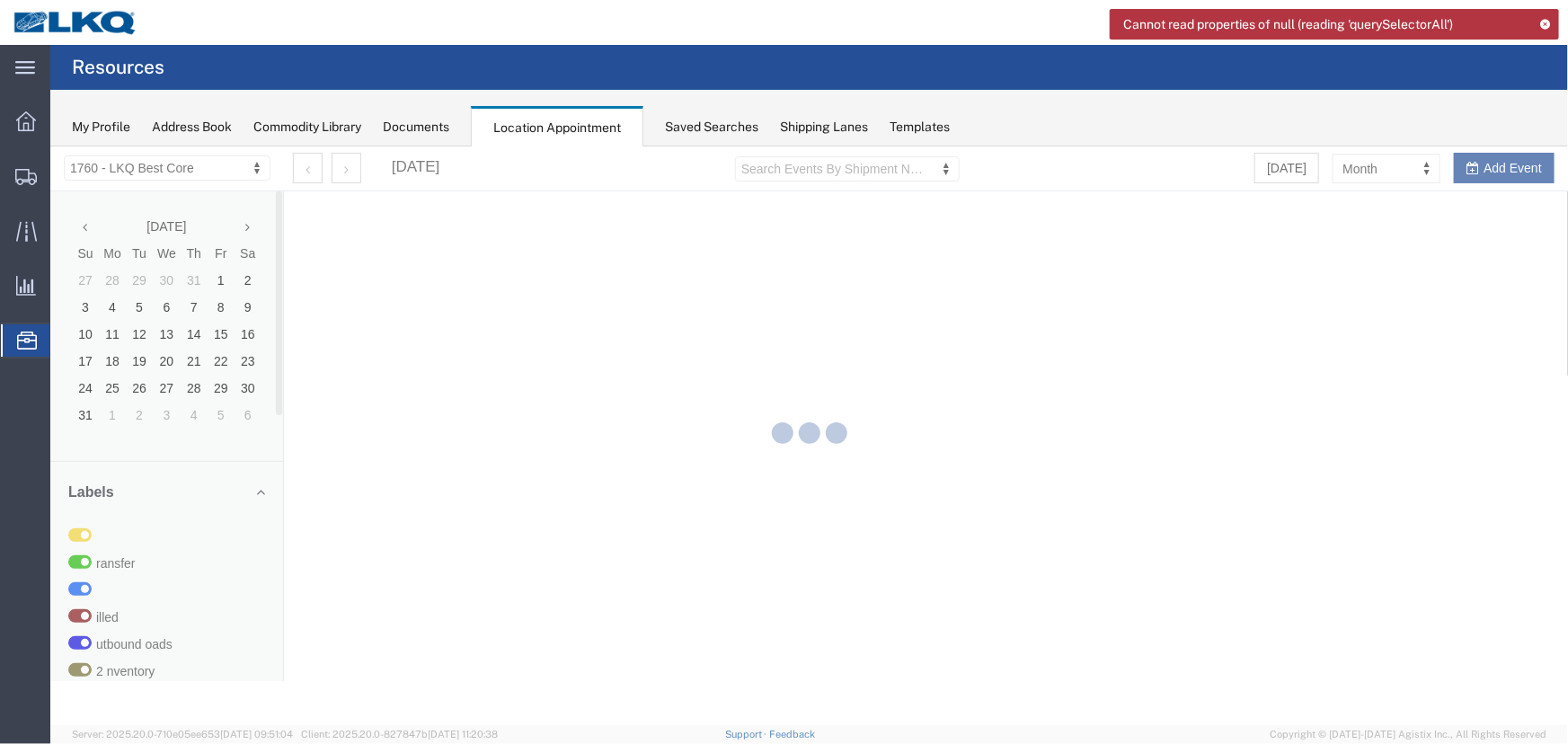
select select "27634"
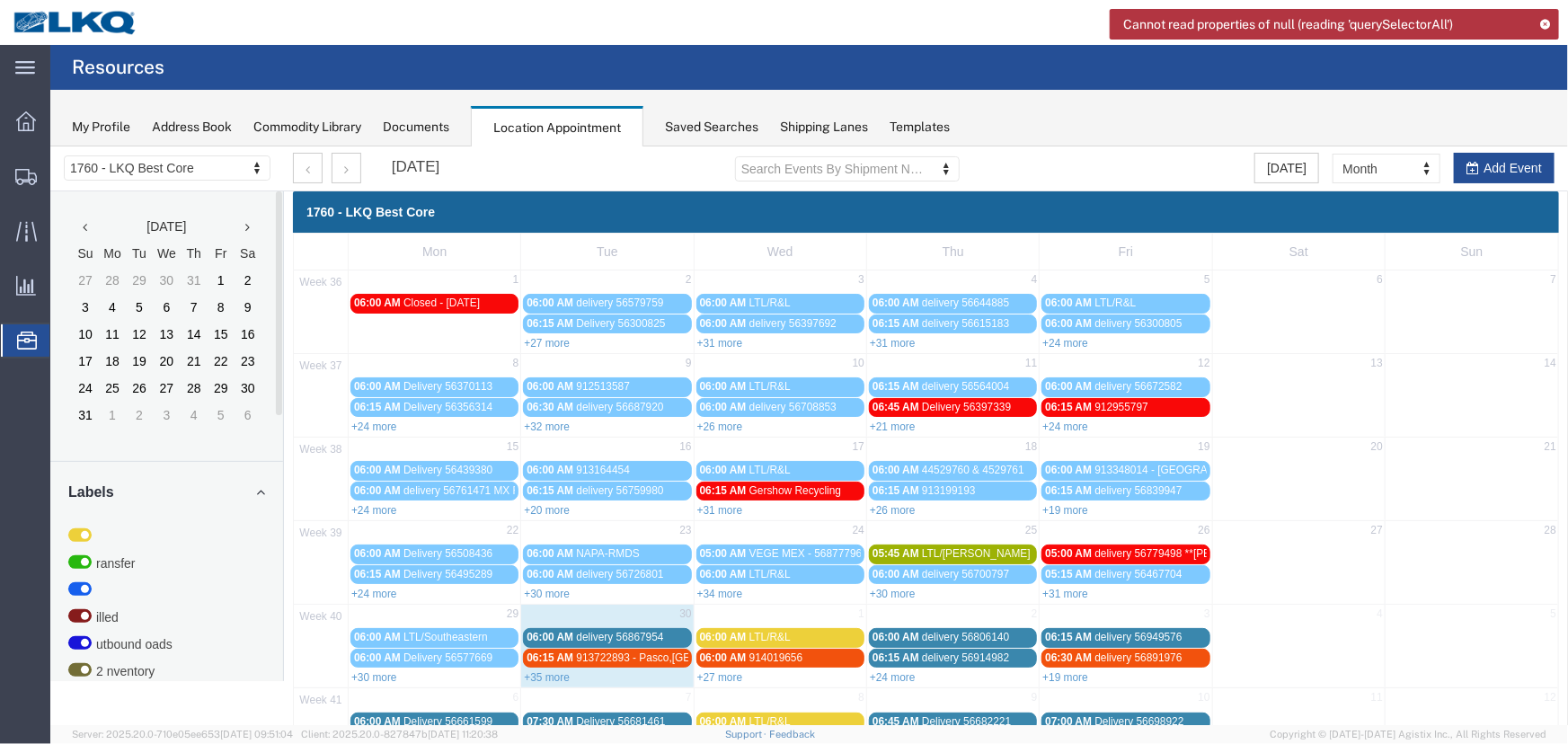
click at [732, 675] on link "+27 more" at bounding box center [720, 676] width 46 height 13
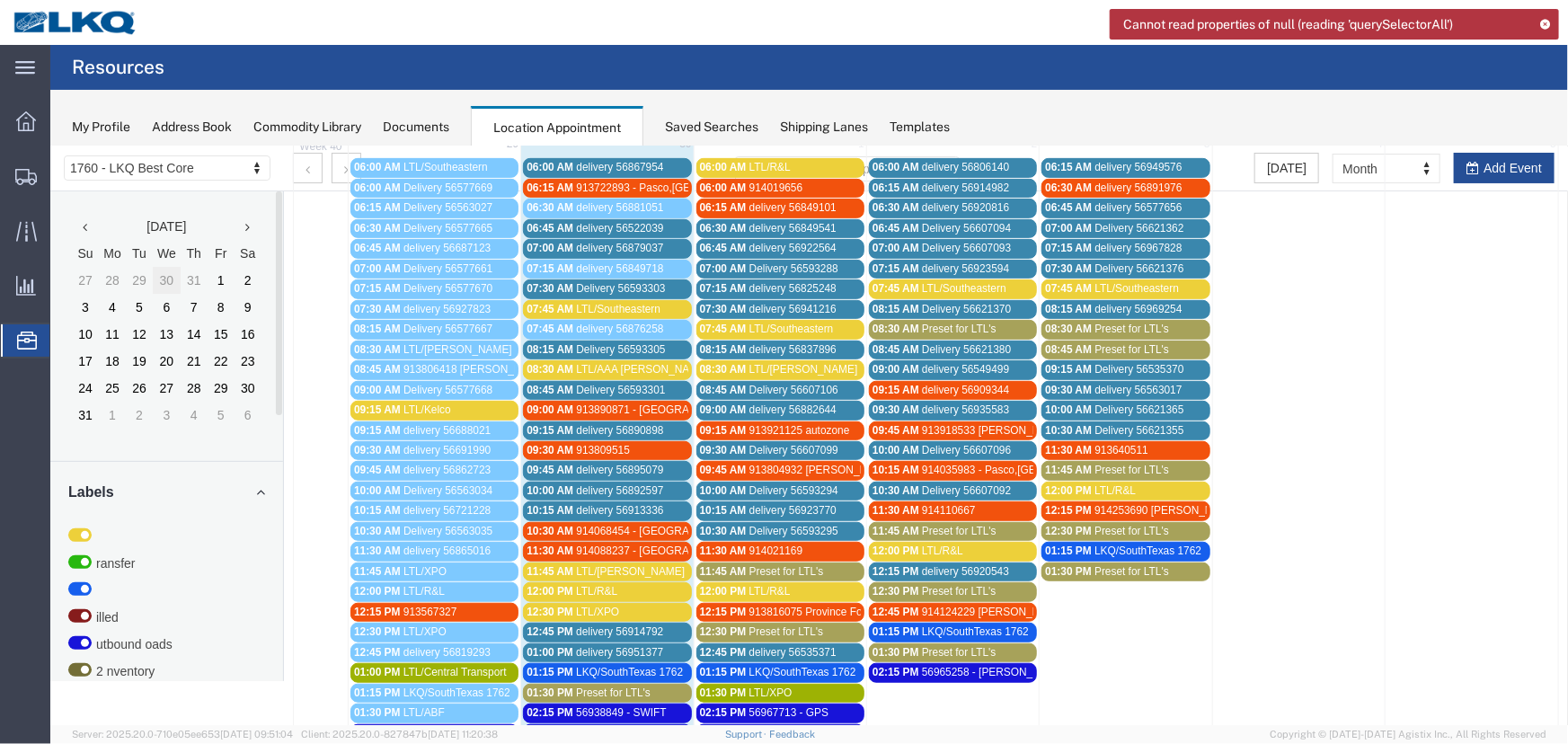
scroll to position [469, 0]
click at [700, 124] on div "Saved Searches" at bounding box center [711, 127] width 93 height 19
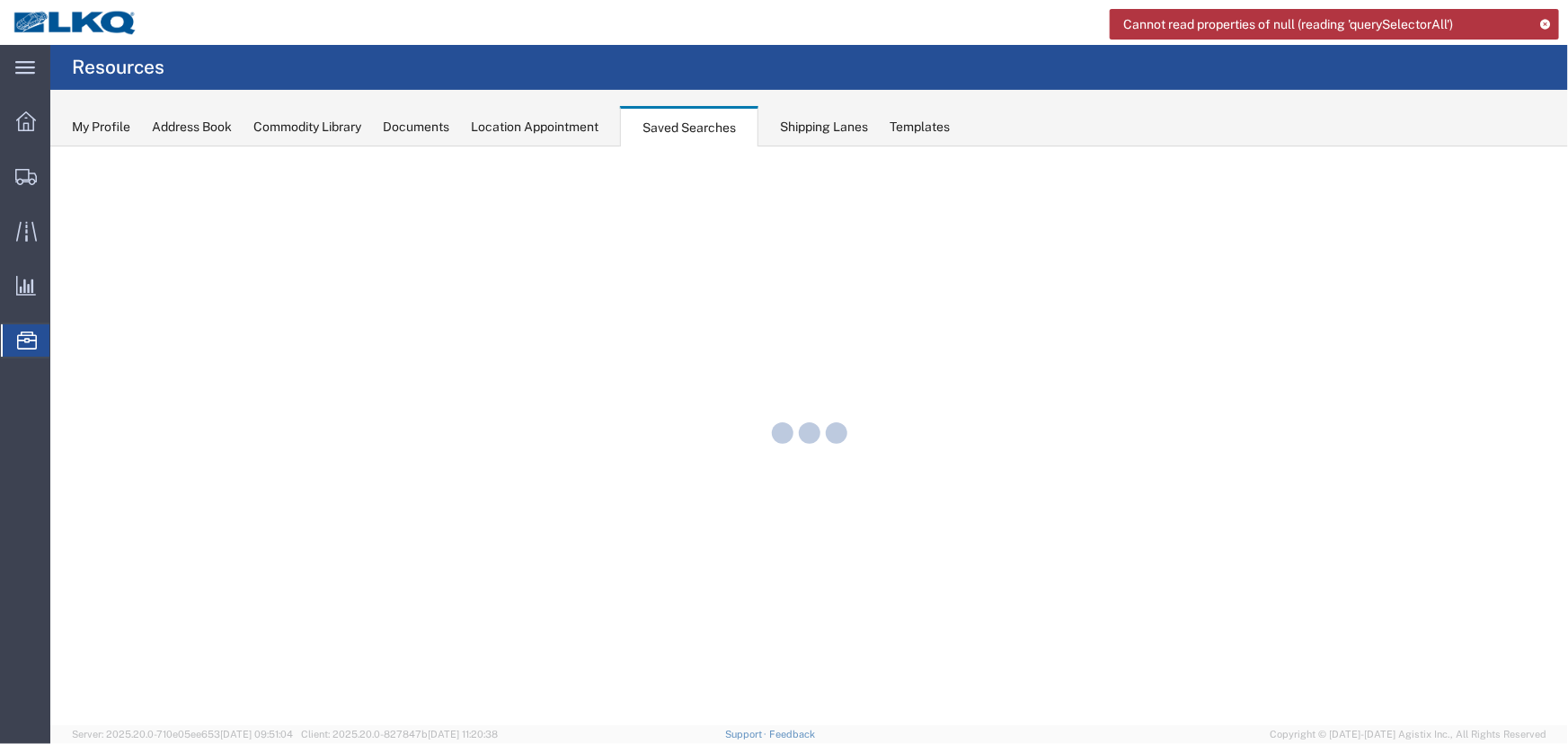
click at [550, 124] on div "Location Appointment" at bounding box center [535, 127] width 128 height 19
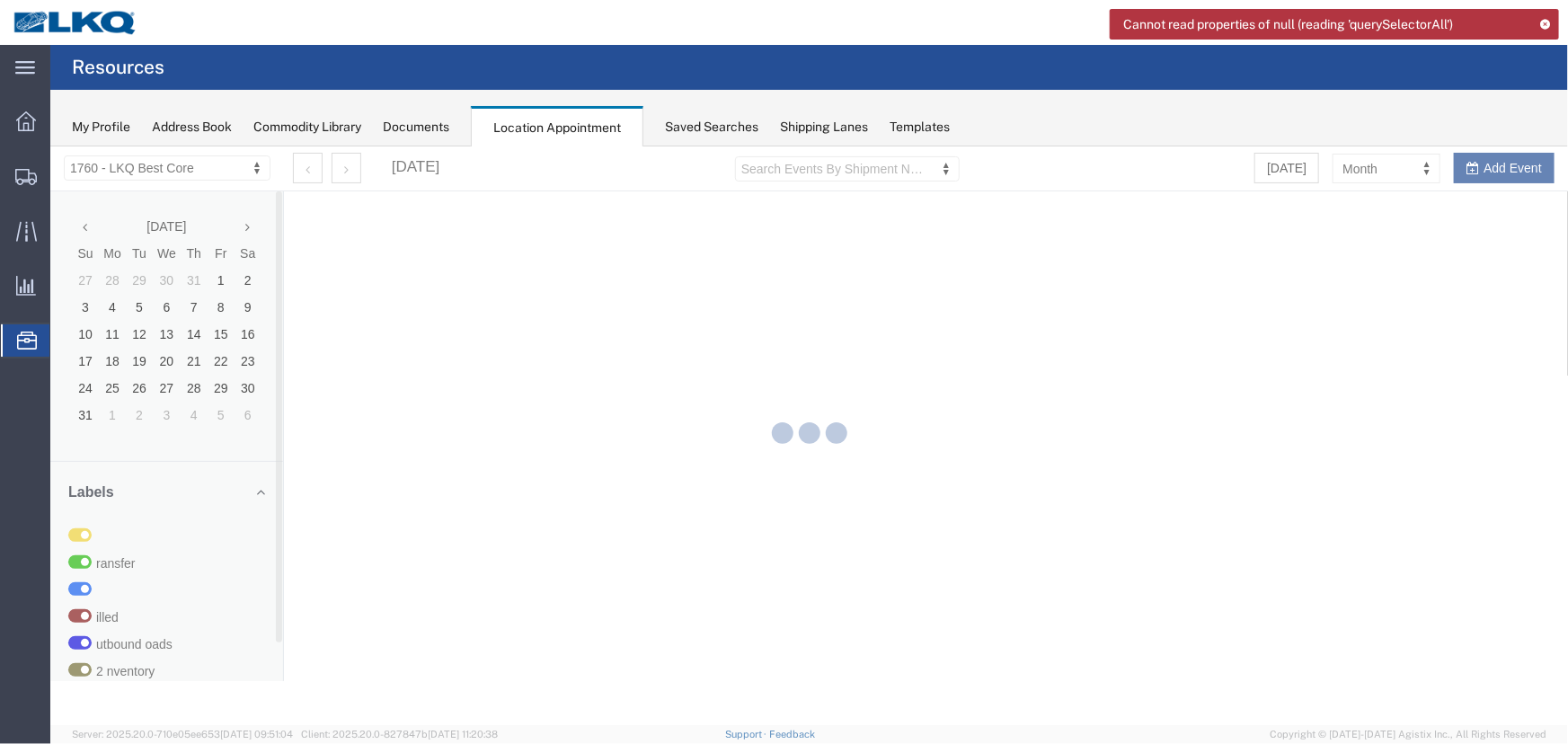
select select "27634"
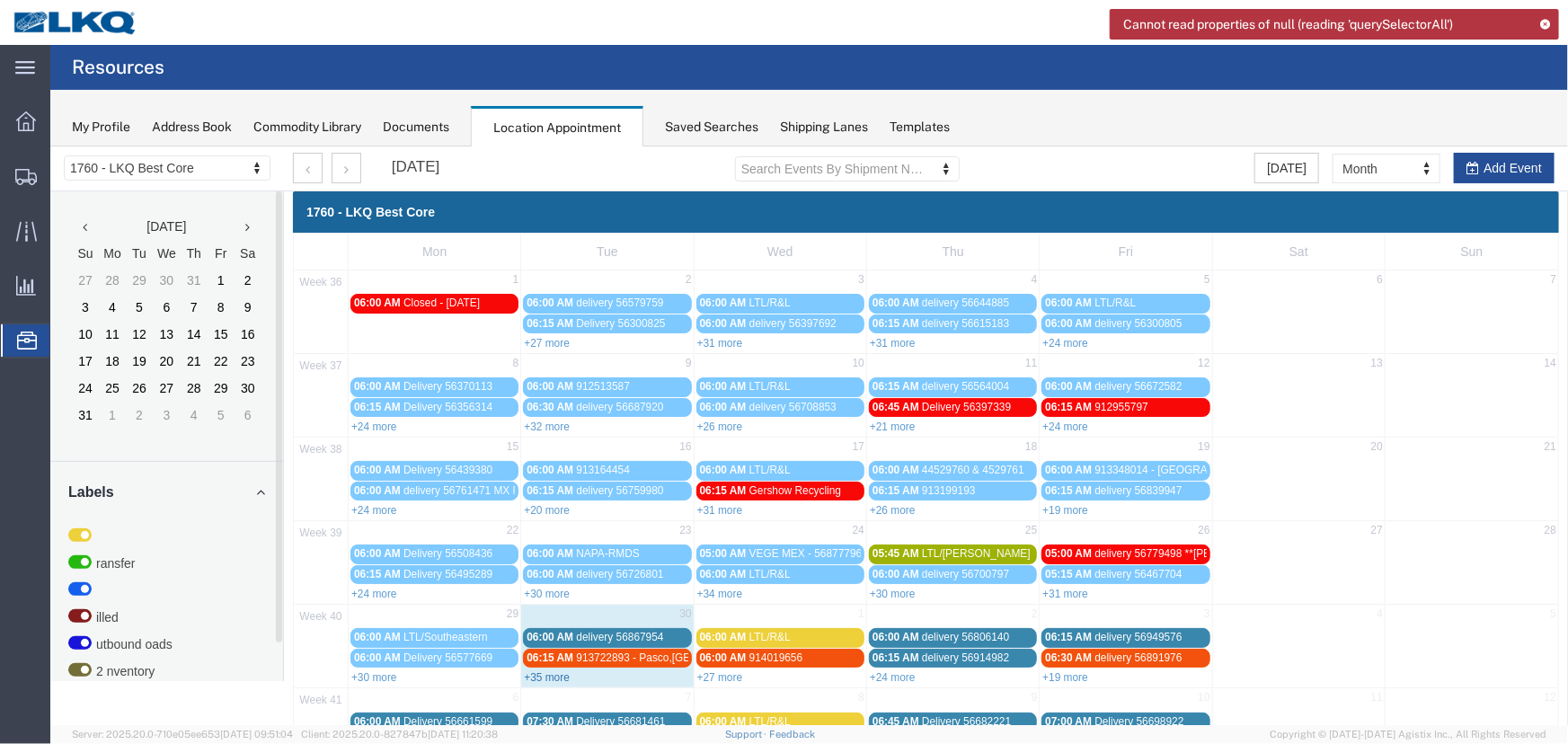
click at [549, 670] on link "+35 more" at bounding box center [546, 676] width 46 height 13
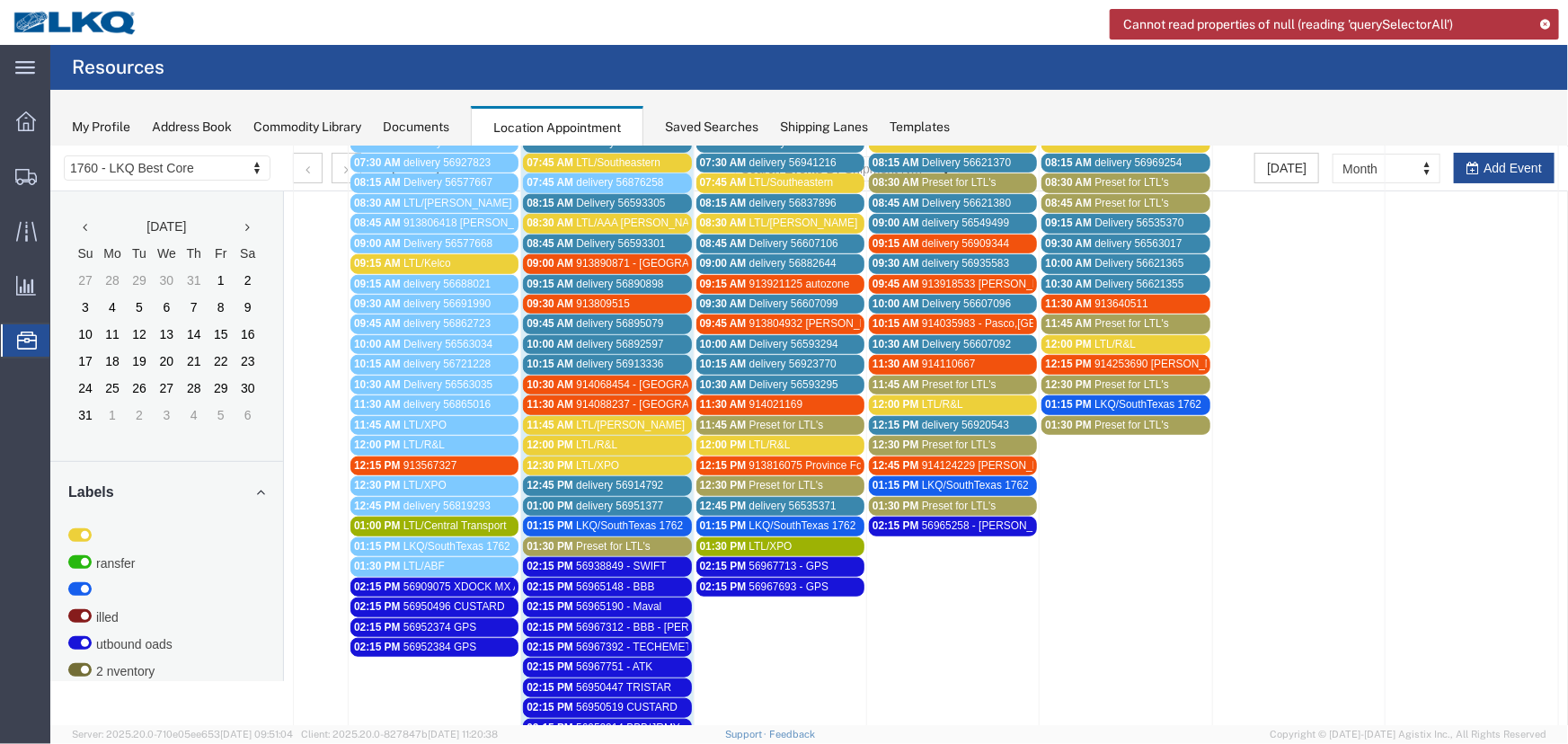
scroll to position [762, 0]
